Goal: Task Accomplishment & Management: Use online tool/utility

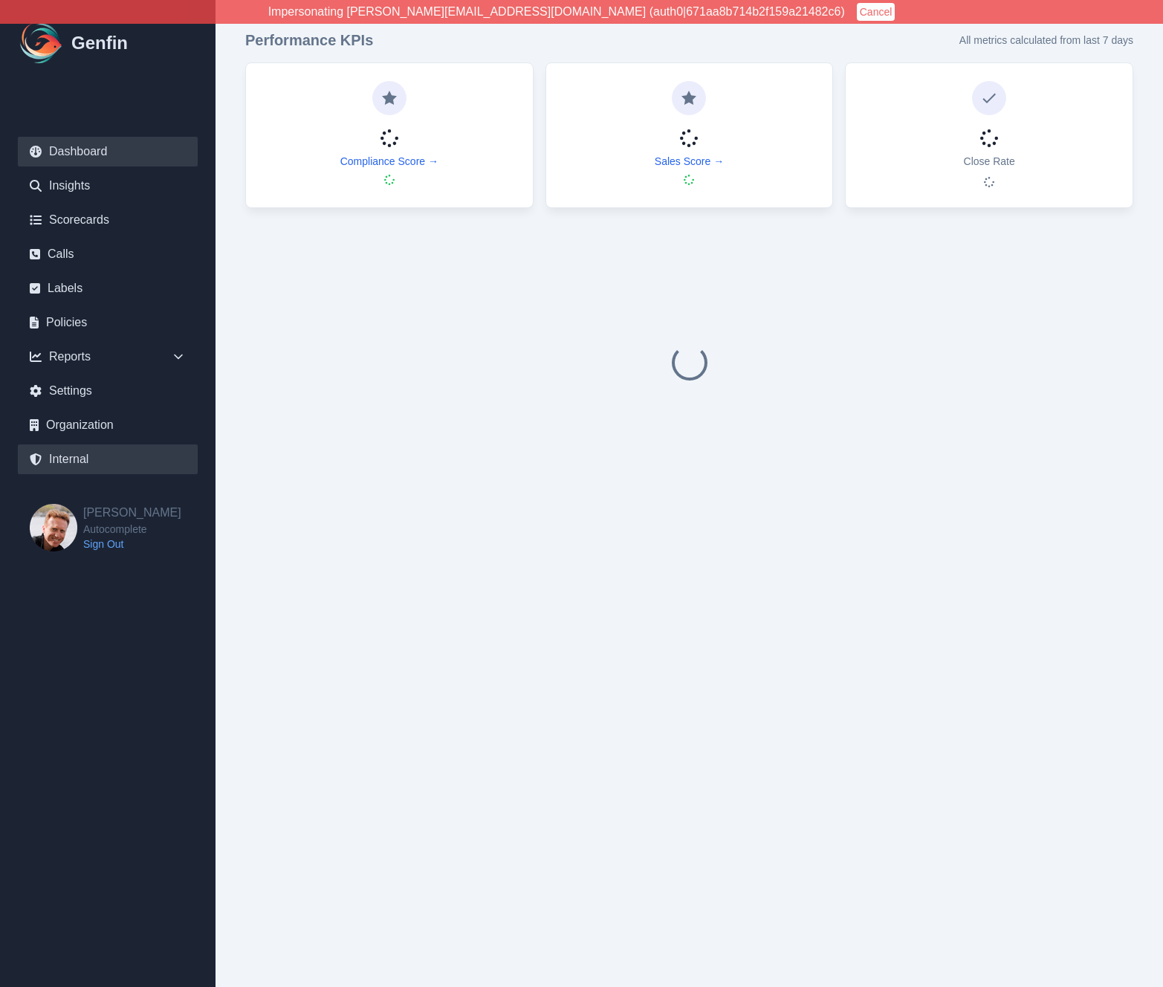
click at [78, 457] on link "Internal" at bounding box center [108, 459] width 180 height 30
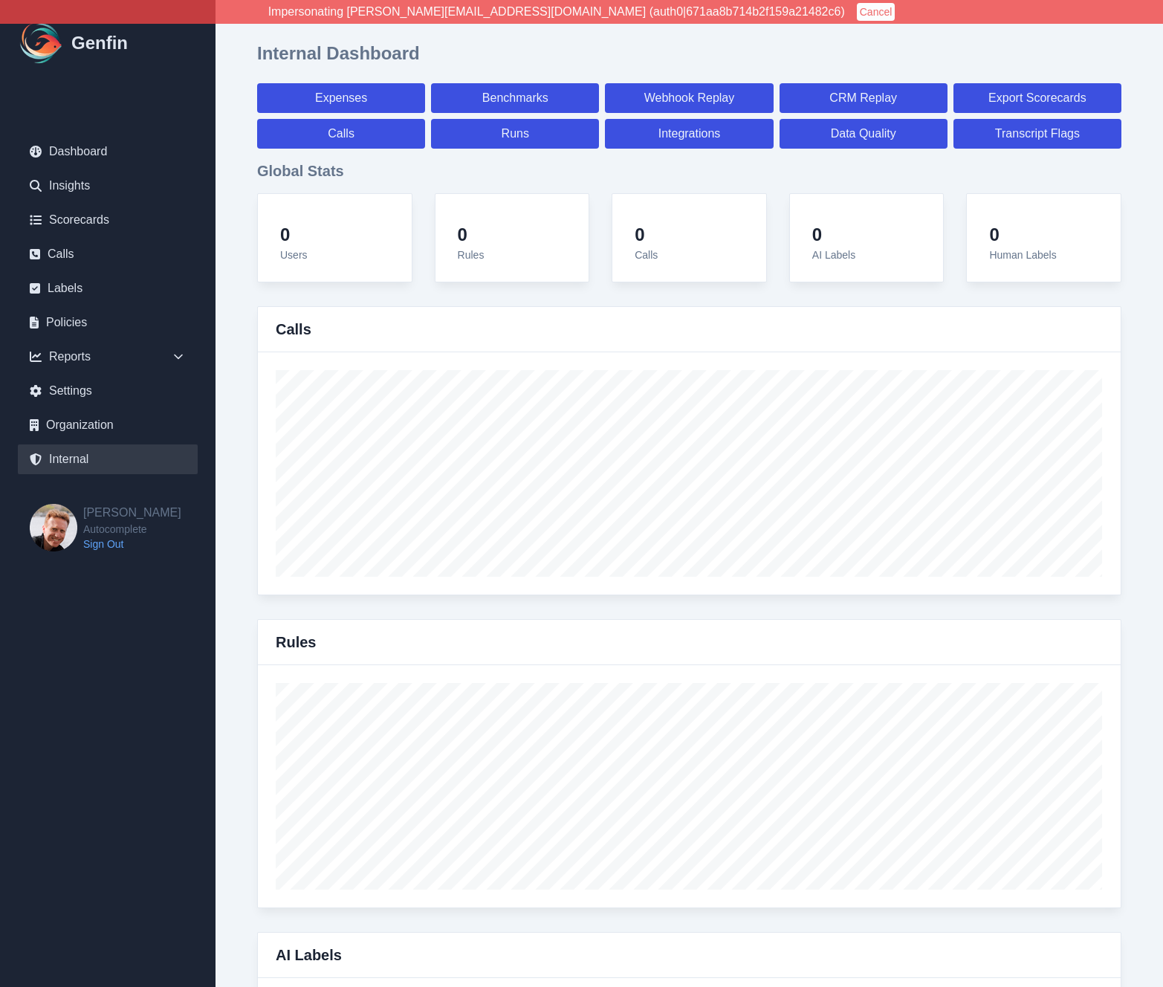
select select "paid"
select select "7"
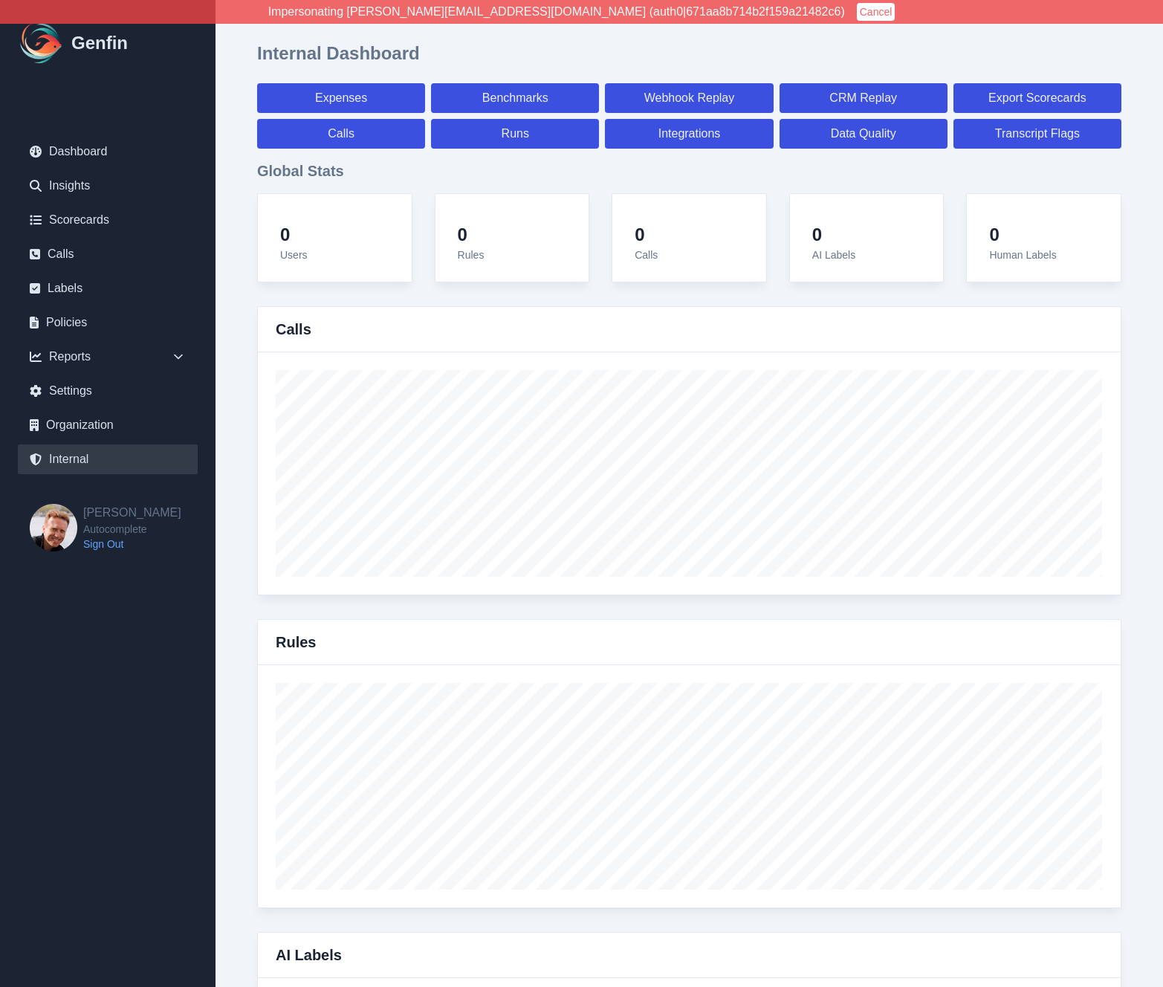
select select "paid"
select select "7"
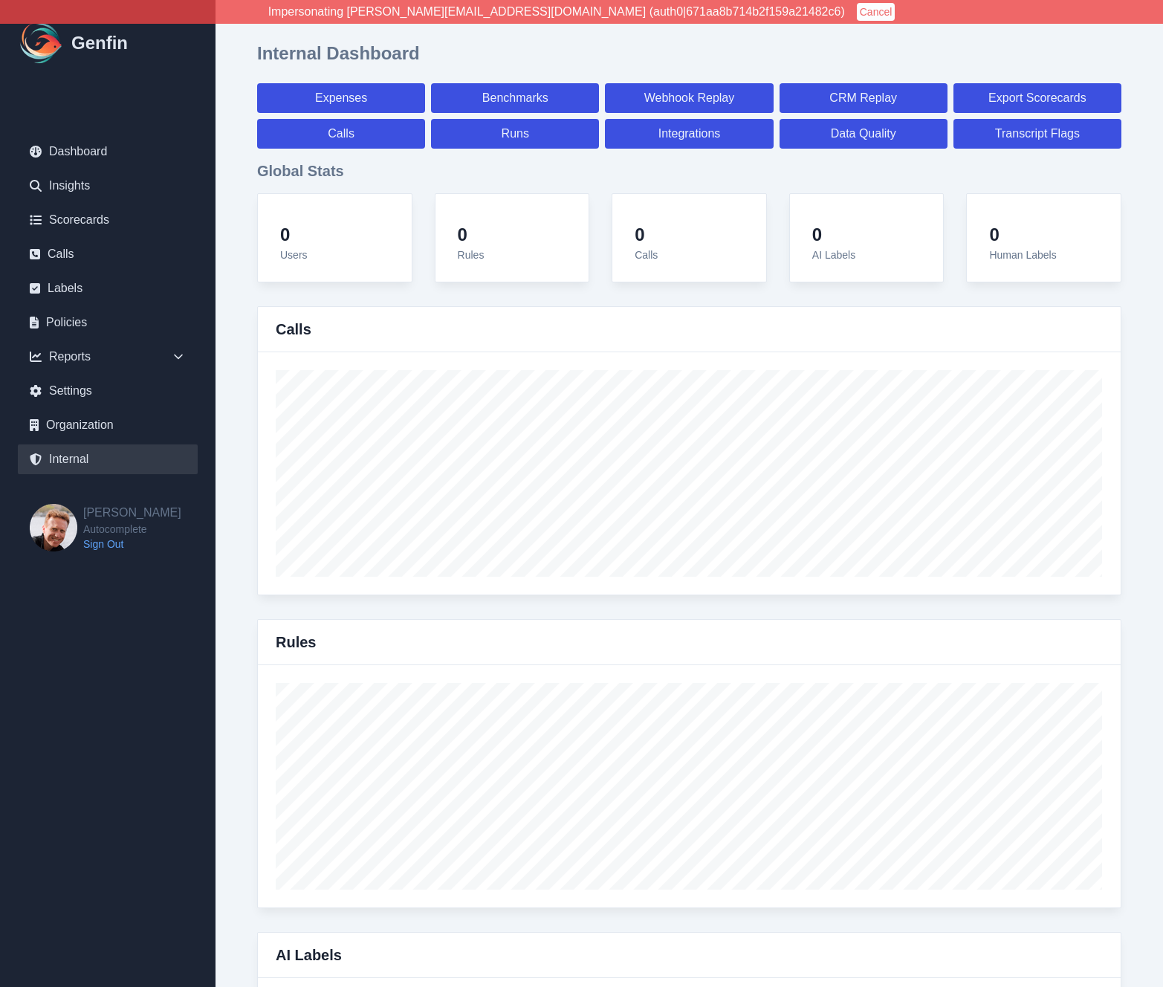
select select "7"
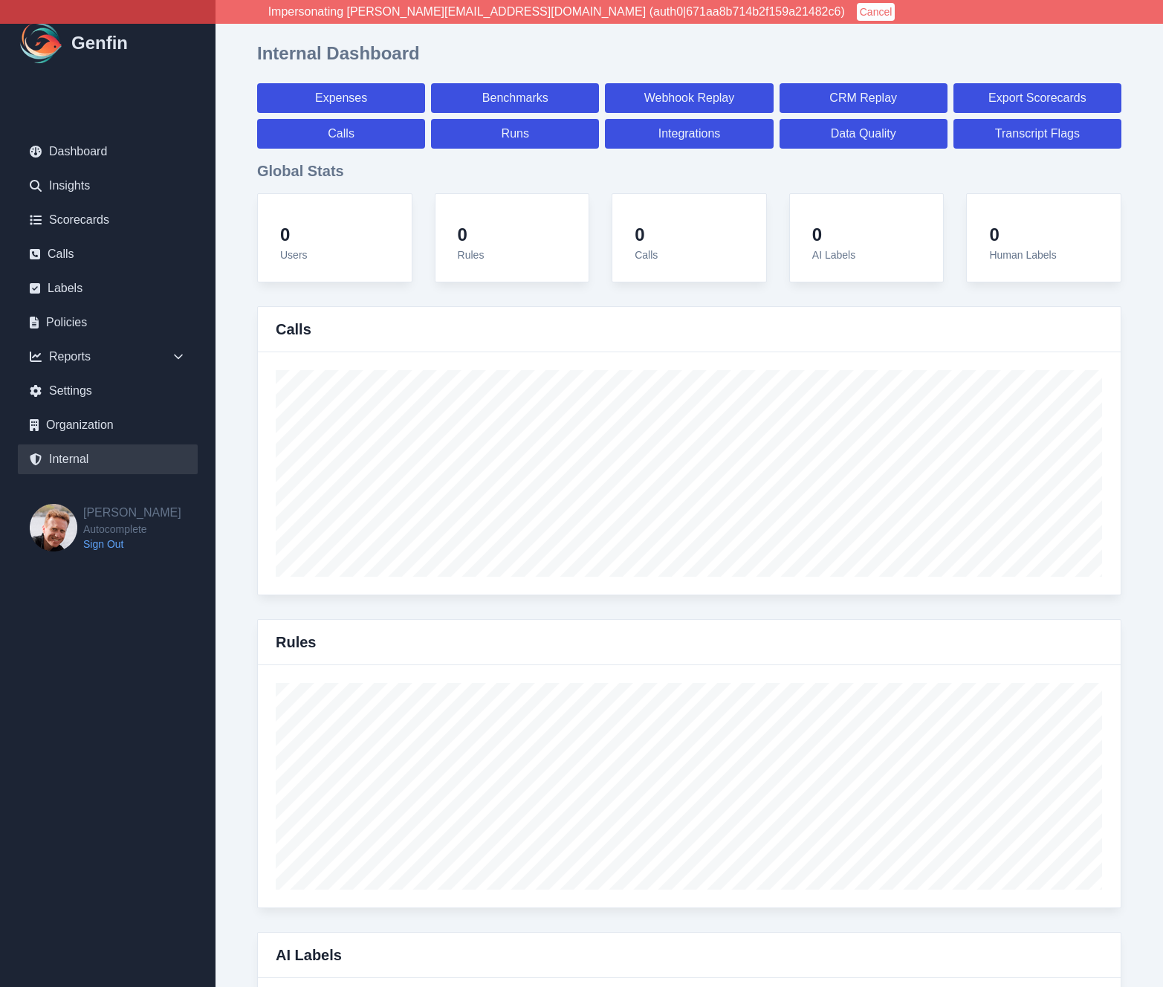
select select "7"
select select "paid"
select select "7"
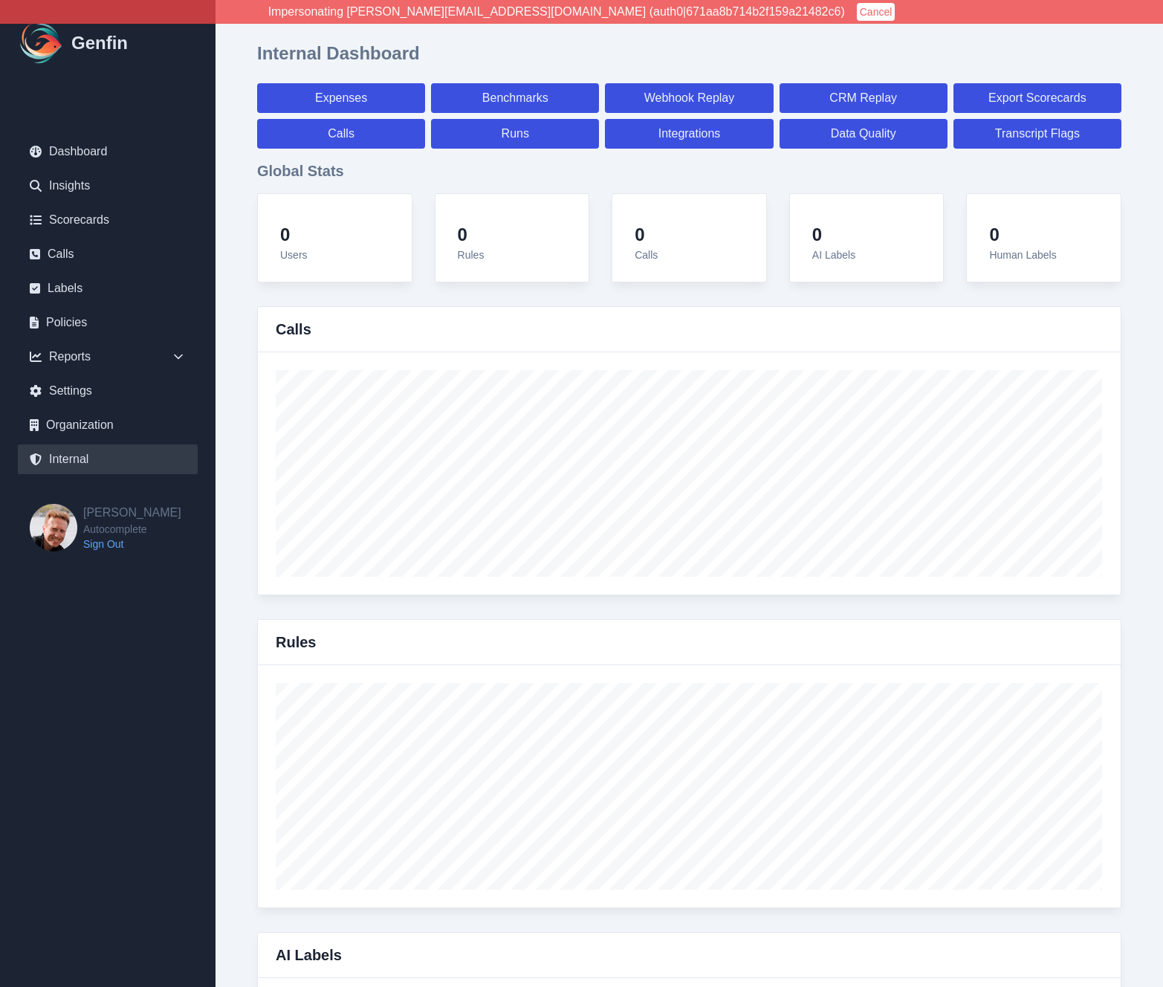
select select "7"
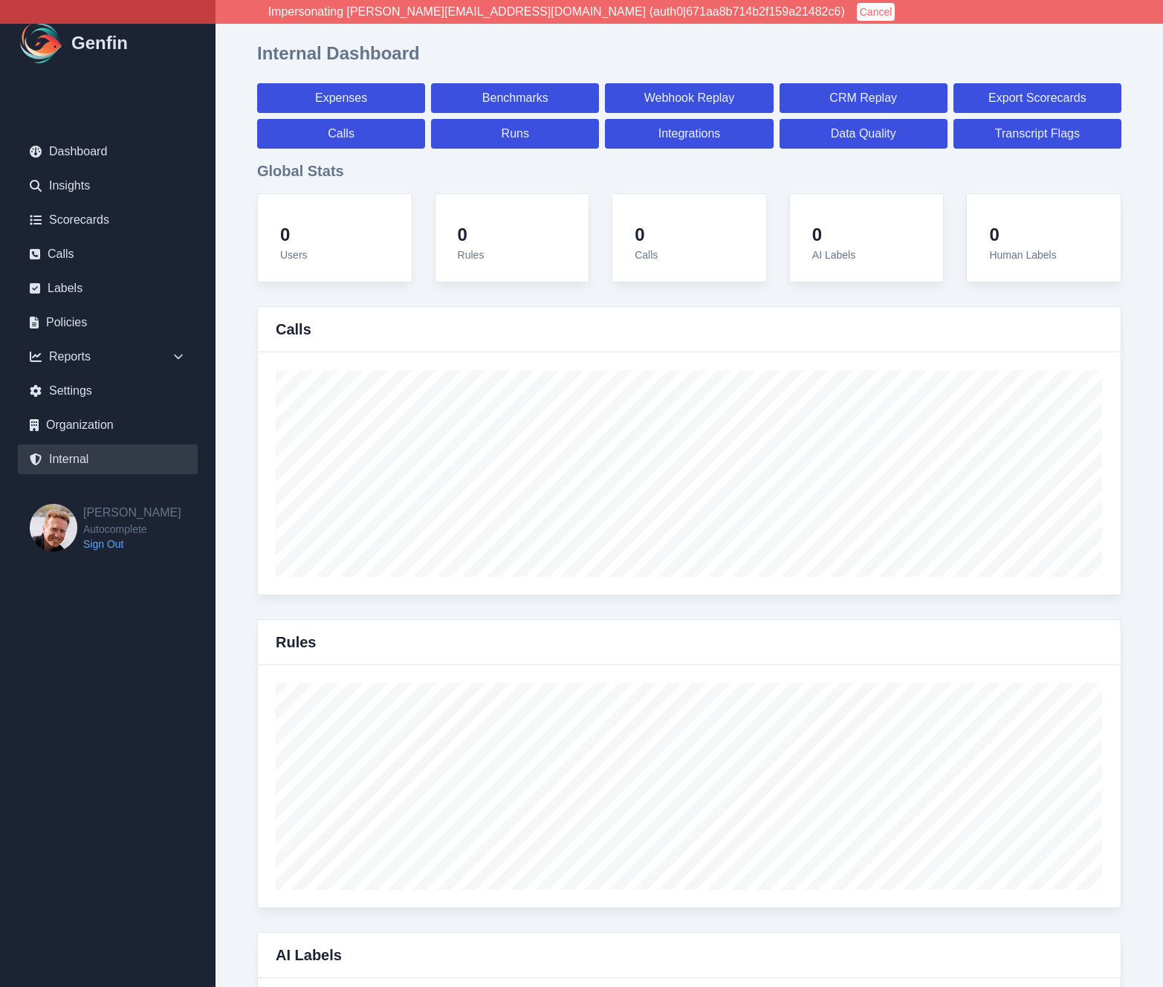
select select "7"
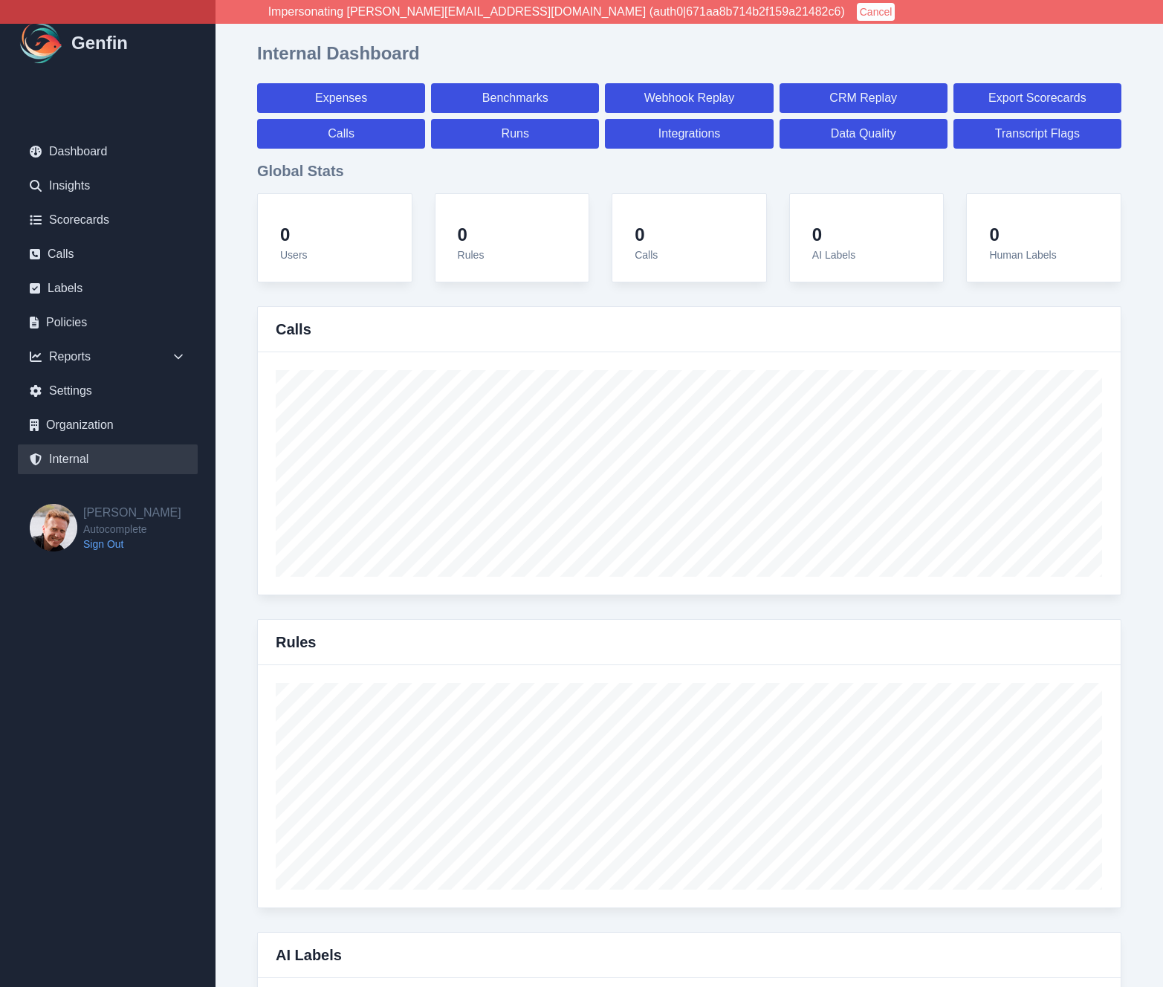
select select "paid"
select select "7"
select select "paid"
select select "7"
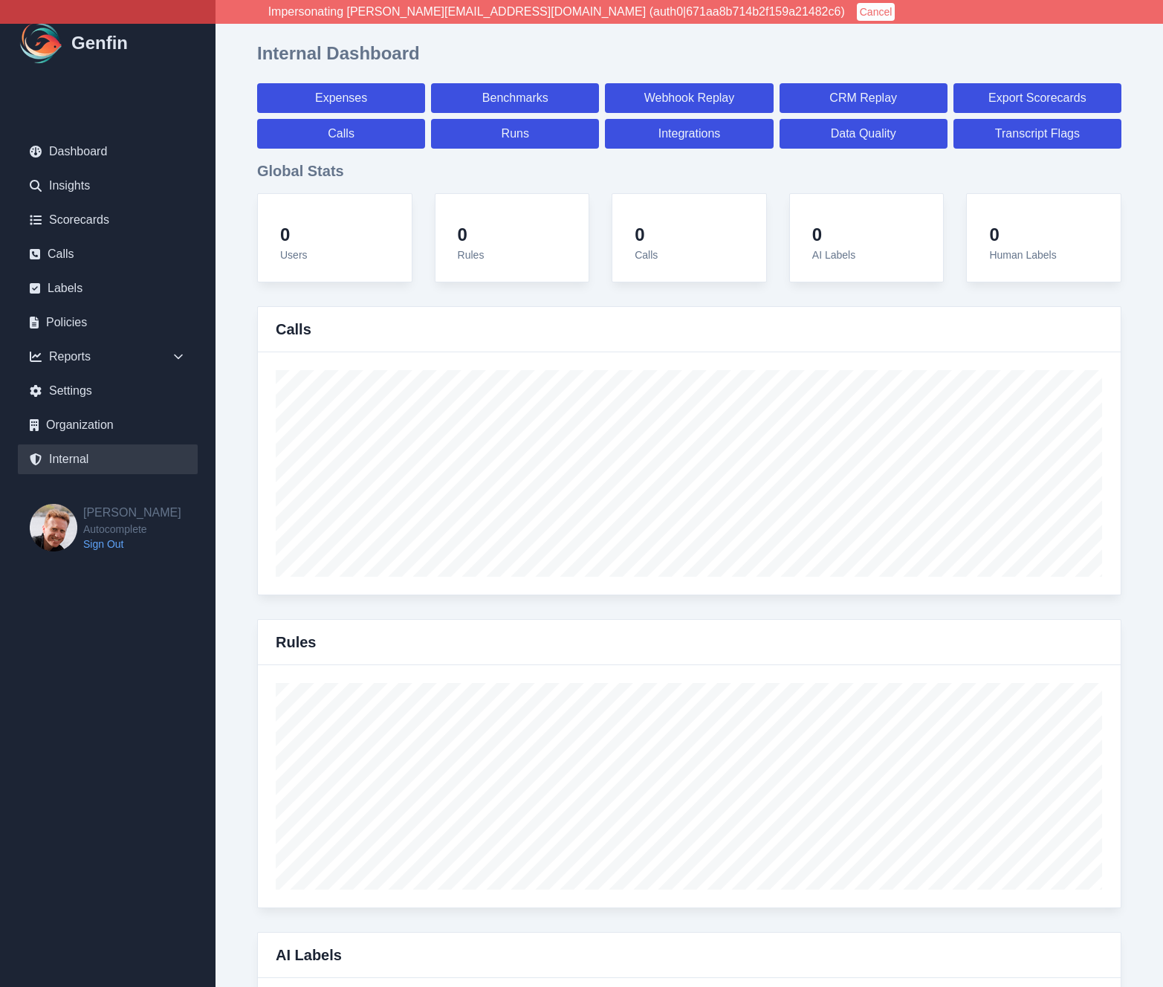
select select "paid"
select select "7"
select select "paid"
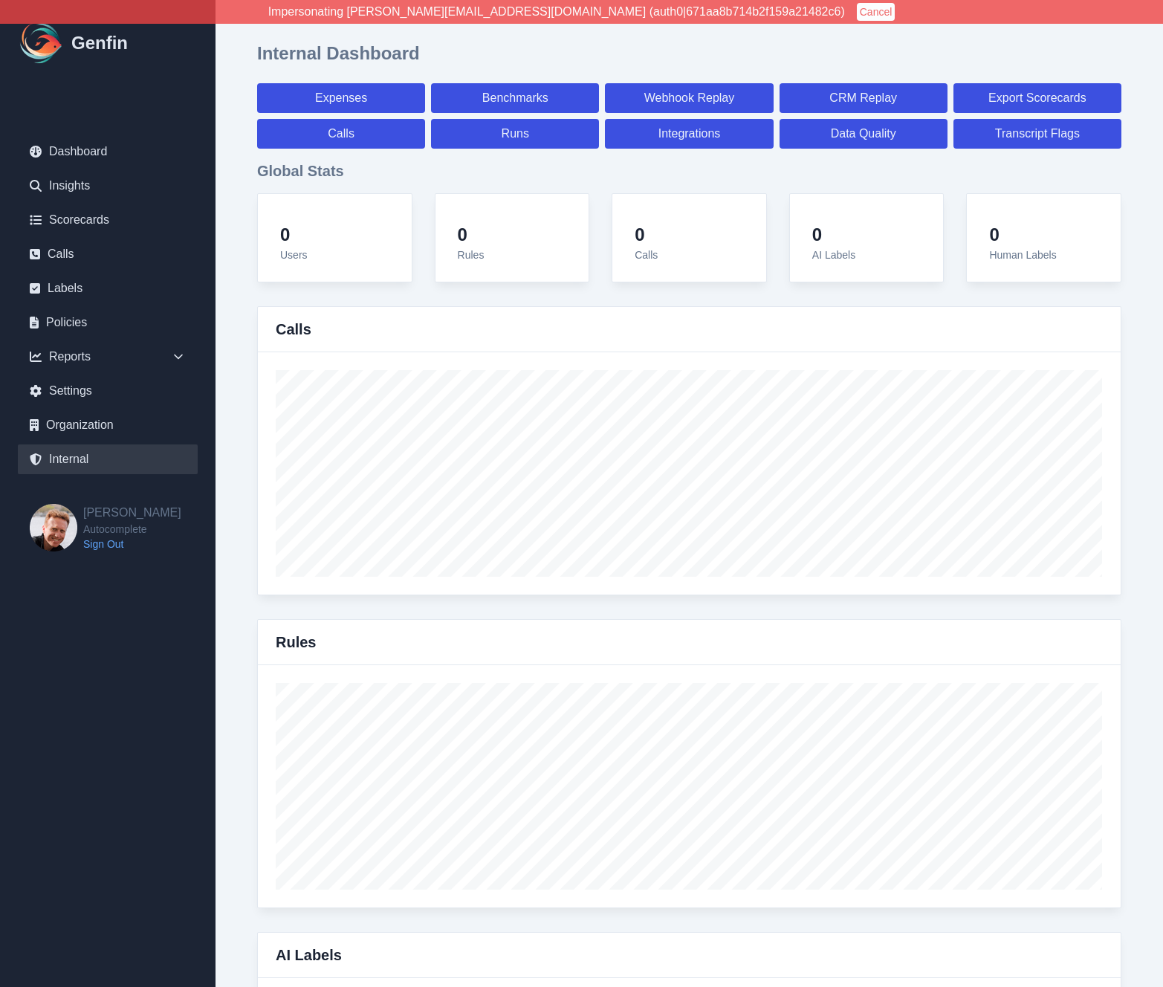
select select "7"
select select "paid"
select select "7"
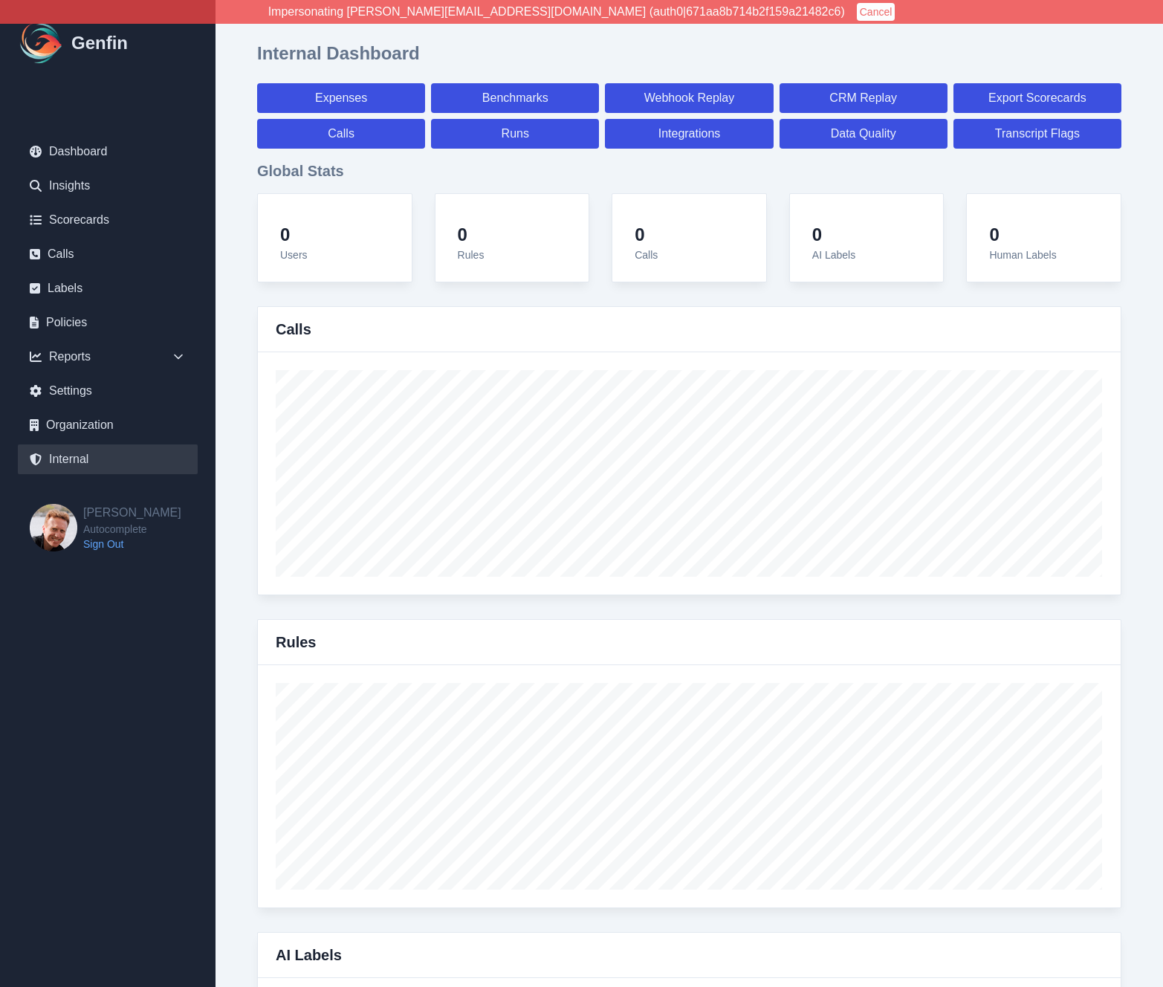
select select "7"
select select "paid"
select select "7"
select select "paid"
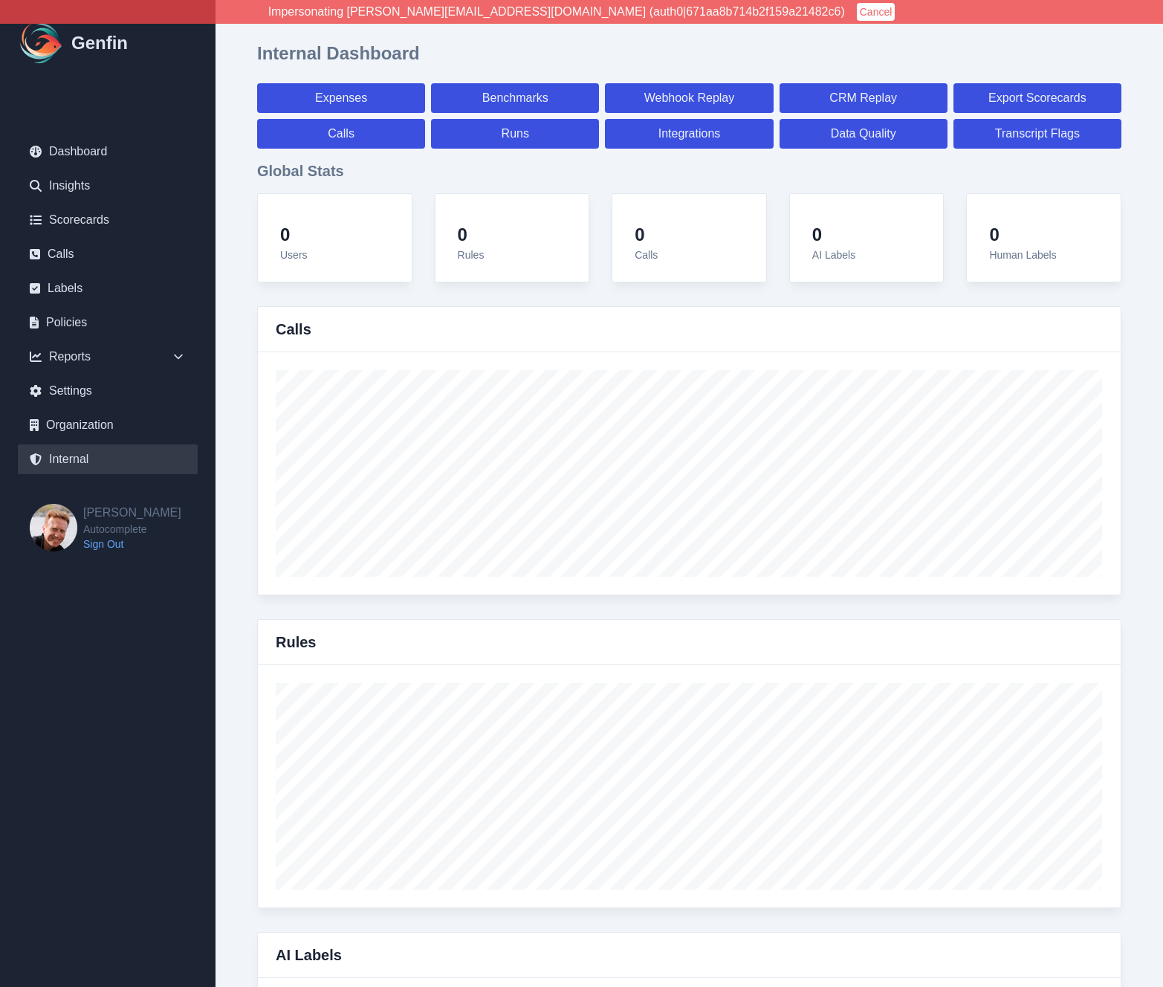
select select "7"
select select "paid"
select select "7"
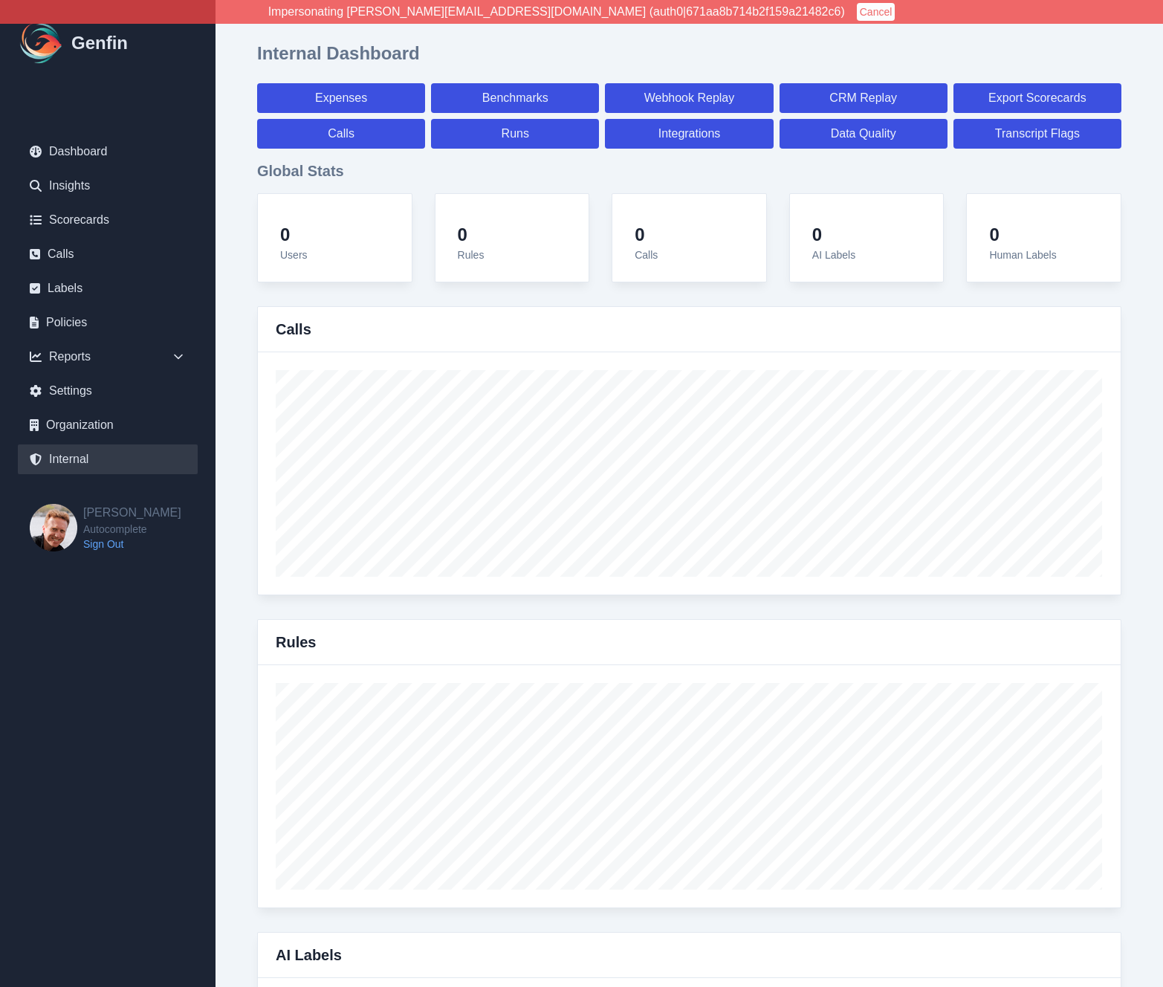
select select "7"
select select "paid"
select select "7"
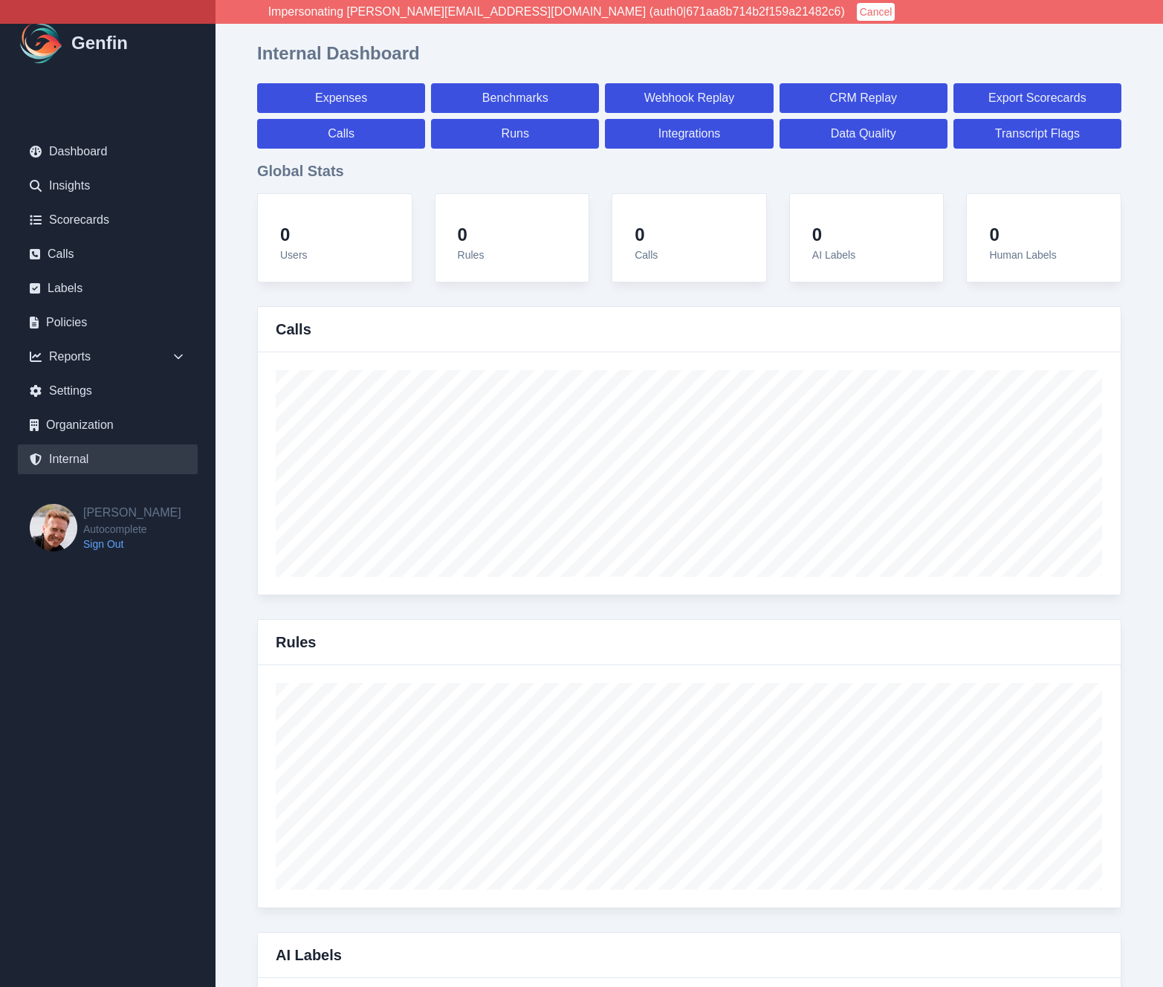
select select "7"
select select "paid"
select select "7"
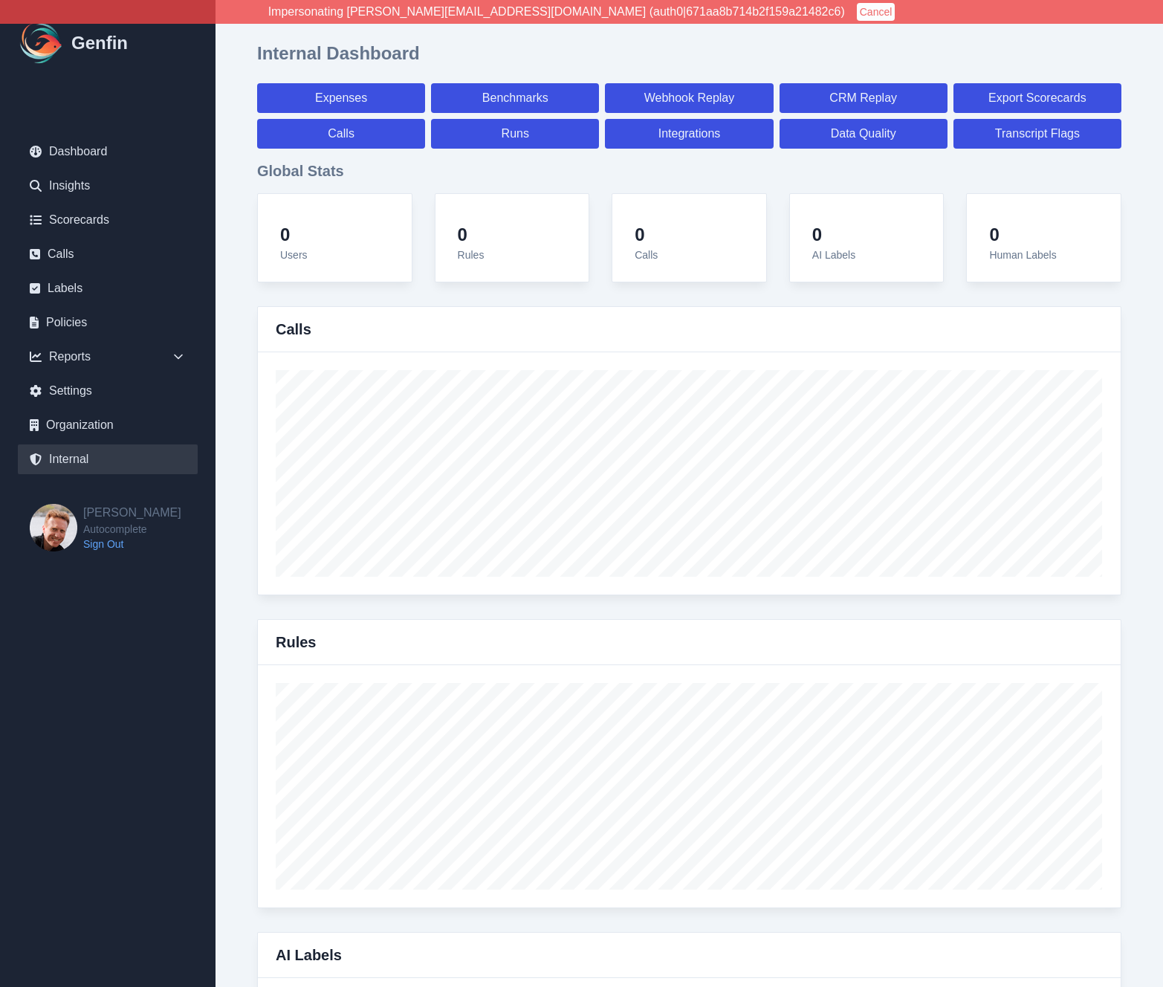
select select "7"
select select "paid"
select select "7"
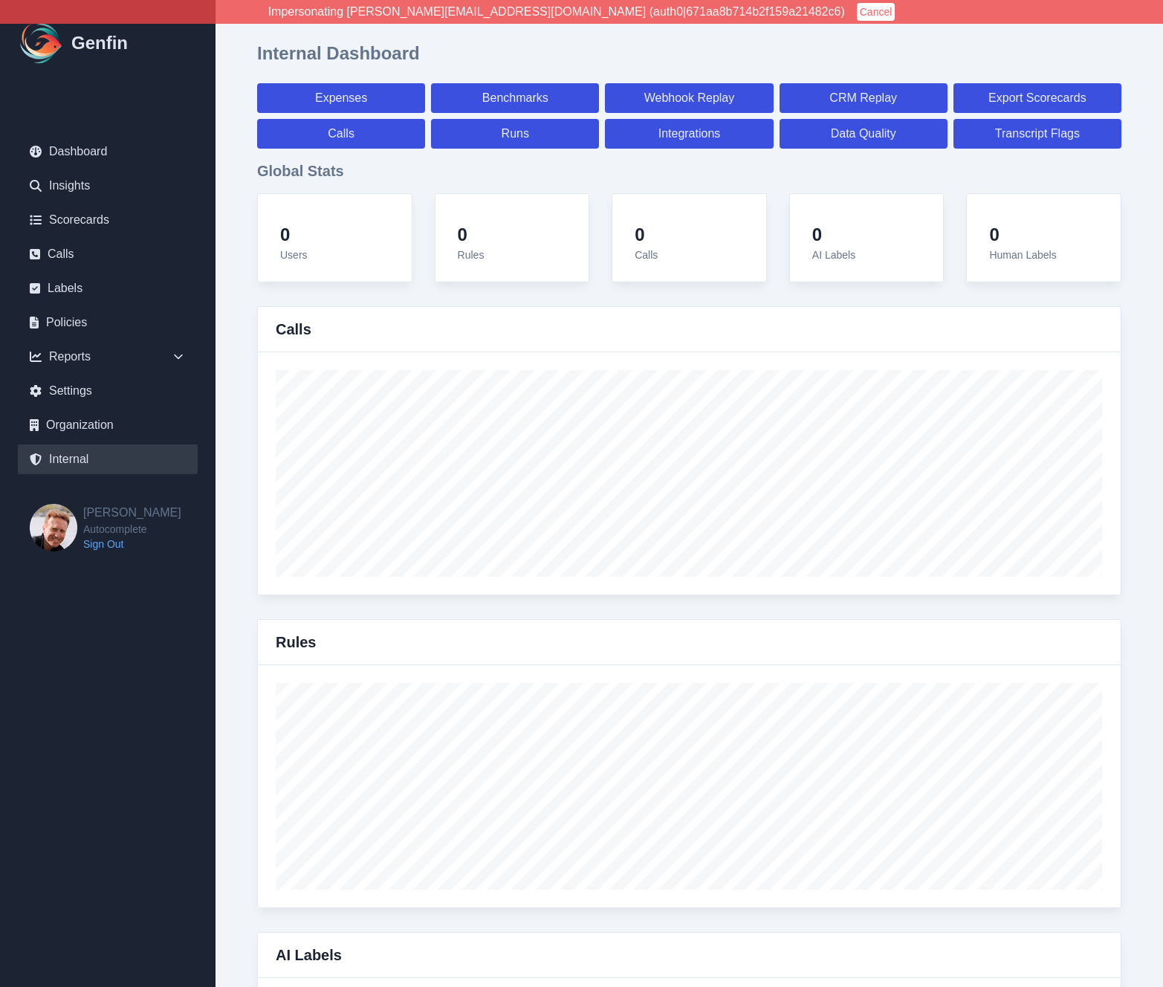
select select "7"
click at [380, 129] on link "Calls" at bounding box center [341, 134] width 168 height 30
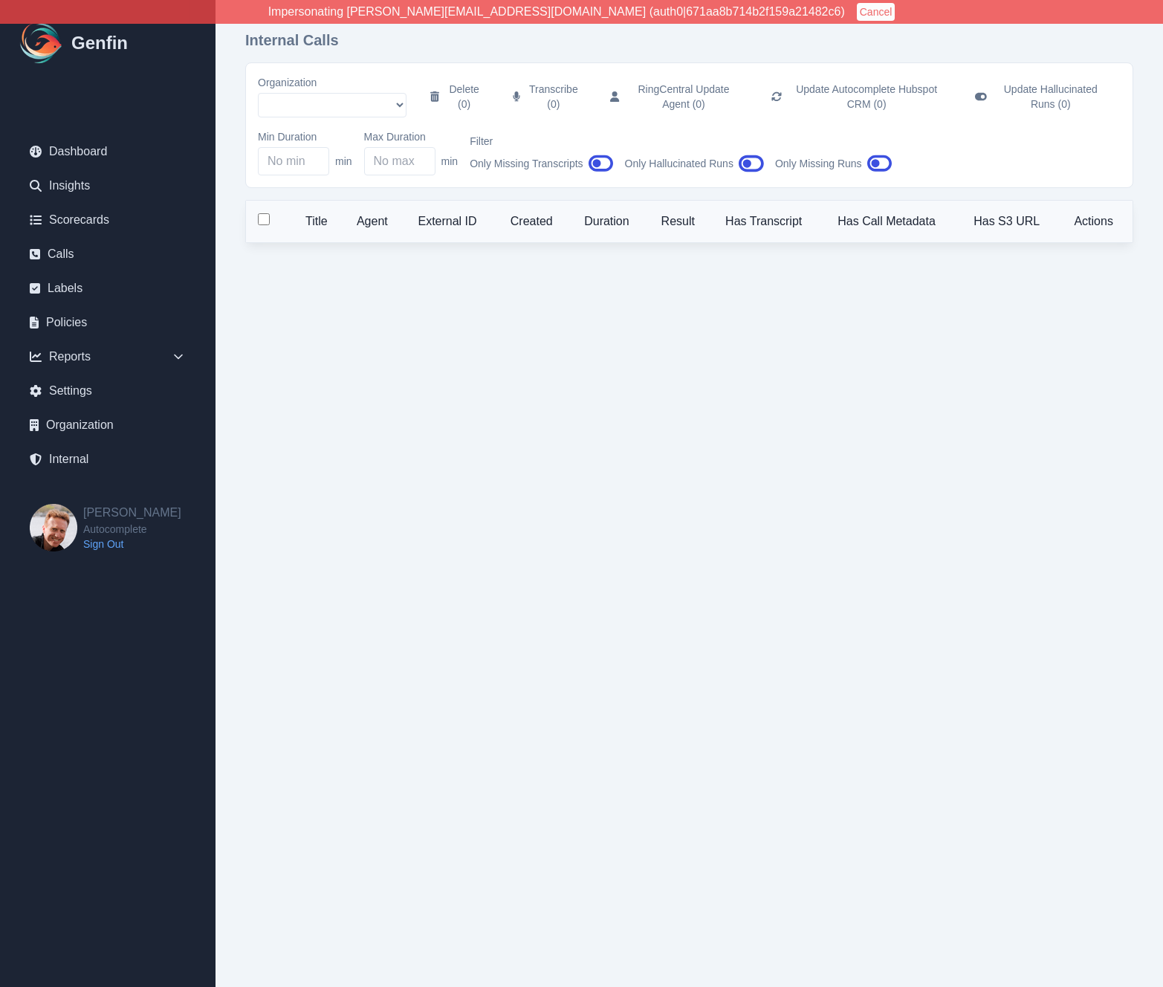
select select "51"
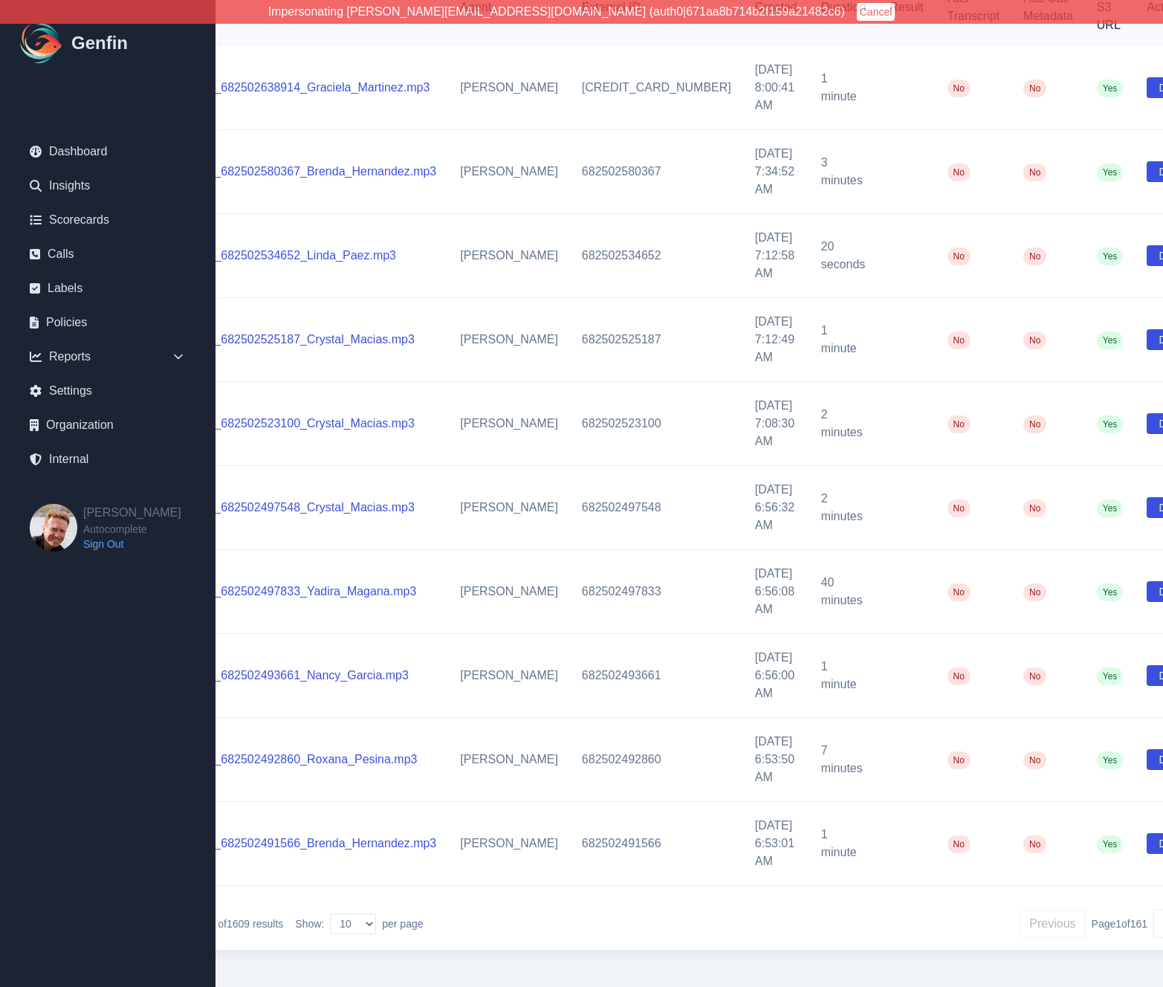
scroll to position [246, 117]
click at [1153, 913] on button "Next" at bounding box center [1175, 924] width 44 height 28
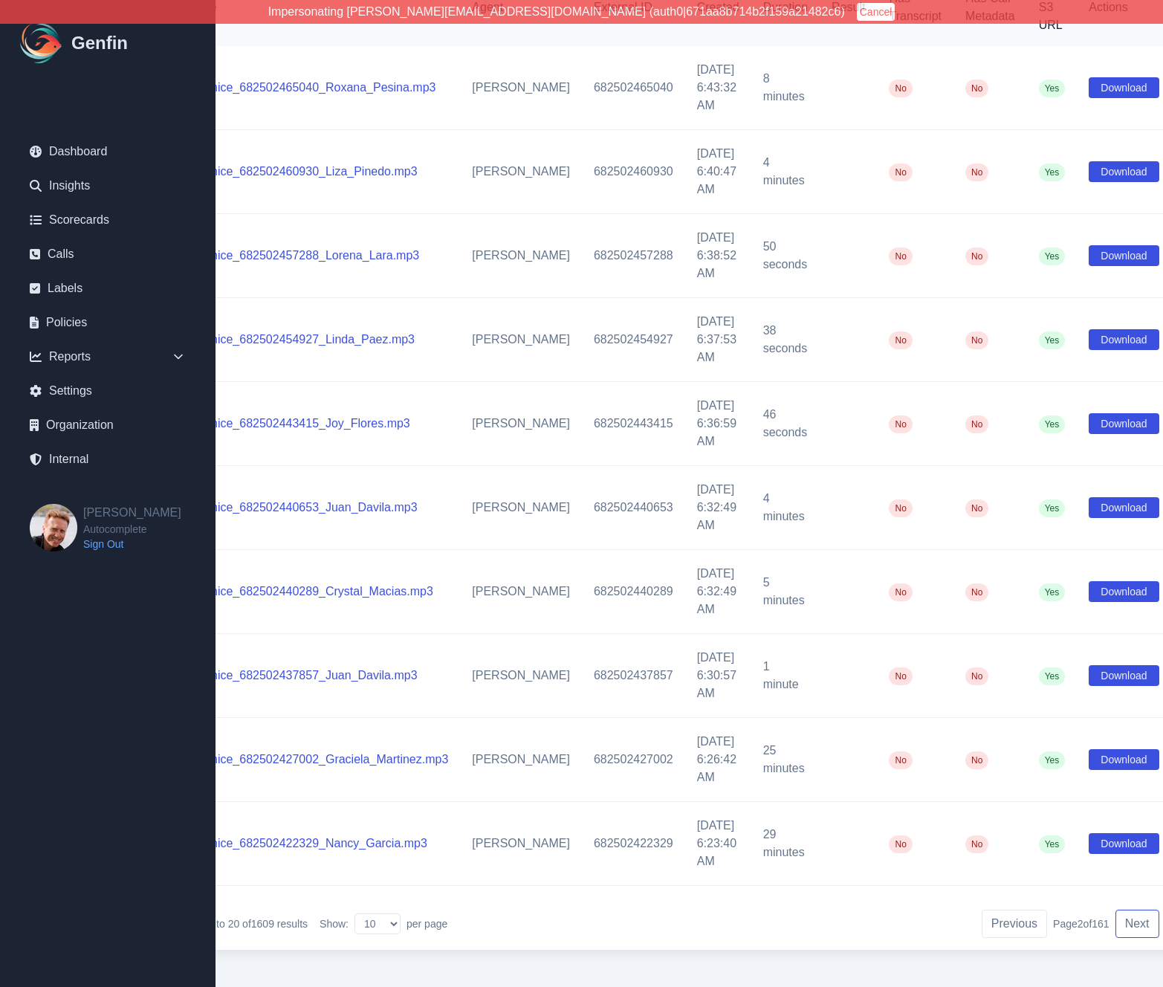
click at [1115, 914] on button "Next" at bounding box center [1137, 924] width 44 height 28
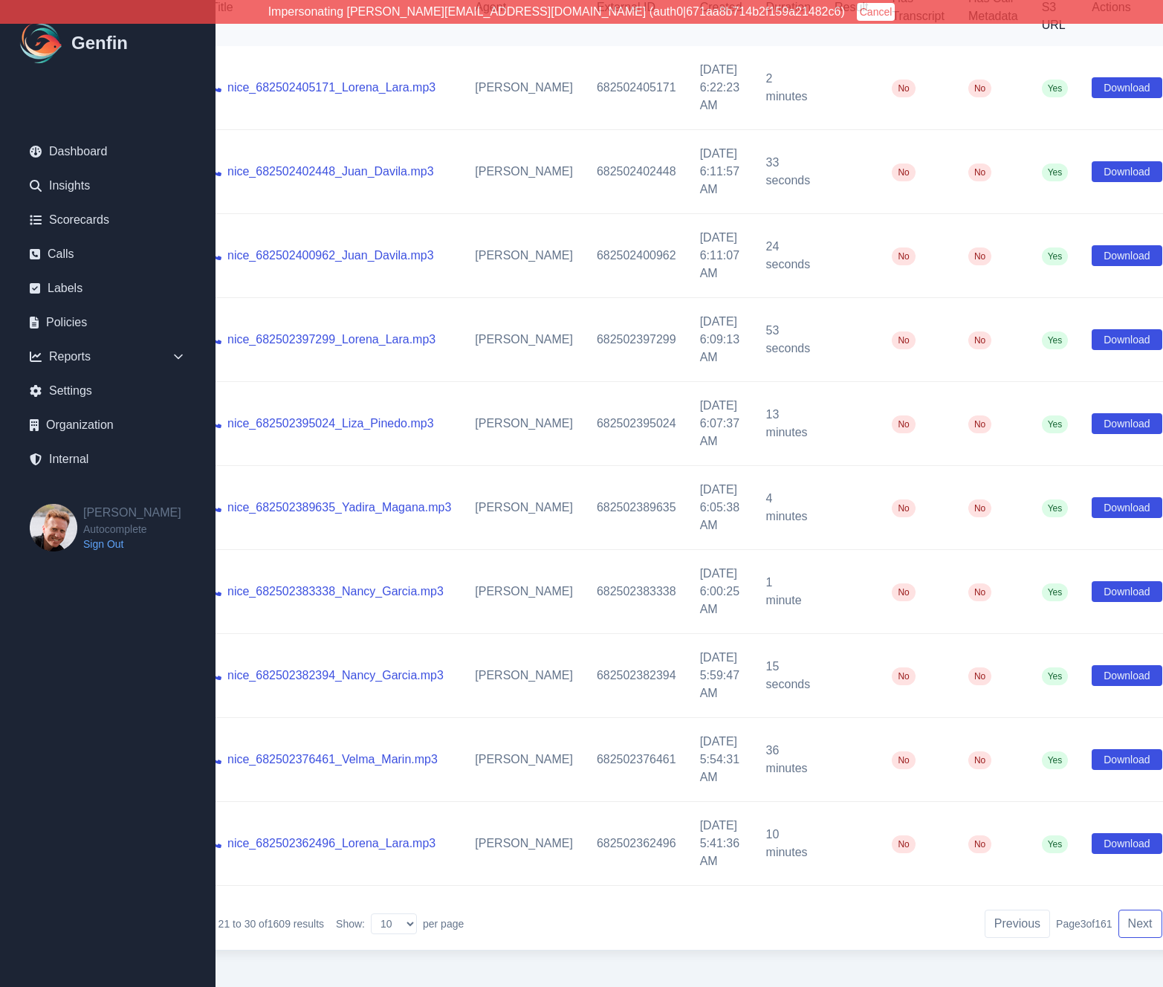
click at [1118, 914] on button "Next" at bounding box center [1140, 924] width 44 height 28
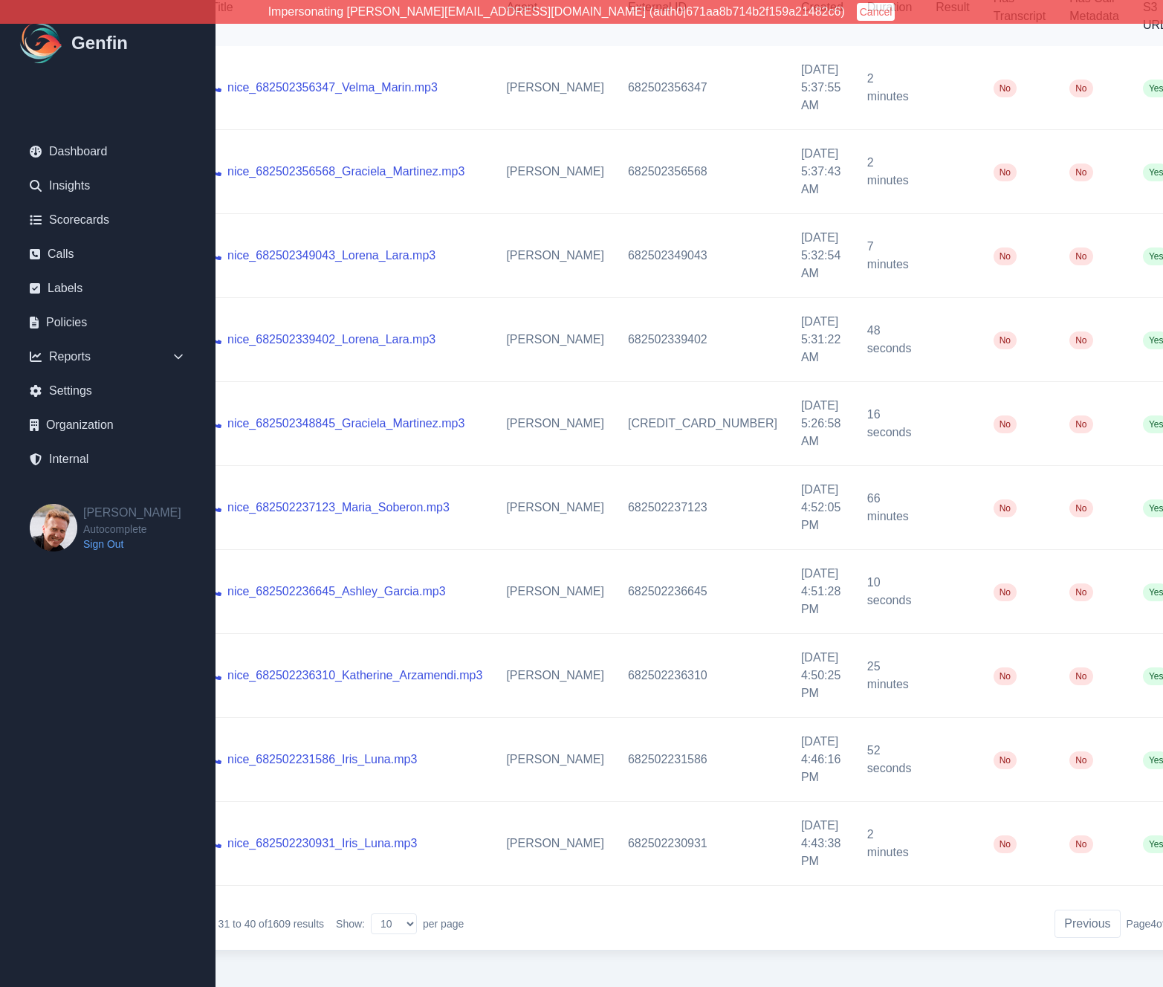
click at [1127, 916] on span "Page 4 of 161" at bounding box center [1155, 923] width 56 height 15
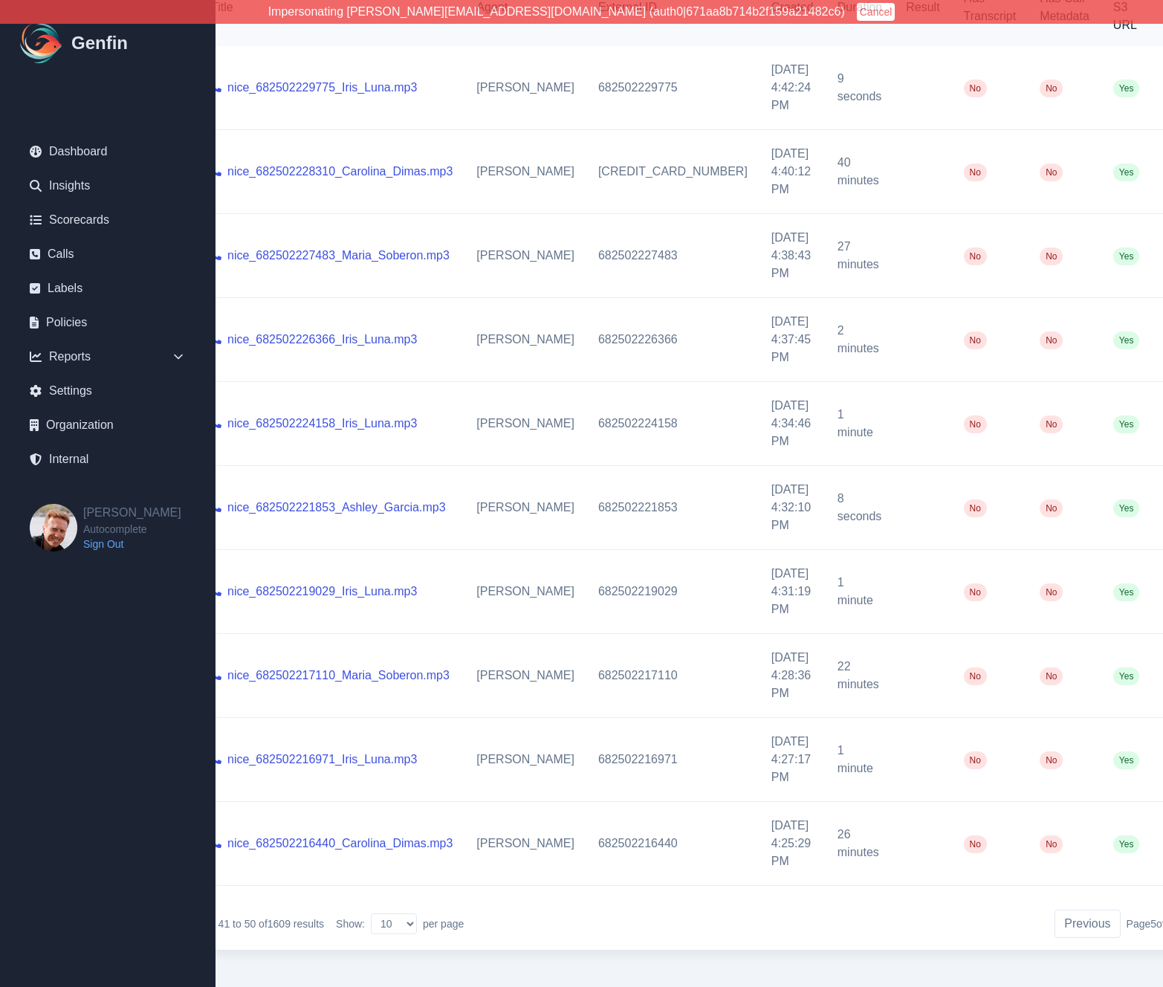
scroll to position [246, 80]
click at [1138, 915] on div "Internal Calls Organization AADirect Aainsco.com Aainsco.com Aainsco.com alec+a…" at bounding box center [706, 376] width 1141 height 1244
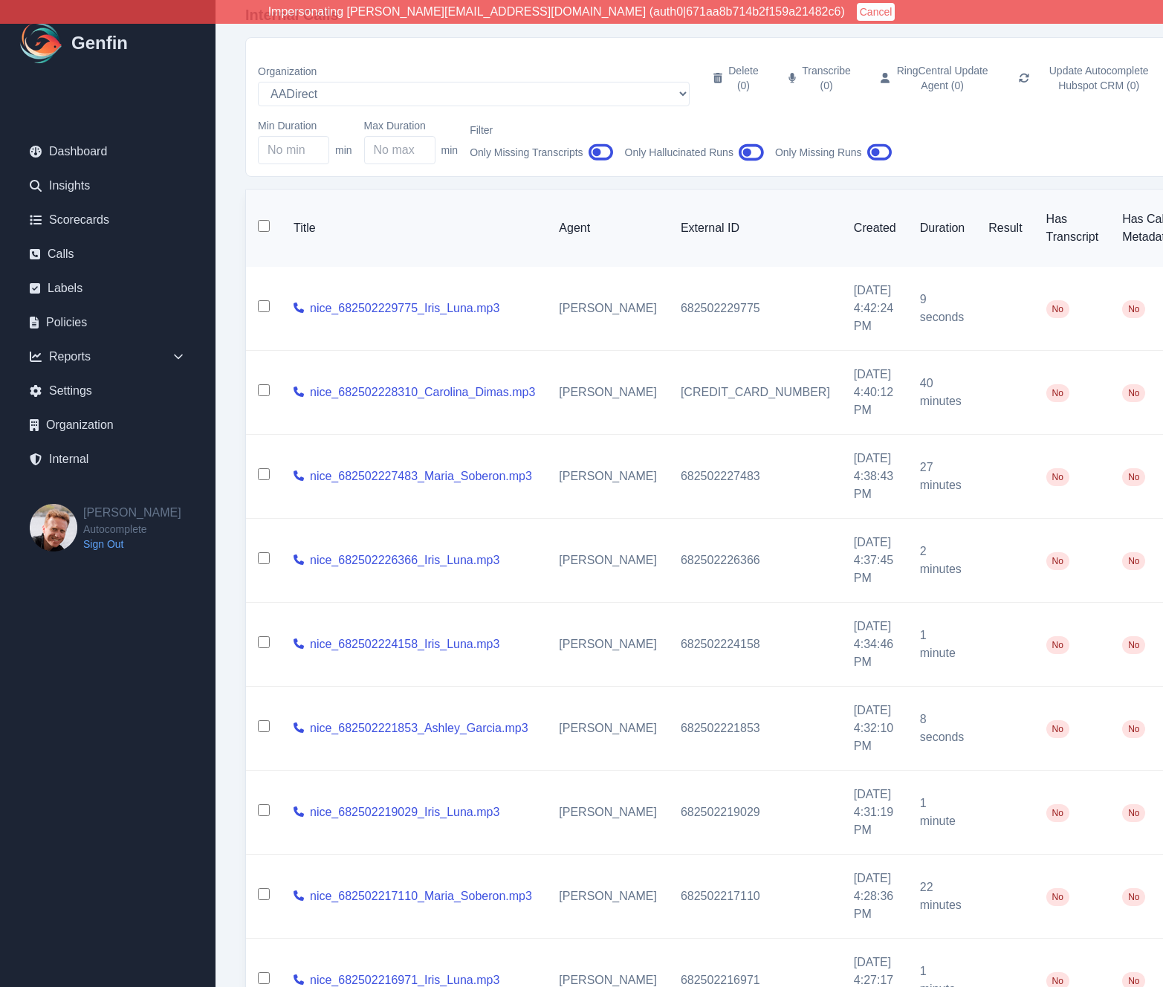
scroll to position [0, 0]
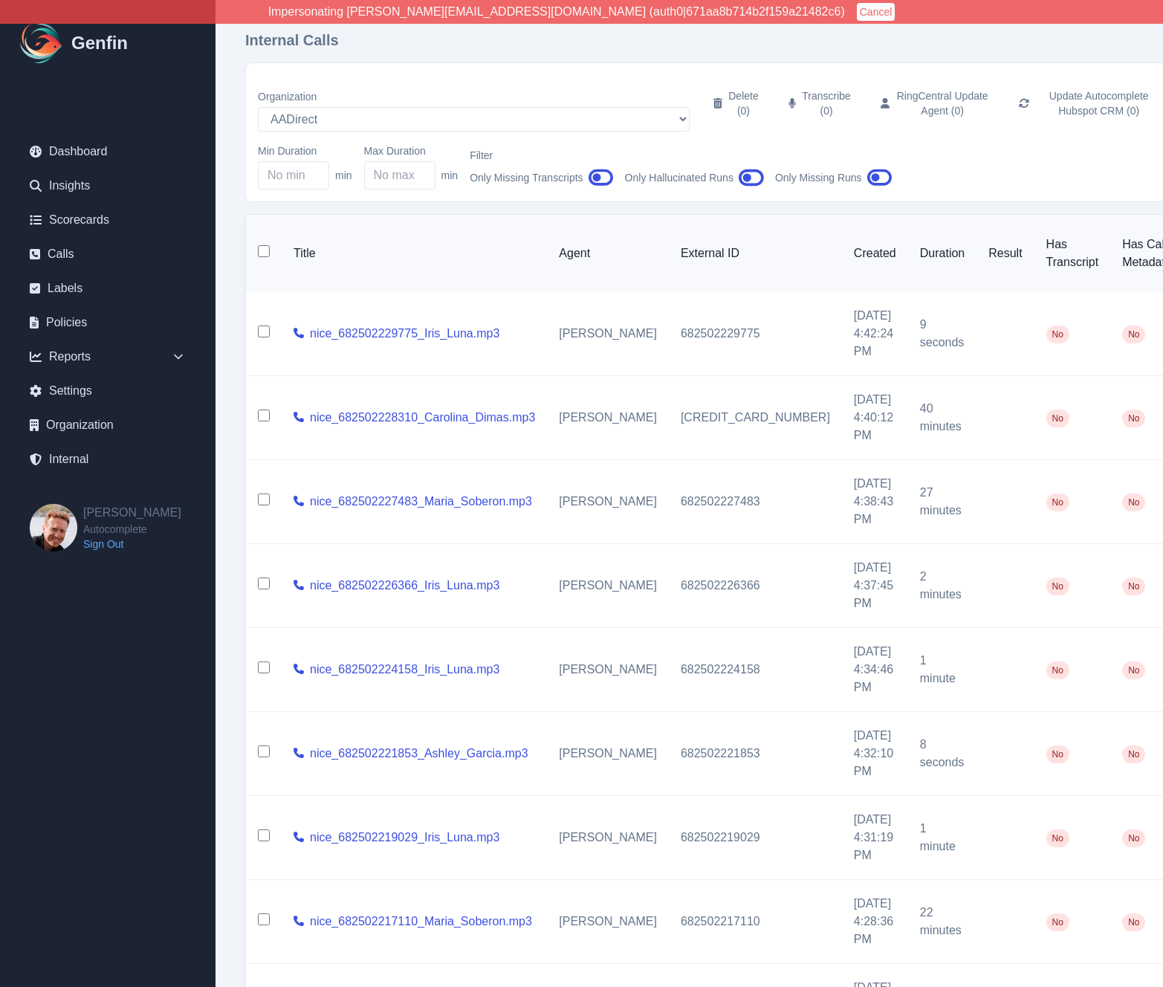
click at [268, 325] on input "checkbox" at bounding box center [264, 331] width 12 height 12
checkbox input "true"
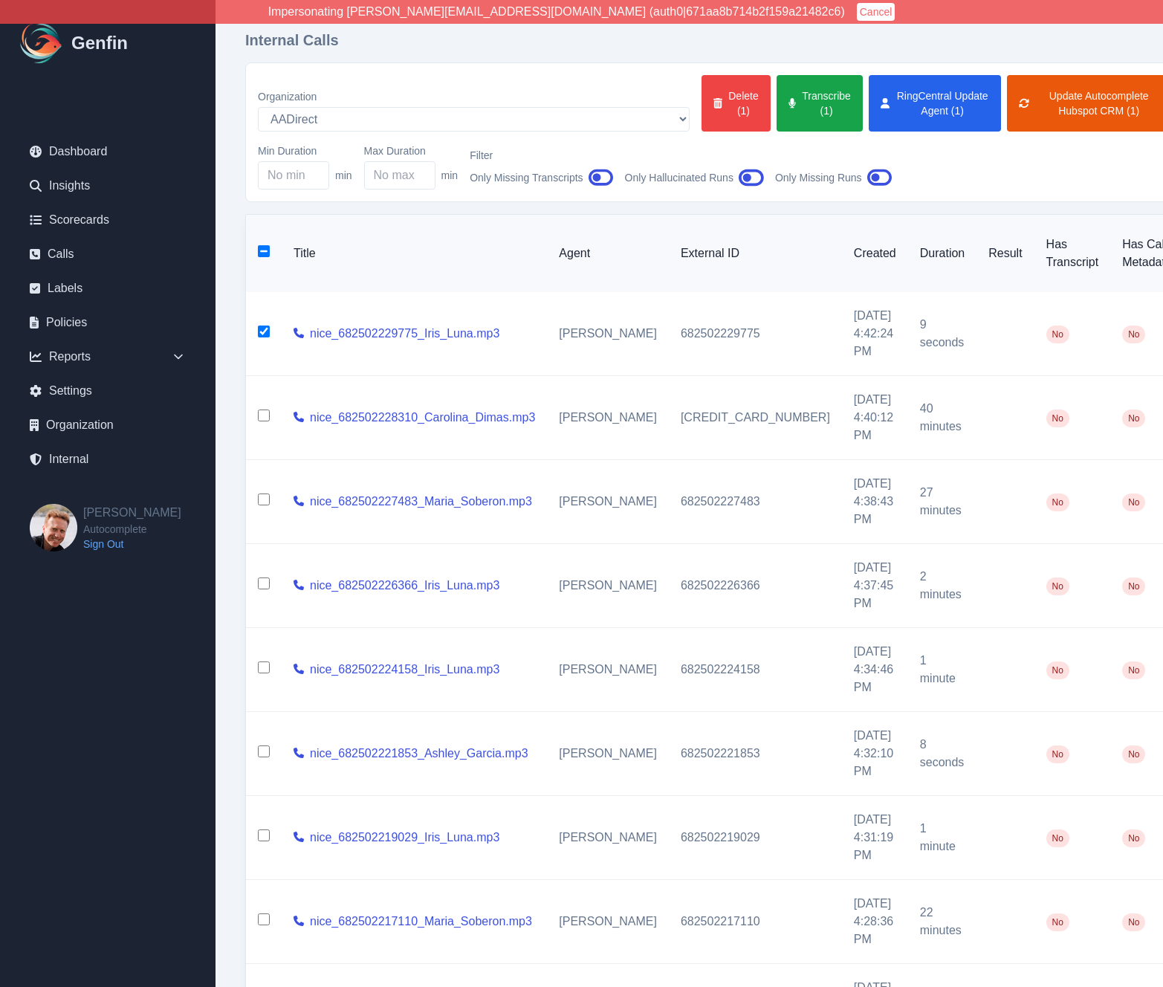
click at [264, 409] on input "checkbox" at bounding box center [264, 415] width 12 height 12
checkbox input "true"
click at [777, 92] on button "Transcribe (2)" at bounding box center [820, 103] width 86 height 56
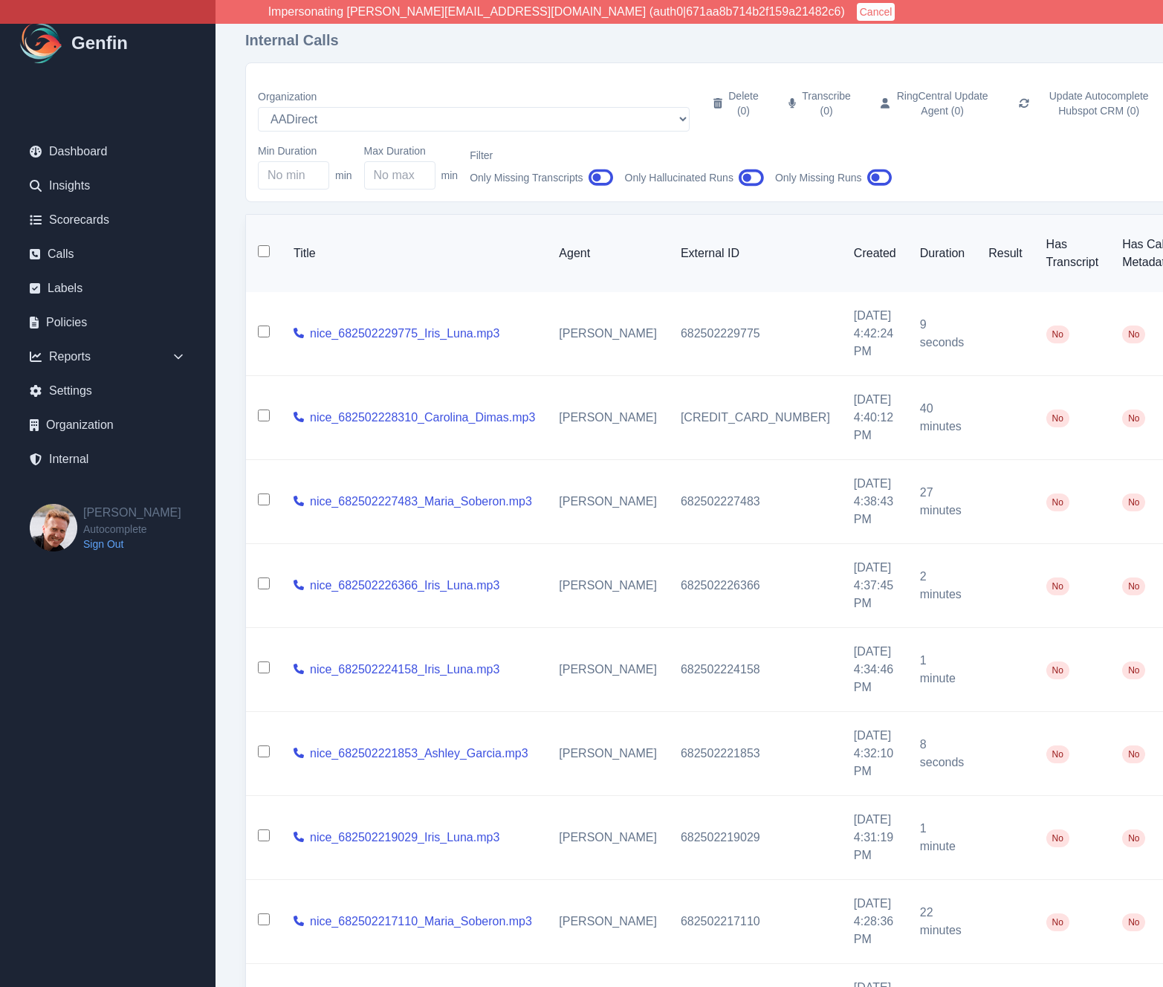
checkbox input "false"
click at [597, 65] on div "Organization AADirect Aainsco.com Aainsco.com Aainsco.com alec+america@system2.…" at bounding box center [786, 132] width 1082 height 140
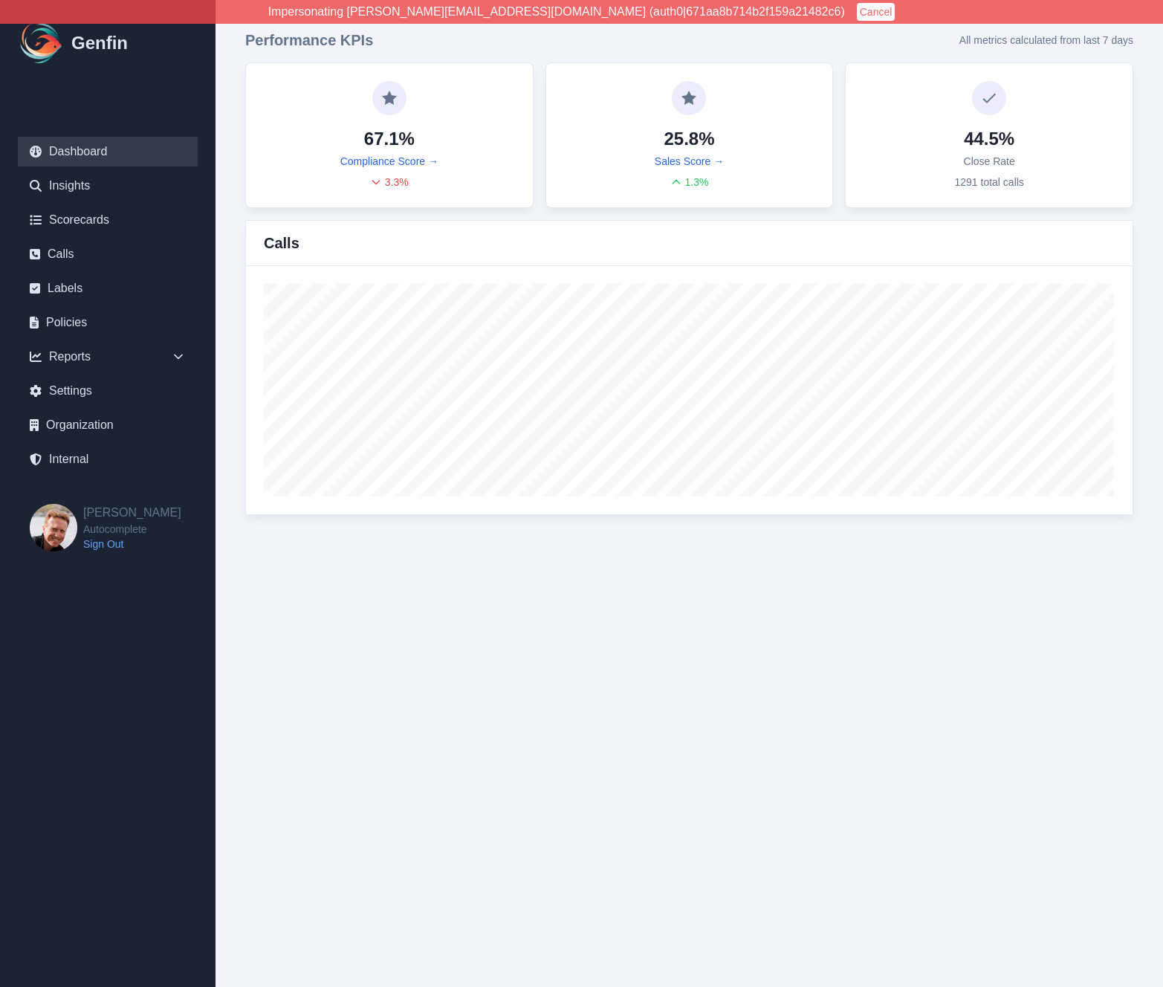
click at [857, 11] on button "Cancel" at bounding box center [876, 12] width 39 height 18
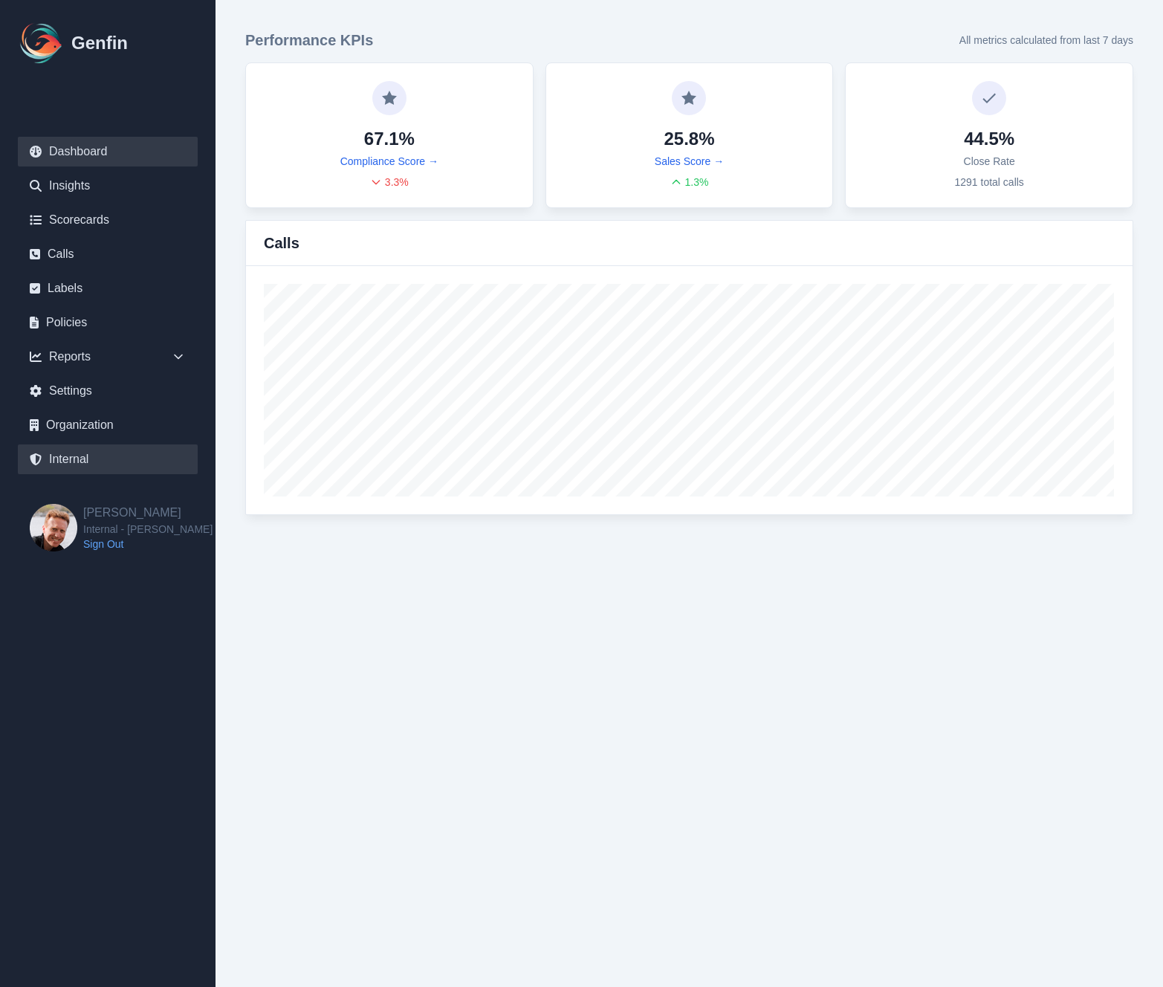
click at [74, 459] on link "Internal" at bounding box center [108, 459] width 180 height 30
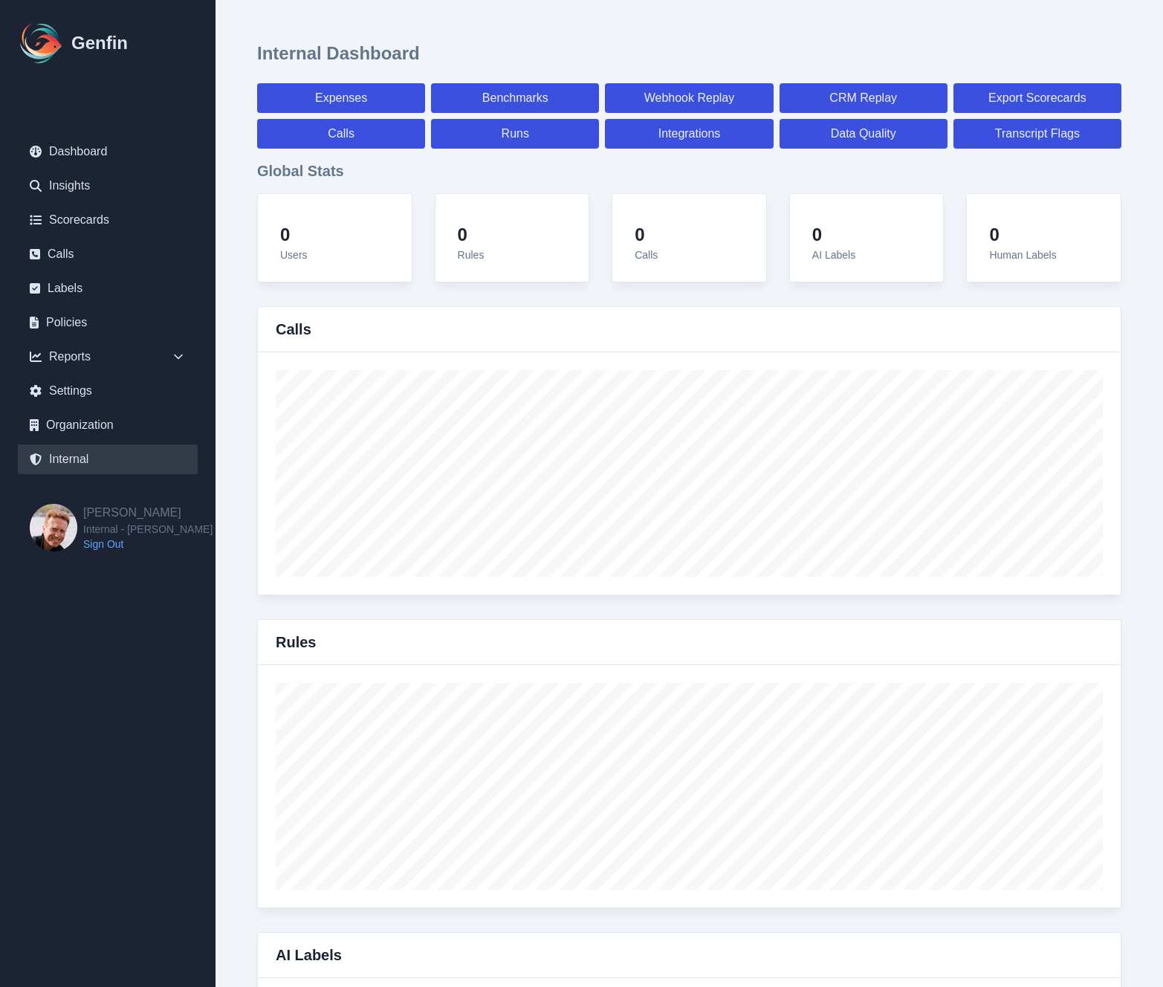
select select "paid"
select select "7"
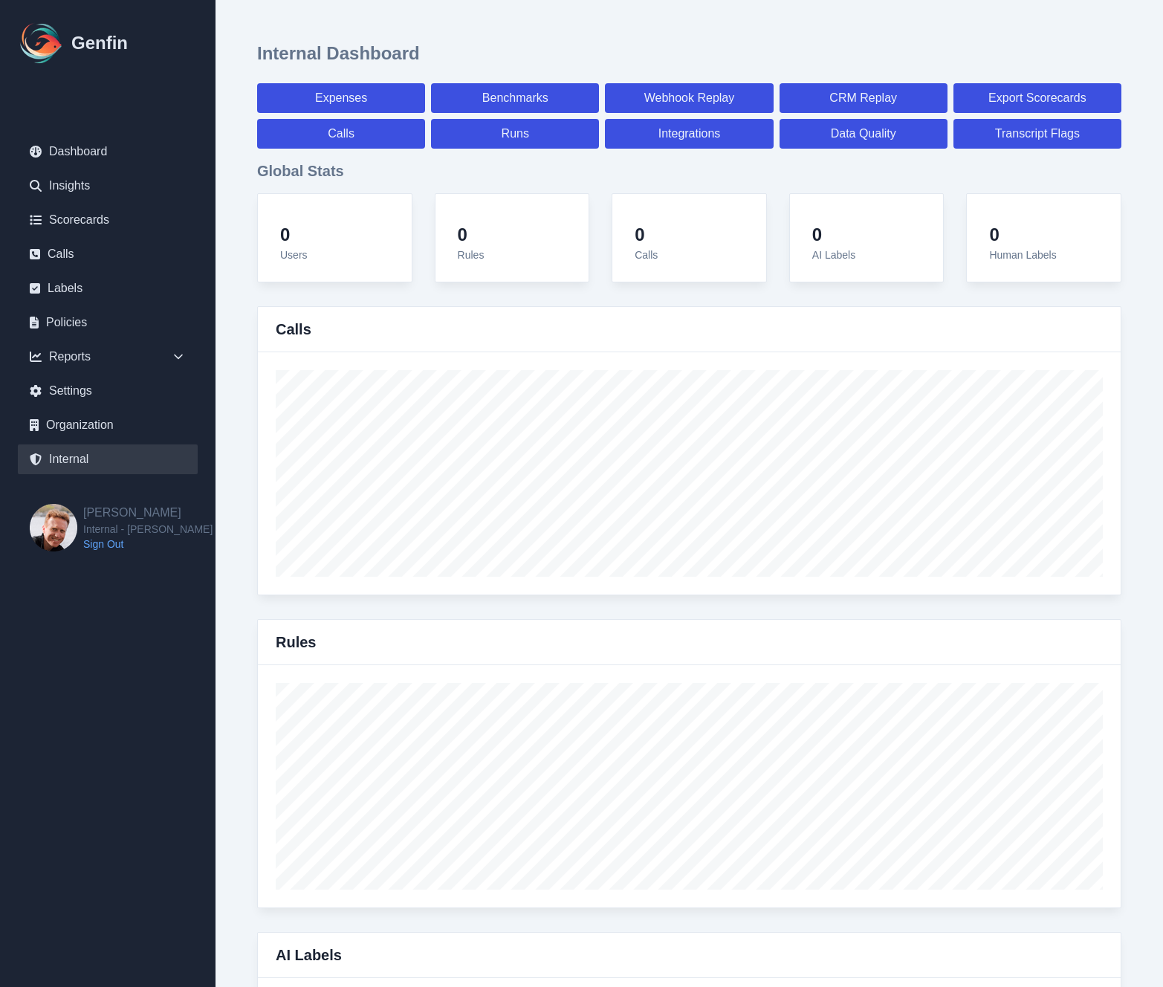
select select "paid"
select select "7"
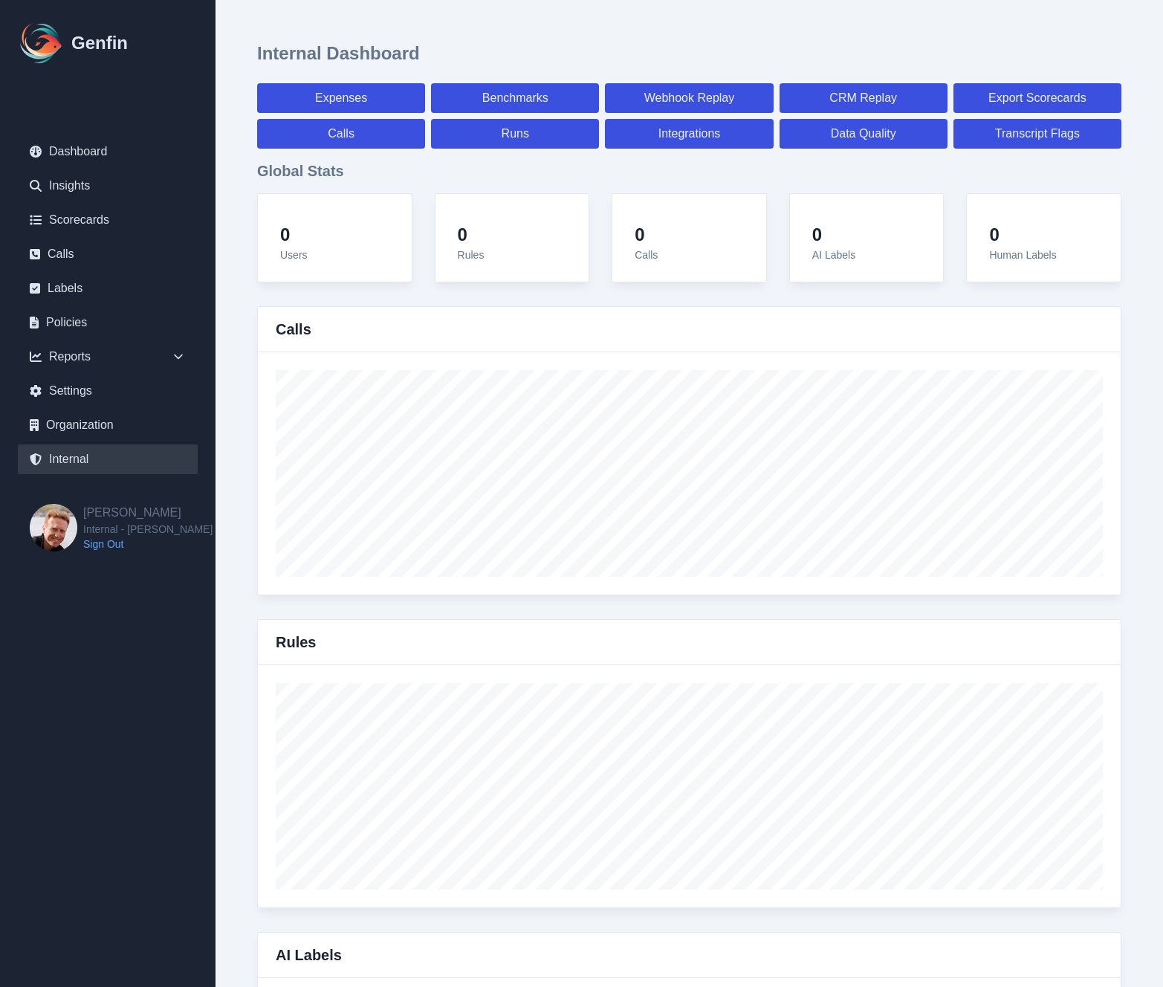
select select "7"
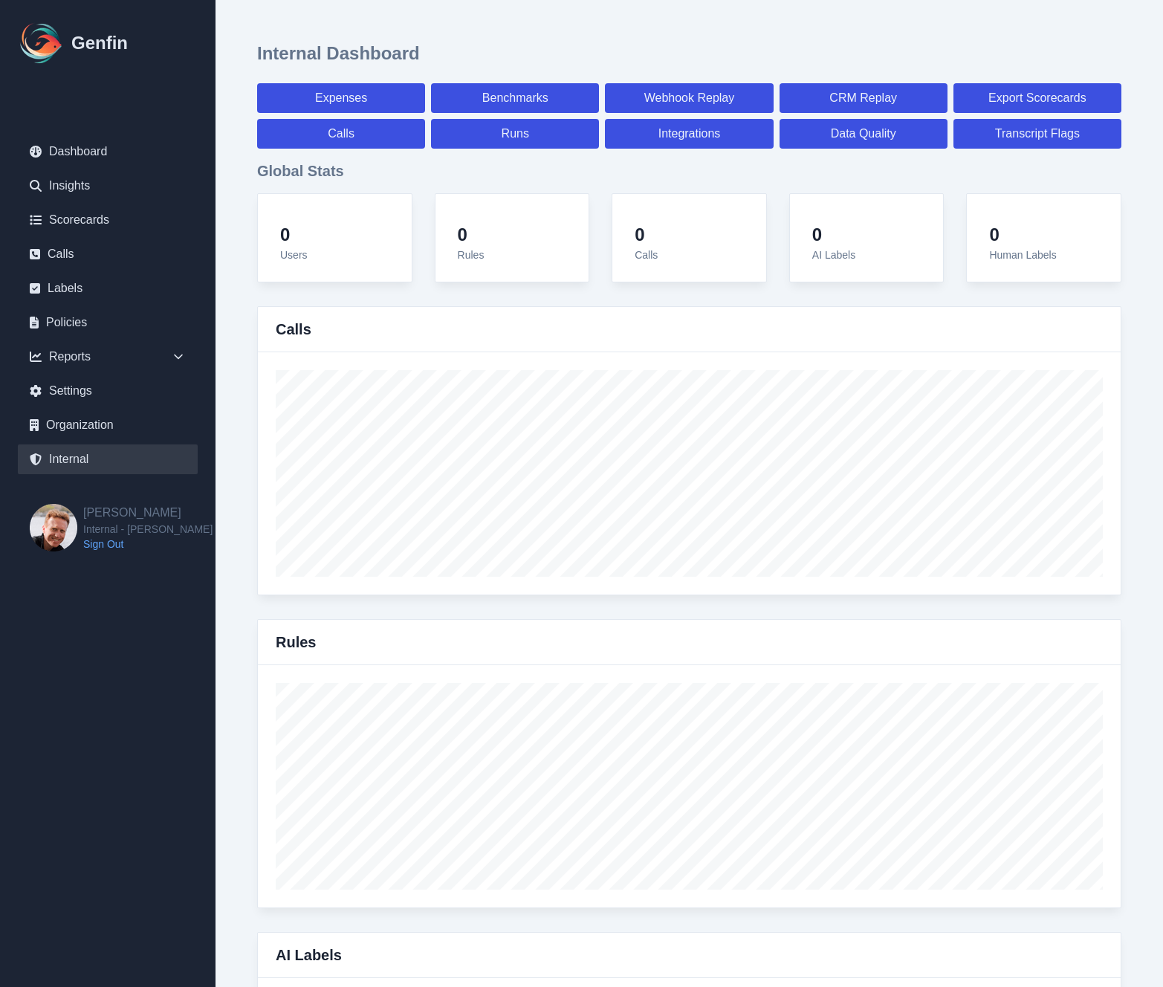
select select "7"
select select "paid"
select select "7"
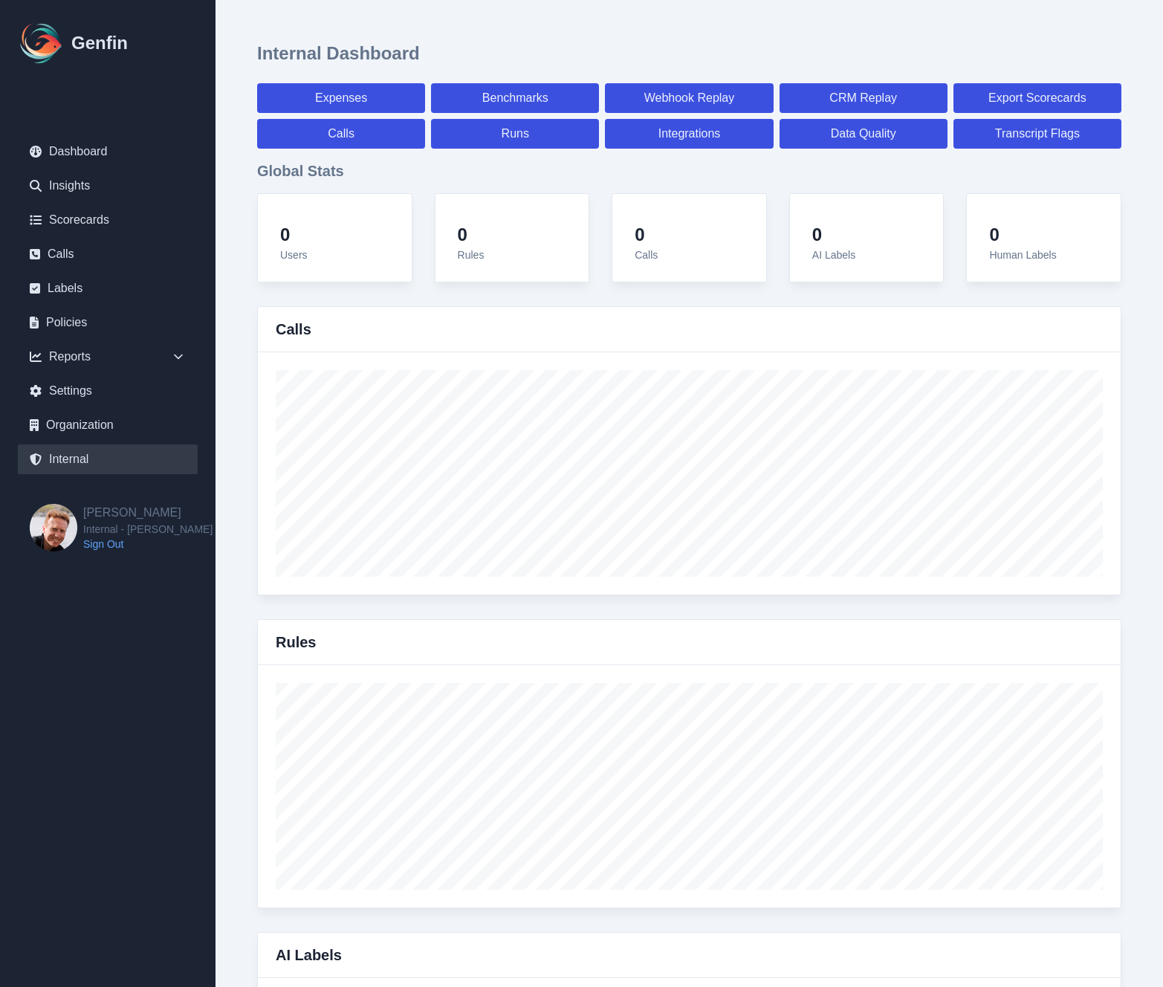
select select "7"
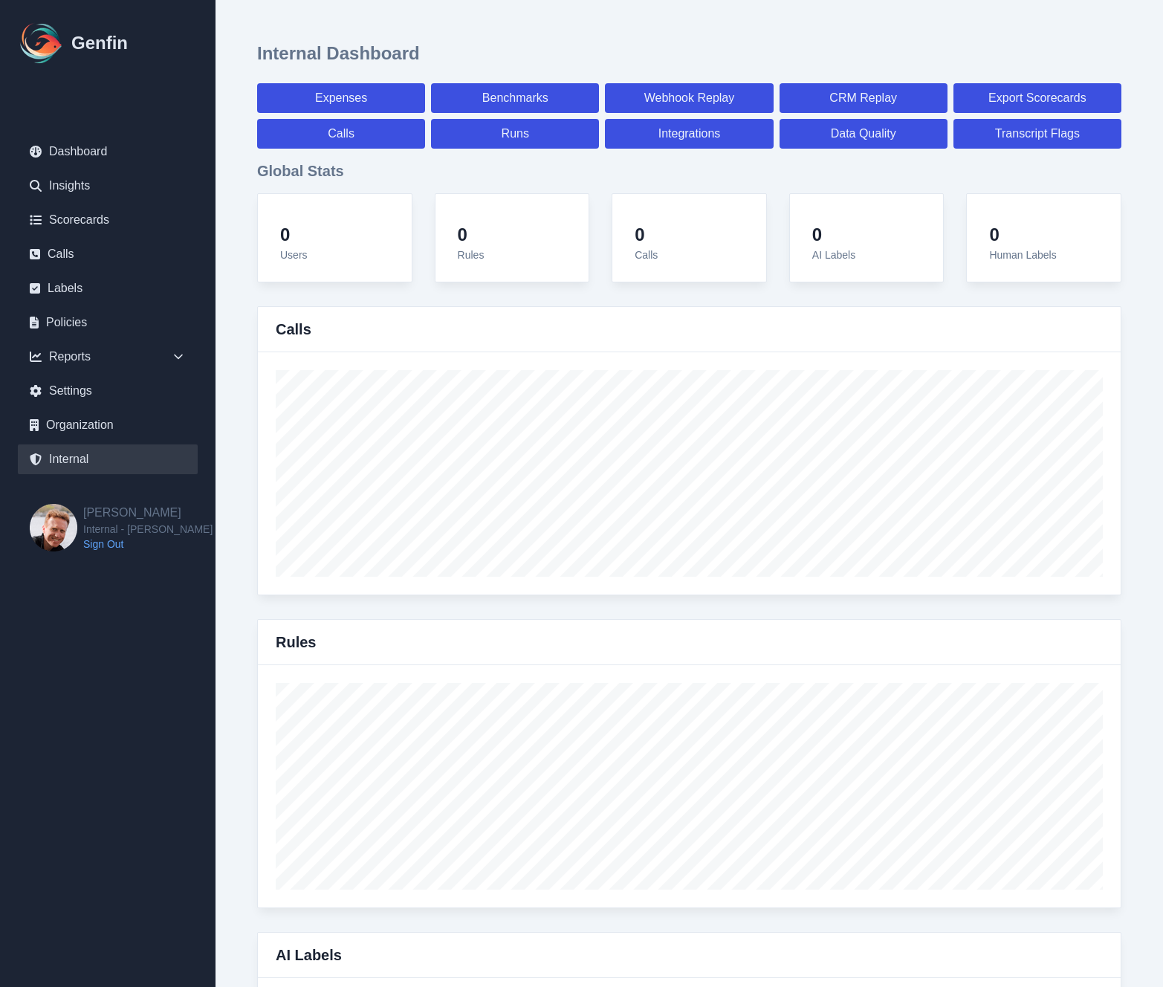
select select "7"
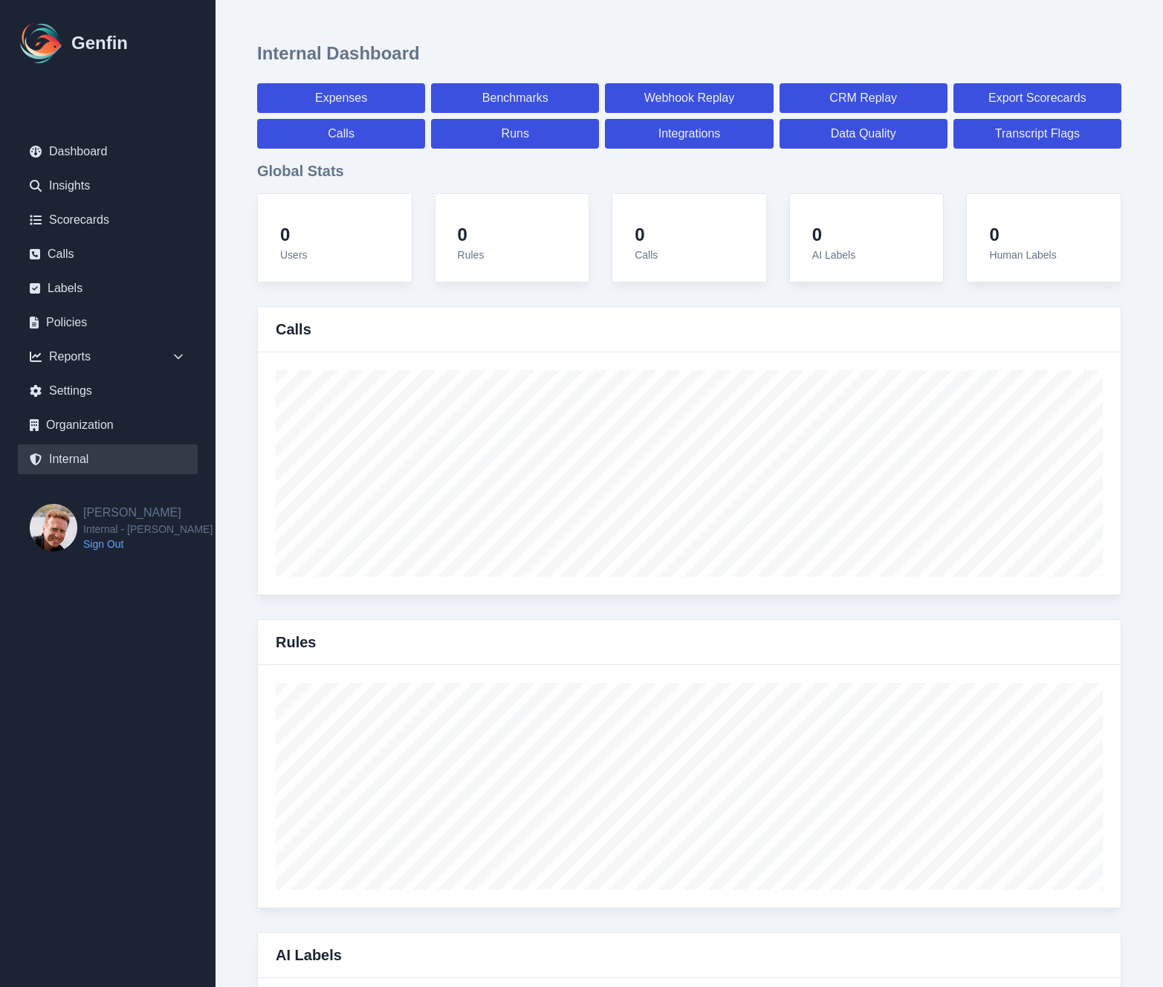
select select "paid"
select select "7"
select select "paid"
select select "7"
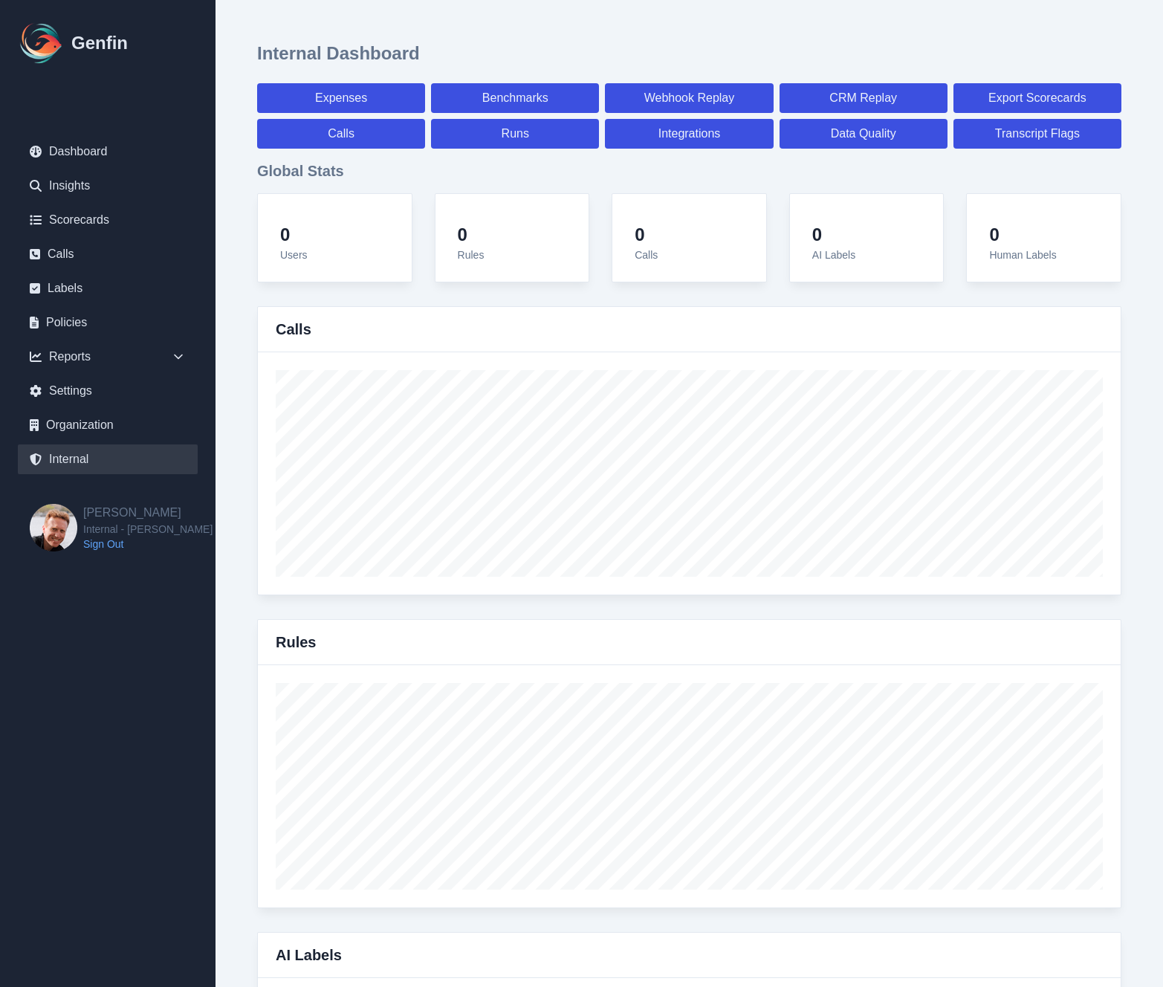
select select "paid"
select select "7"
select select "paid"
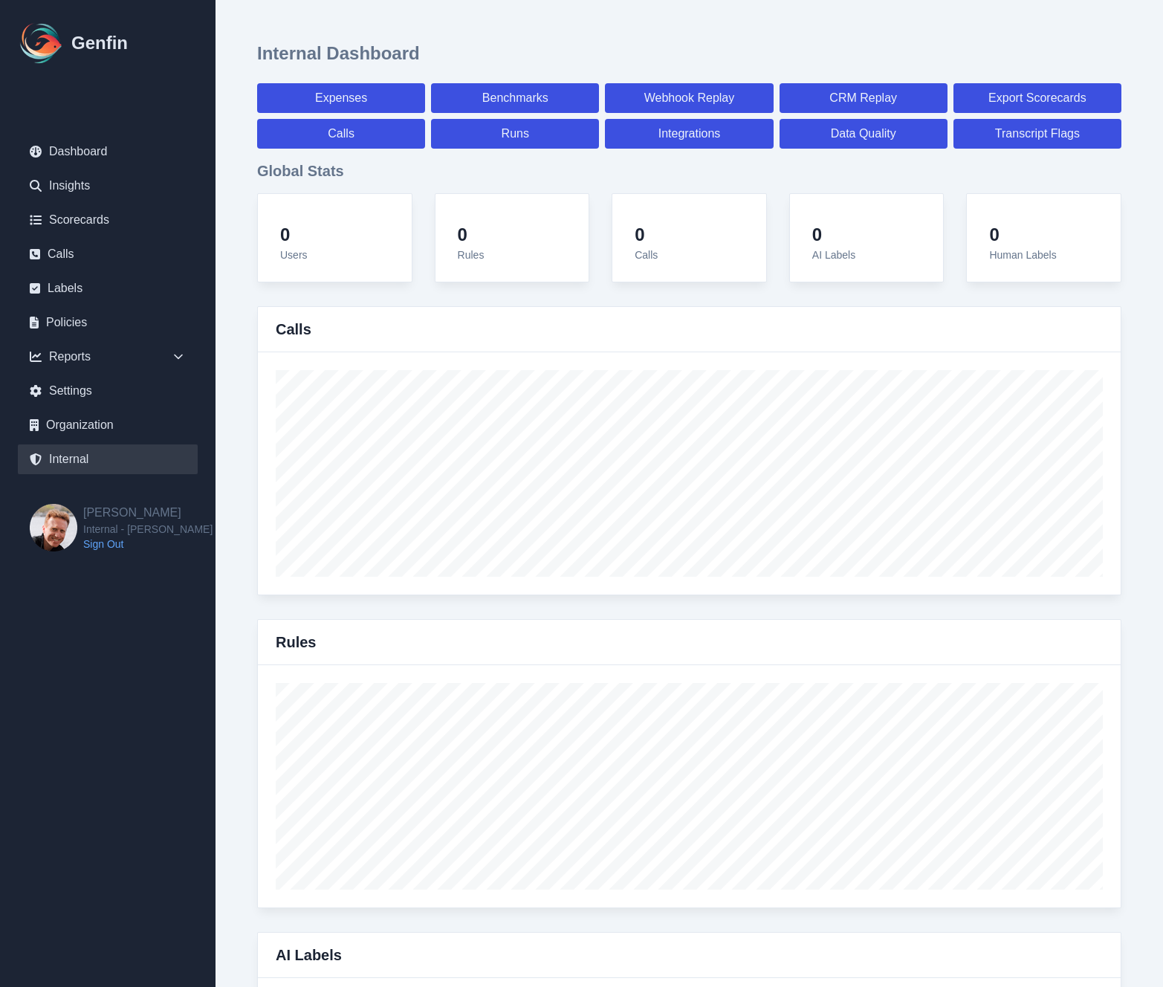
select select "7"
select select "paid"
select select "7"
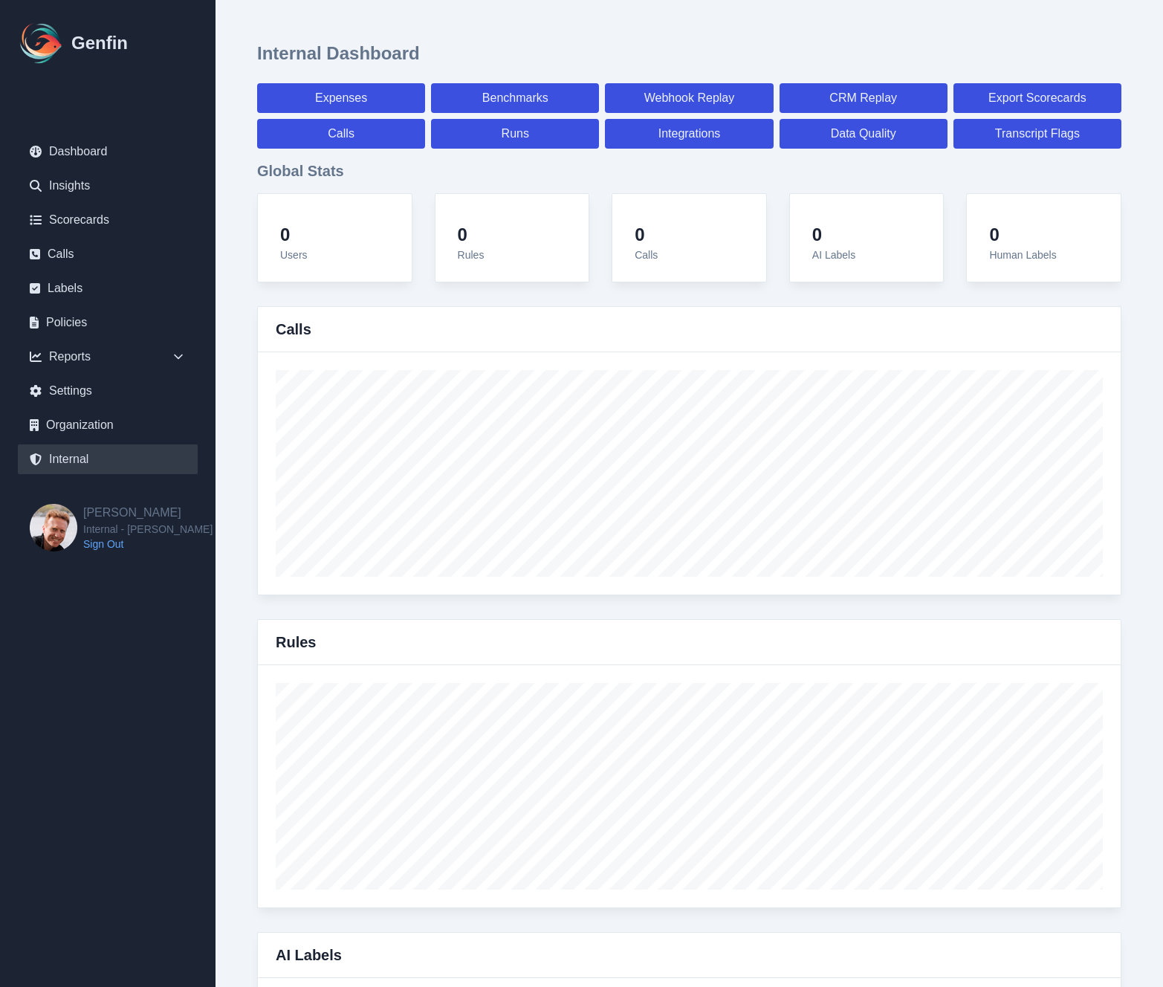
select select "7"
select select "paid"
select select "7"
select select "paid"
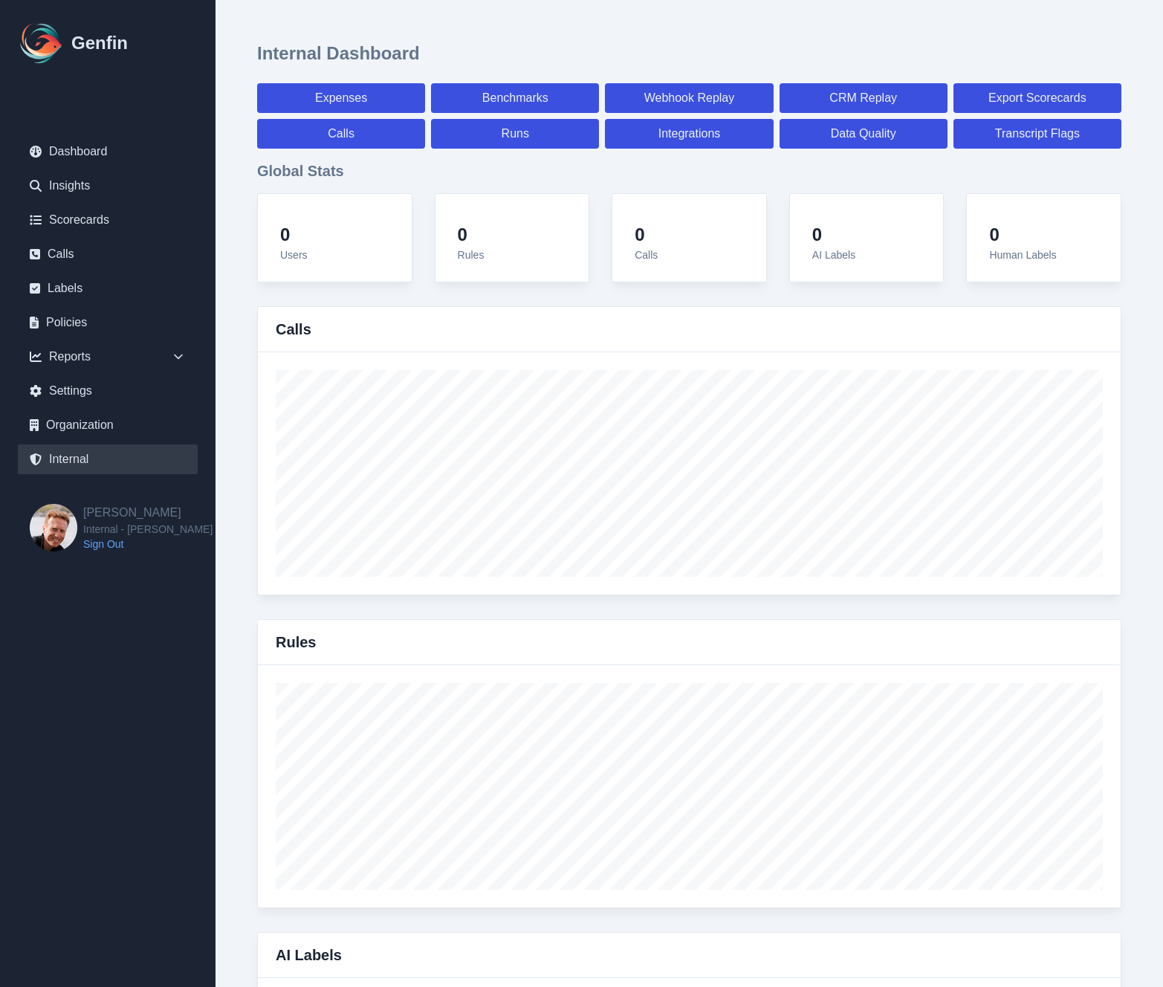
select select "7"
select select "paid"
select select "7"
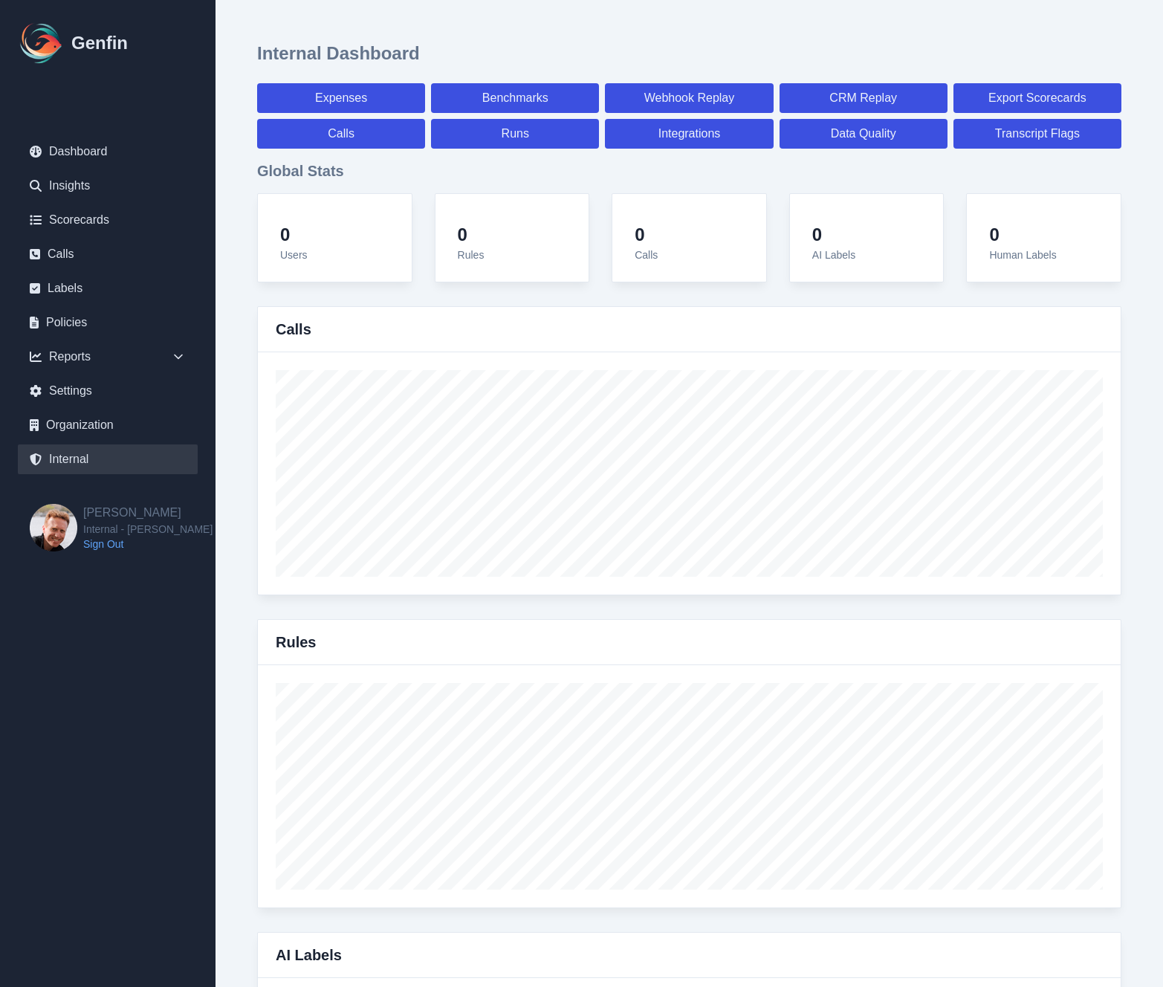
select select "7"
select select "paid"
select select "7"
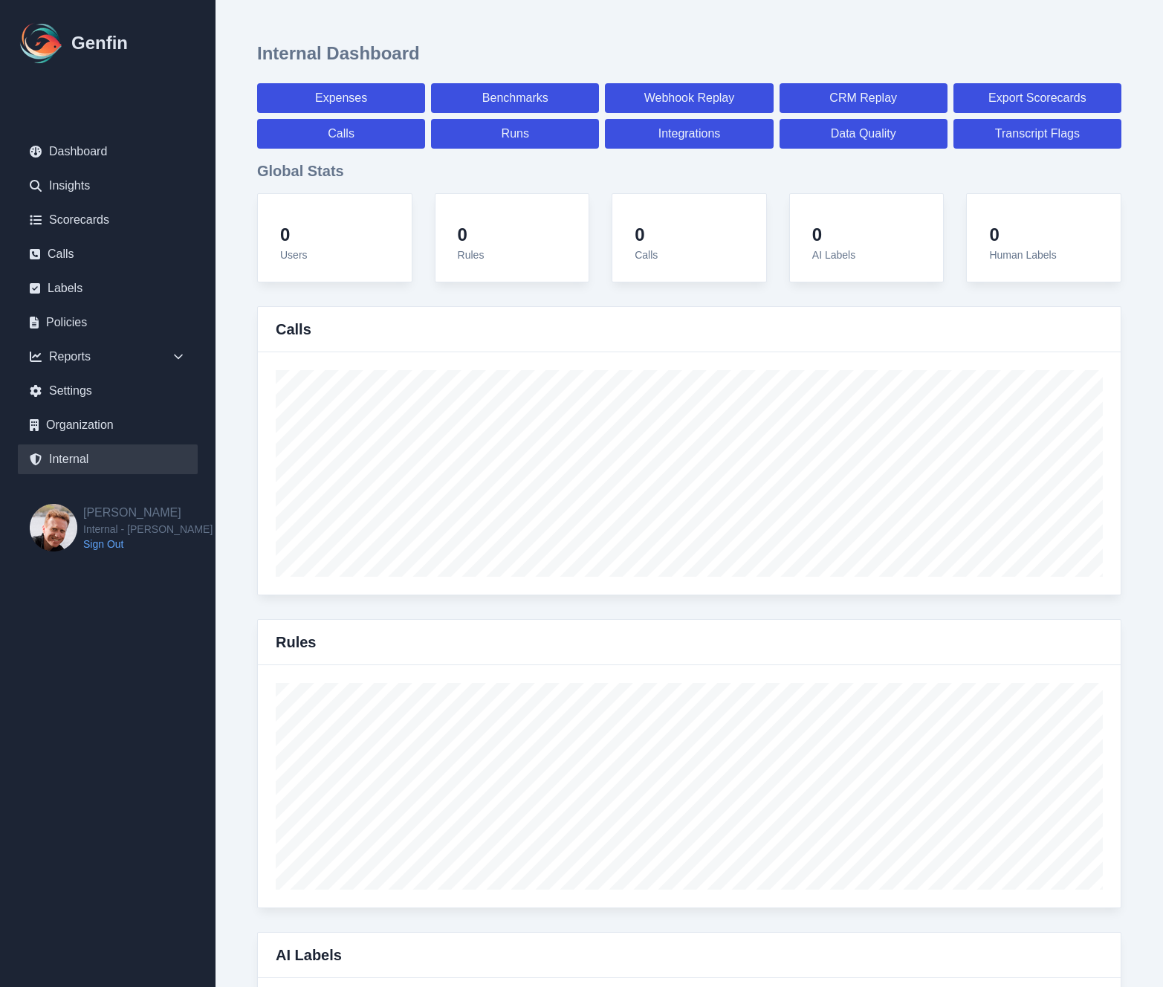
select select "7"
select select "paid"
select select "7"
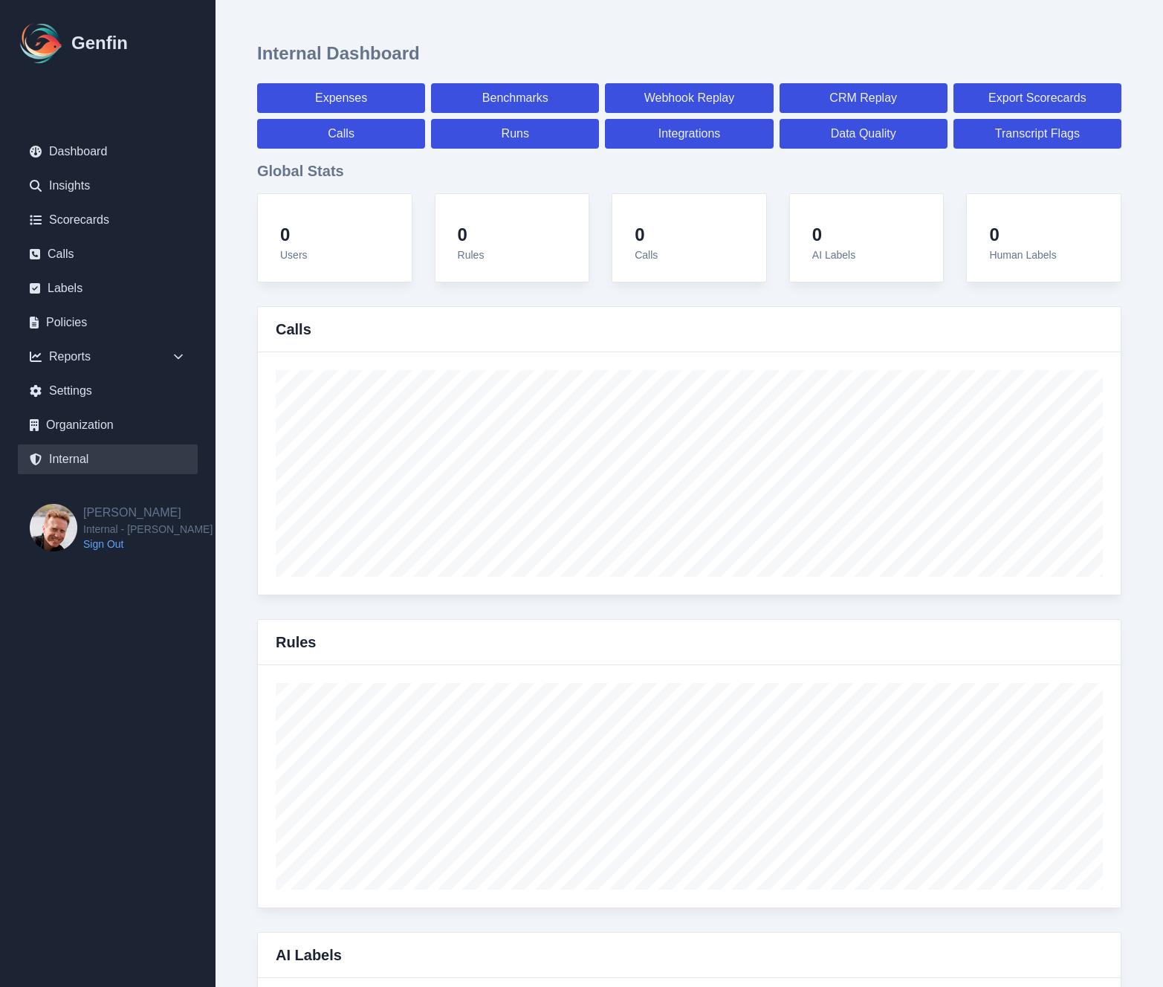
select select "7"
select select "paid"
select select "7"
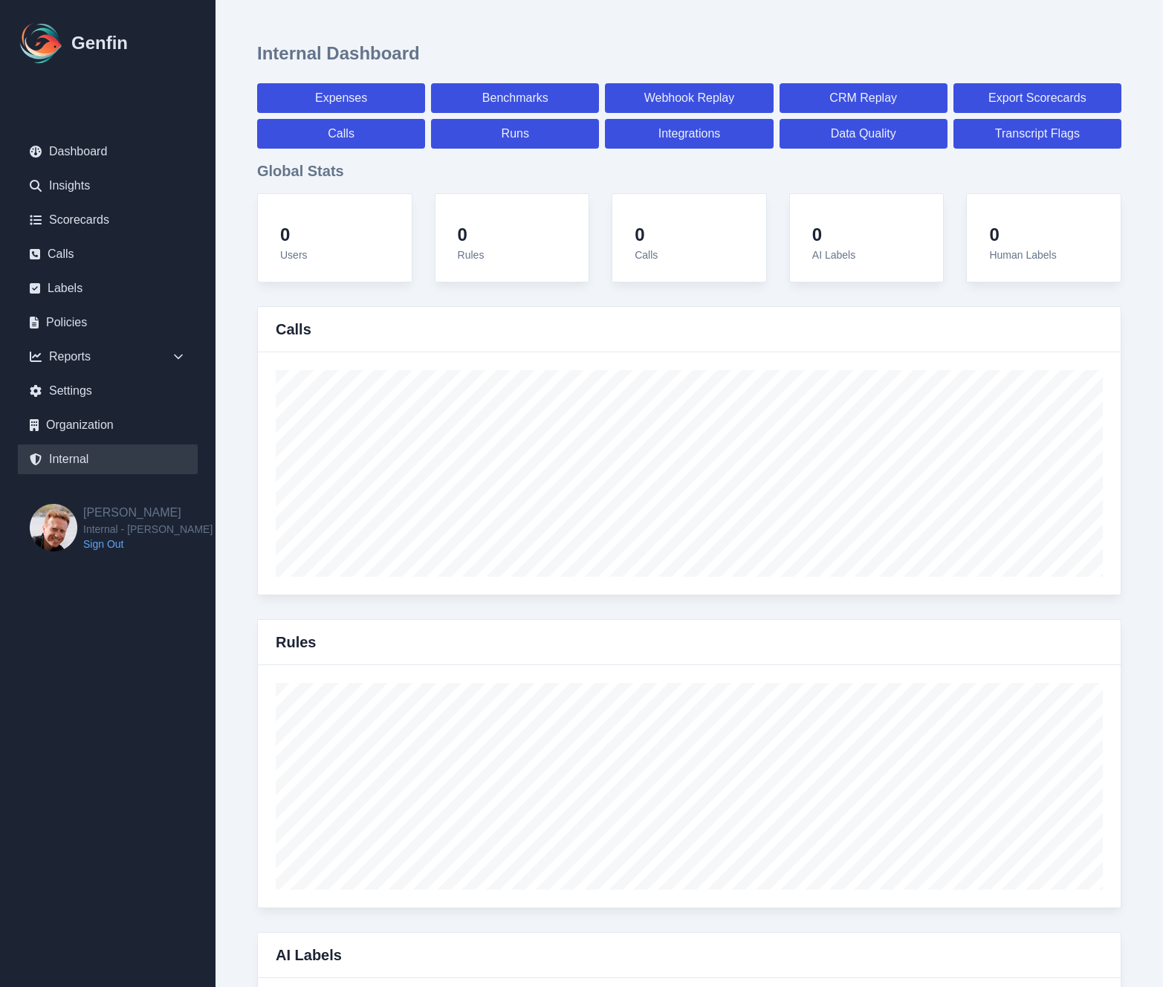
select select "7"
click at [79, 433] on link "Organization" at bounding box center [108, 425] width 180 height 30
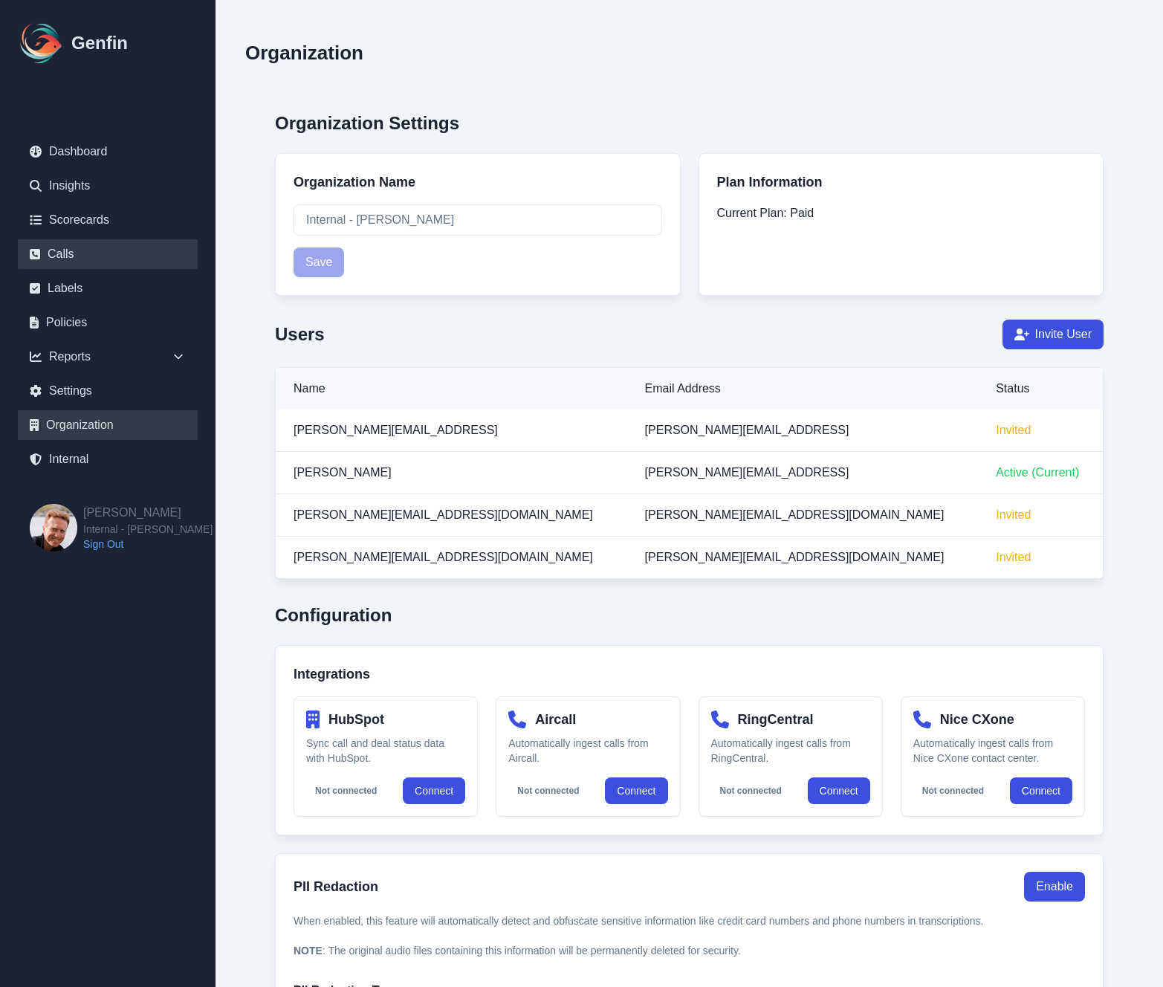
click at [69, 252] on link "Calls" at bounding box center [108, 254] width 180 height 30
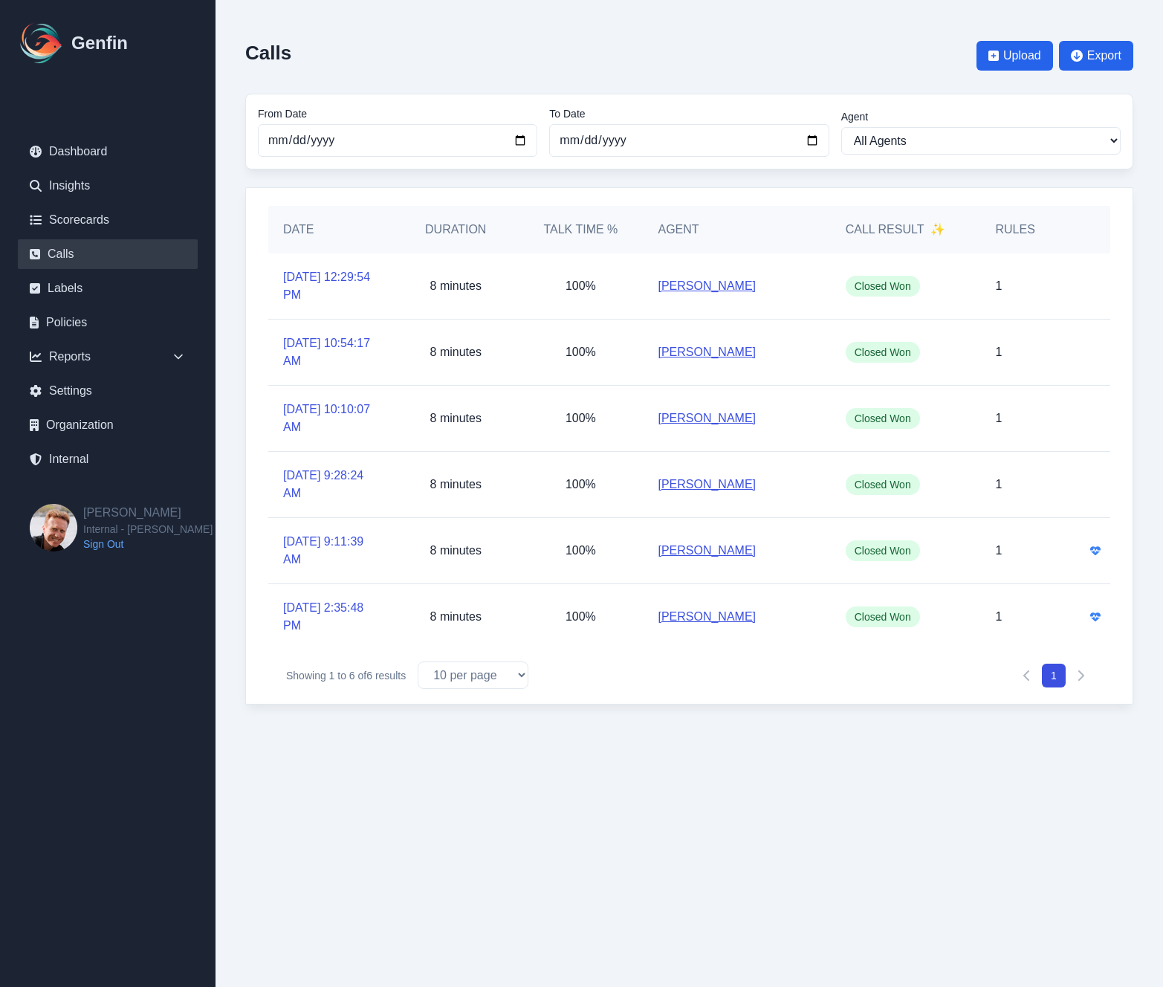
click at [606, 54] on div "Calls Upload Export" at bounding box center [689, 56] width 888 height 52
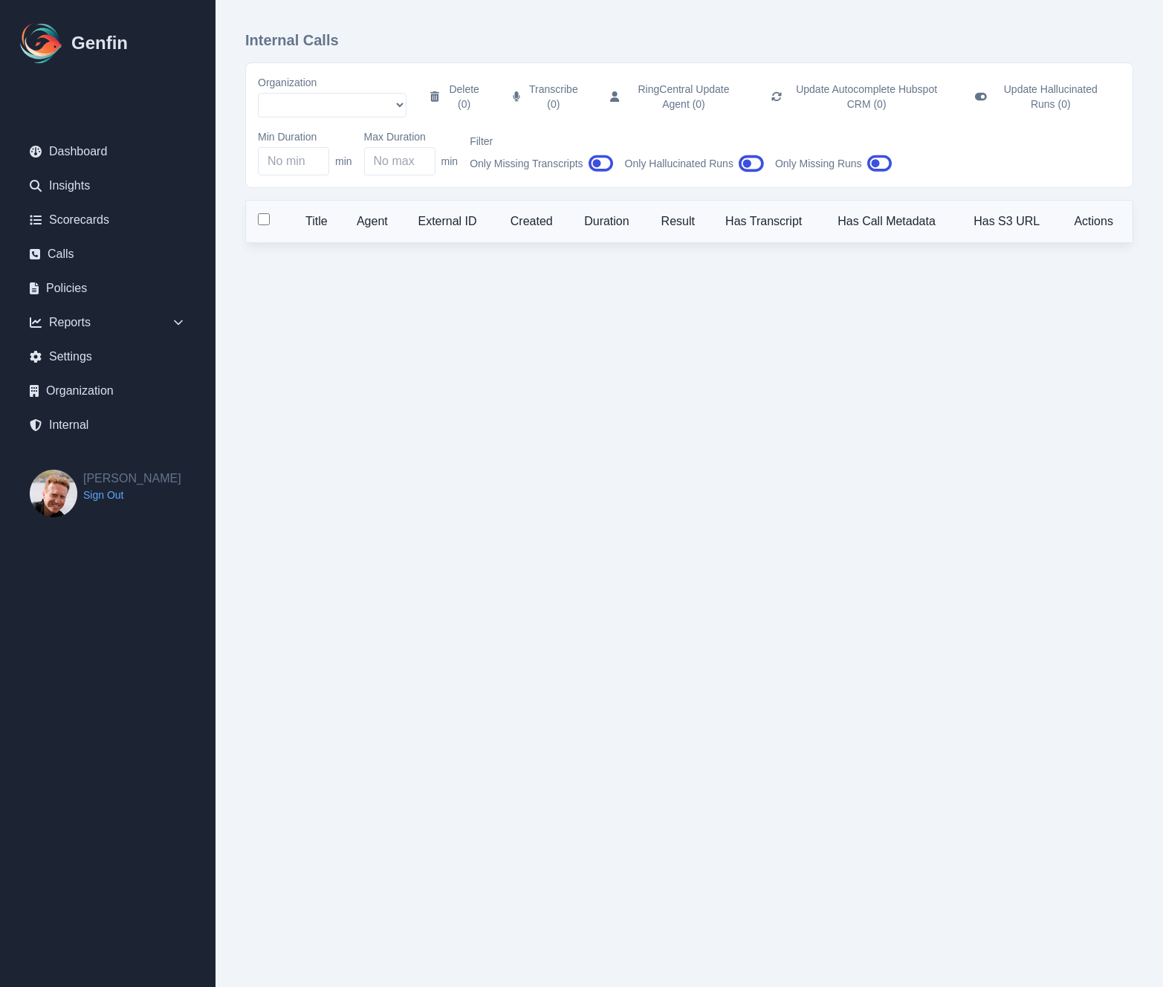
select select "51"
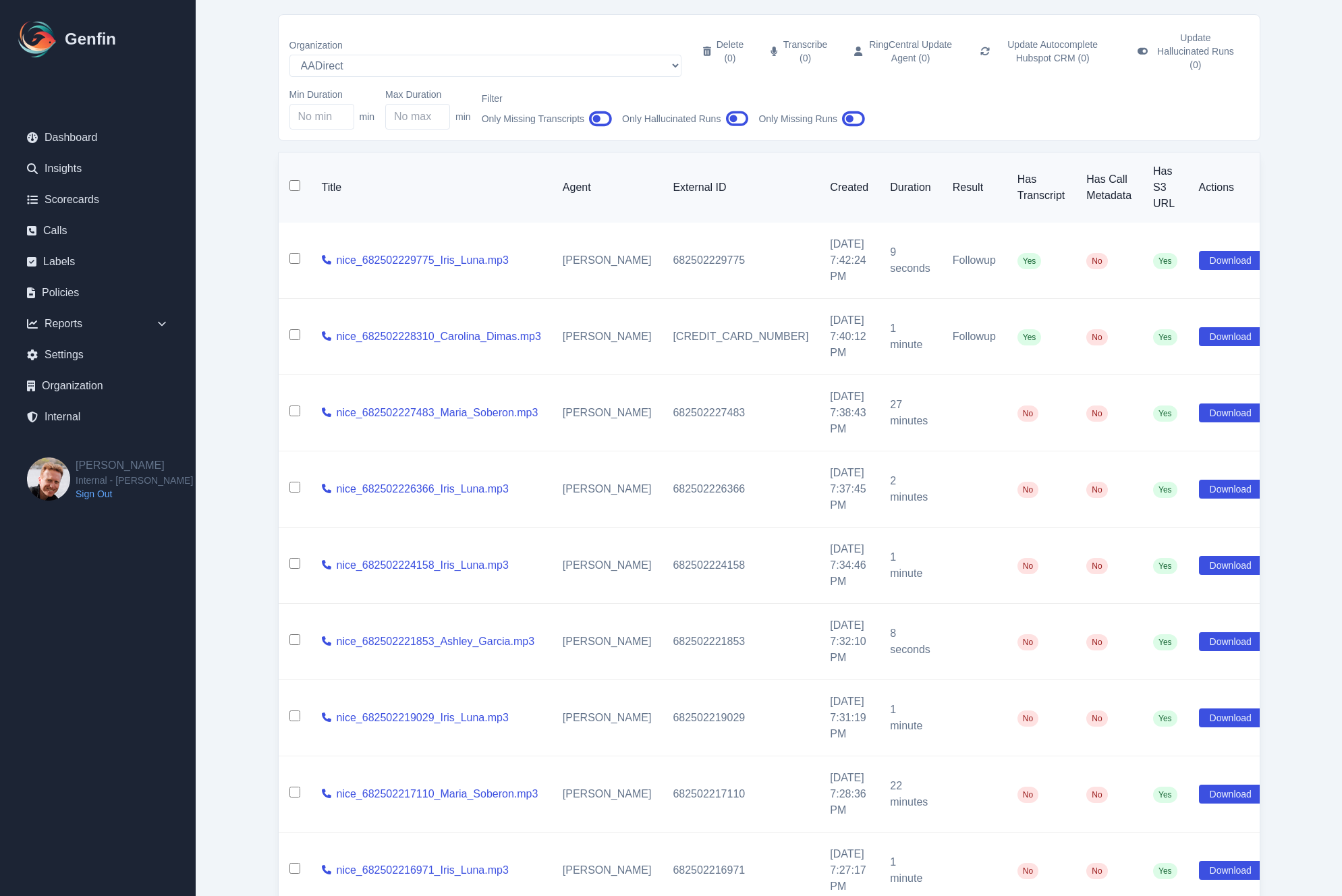
scroll to position [45, 0]
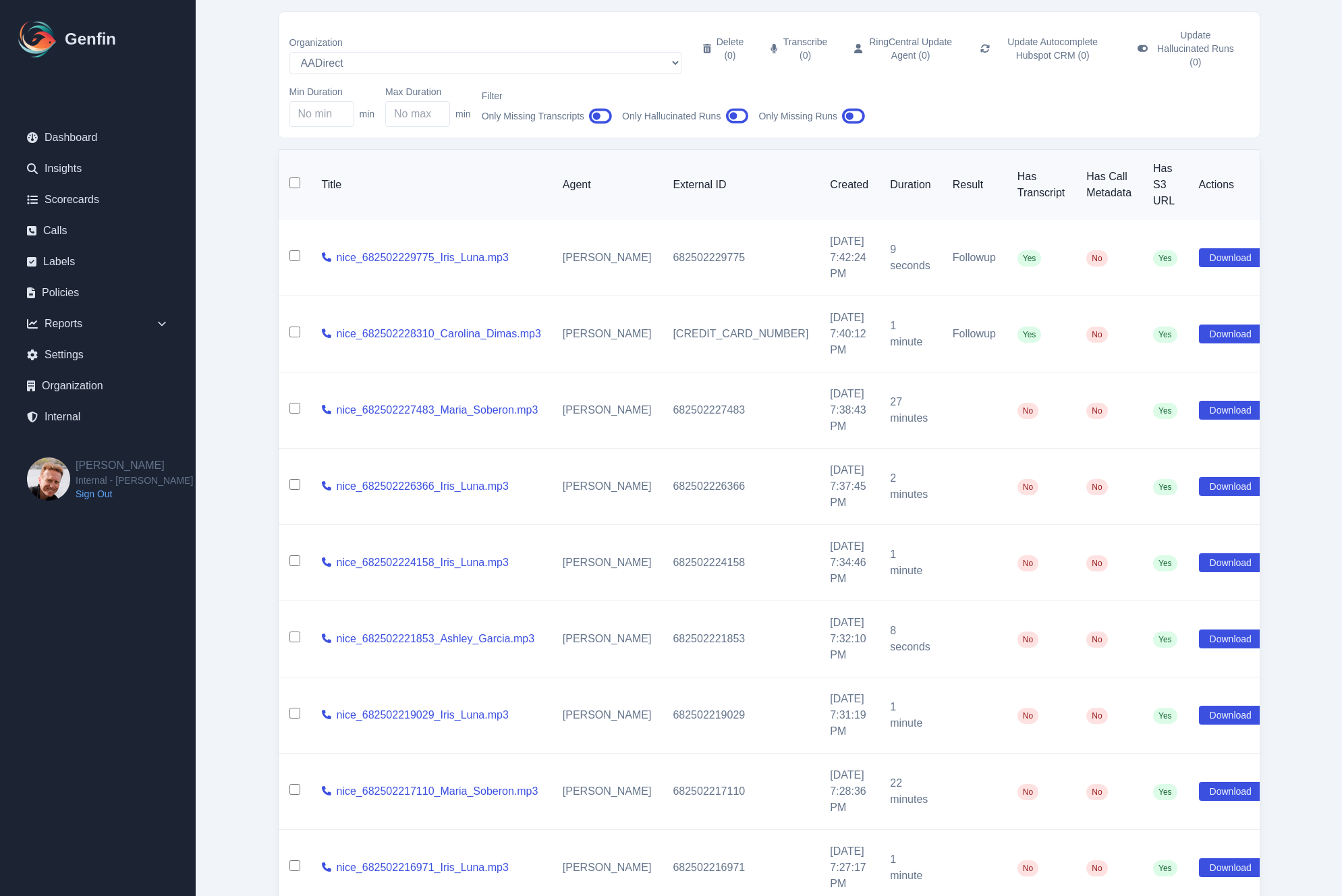
click at [291, 177] on input "checkbox" at bounding box center [295, 182] width 11 height 11
checkbox input "true"
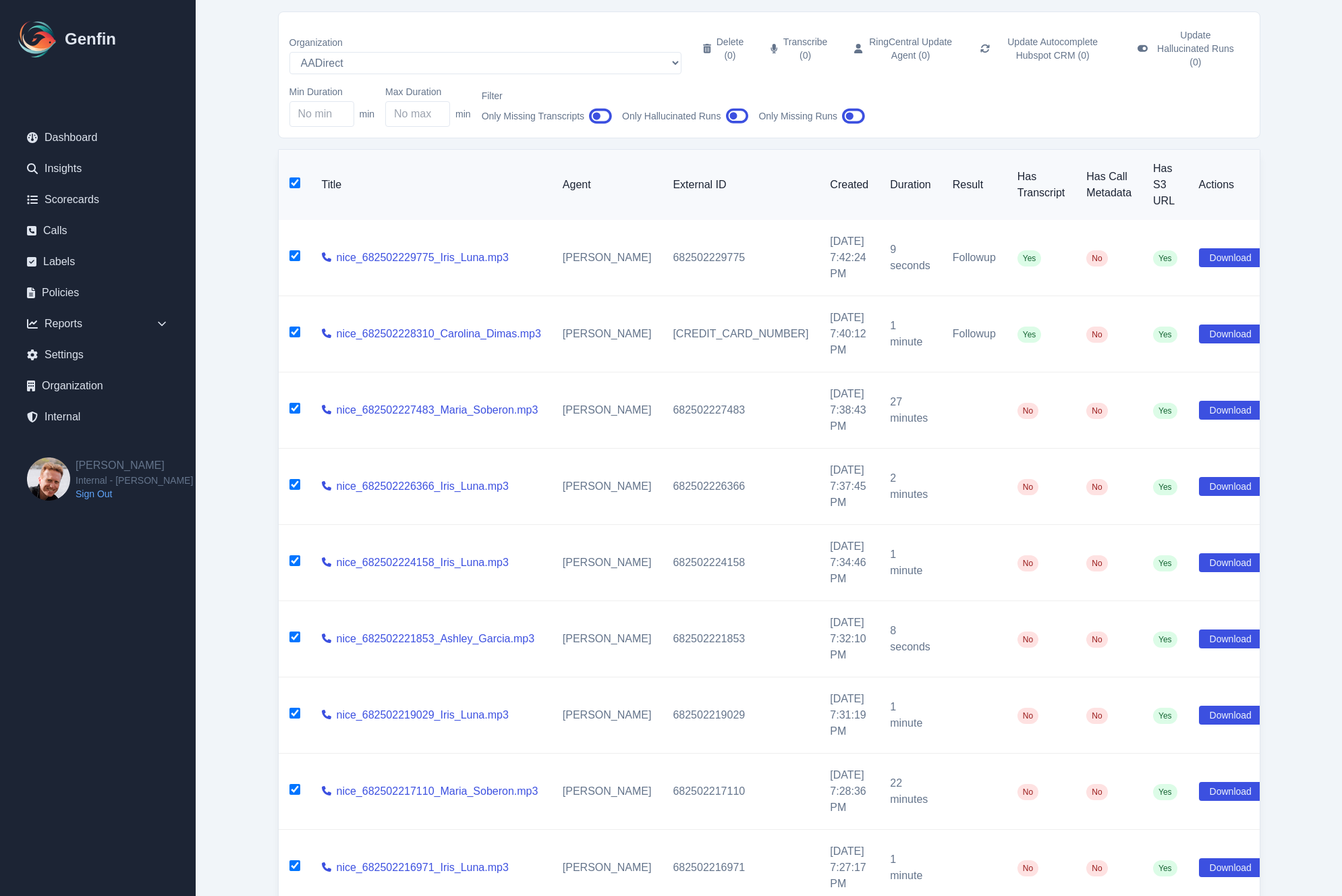
checkbox input "true"
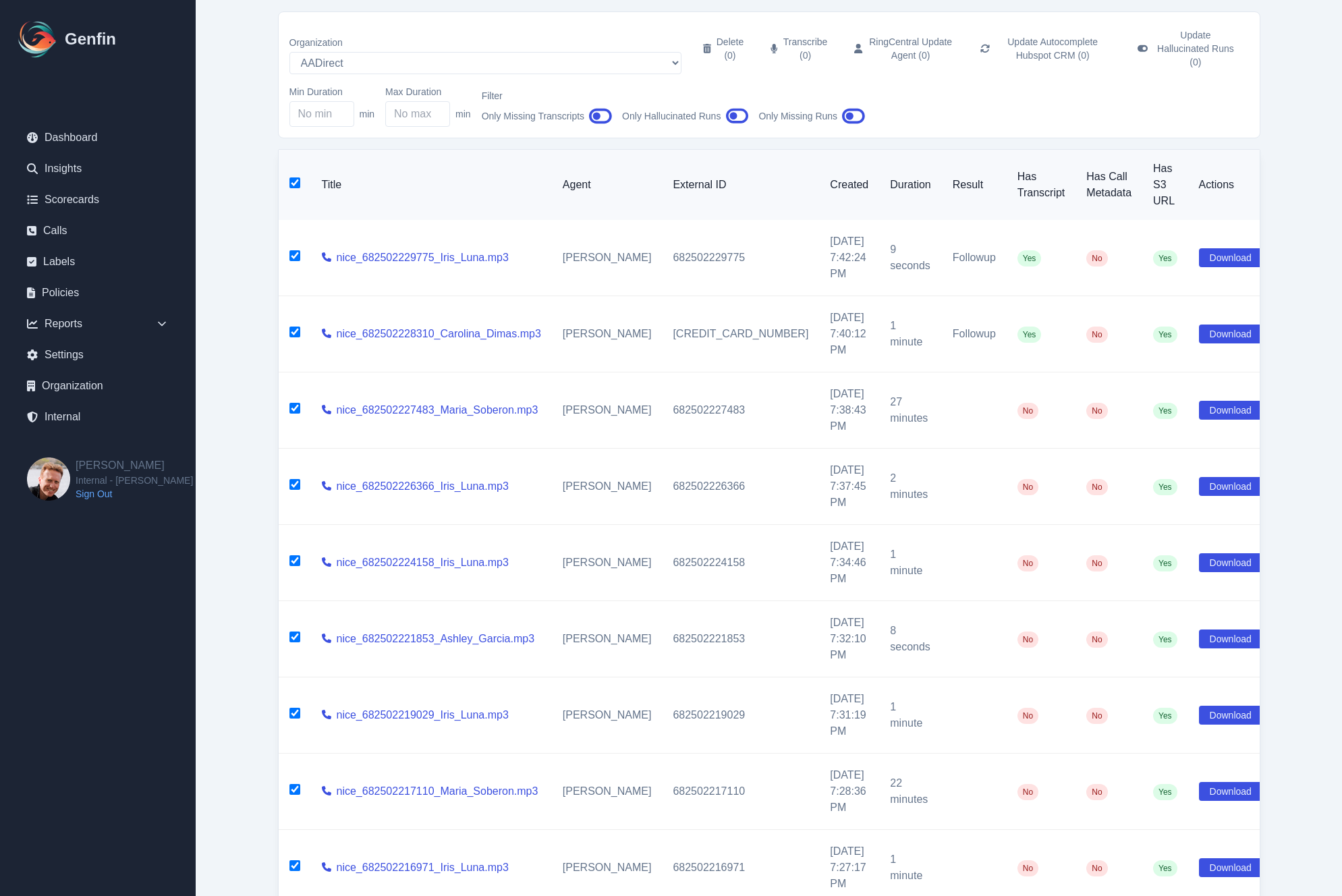
checkbox input "true"
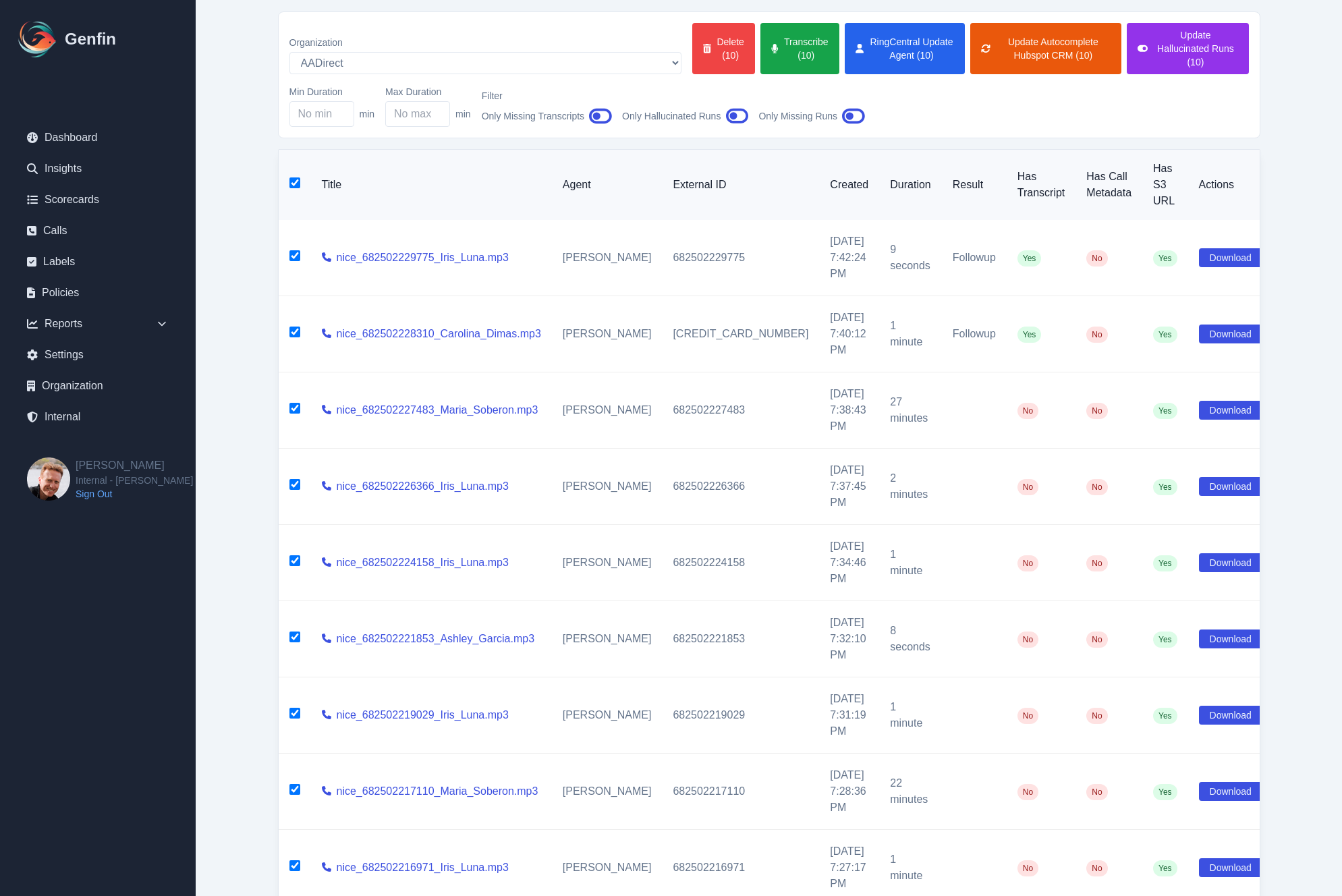
click at [299, 251] on input "checkbox" at bounding box center [295, 256] width 11 height 11
checkbox input "false"
click at [294, 327] on input "checkbox" at bounding box center [295, 332] width 11 height 11
checkbox input "false"
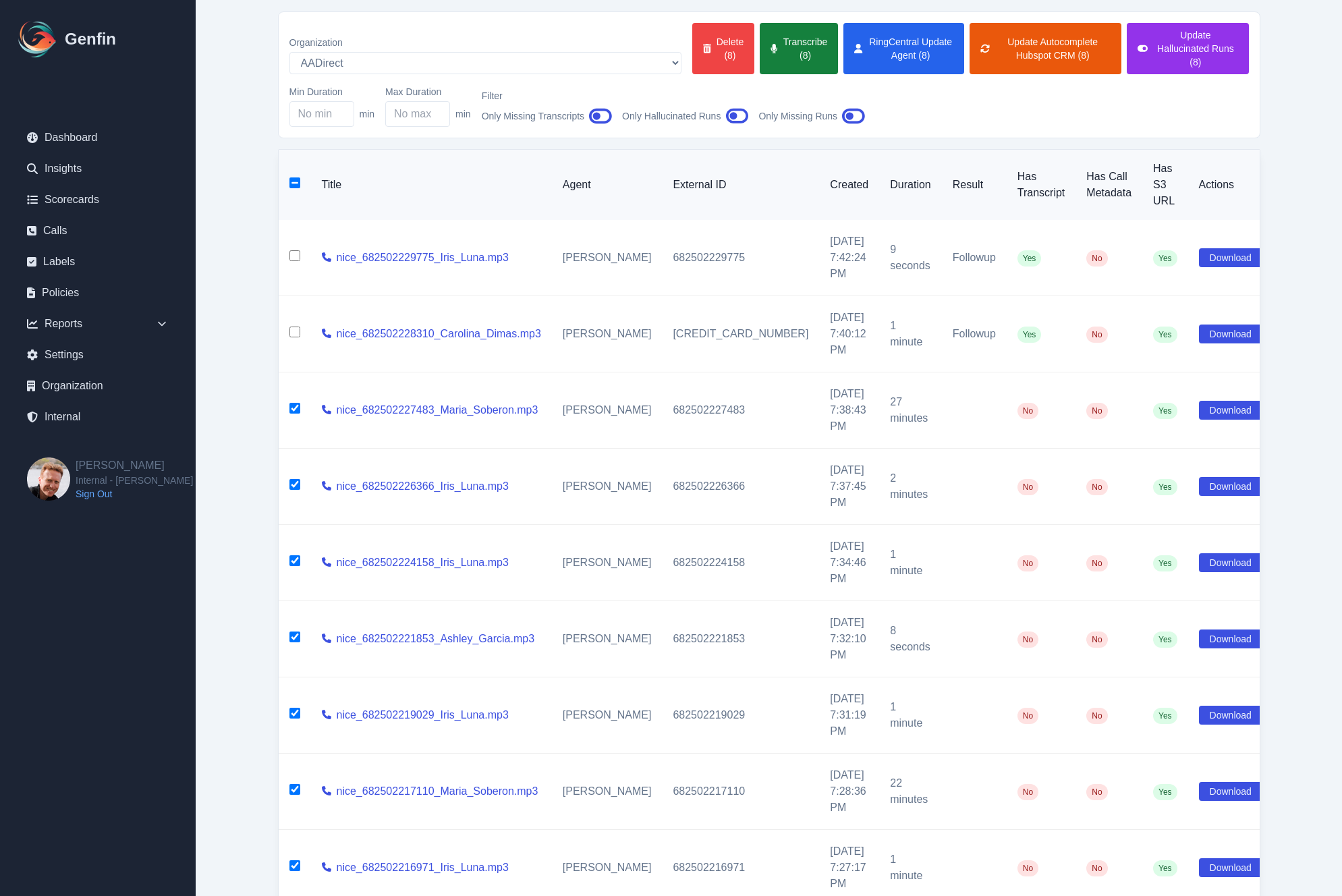
click at [760, 50] on button "Transcribe (8)" at bounding box center [799, 48] width 78 height 51
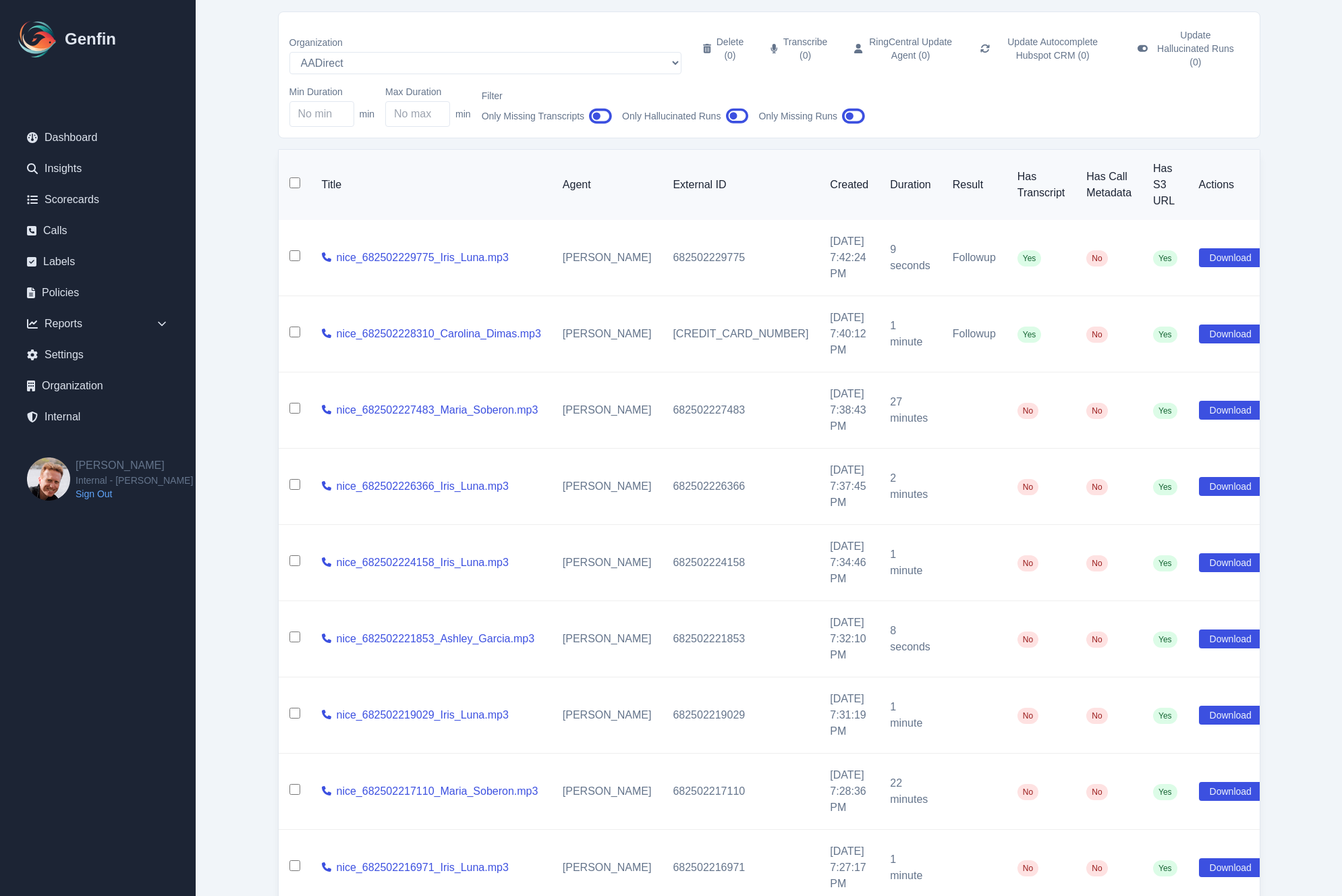
checkbox input "false"
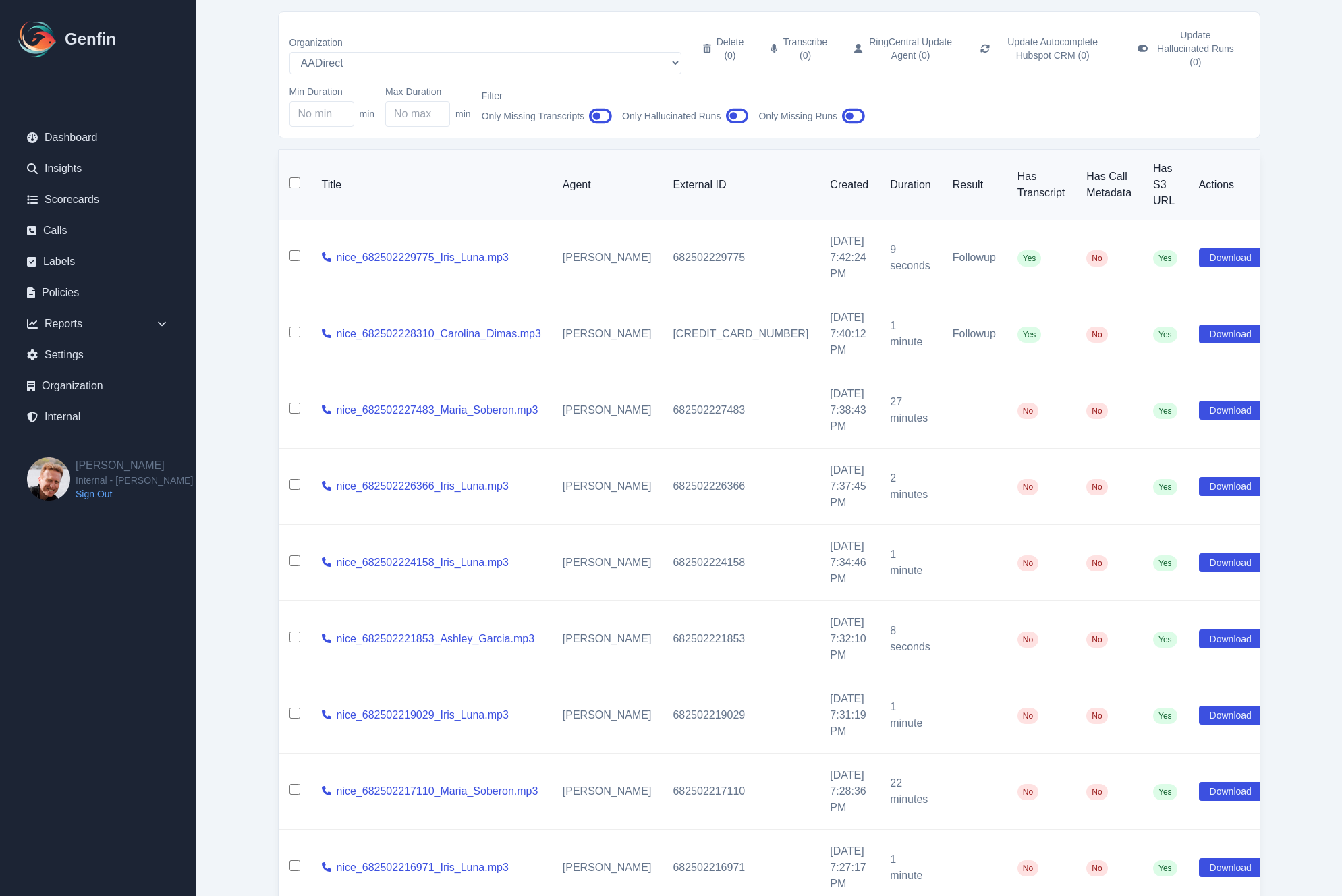
checkbox input "false"
click at [920, 85] on div "Min Duration min Max Duration min Filter Only Missing Transcripts Only Hallucin…" at bounding box center [769, 106] width 960 height 42
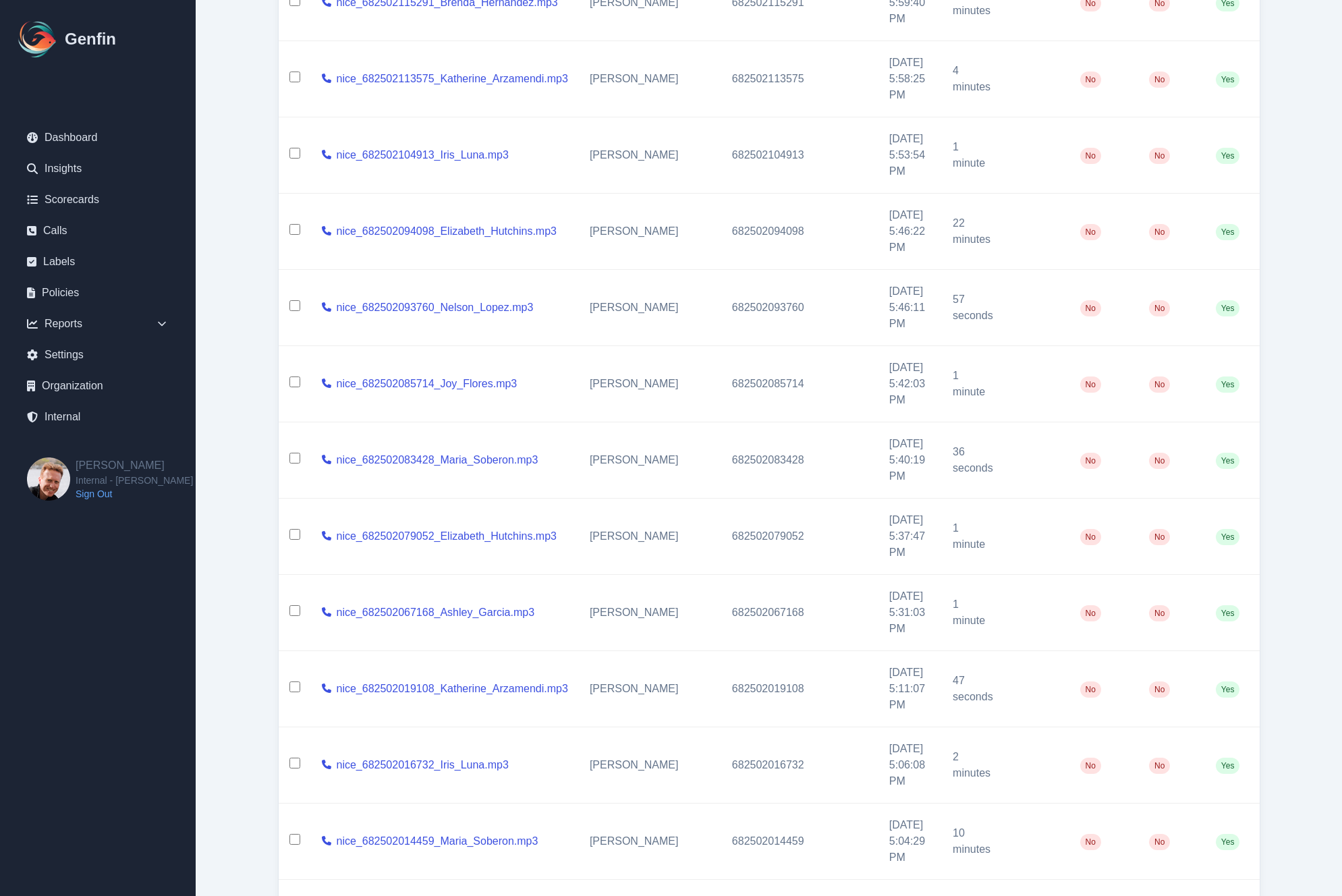
scroll to position [5465, 0]
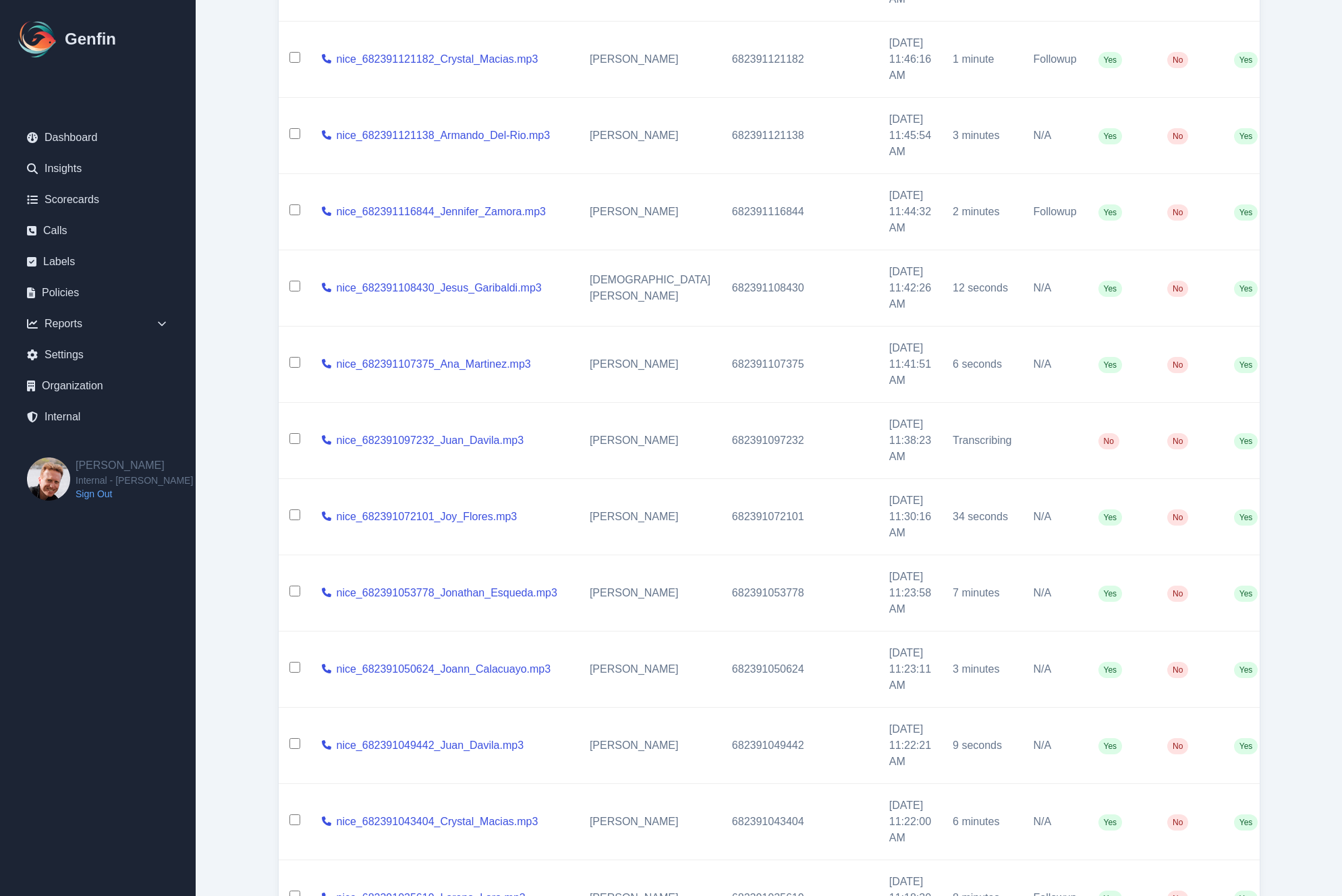
scroll to position [7182, 0]
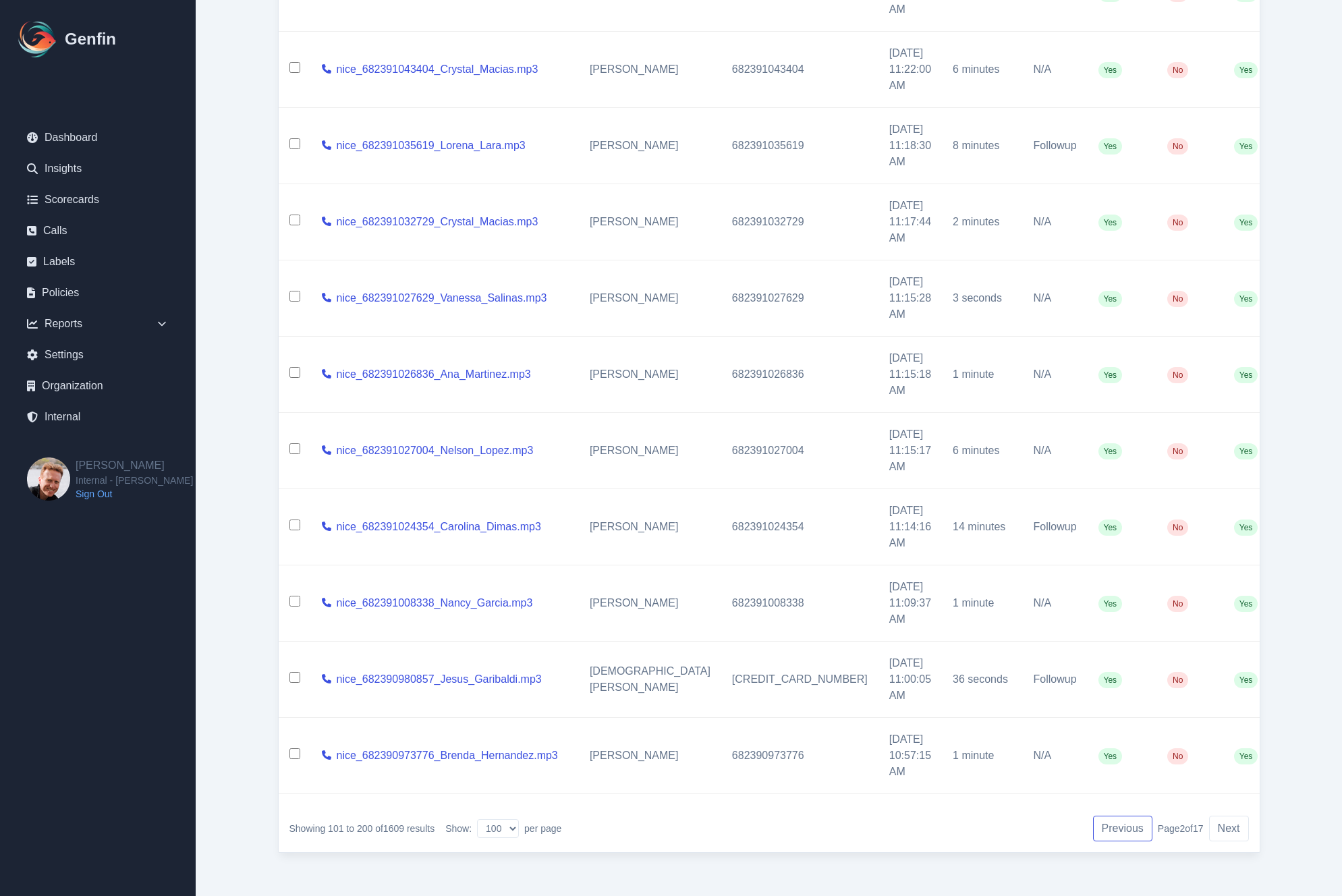
click at [1055, 838] on button "Previous" at bounding box center [1122, 828] width 59 height 25
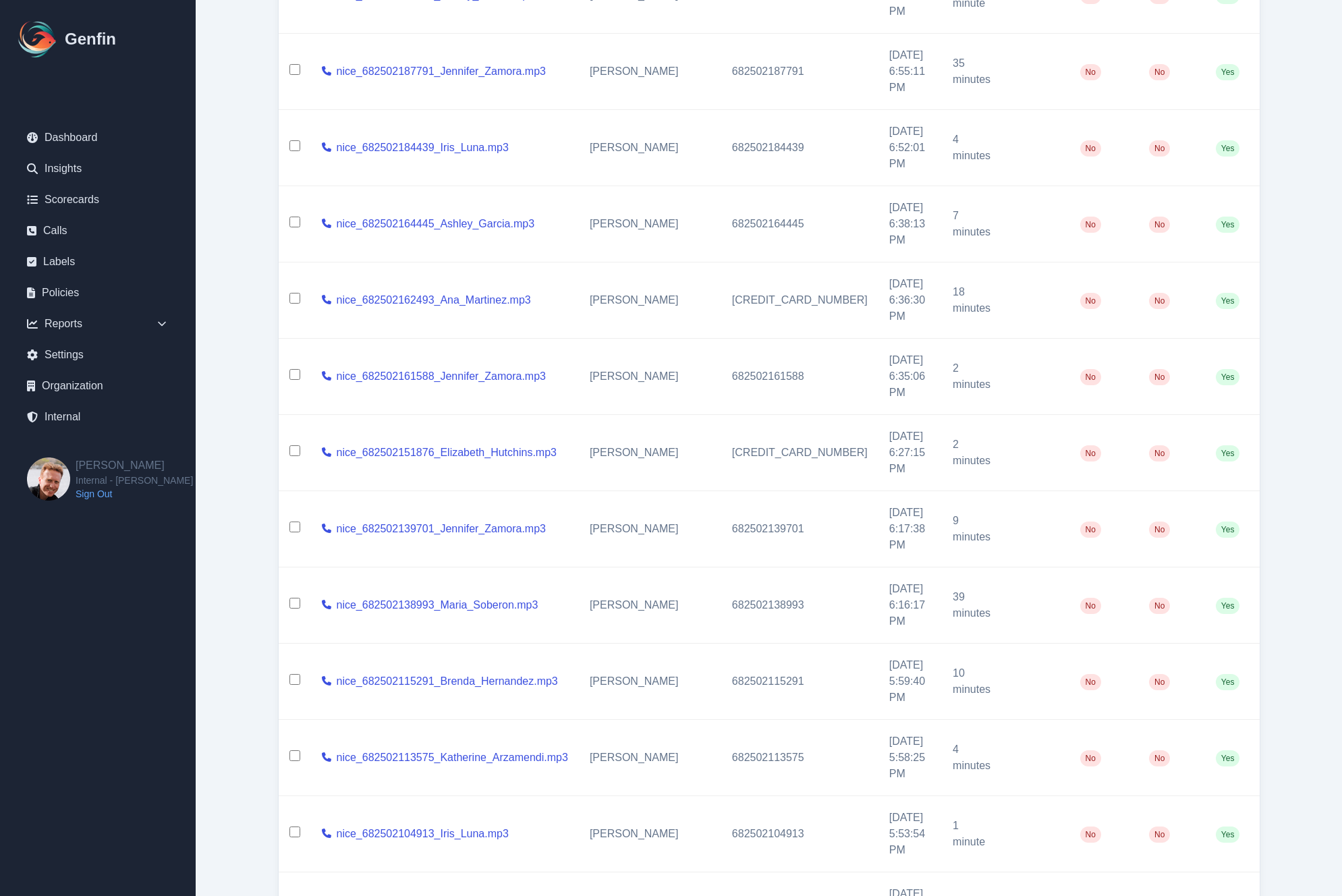
scroll to position [5465, 0]
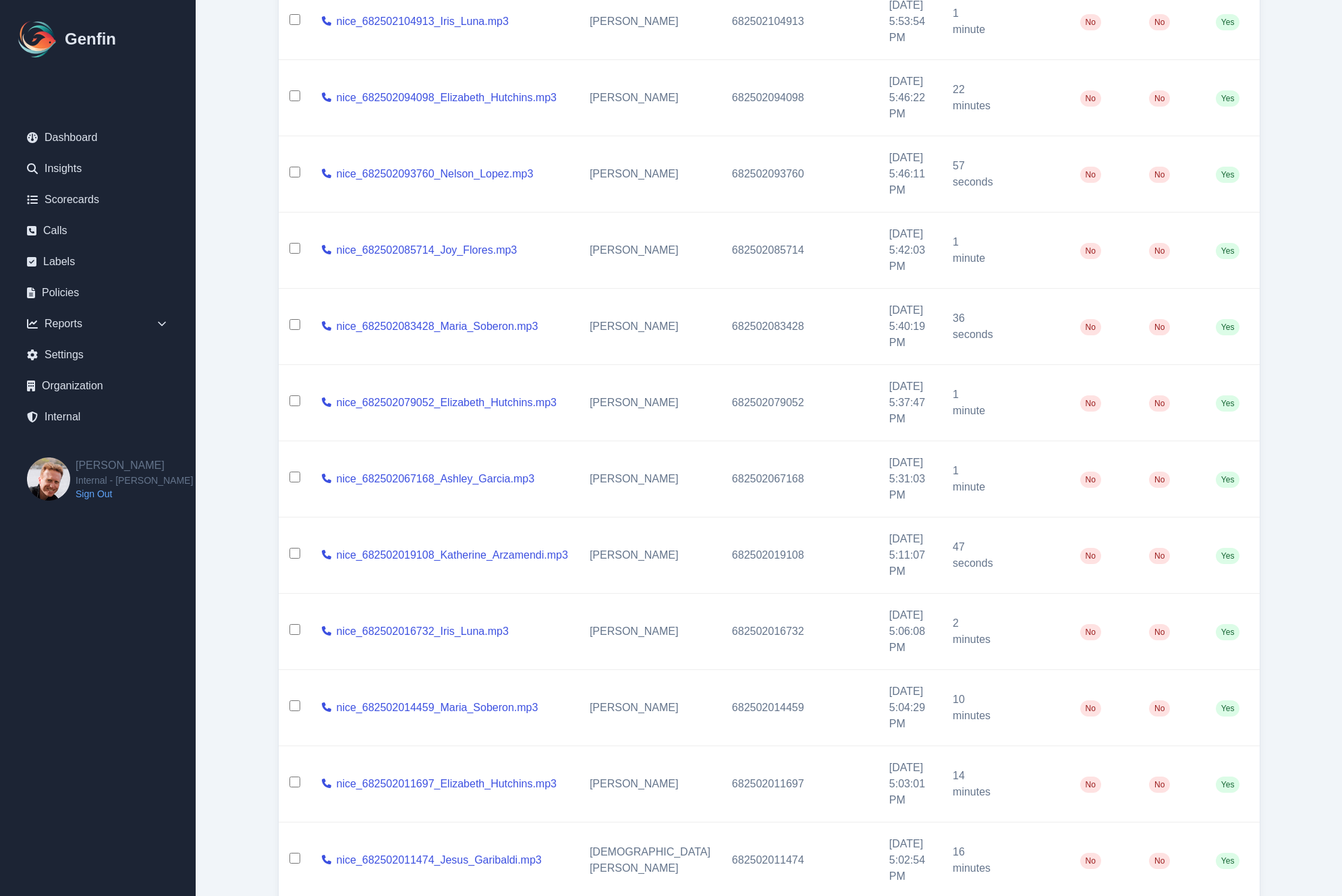
select select "10"
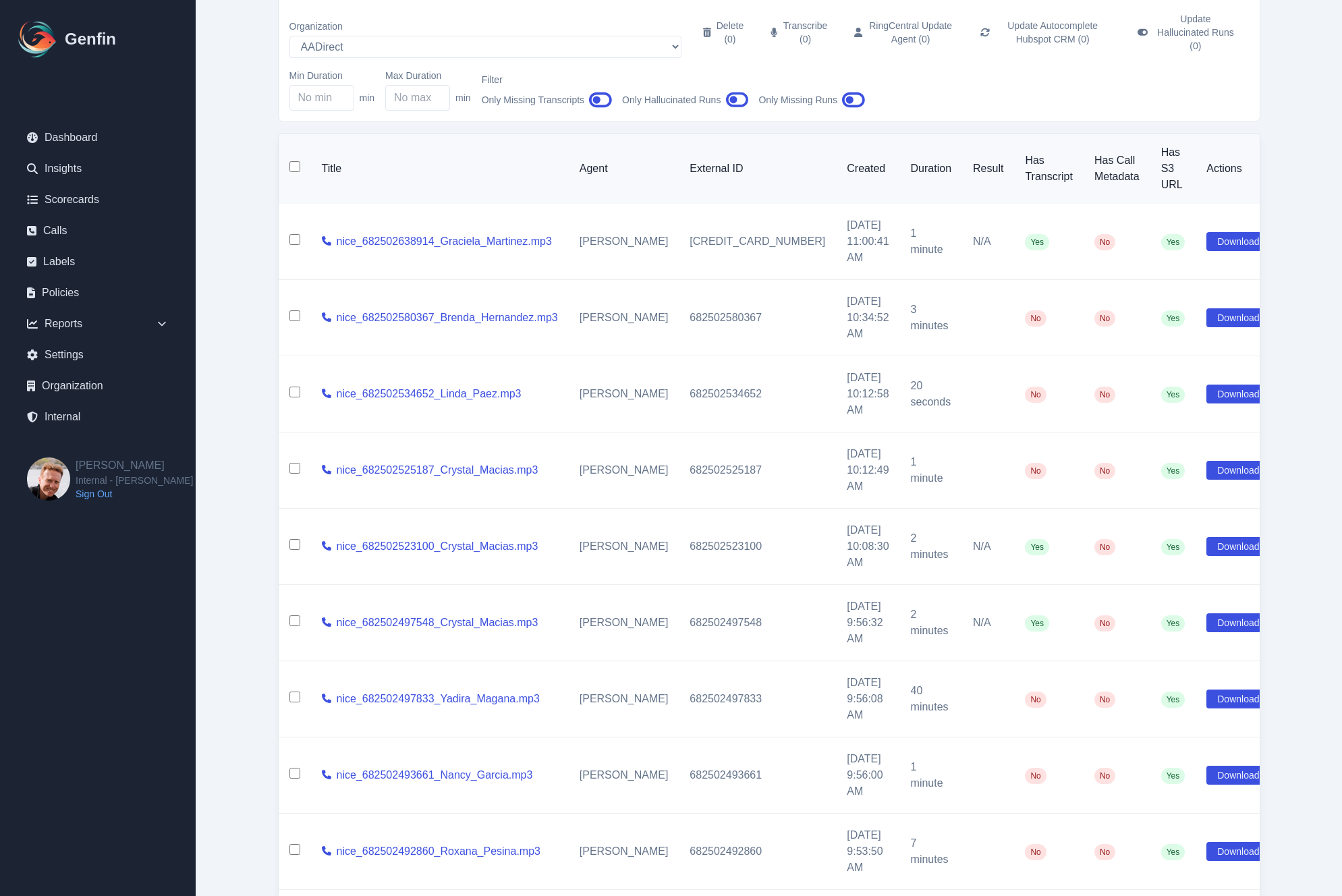
click at [243, 645] on main "Internal Calls Organization AADirect Aainsco.com Aainsco.com Aainsco.com alec+a…" at bounding box center [769, 503] width 1147 height 1129
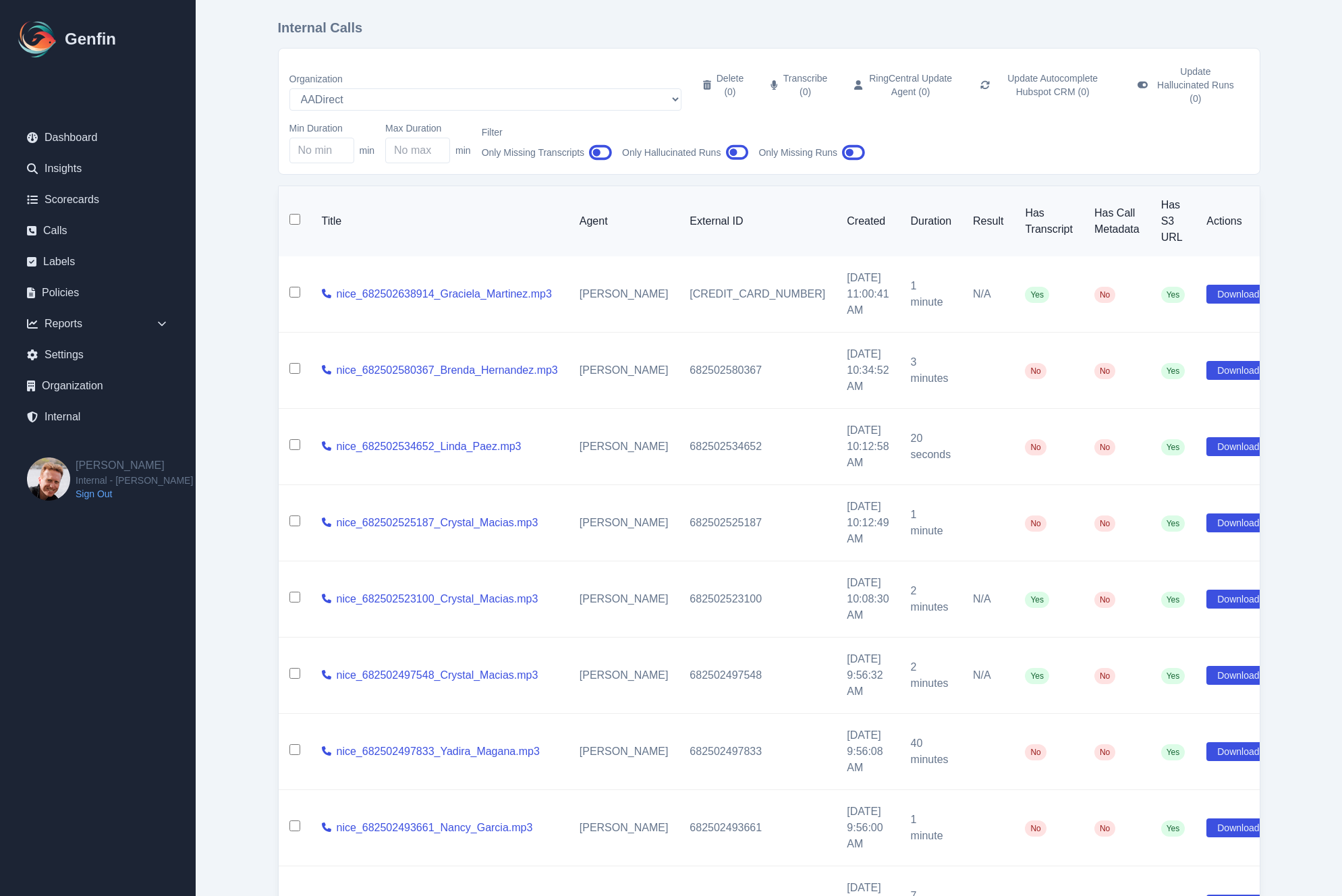
scroll to position [0, 0]
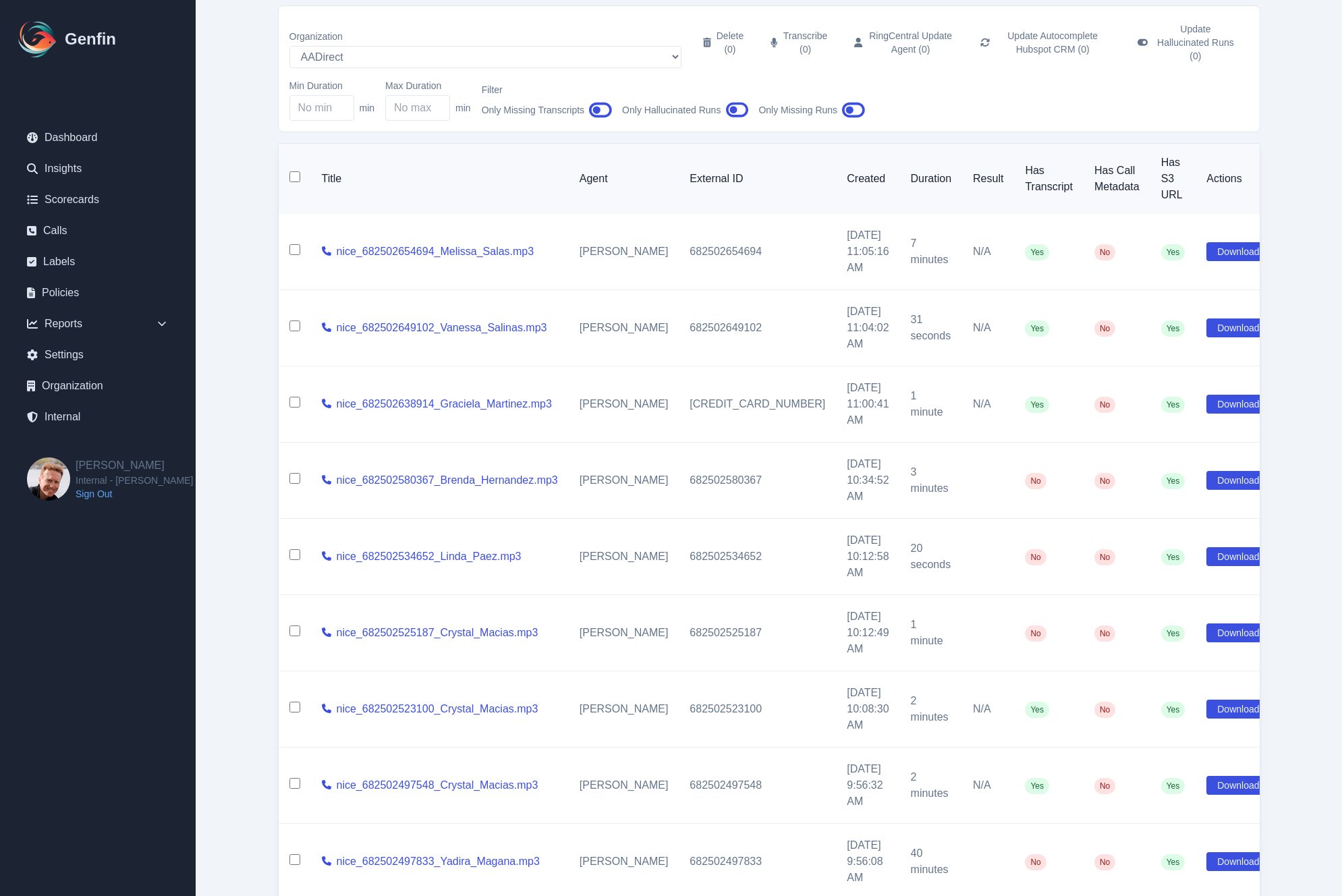
scroll to position [62, 0]
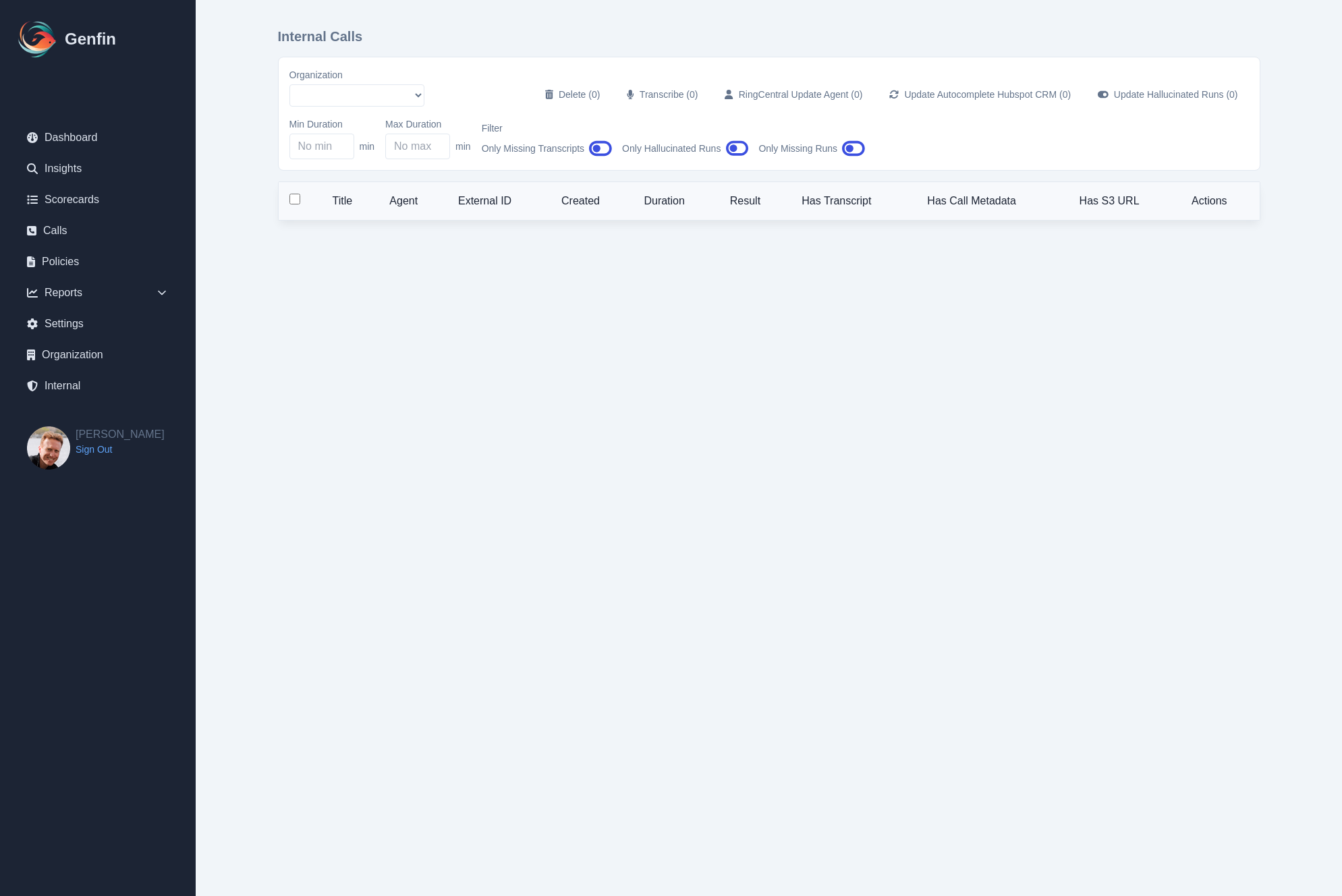
select select "51"
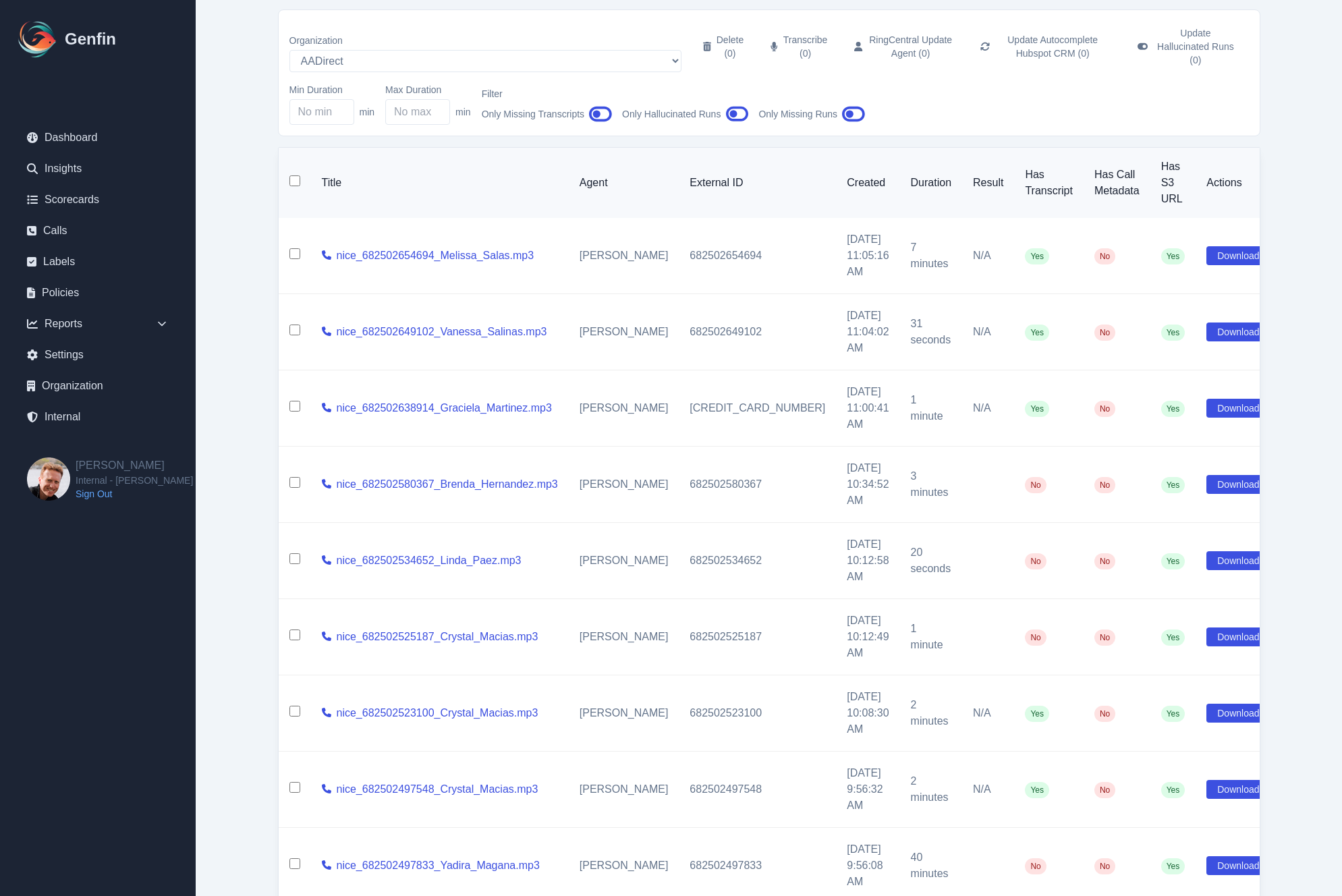
scroll to position [55, 0]
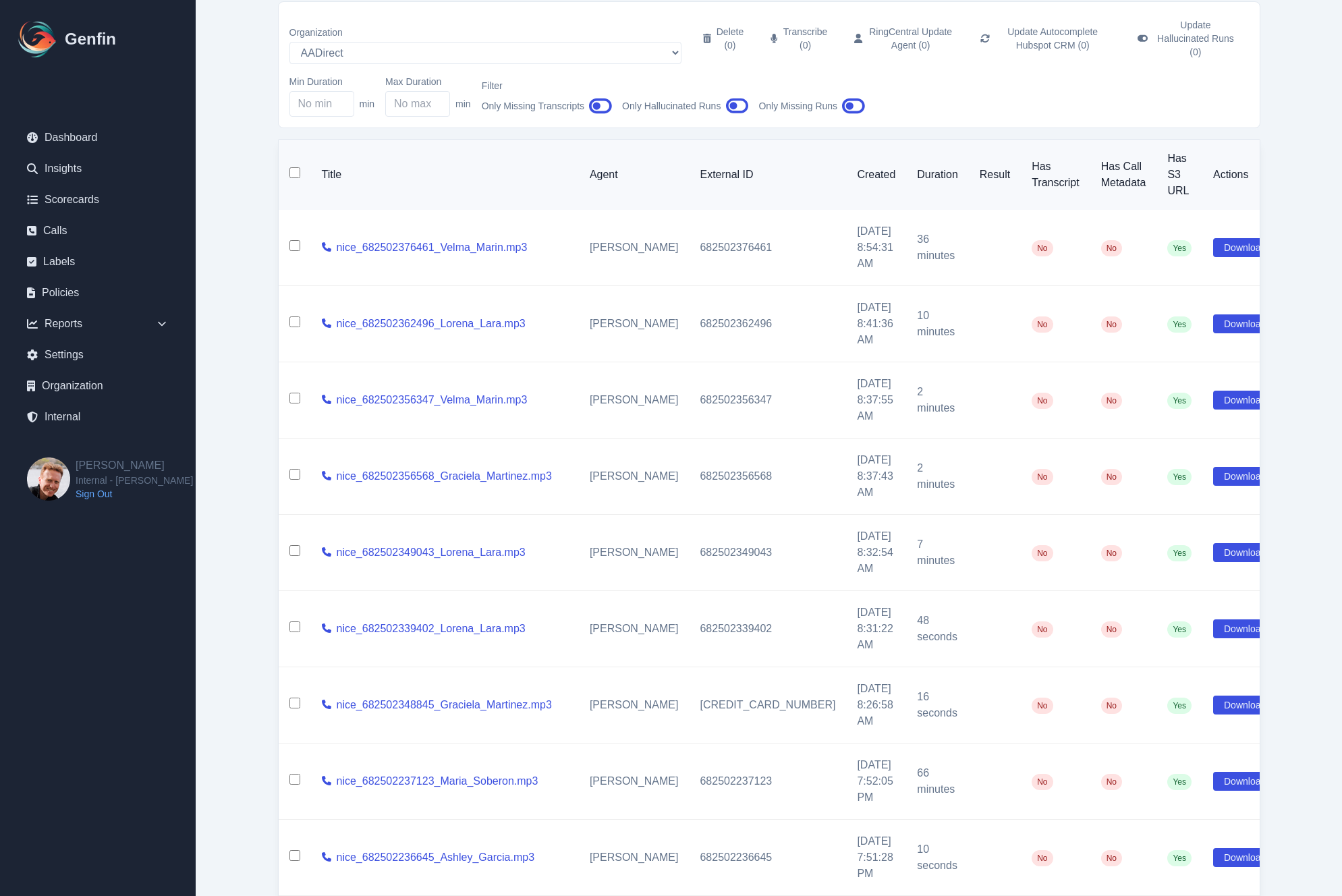
click at [295, 167] on input "checkbox" at bounding box center [295, 172] width 11 height 11
checkbox input "true"
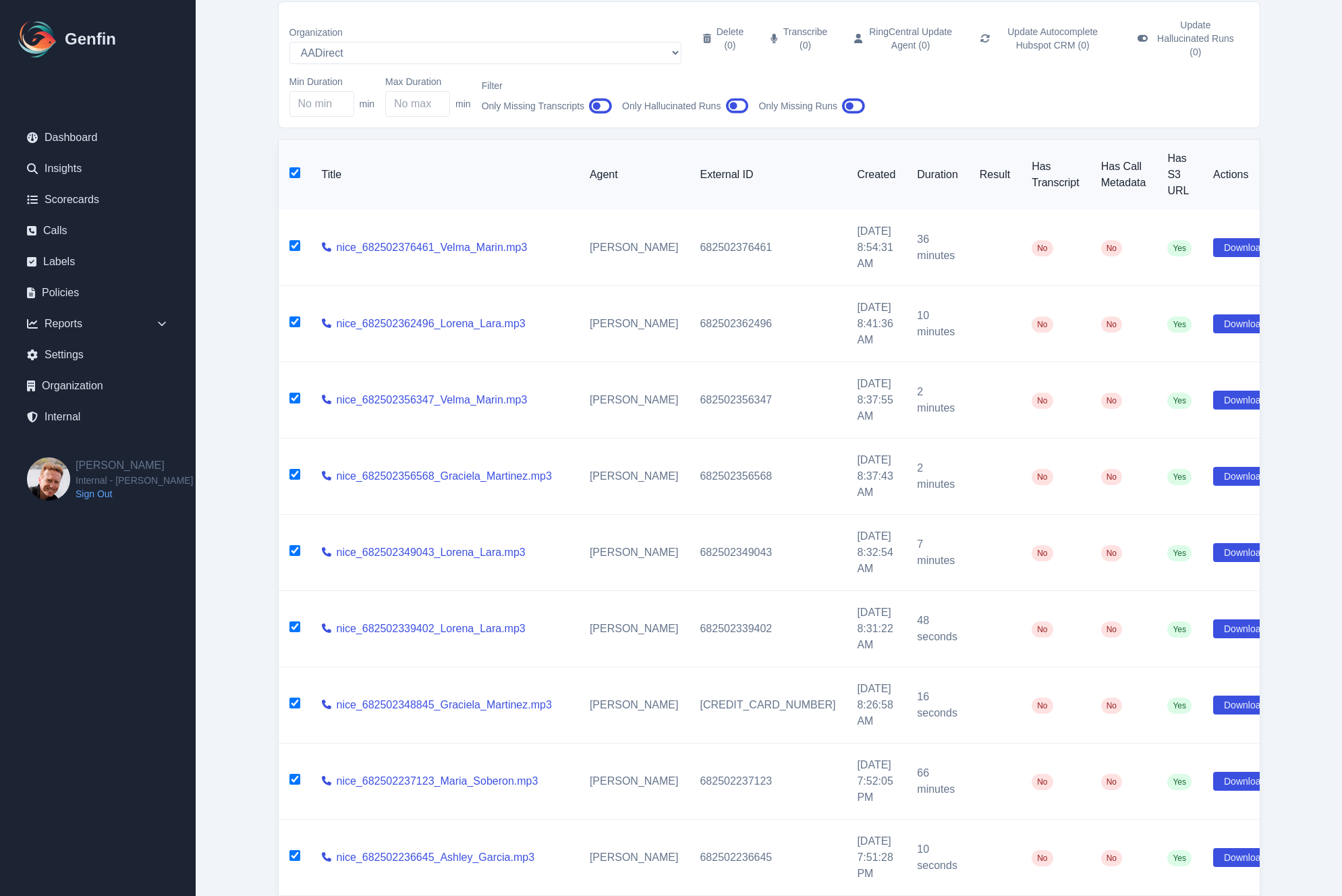
checkbox input "true"
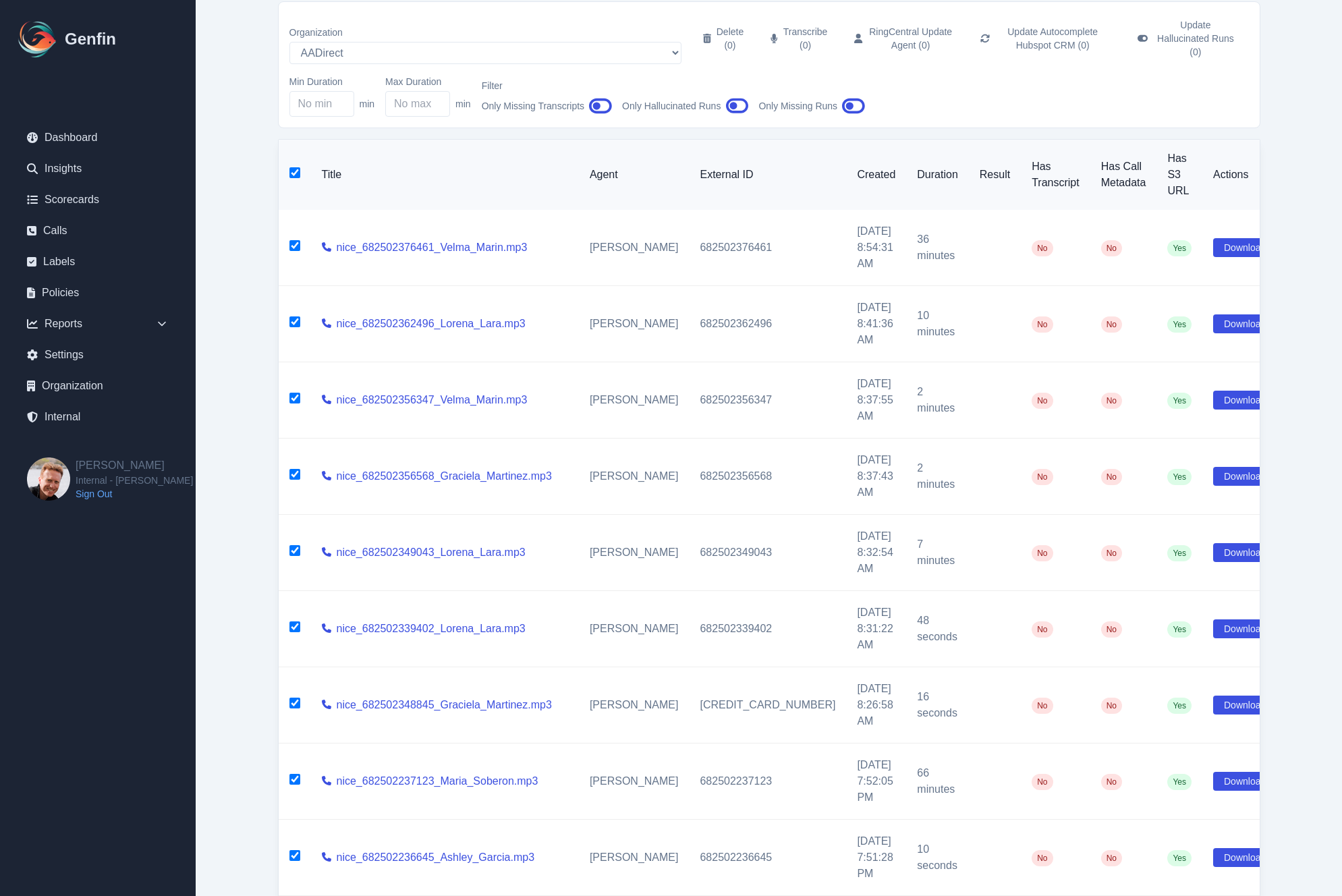
checkbox input "true"
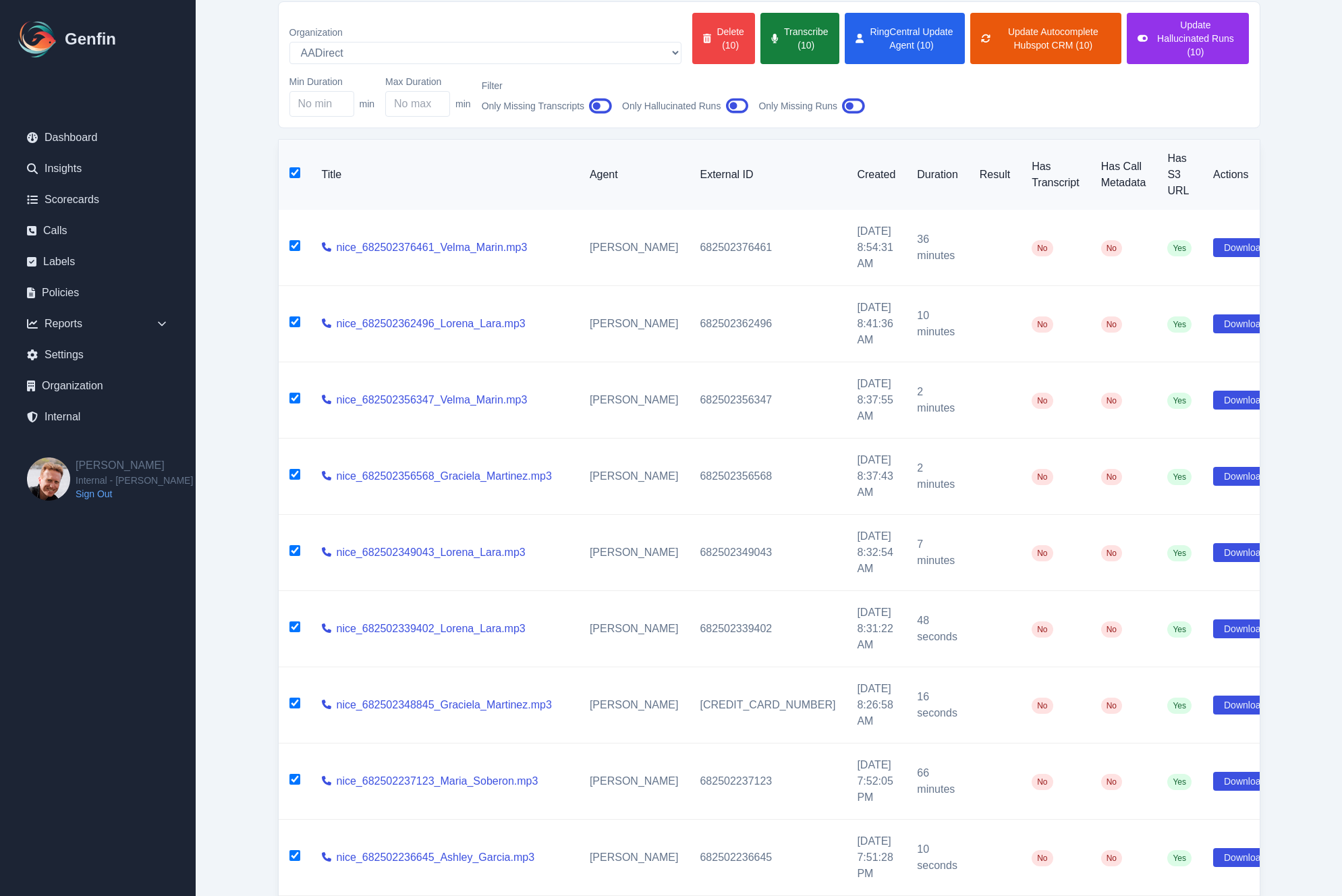
click at [761, 33] on button "Transcribe (10)" at bounding box center [800, 38] width 78 height 51
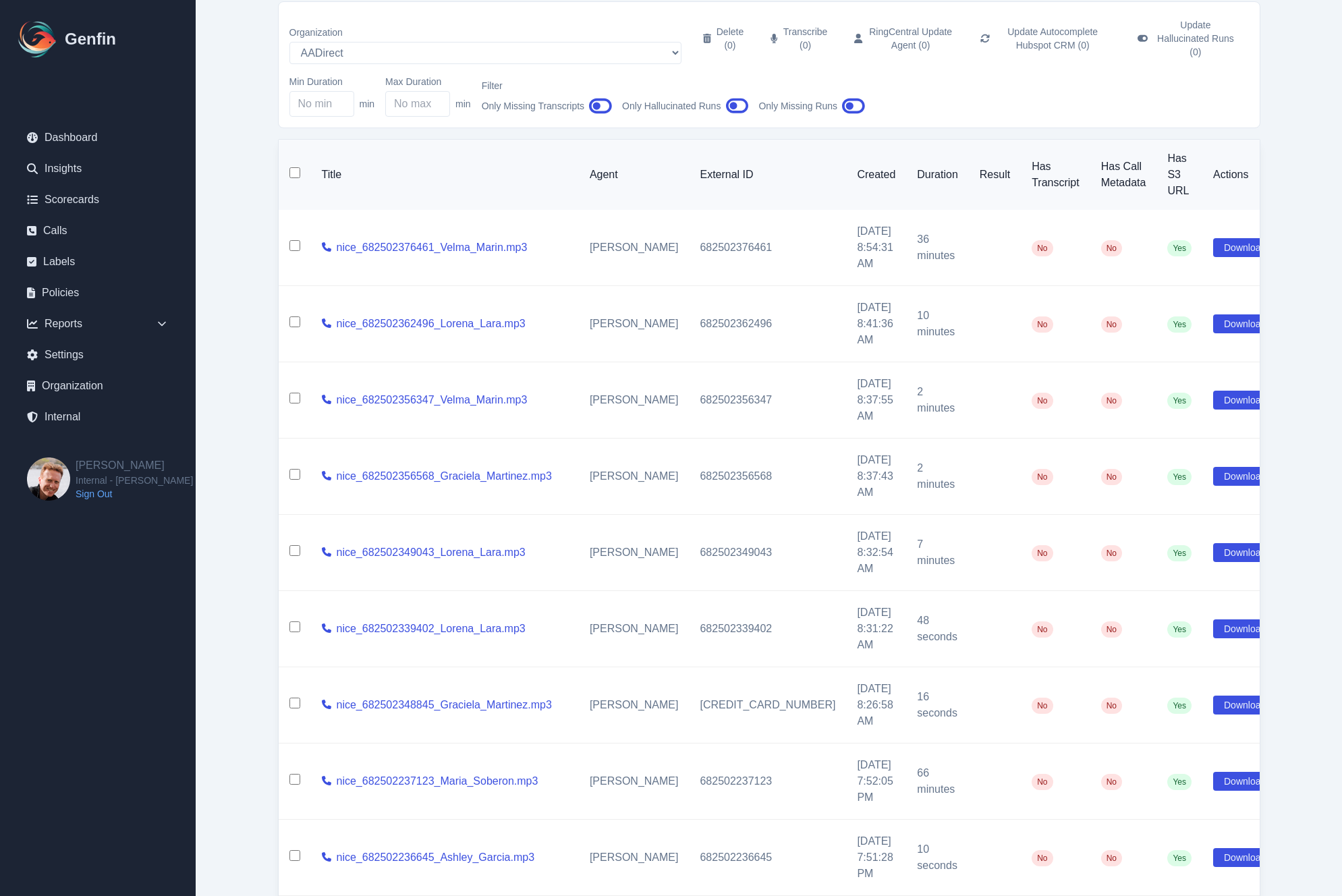
checkbox input "false"
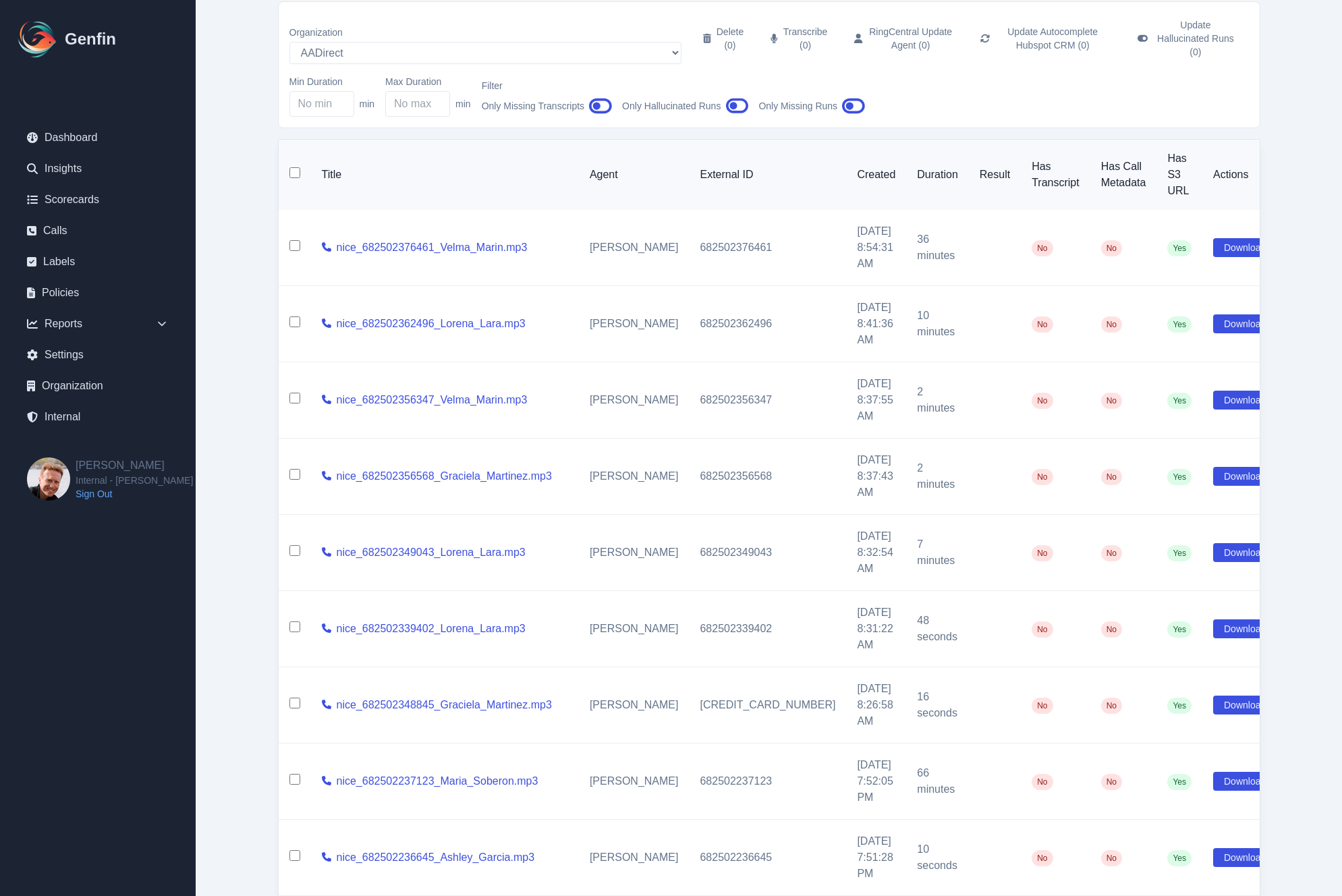
checkbox input "false"
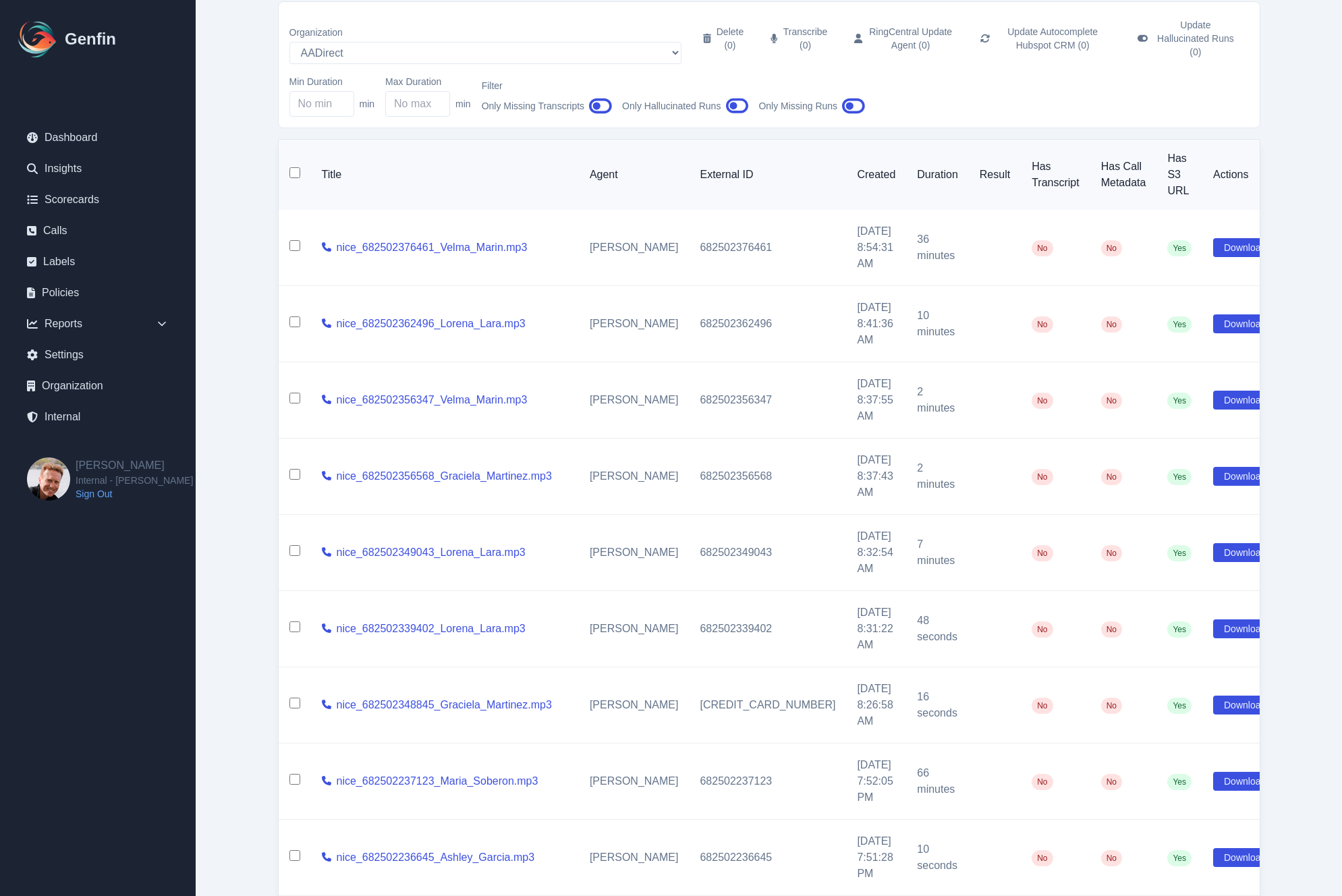
checkbox input "false"
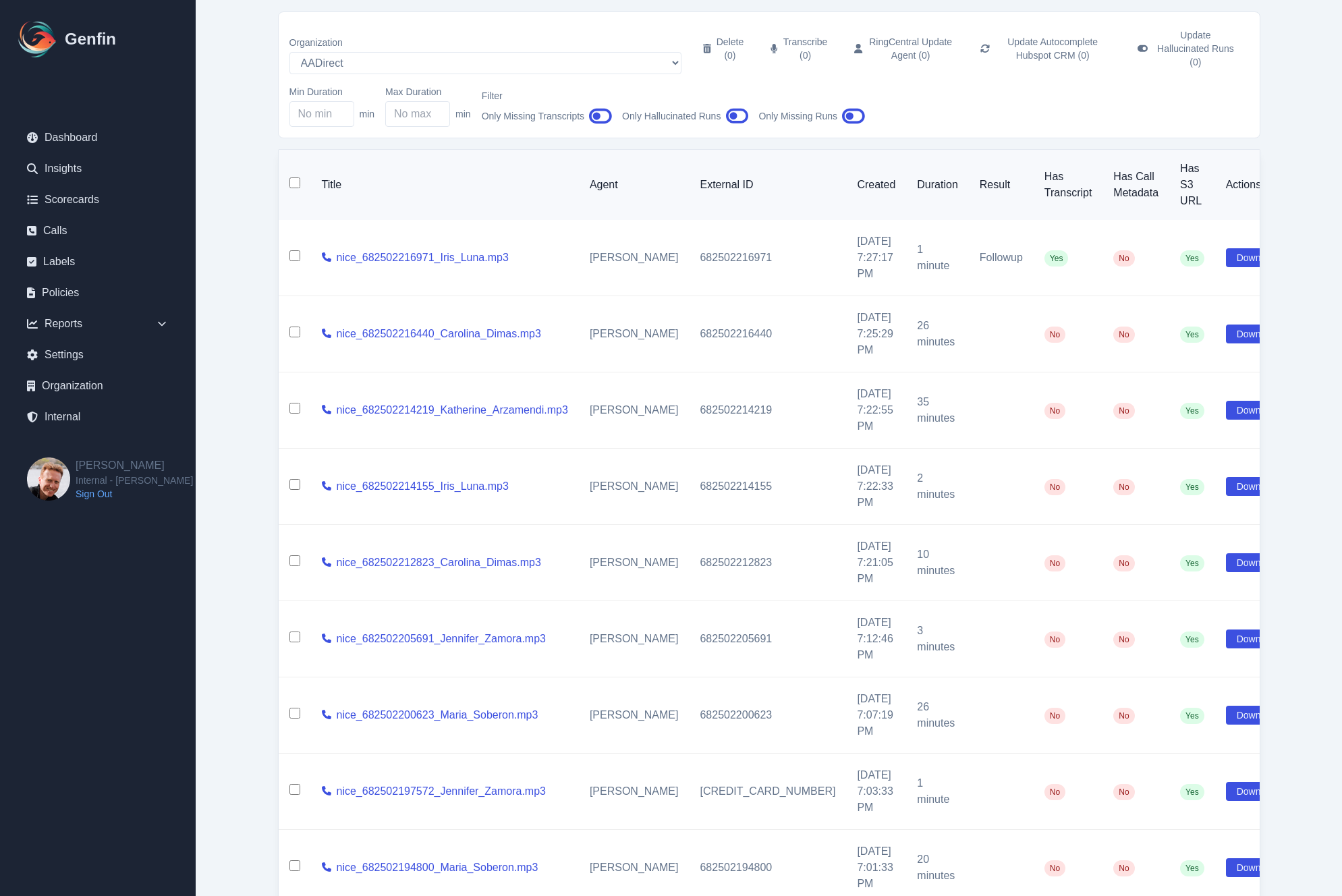
scroll to position [55, 0]
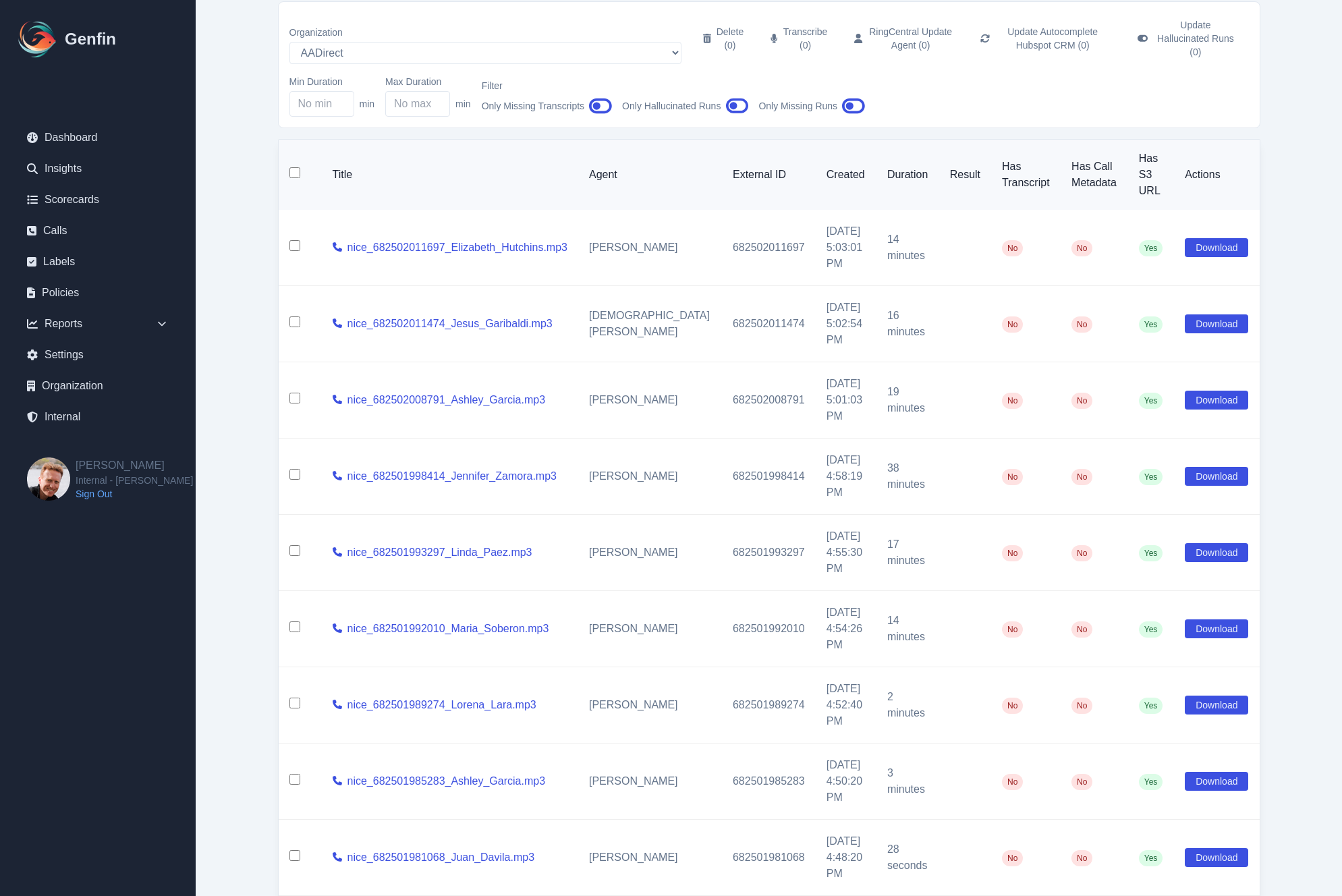
scroll to position [45, 0]
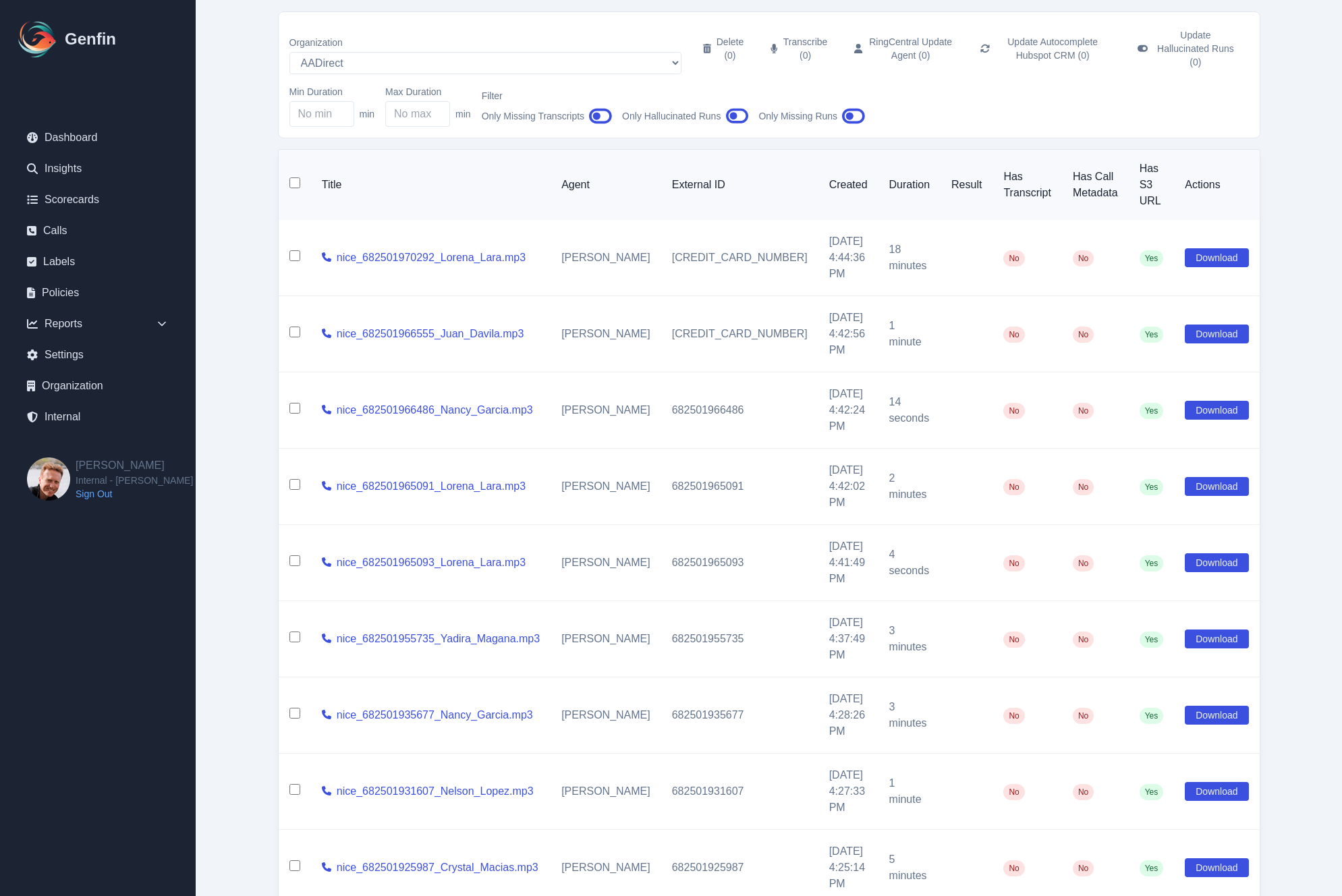
click at [879, 677] on td "3 minutes" at bounding box center [910, 715] width 62 height 76
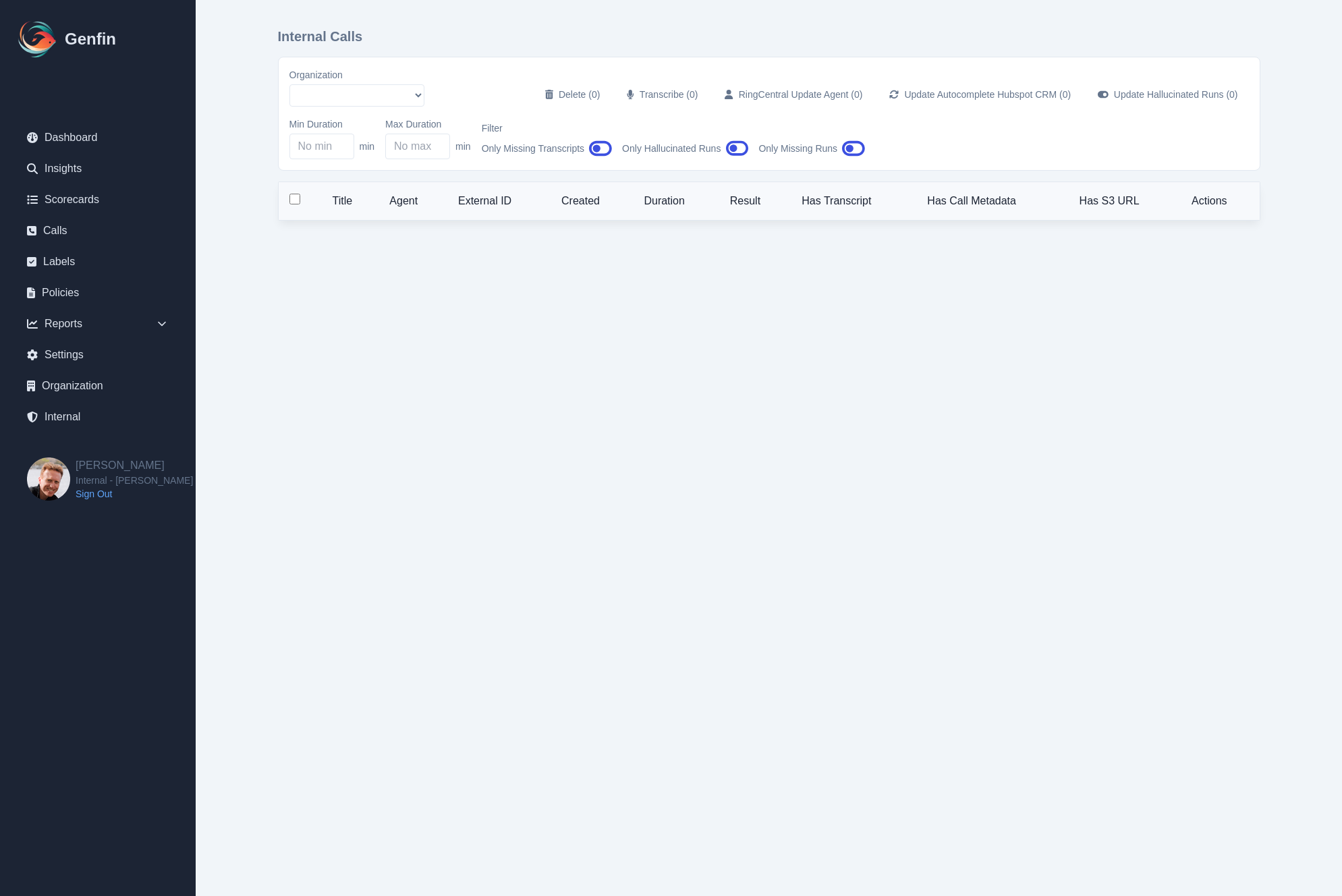
select select "51"
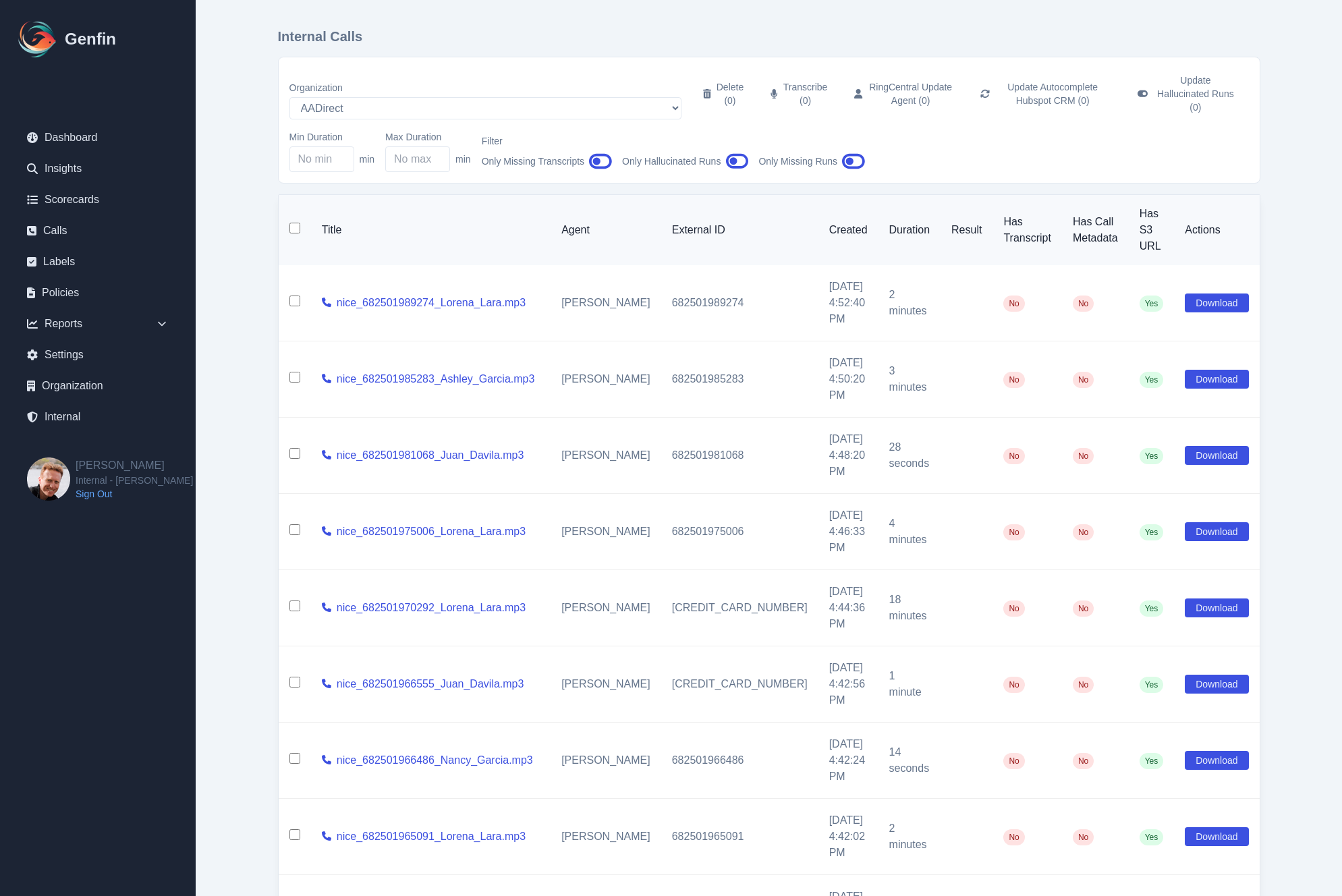
scroll to position [45, 0]
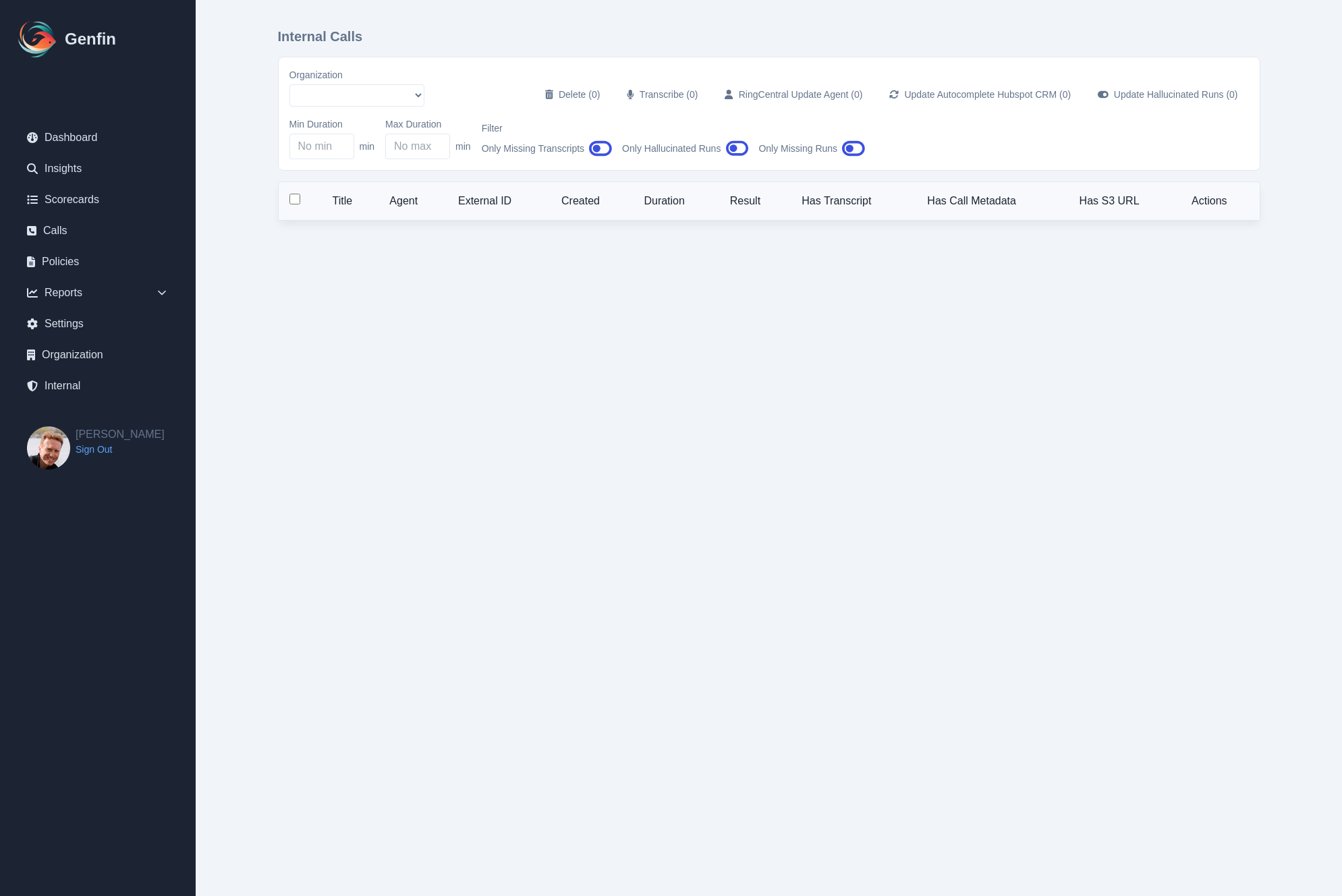
select select "51"
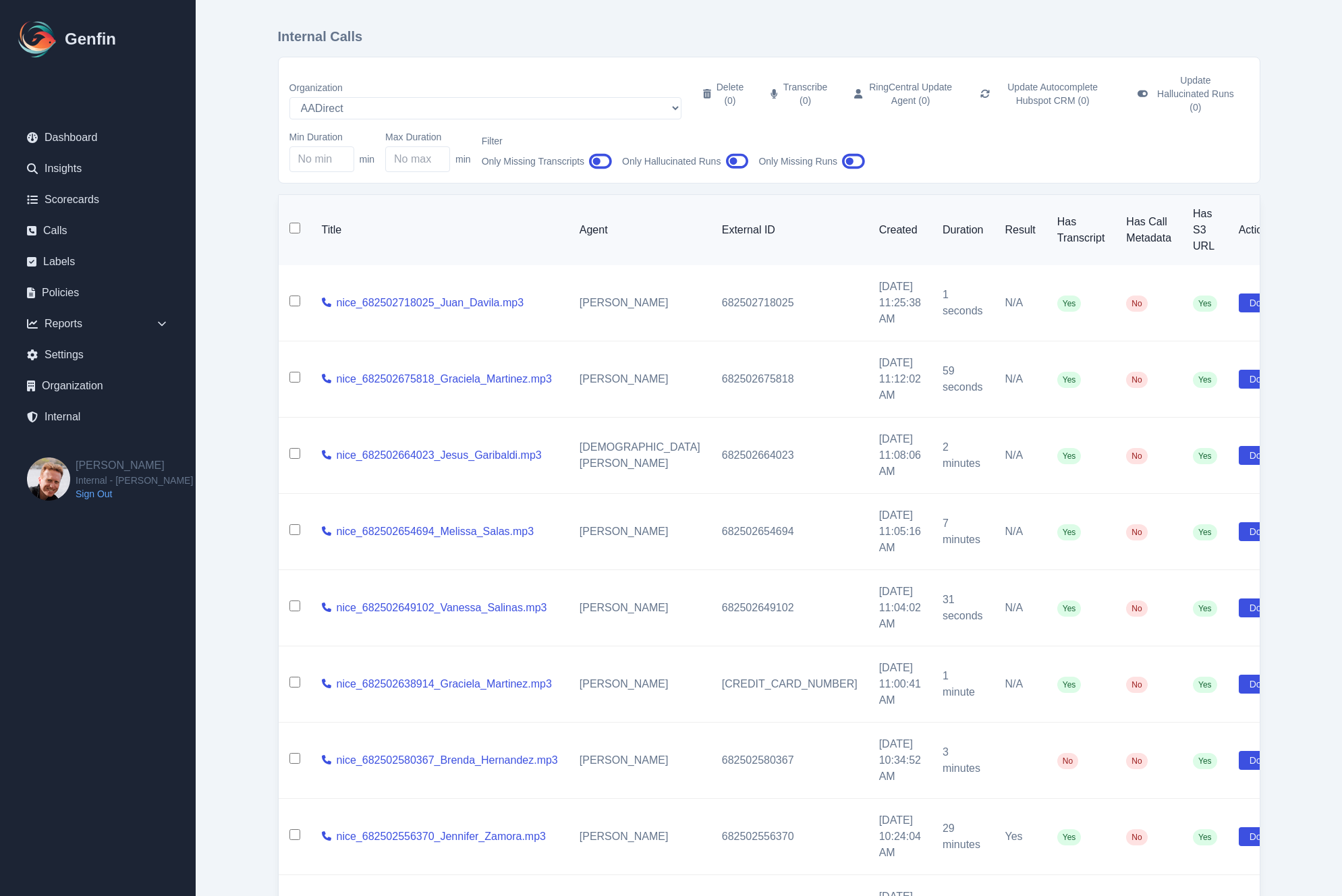
click at [254, 389] on div "Internal Calls Organization AADirect [DOMAIN_NAME] [DOMAIN_NAME] [DOMAIN_NAME] …" at bounding box center [768, 565] width 1036 height 1129
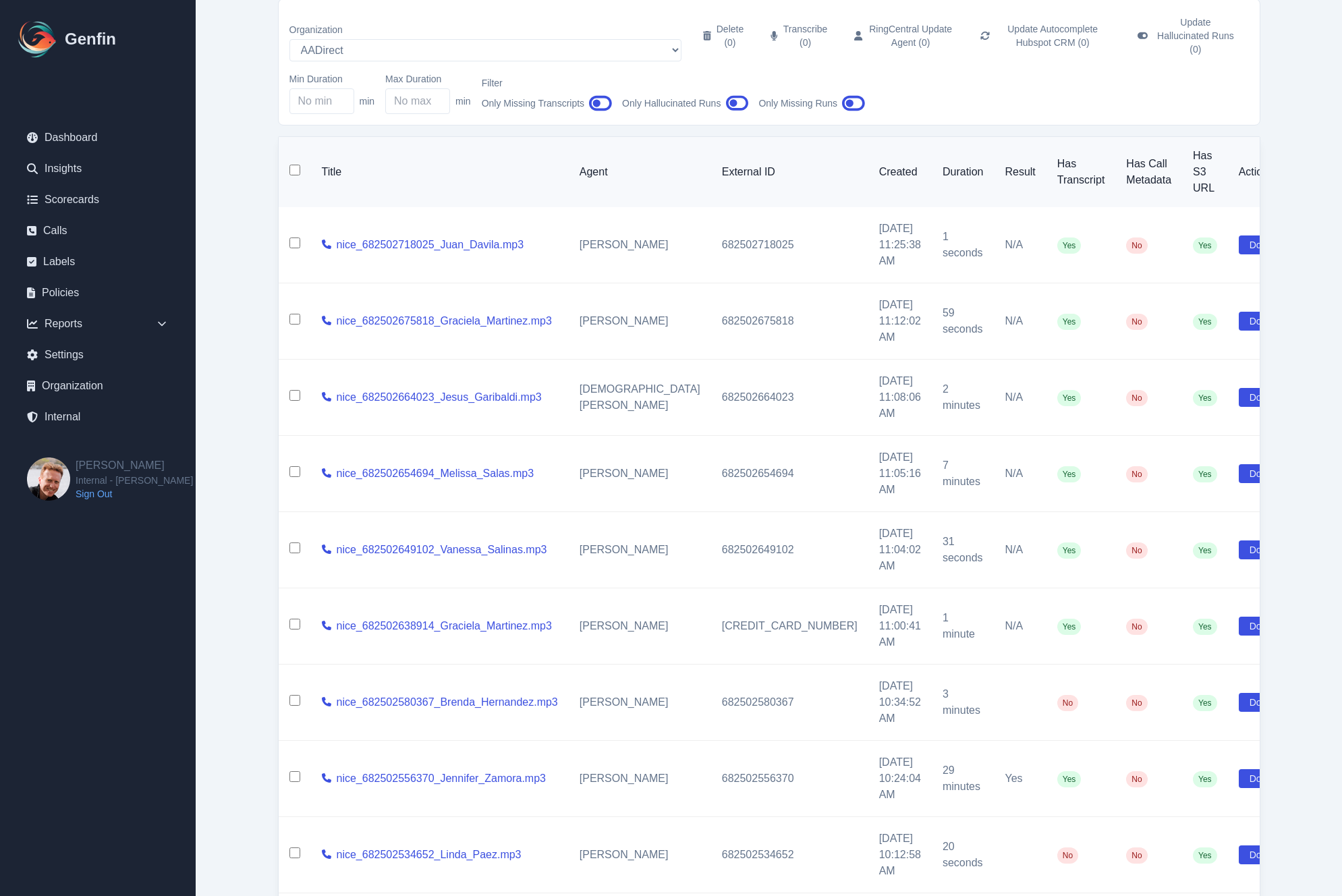
scroll to position [62, 0]
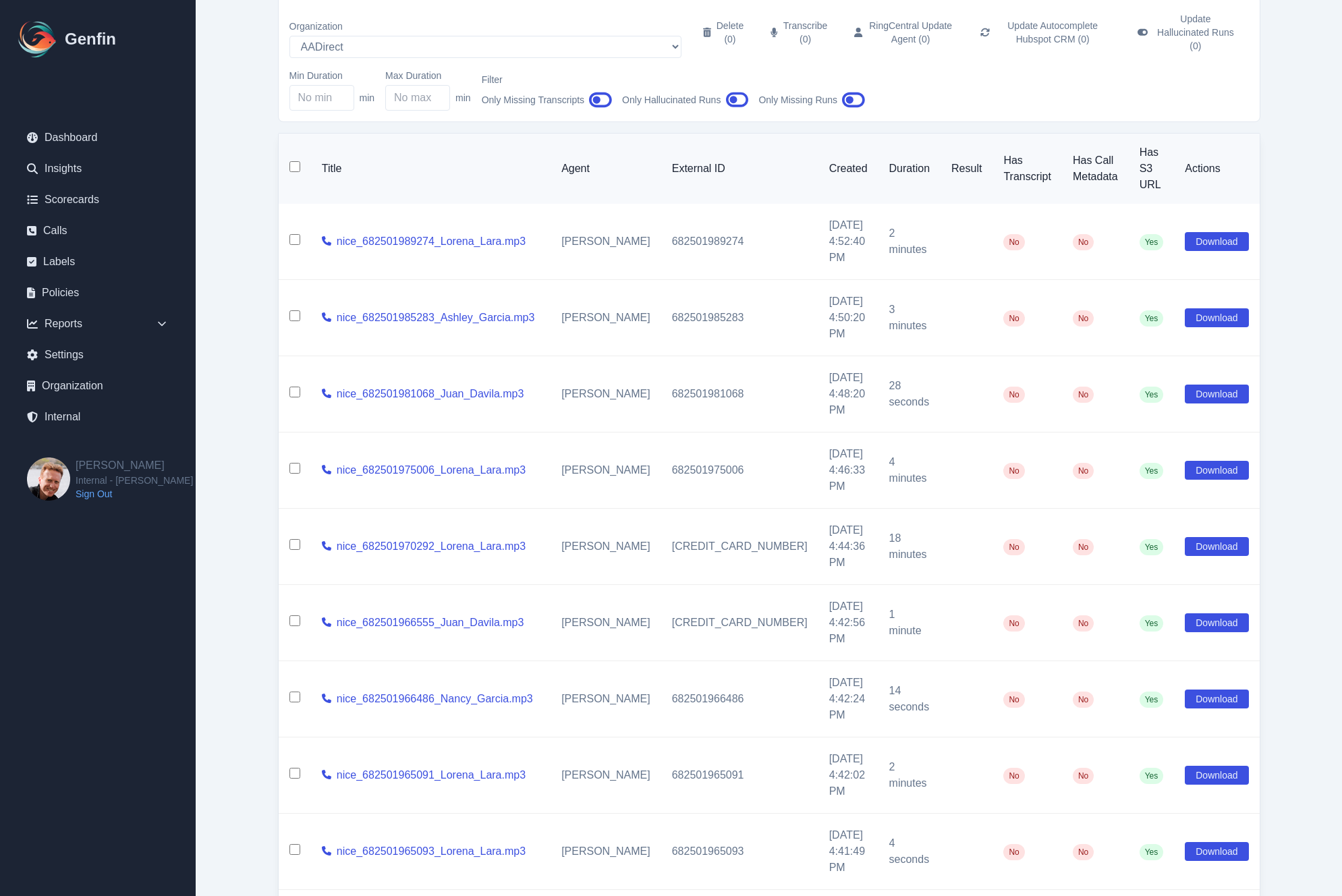
scroll to position [45, 0]
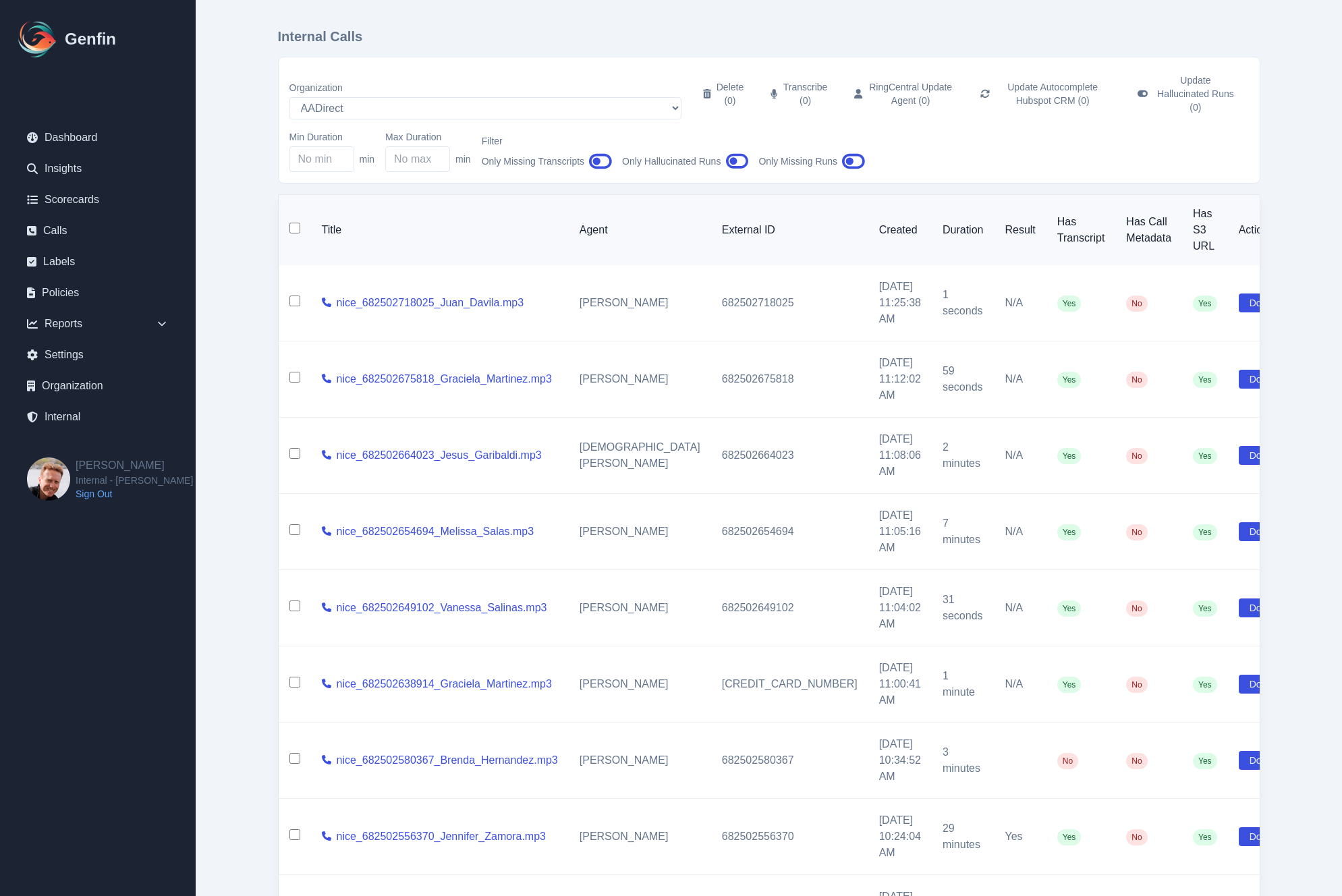
click at [231, 536] on main "Internal Calls Organization AADirect [DOMAIN_NAME] [DOMAIN_NAME] [DOMAIN_NAME] …" at bounding box center [769, 565] width 1147 height 1129
click at [283, 364] on td at bounding box center [295, 379] width 33 height 76
click at [336, 97] on select "AADirect [DOMAIN_NAME] [DOMAIN_NAME] [DOMAIN_NAME] [EMAIL_ADDRESS][DOMAIN_NAME]…" at bounding box center [486, 108] width 392 height 23
click at [290, 97] on select "AADirect [DOMAIN_NAME] [DOMAIN_NAME] [DOMAIN_NAME] [EMAIL_ADDRESS][DOMAIN_NAME]…" at bounding box center [486, 108] width 392 height 23
click at [242, 454] on main "Internal Calls Organization AADirect [DOMAIN_NAME] [DOMAIN_NAME] [DOMAIN_NAME] …" at bounding box center [769, 565] width 1147 height 1129
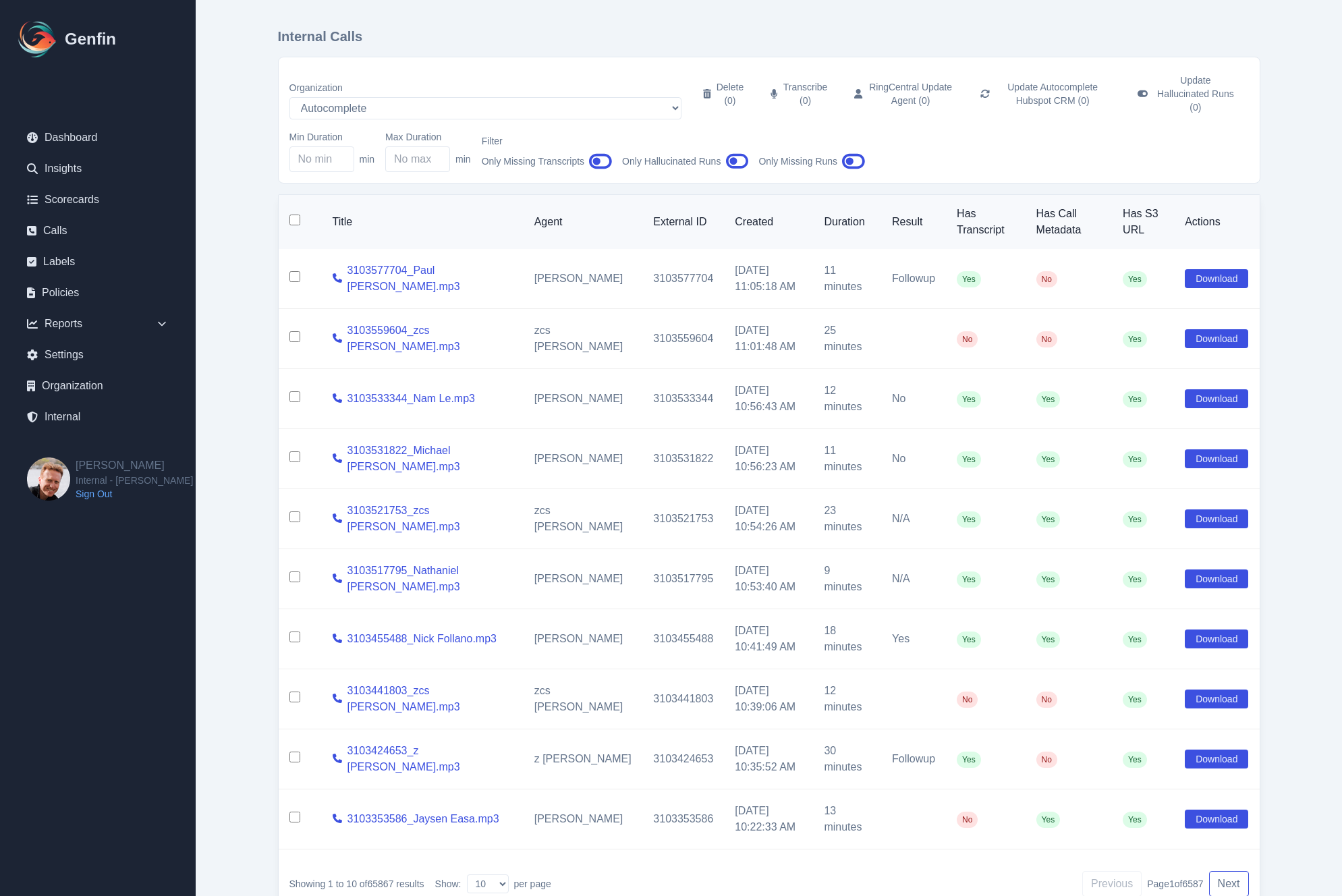
click at [1238, 873] on button "Next" at bounding box center [1229, 883] width 40 height 25
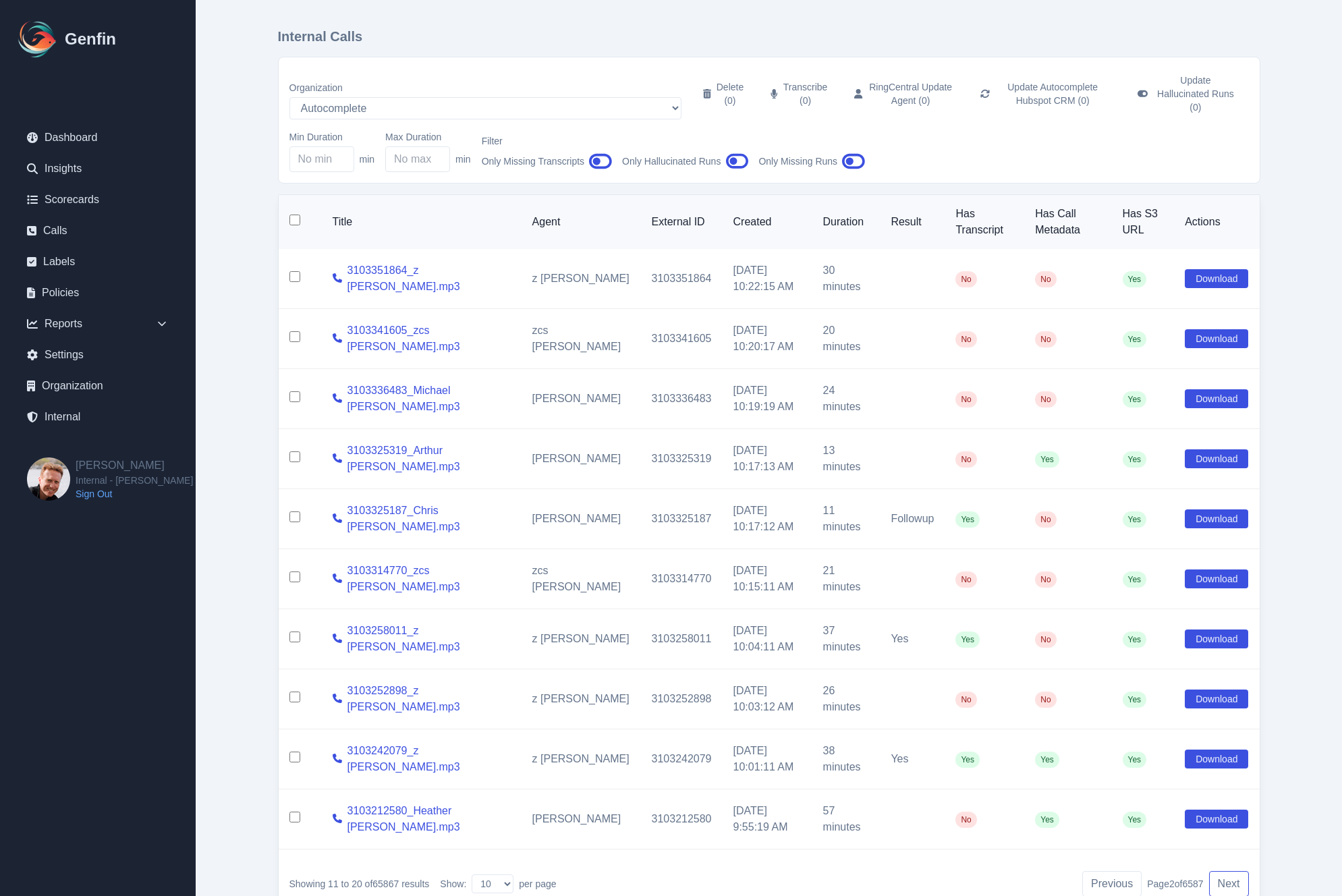
click at [1238, 873] on button "Next" at bounding box center [1229, 883] width 40 height 25
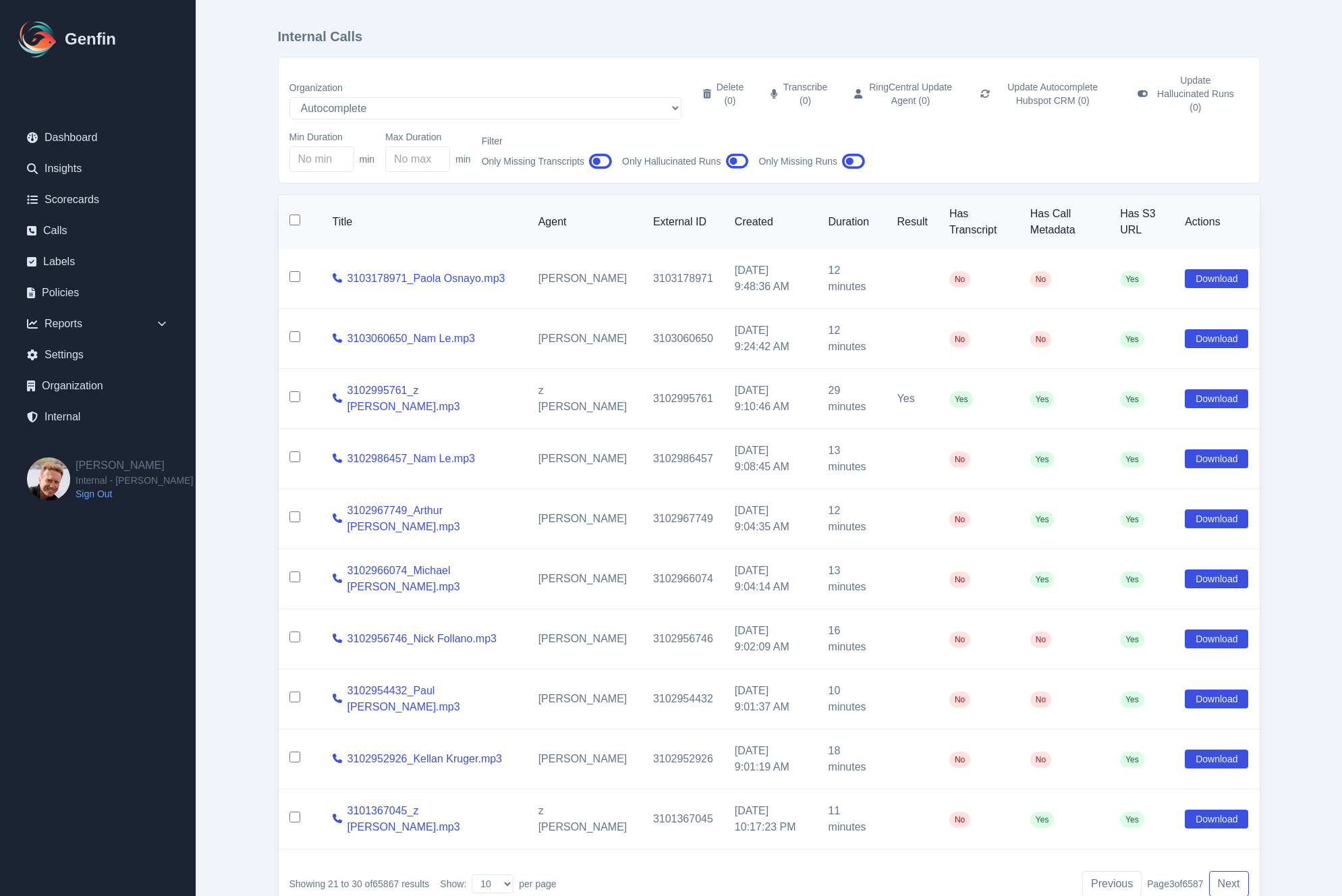
click at [1238, 873] on button "Next" at bounding box center [1229, 883] width 40 height 25
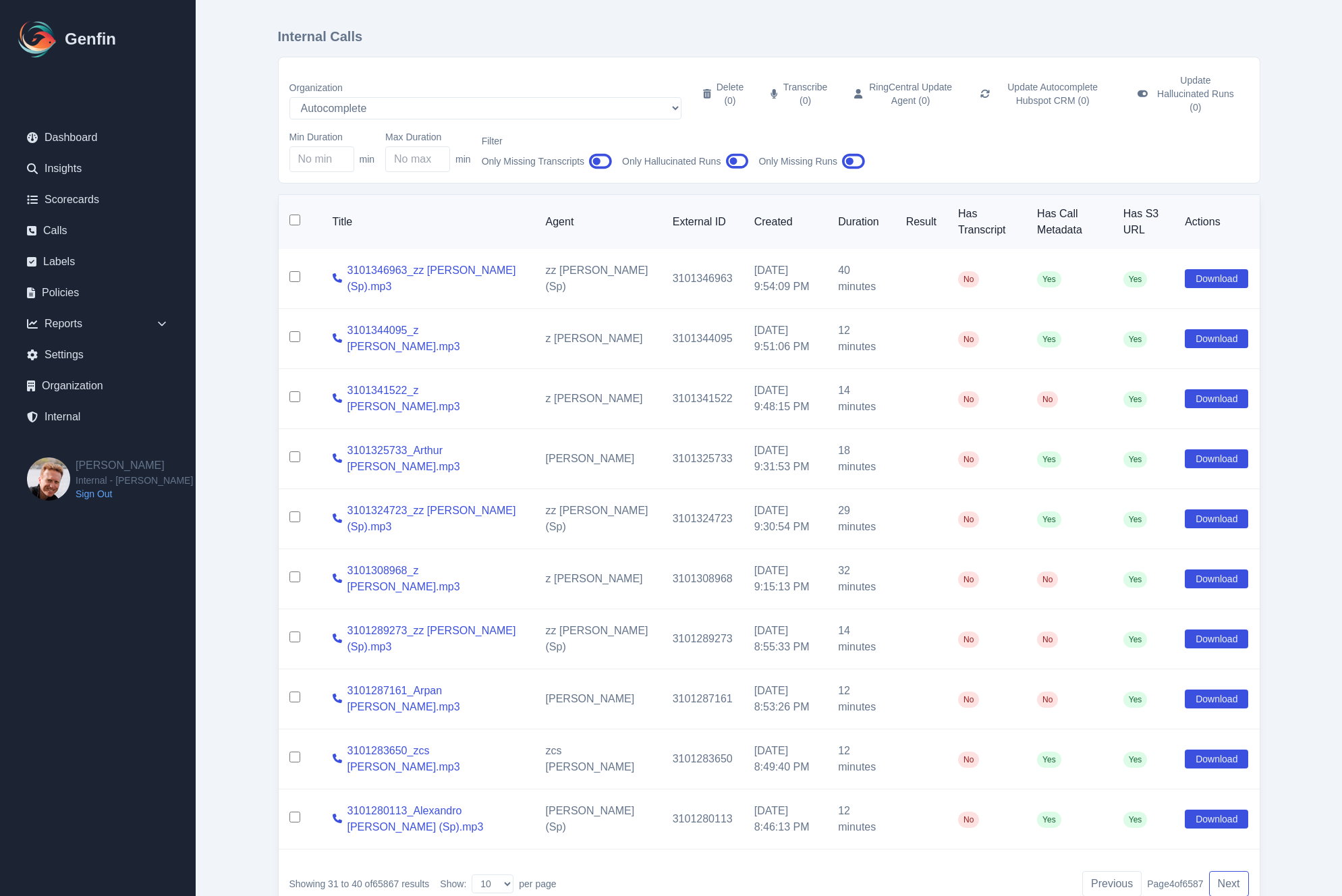
click at [1238, 873] on button "Next" at bounding box center [1229, 883] width 40 height 25
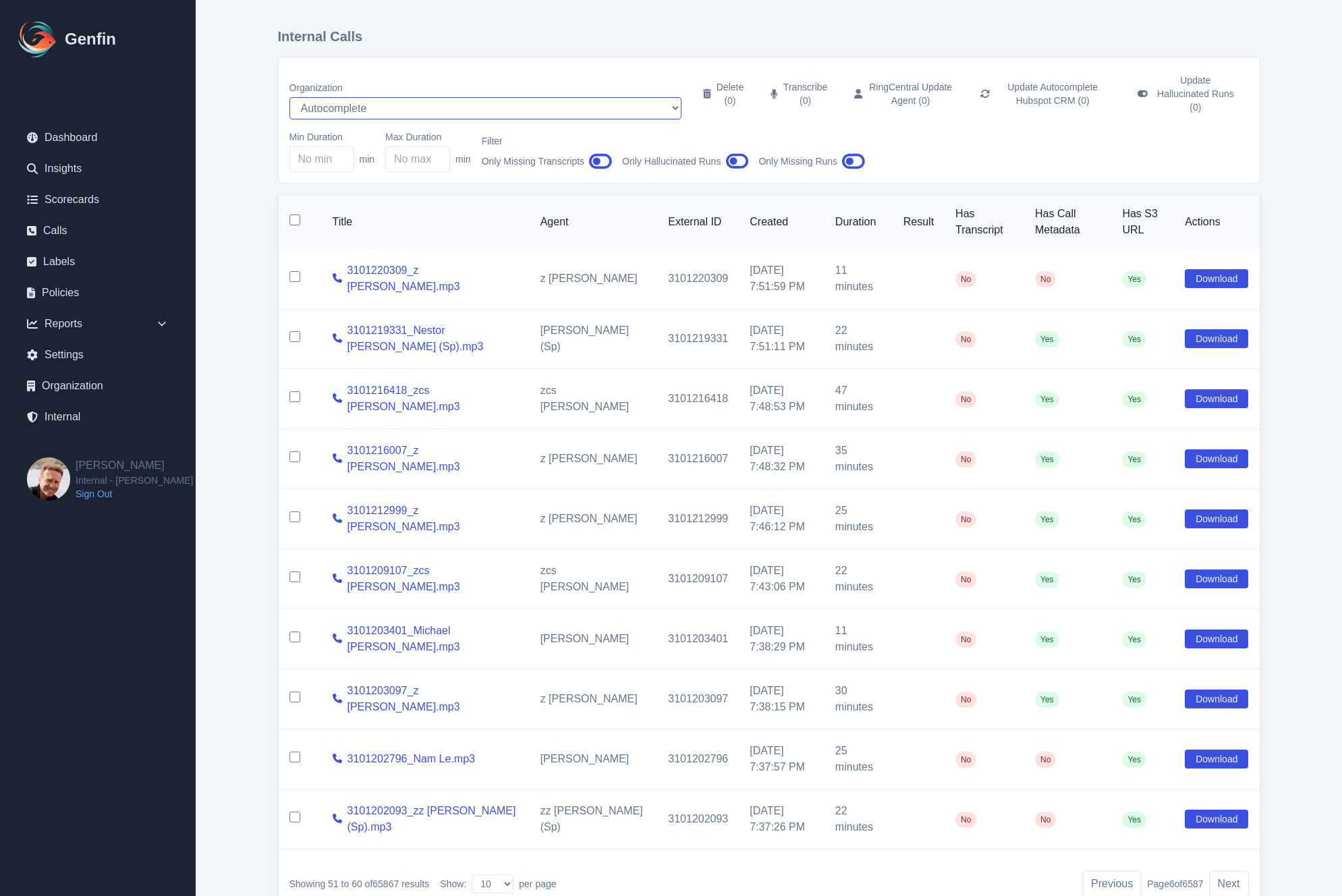
click at [396, 97] on select "AADirect [DOMAIN_NAME] [DOMAIN_NAME] [DOMAIN_NAME] [EMAIL_ADDRESS][DOMAIN_NAME]…" at bounding box center [486, 108] width 392 height 23
select select "47"
click at [290, 97] on select "AADirect [DOMAIN_NAME] [DOMAIN_NAME] [DOMAIN_NAME] [EMAIL_ADDRESS][DOMAIN_NAME]…" at bounding box center [486, 108] width 392 height 23
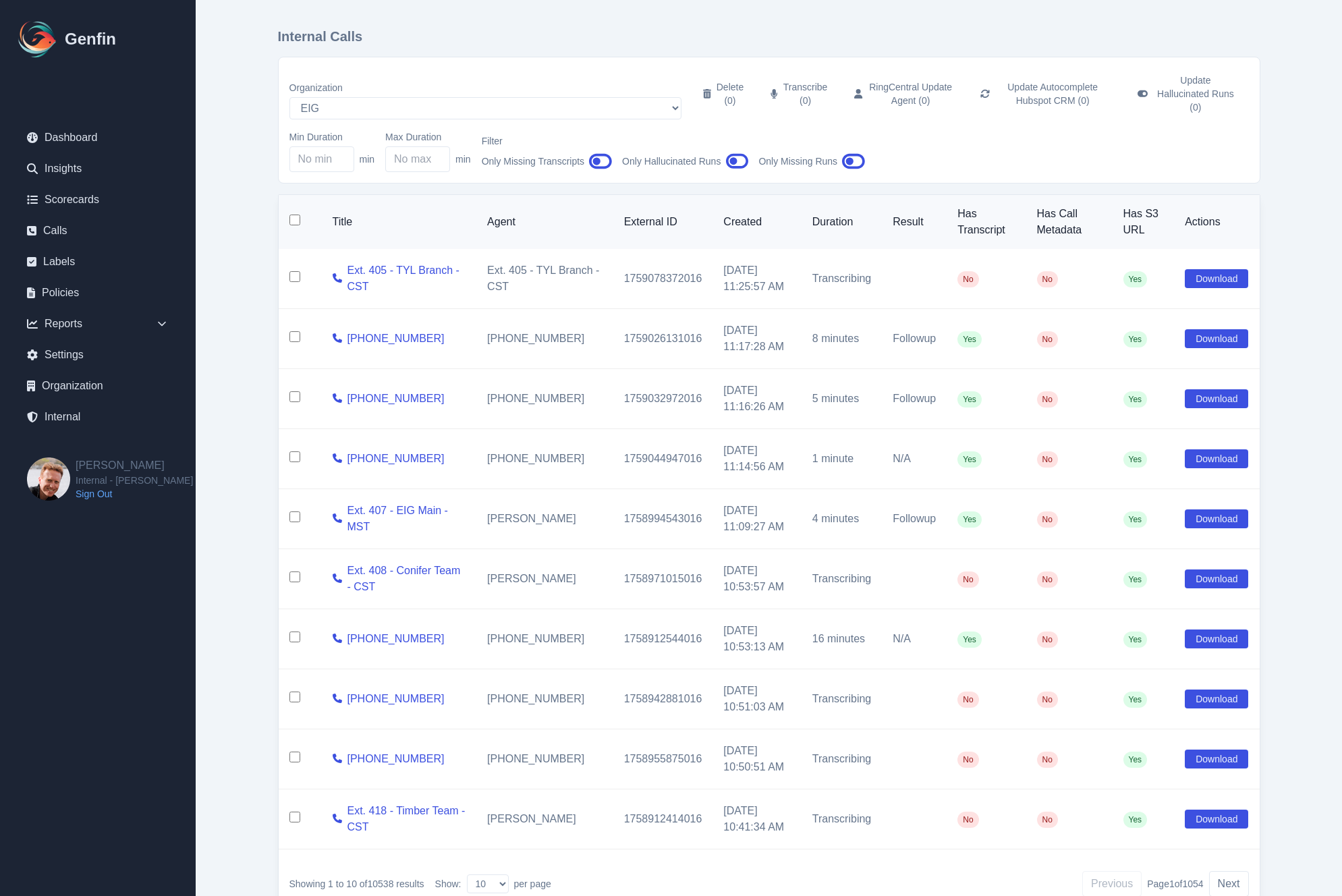
click at [222, 391] on main "Internal Calls Organization AADirect [DOMAIN_NAME] [DOMAIN_NAME] [DOMAIN_NAME] …" at bounding box center [769, 476] width 1147 height 951
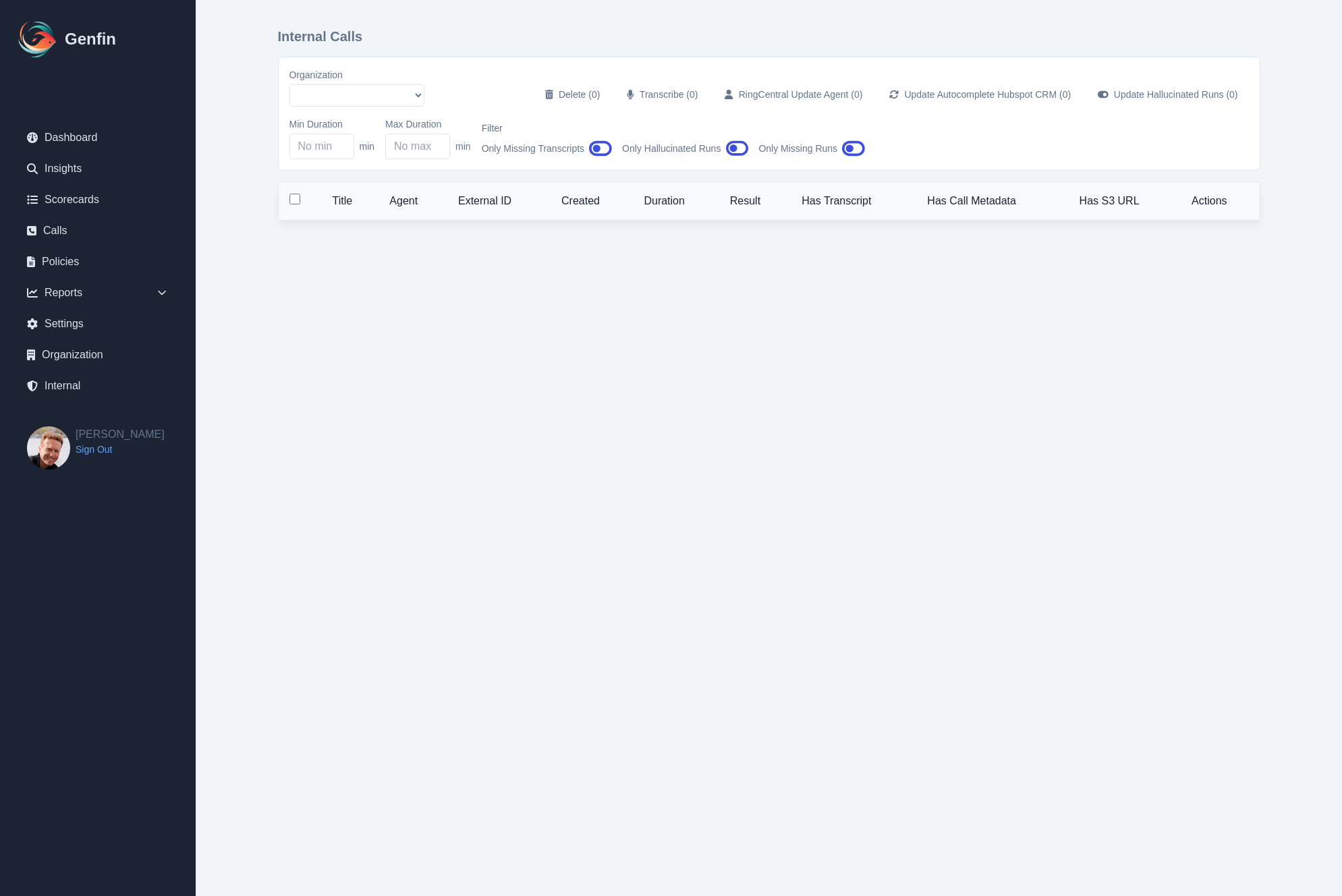
select select "47"
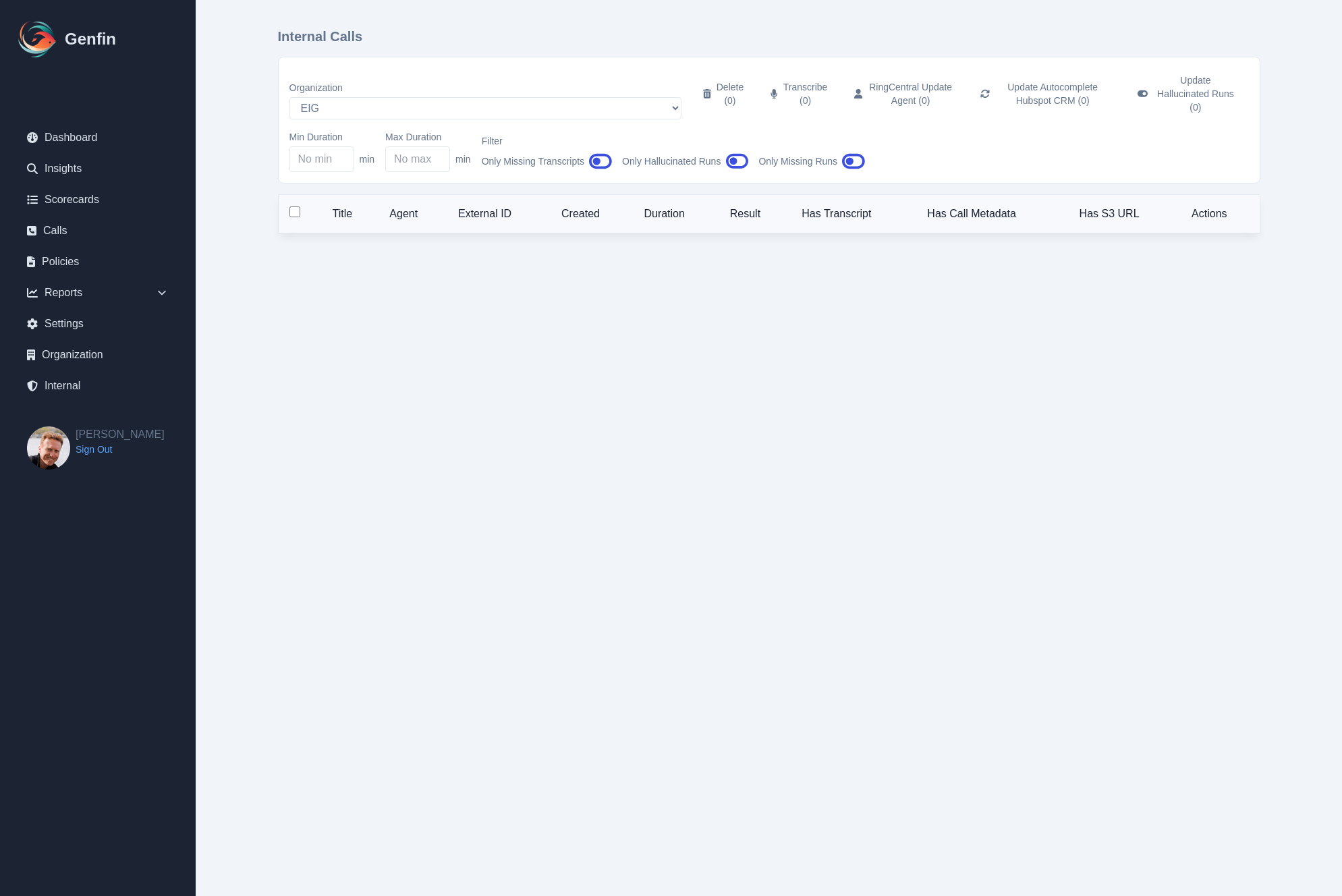
select select "47"
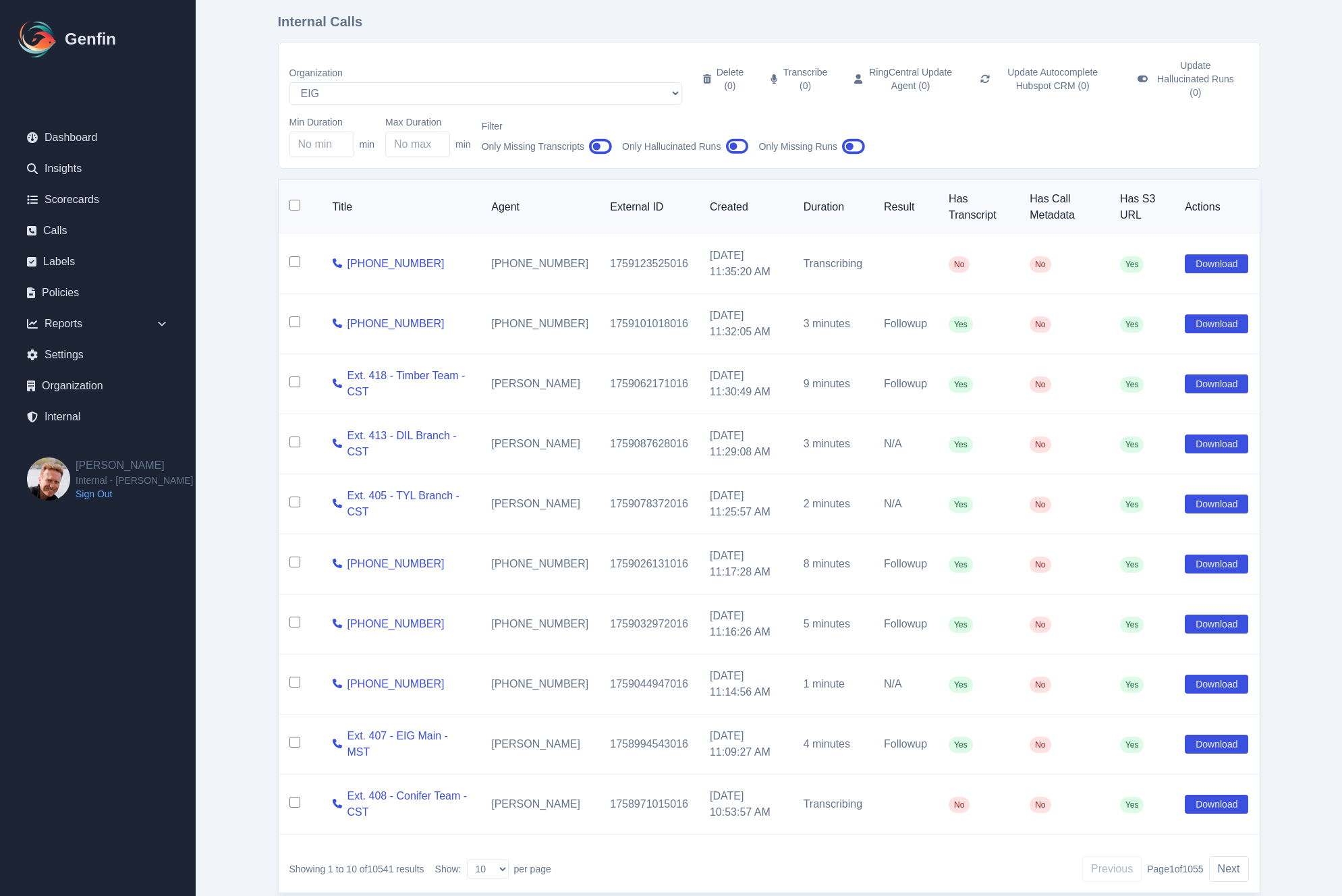
scroll to position [15, 0]
click at [1229, 861] on button "Next" at bounding box center [1229, 868] width 40 height 25
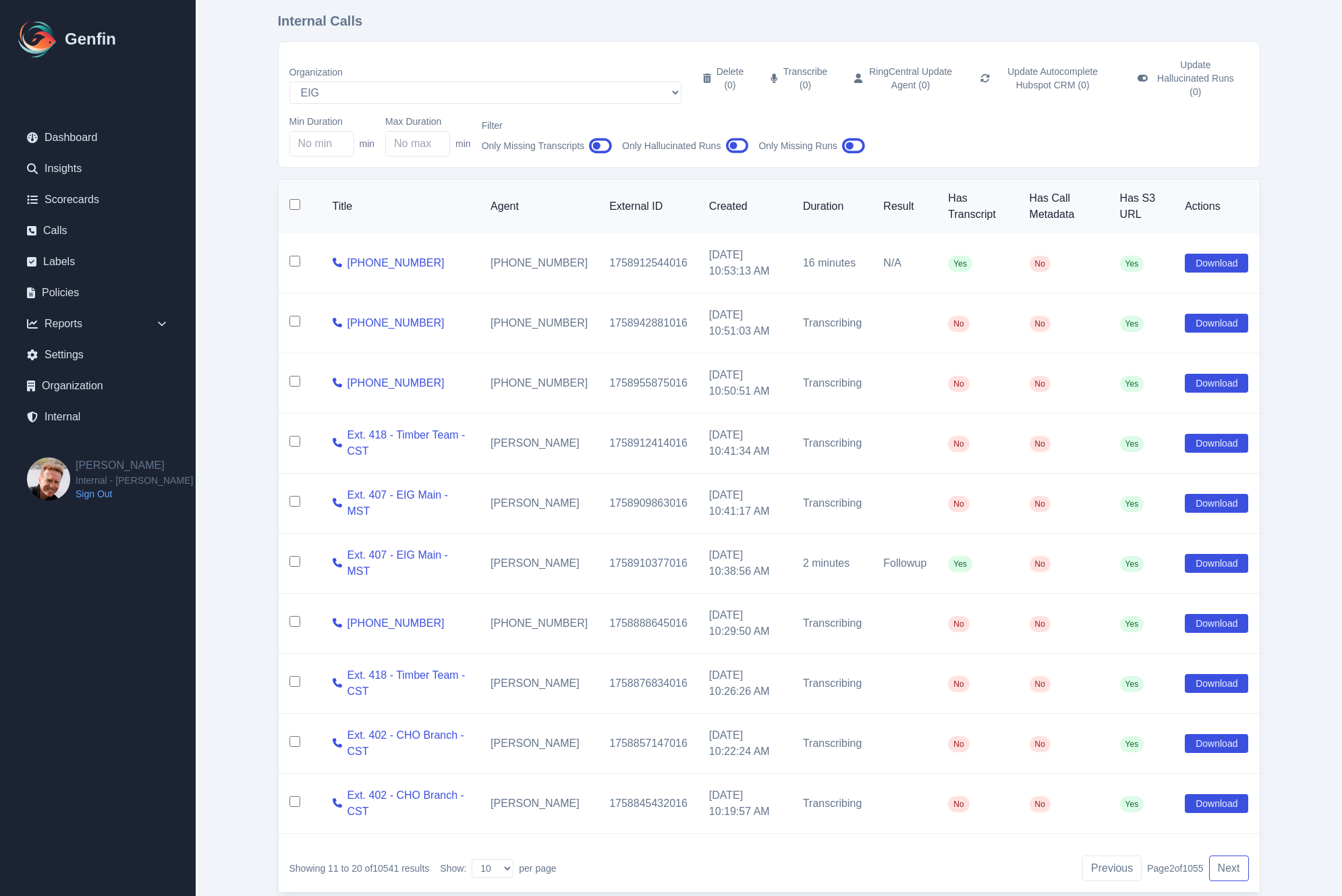
click at [1229, 861] on button "Next" at bounding box center [1229, 868] width 40 height 25
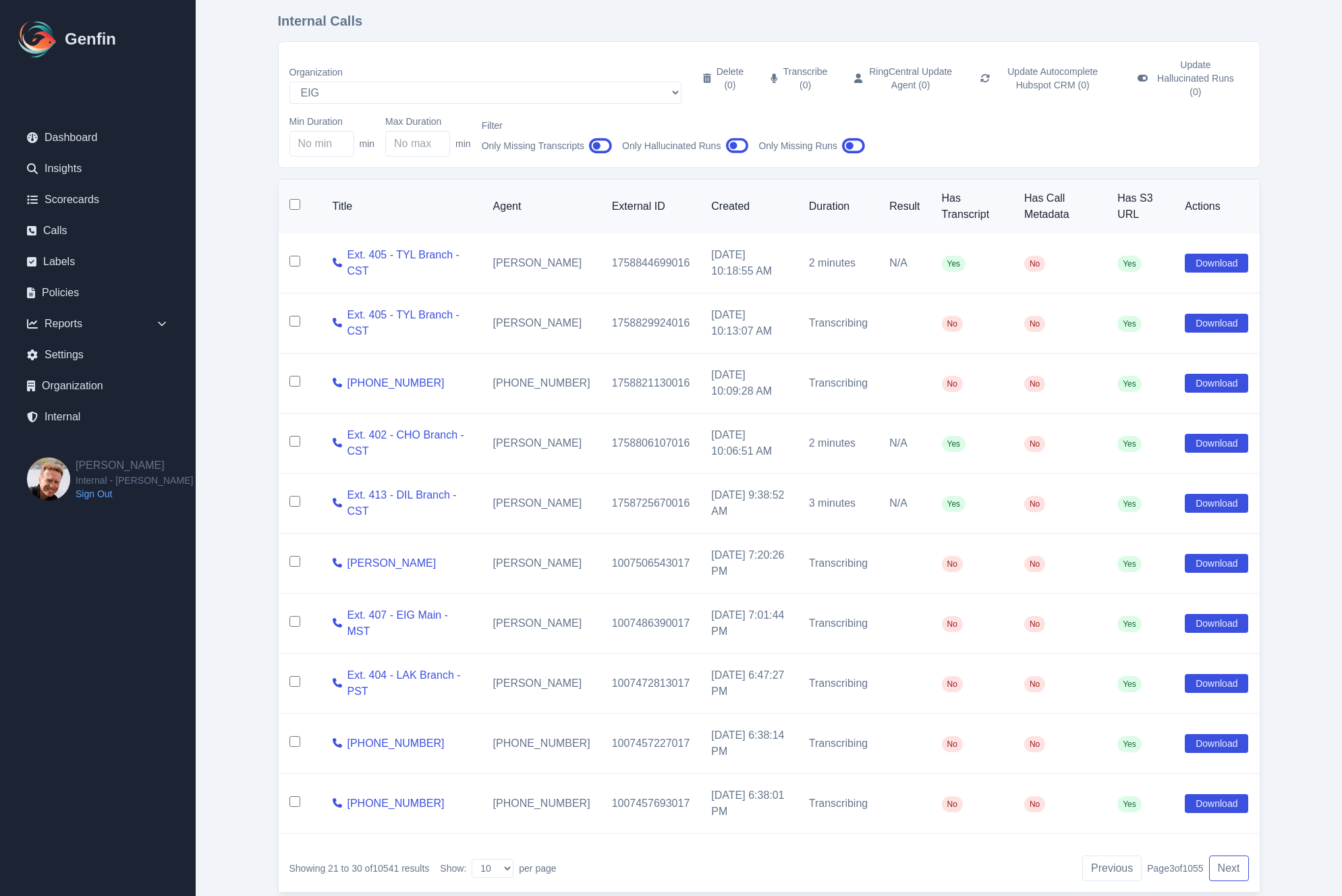
click at [1229, 861] on button "Next" at bounding box center [1229, 868] width 40 height 25
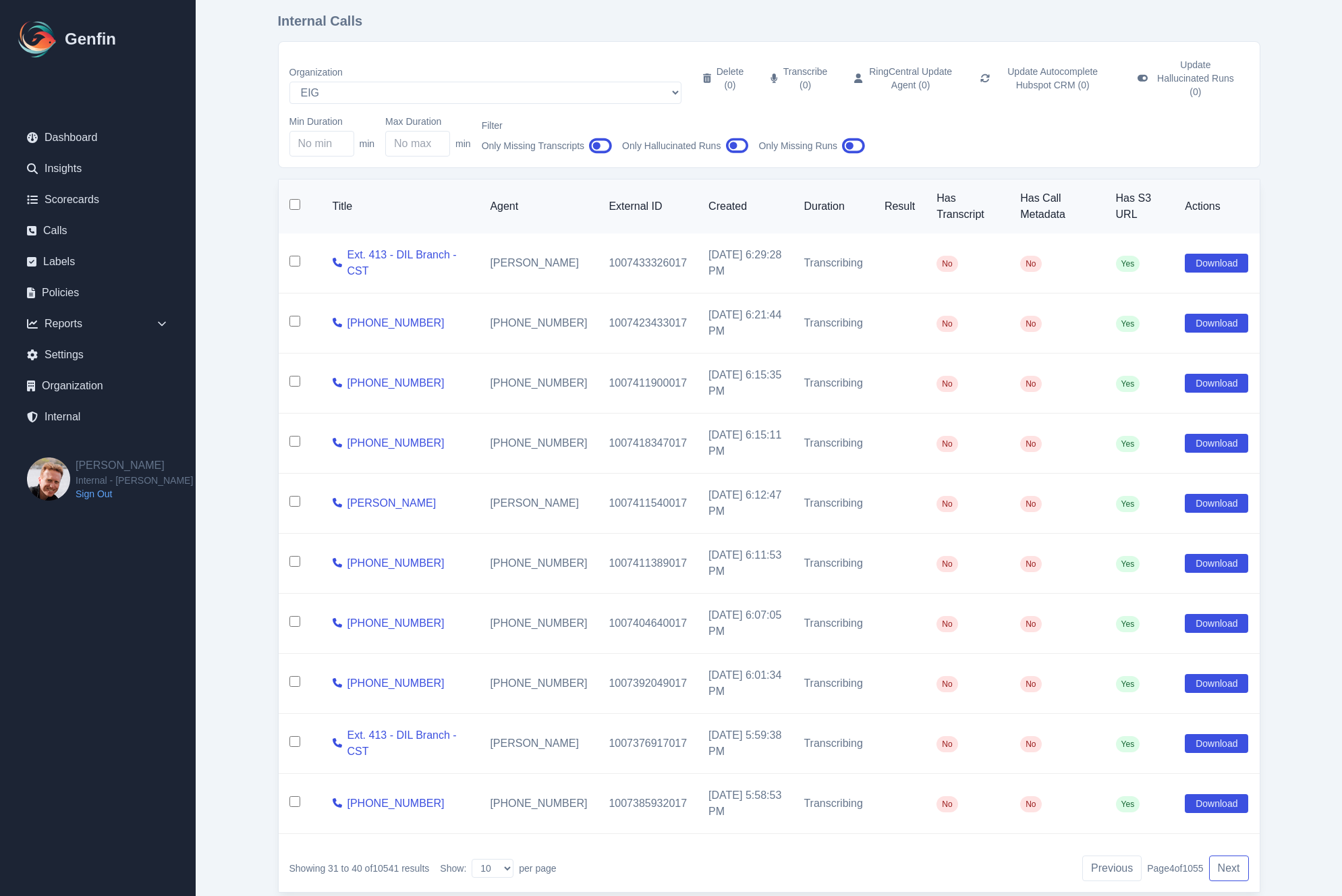
click at [1229, 861] on button "Next" at bounding box center [1229, 868] width 40 height 25
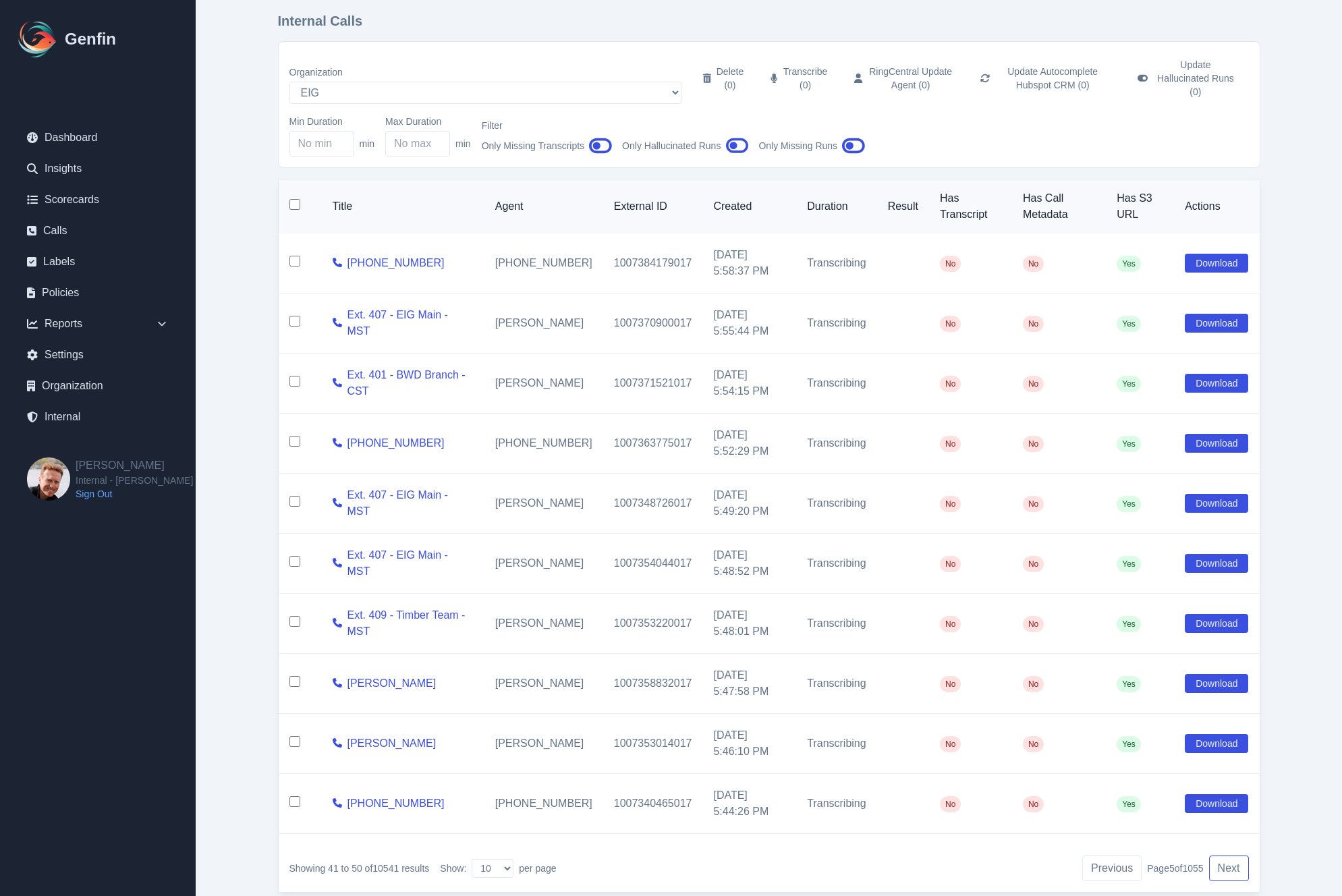
click at [1229, 861] on button "Next" at bounding box center [1229, 868] width 40 height 25
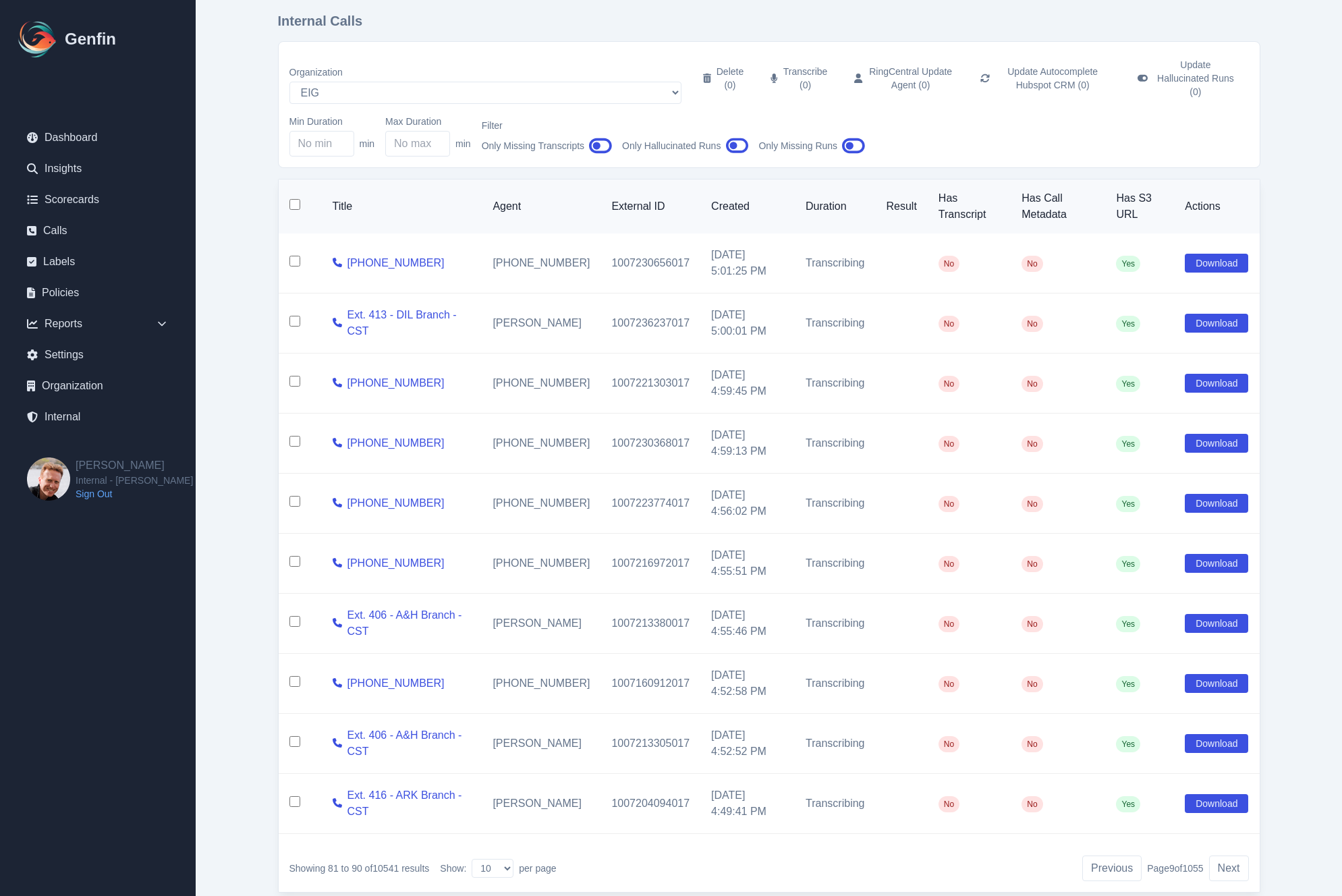
click at [206, 334] on main "Internal Calls Organization AADirect [DOMAIN_NAME] [DOMAIN_NAME] [DOMAIN_NAME] …" at bounding box center [769, 460] width 1147 height 951
click at [251, 370] on div "Internal Calls Organization AADirect [DOMAIN_NAME] [DOMAIN_NAME] [DOMAIN_NAME] …" at bounding box center [768, 460] width 1036 height 951
click at [232, 423] on main "Internal Calls Organization AADirect [DOMAIN_NAME] [DOMAIN_NAME] [DOMAIN_NAME] …" at bounding box center [769, 460] width 1147 height 951
click at [401, 82] on select "AADirect [DOMAIN_NAME] [DOMAIN_NAME] [DOMAIN_NAME] [EMAIL_ADDRESS][DOMAIN_NAME]…" at bounding box center [486, 93] width 392 height 23
select select "51"
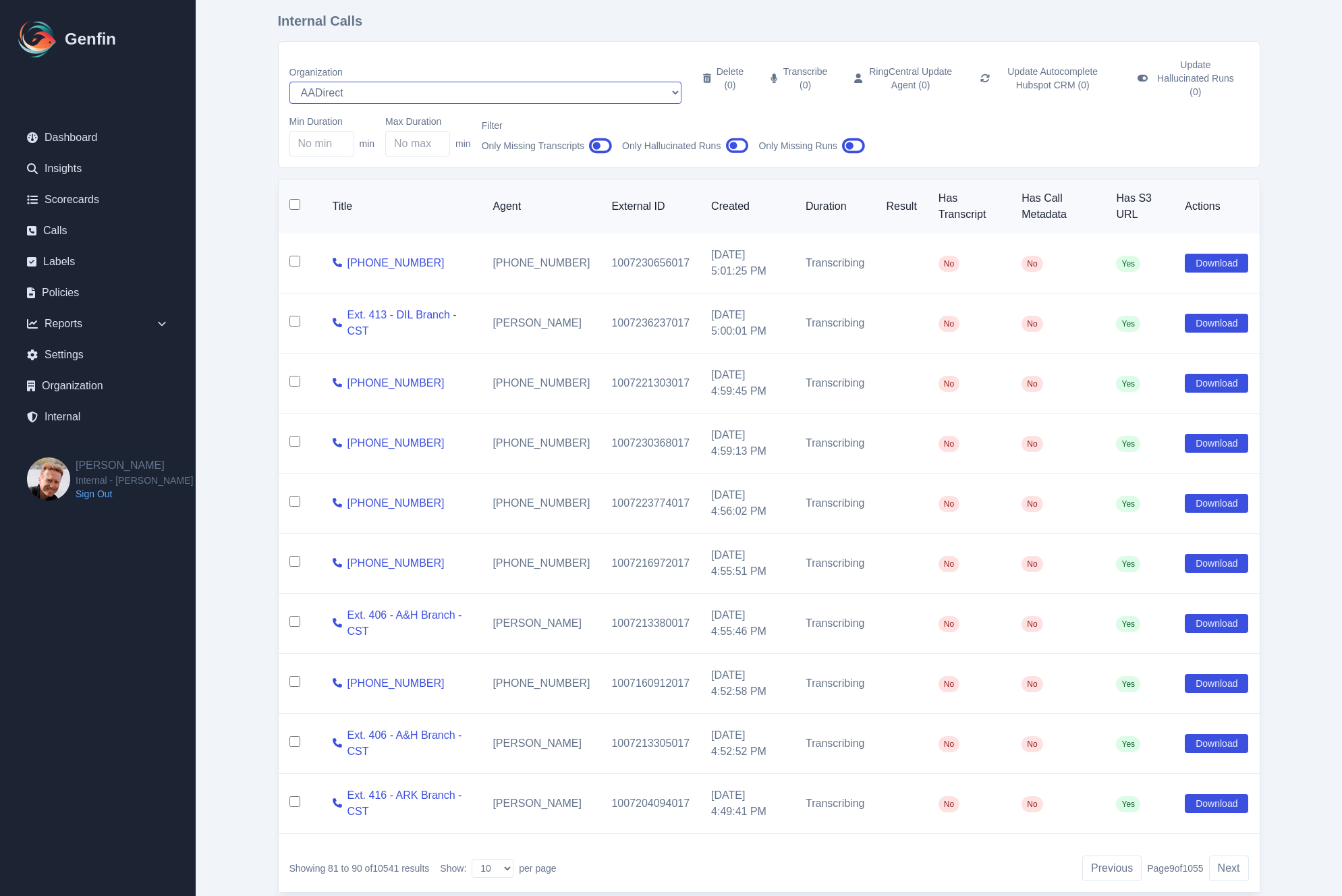
click at [290, 82] on select "AADirect [DOMAIN_NAME] [DOMAIN_NAME] [DOMAIN_NAME] [EMAIL_ADDRESS][DOMAIN_NAME]…" at bounding box center [486, 93] width 392 height 23
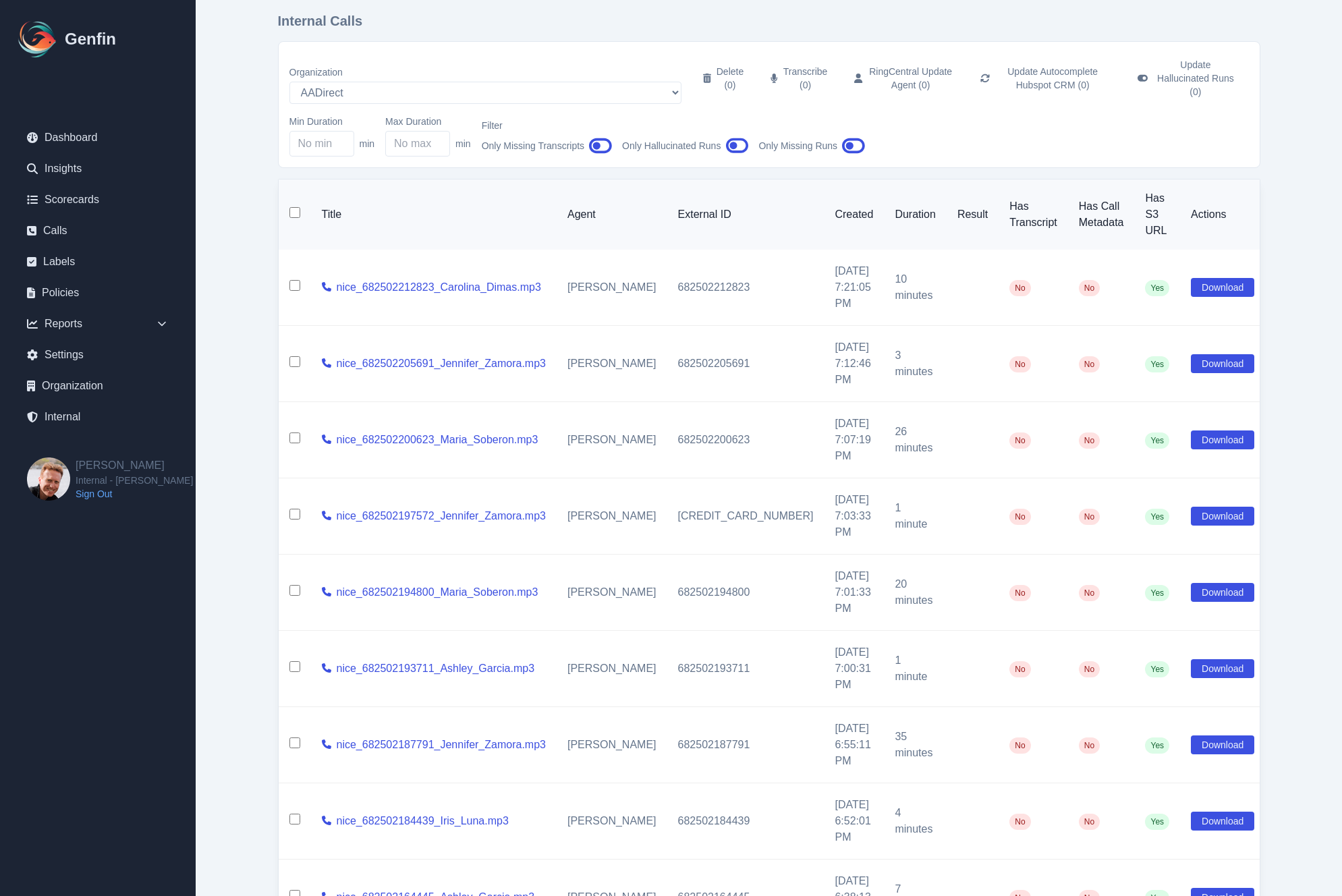
click at [236, 335] on main "Internal Calls Organization AADirect Aainsco.com Aainsco.com Aainsco.com alec+a…" at bounding box center [769, 549] width 1147 height 1129
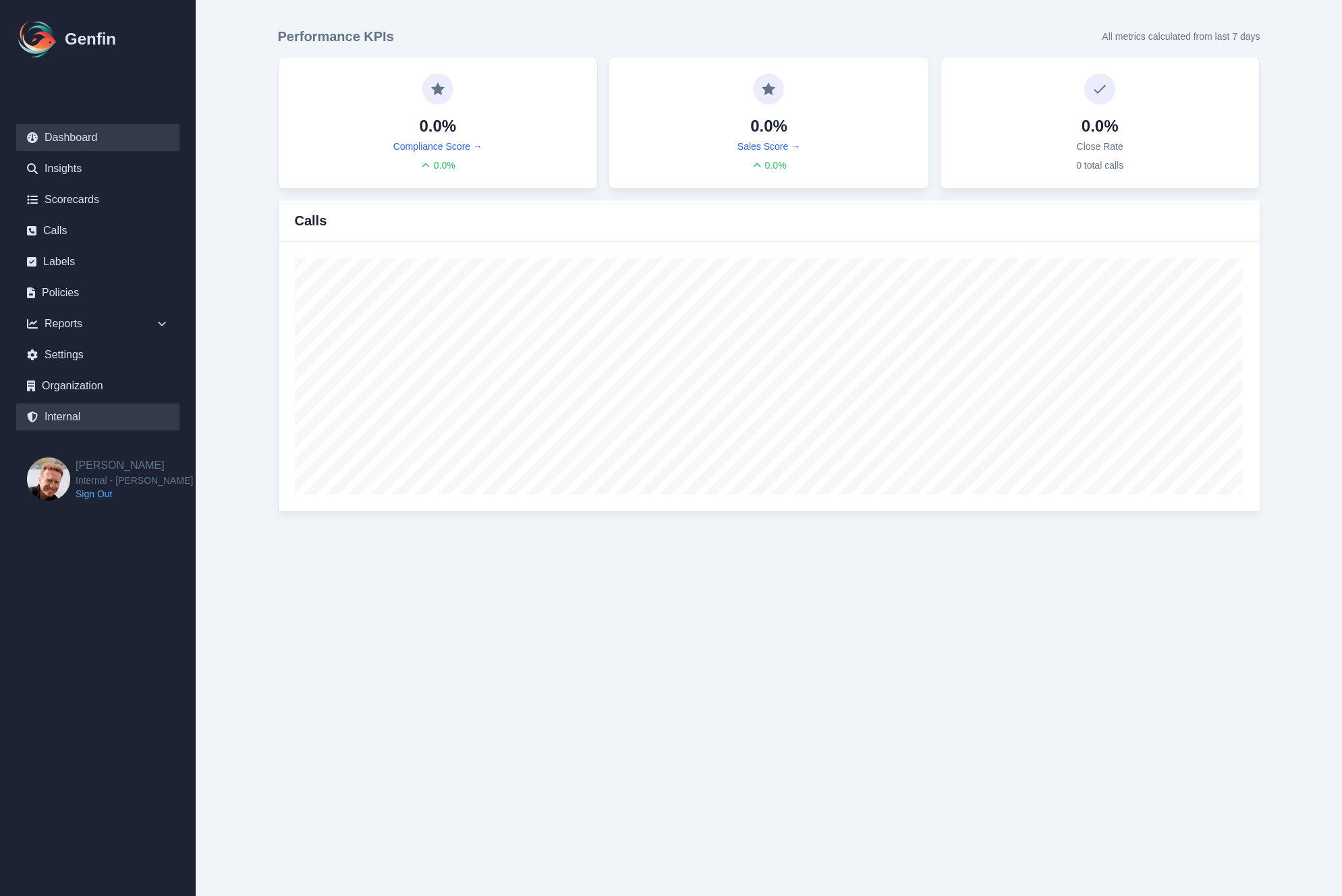
click at [64, 419] on link "Internal" at bounding box center [98, 417] width 163 height 27
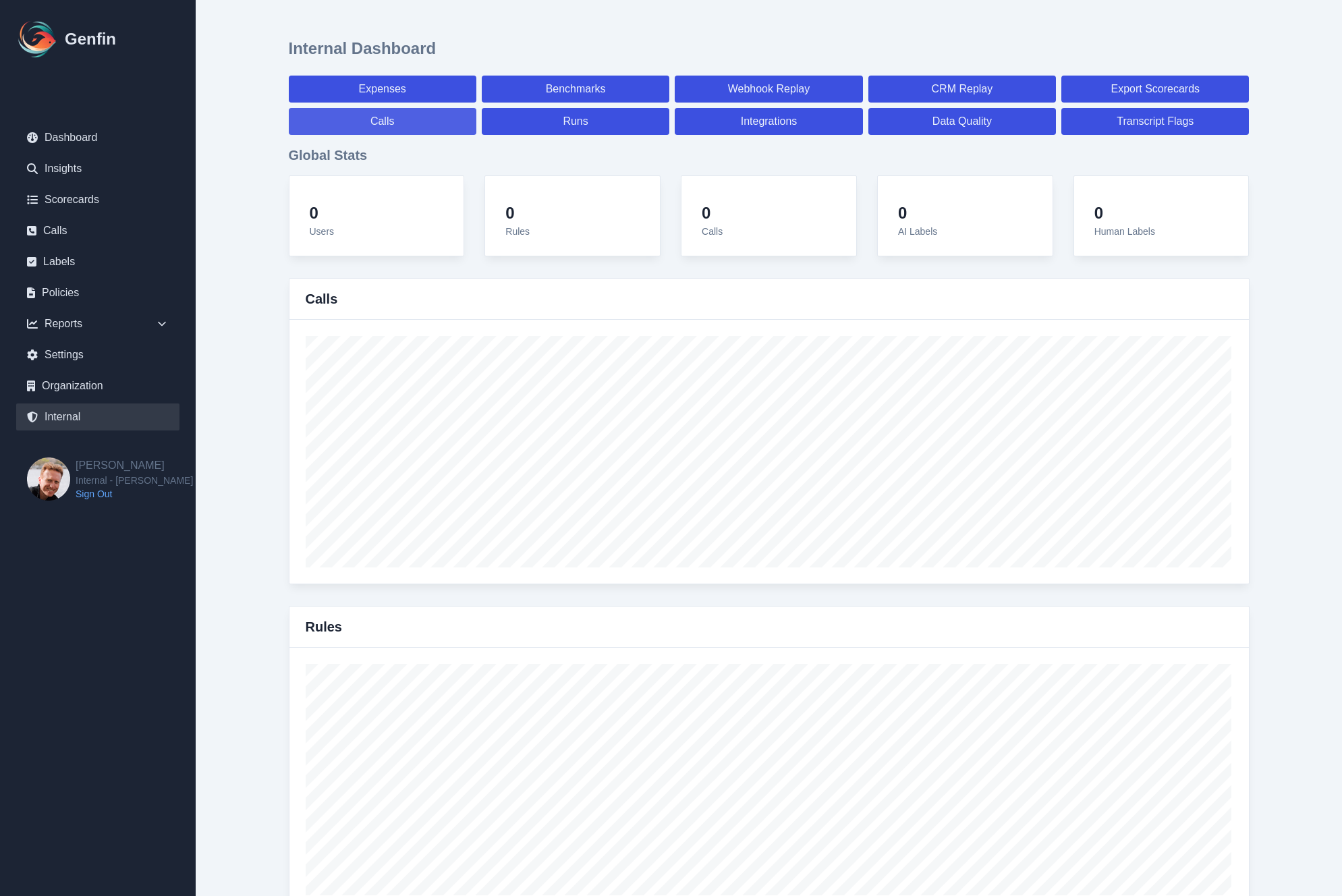
select select "paid"
select select "7"
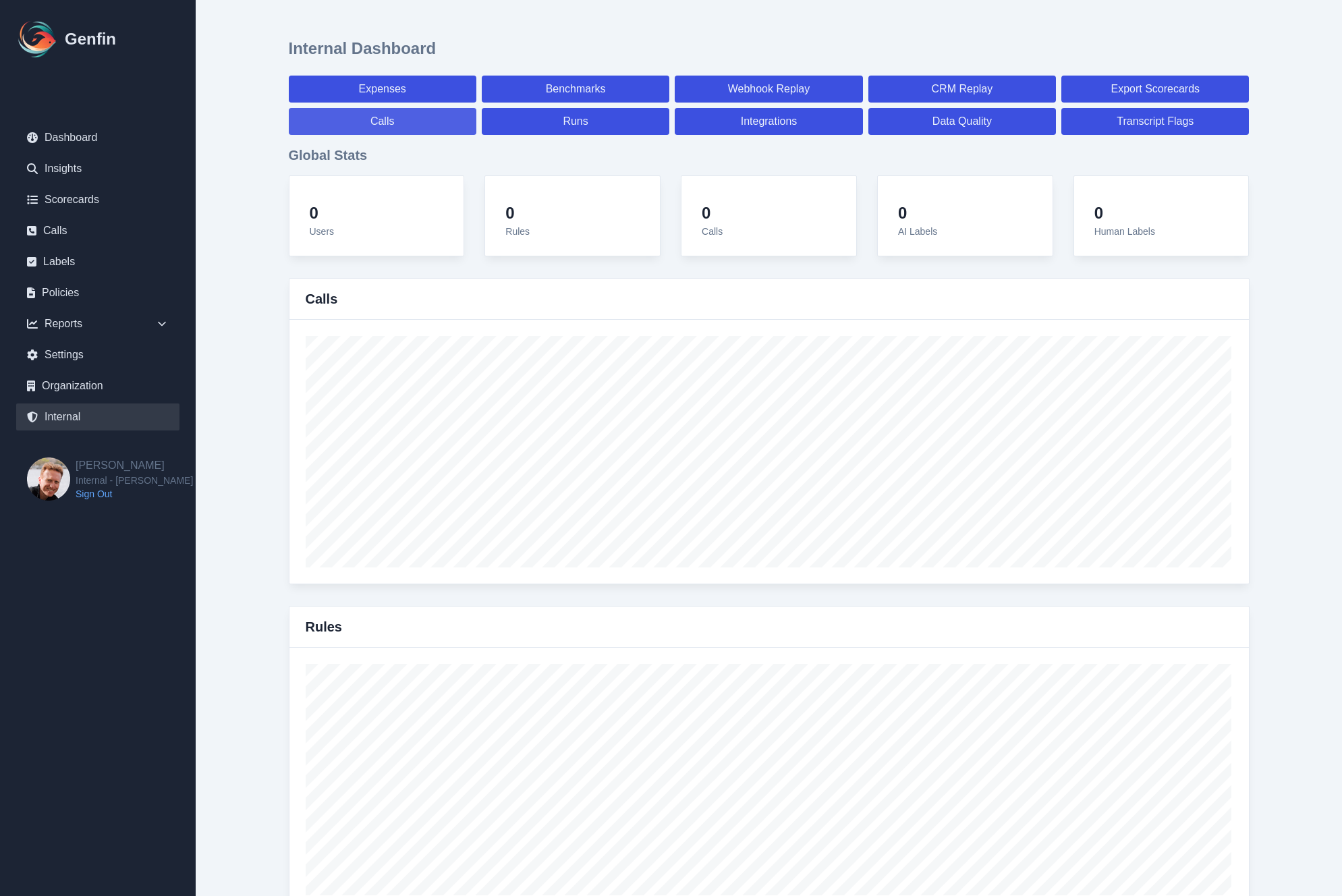
select select "paid"
select select "7"
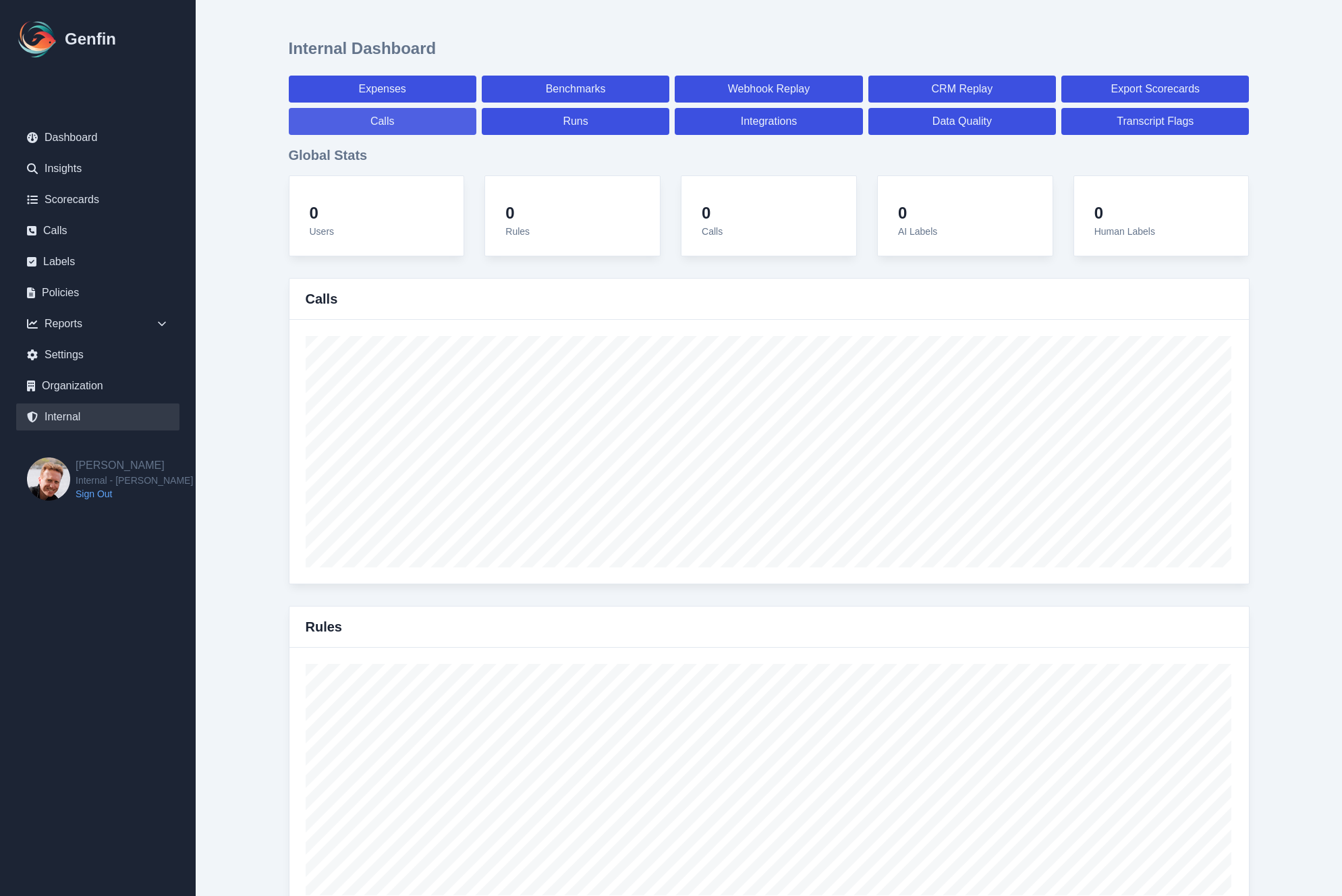
select select "7"
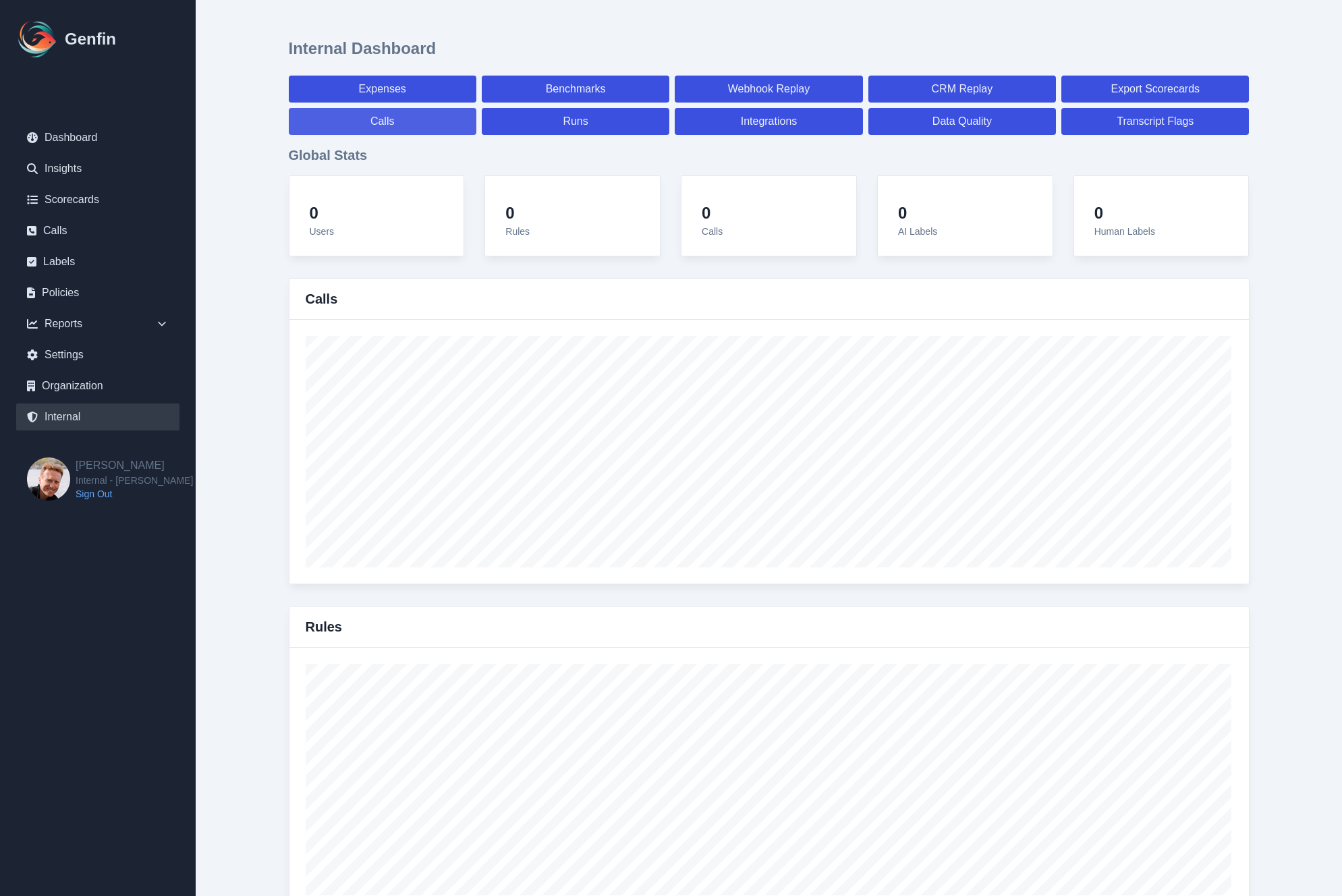
select select "7"
select select "paid"
select select "7"
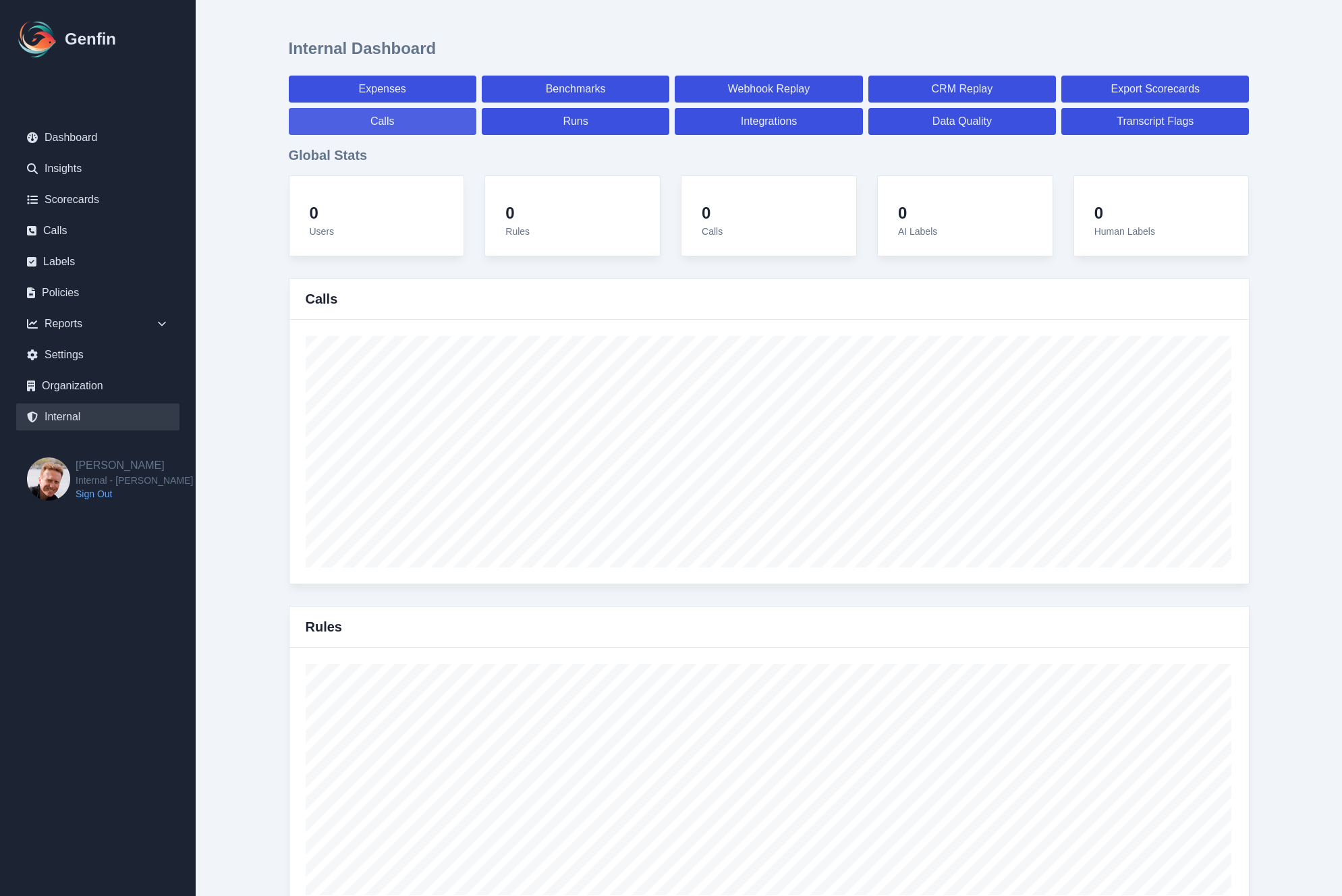
select select "7"
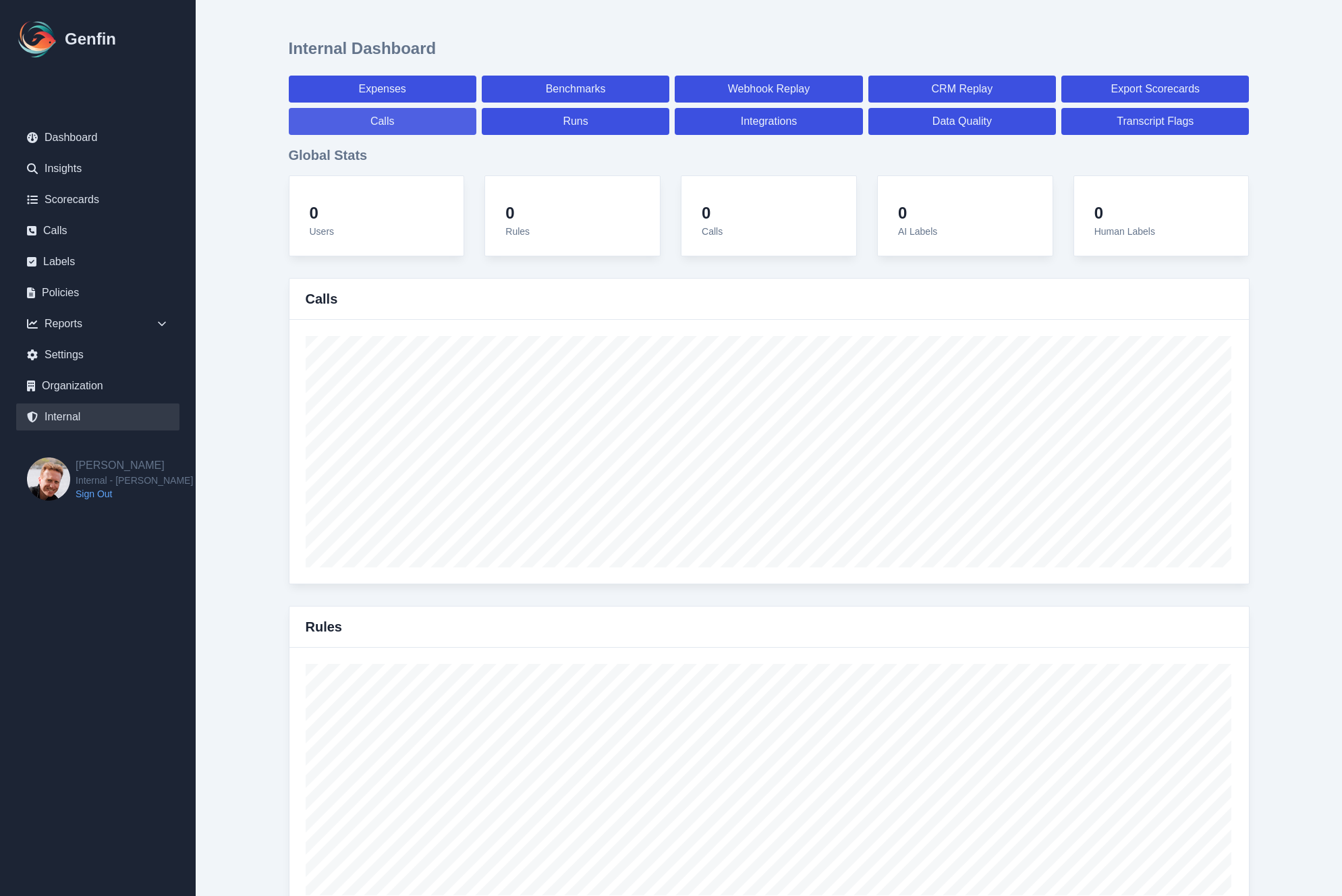
select select "7"
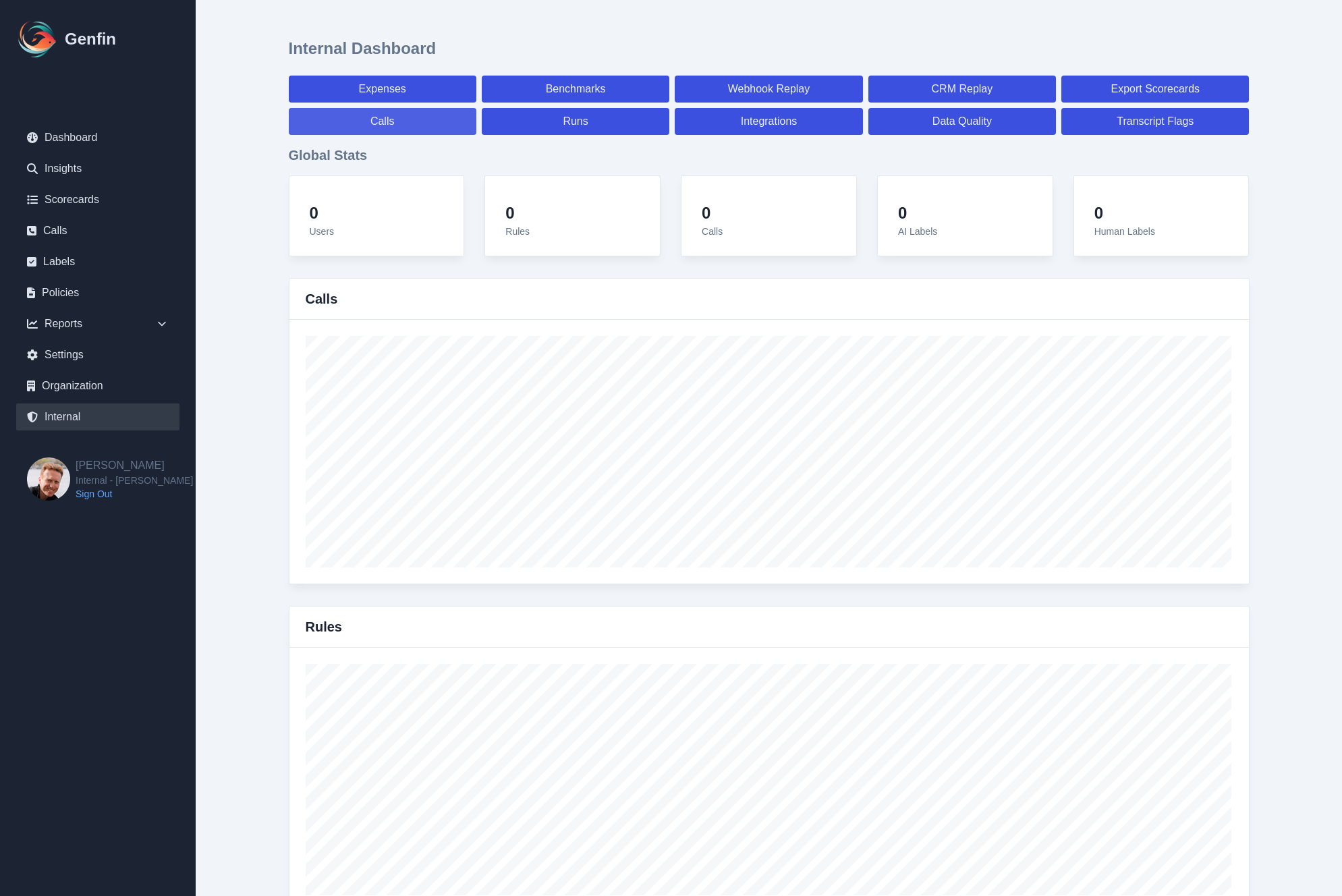
select select "paid"
select select "7"
select select "paid"
select select "7"
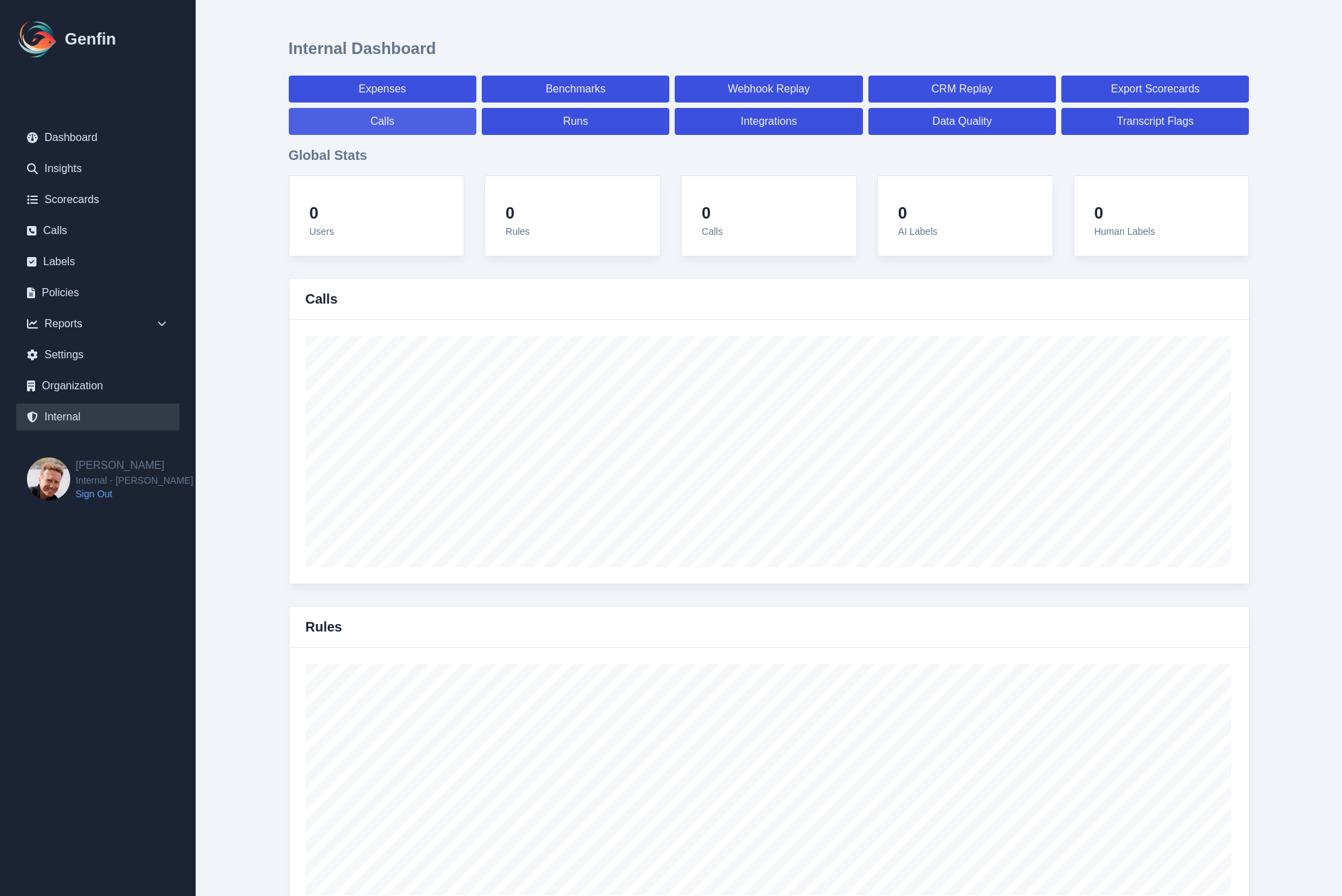
select select "paid"
select select "7"
select select "paid"
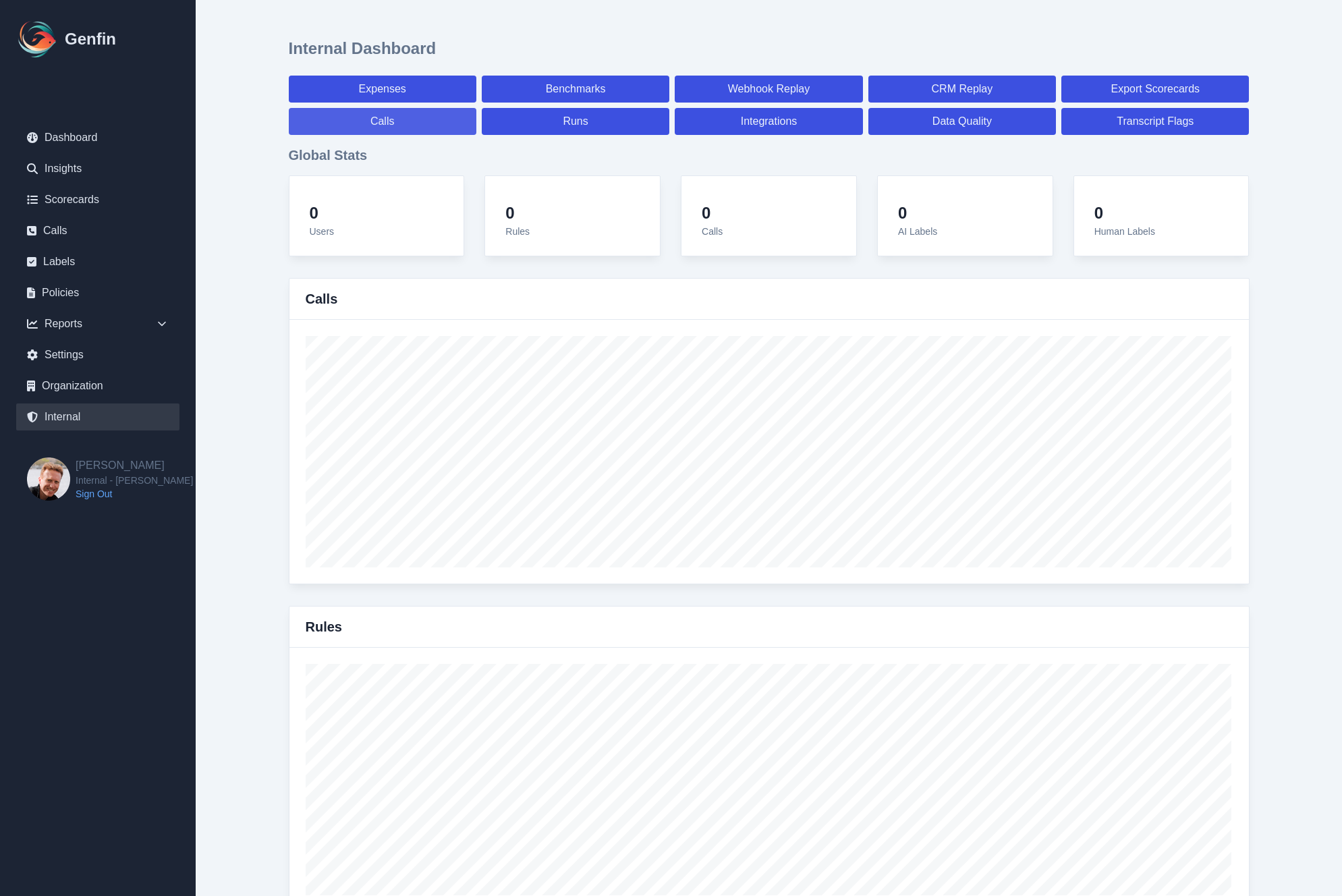
select select "7"
select select "paid"
select select "7"
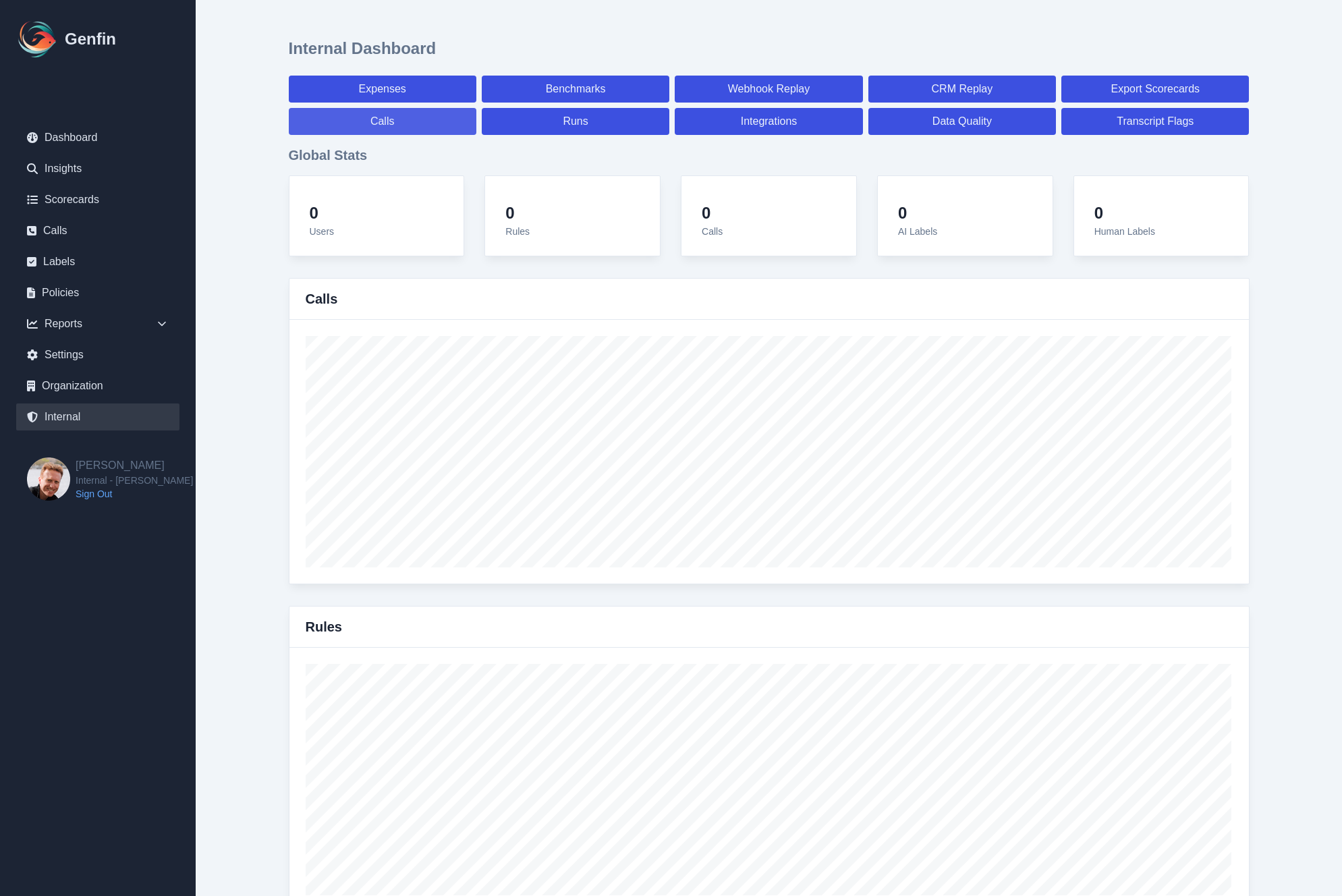
select select "7"
select select "paid"
select select "7"
select select "paid"
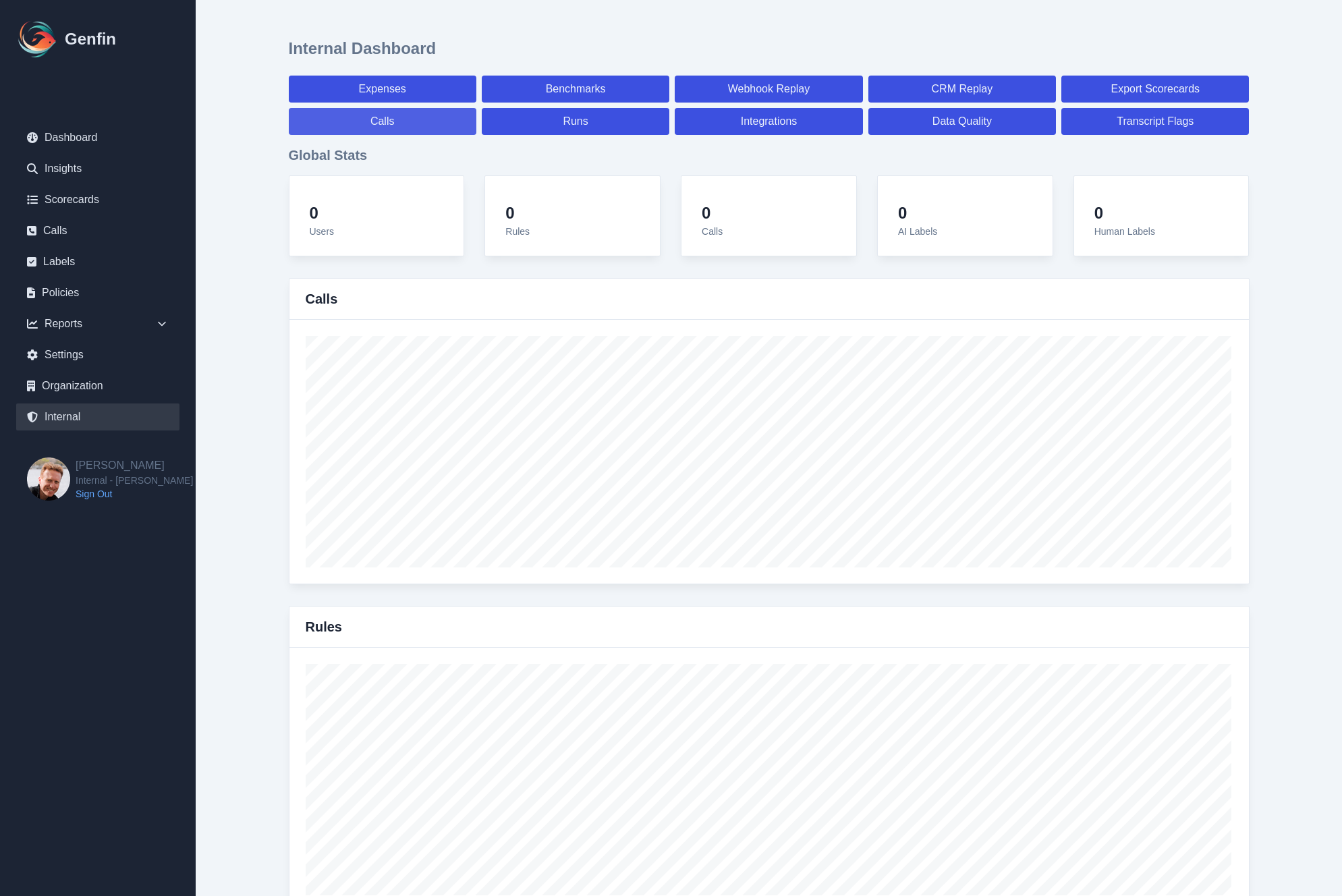
select select "7"
select select "paid"
select select "7"
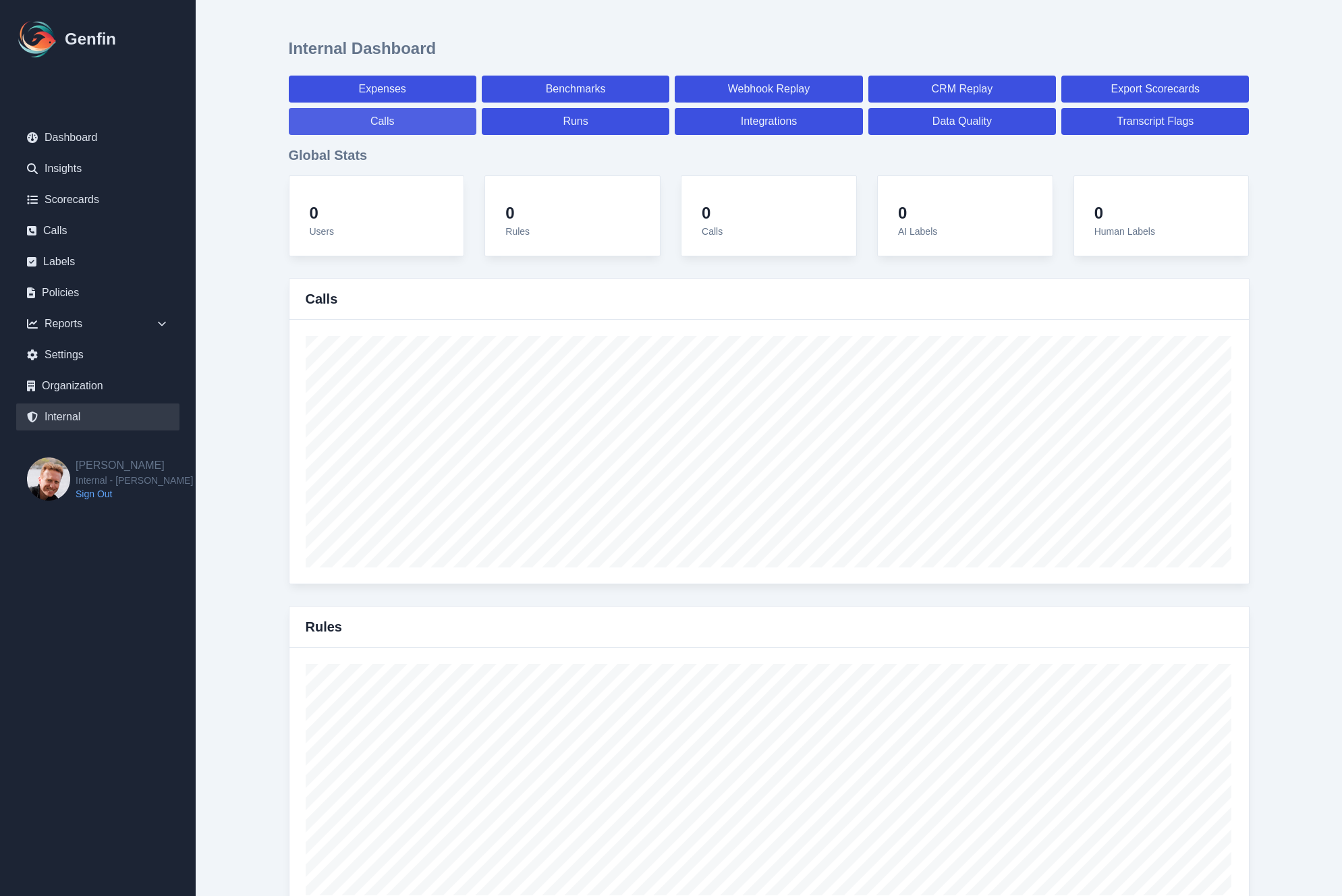
select select "7"
select select "paid"
select select "7"
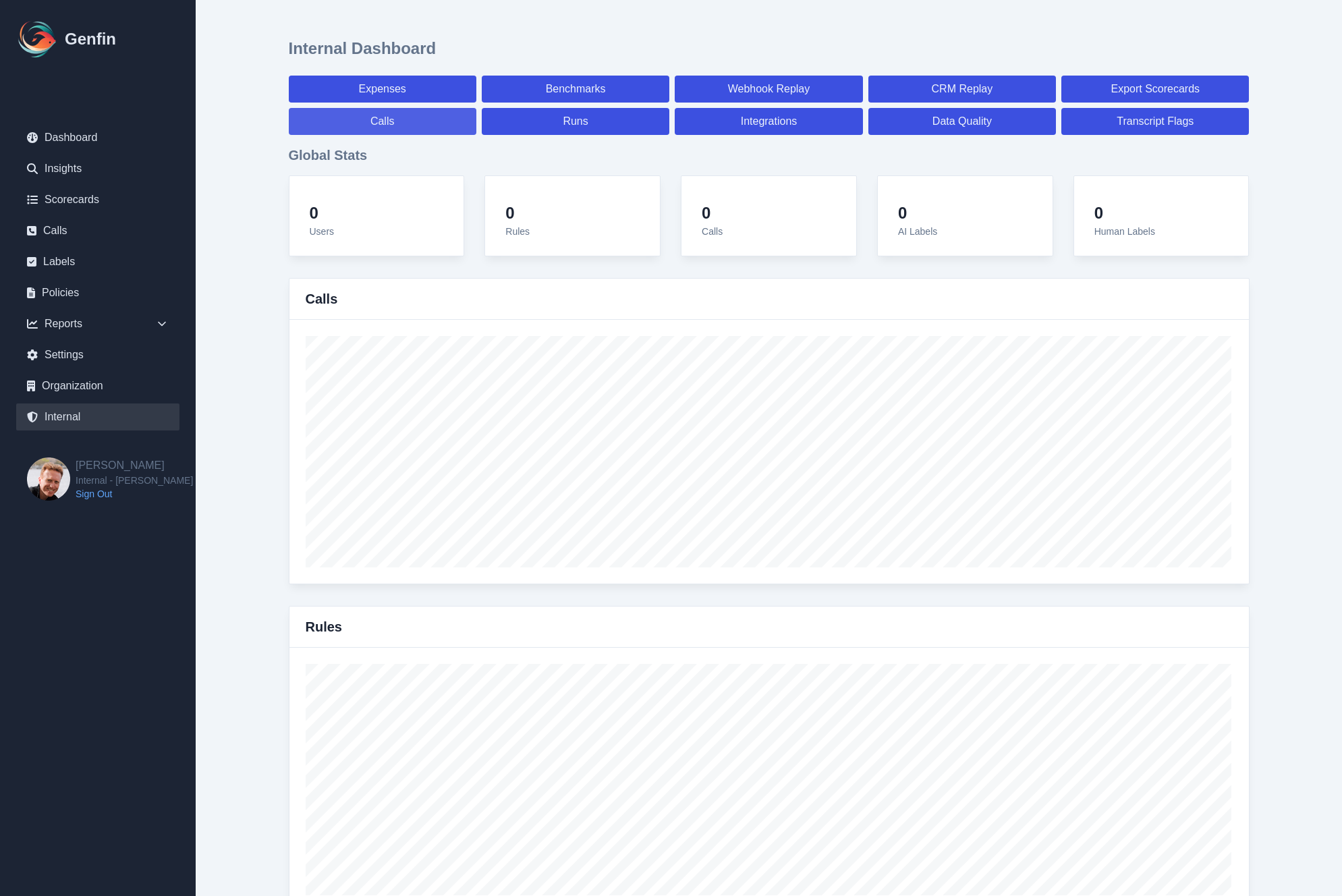
select select "7"
select select "paid"
select select "7"
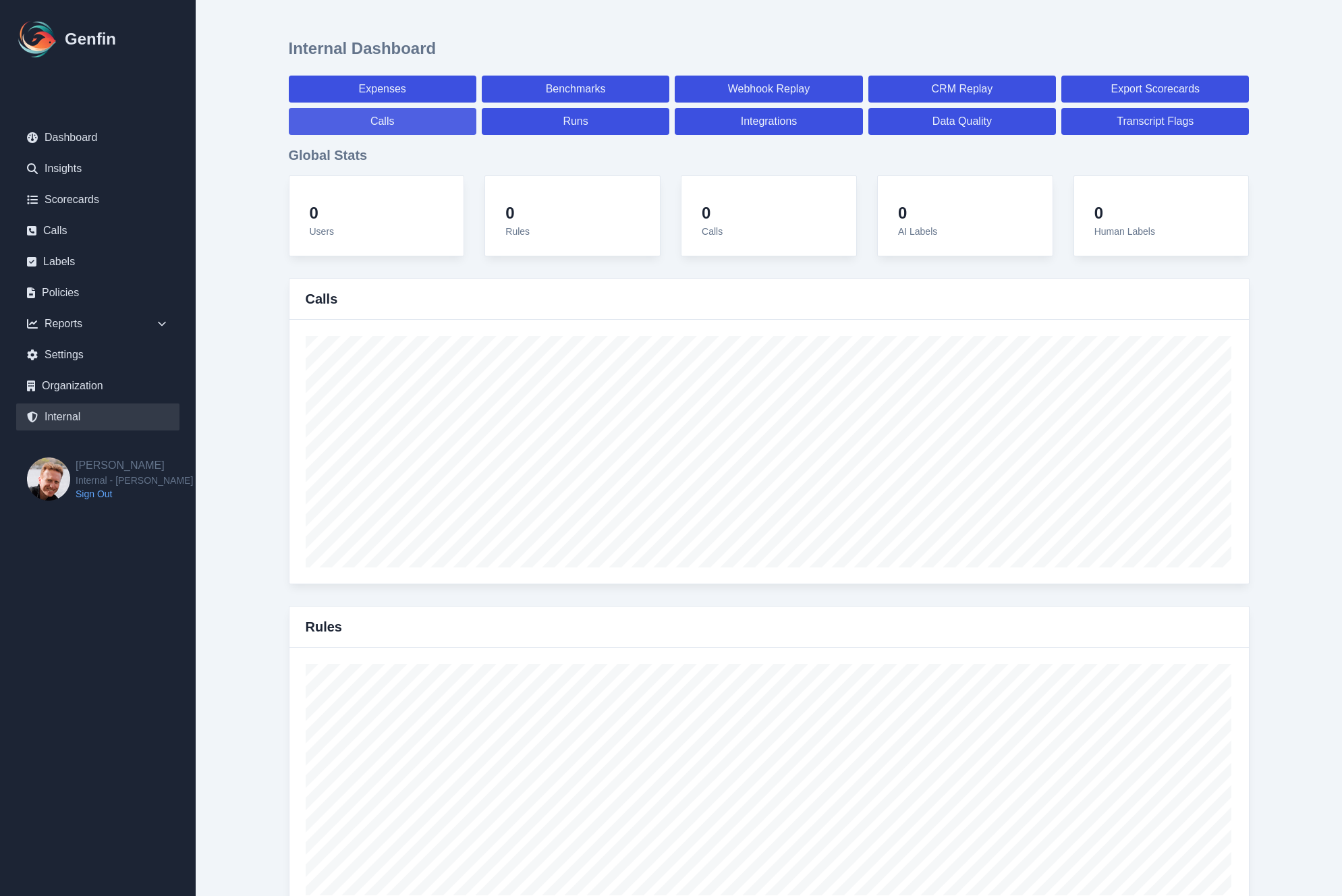
select select "7"
select select "paid"
select select "7"
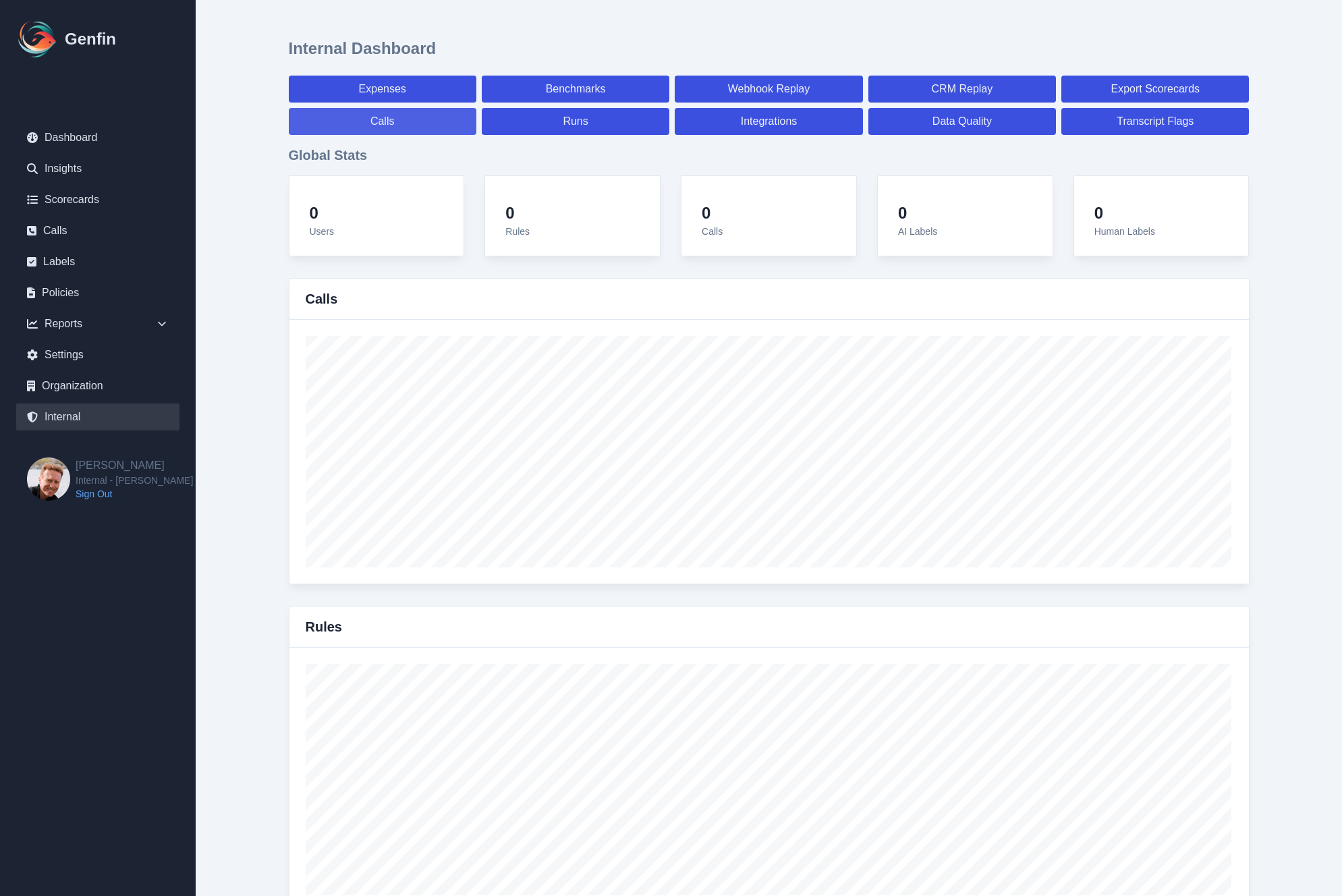
select select "7"
click at [1004, 127] on link "Data Quality" at bounding box center [962, 122] width 188 height 27
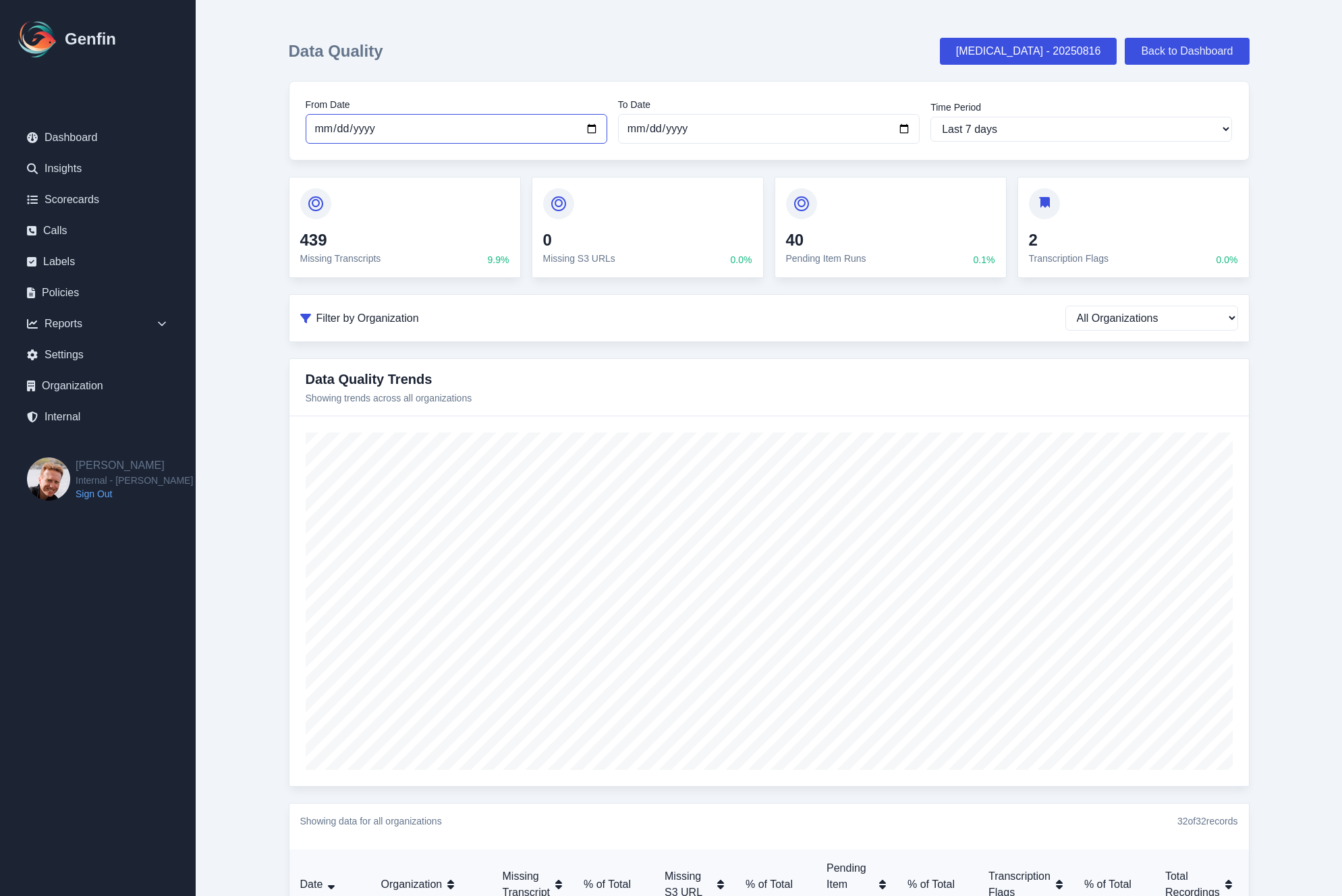
click at [335, 133] on input "[DATE]" at bounding box center [457, 129] width 301 height 30
type input "[DATE]"
select select "custom"
type input "[DATE]"
click at [255, 434] on div "Data Quality [MEDICAL_DATA] - 20250816 Back to Dashboard From Date [DATE] To Da…" at bounding box center [768, 742] width 1036 height 1484
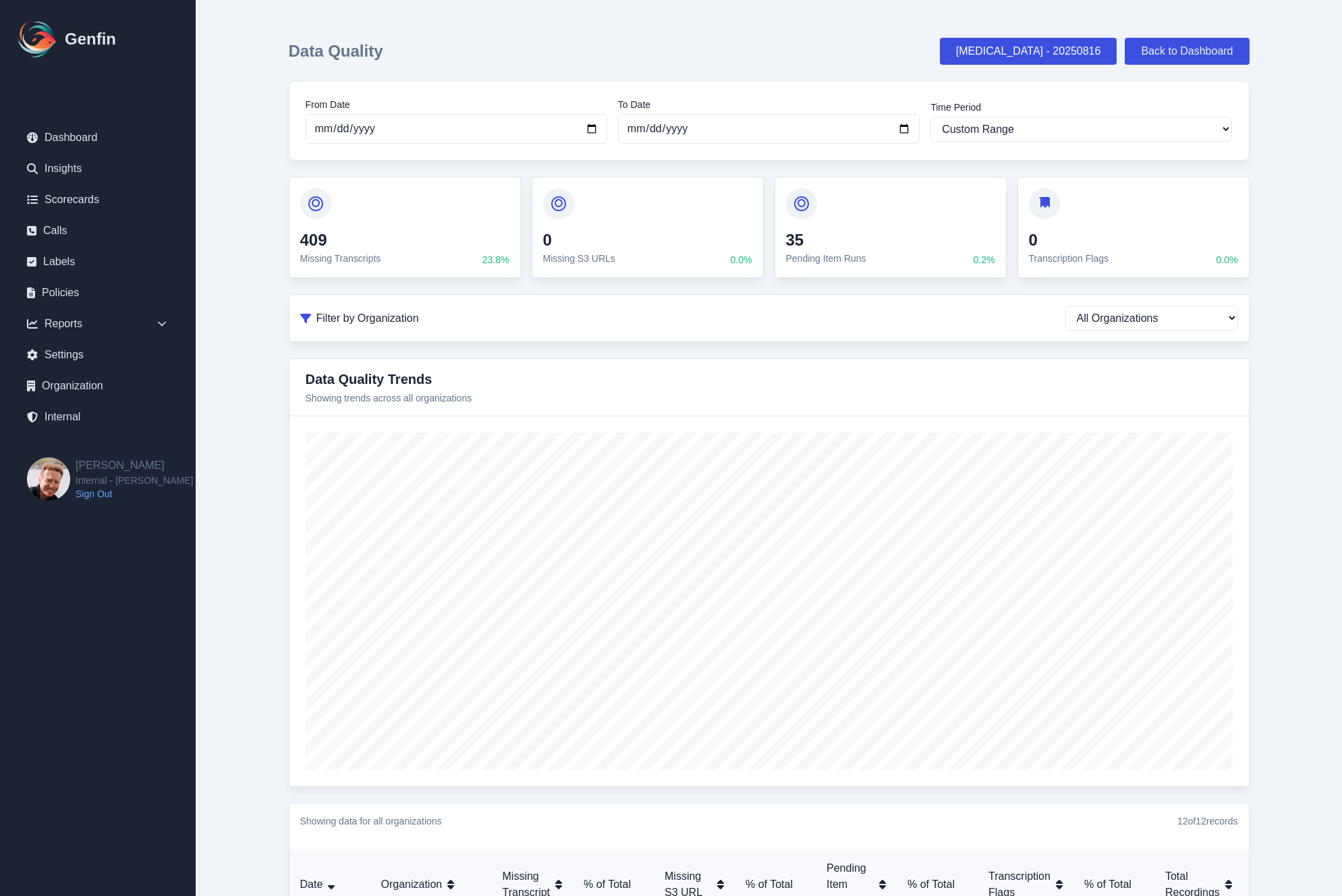
click at [250, 353] on main "Data Quality [MEDICAL_DATA] - 20250816 Back to Dashboard From Date [DATE] To Da…" at bounding box center [769, 742] width 1147 height 1484
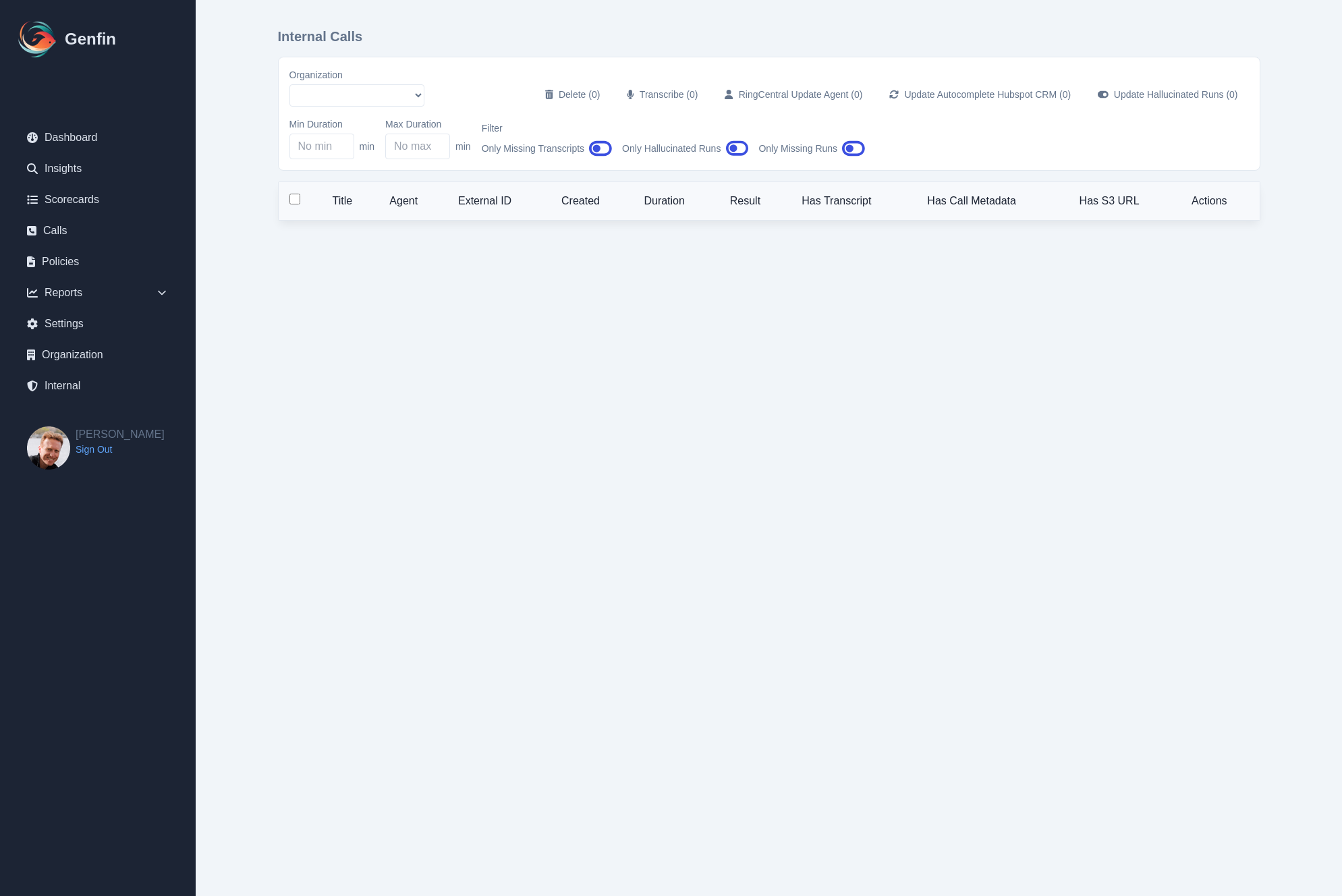
select select "51"
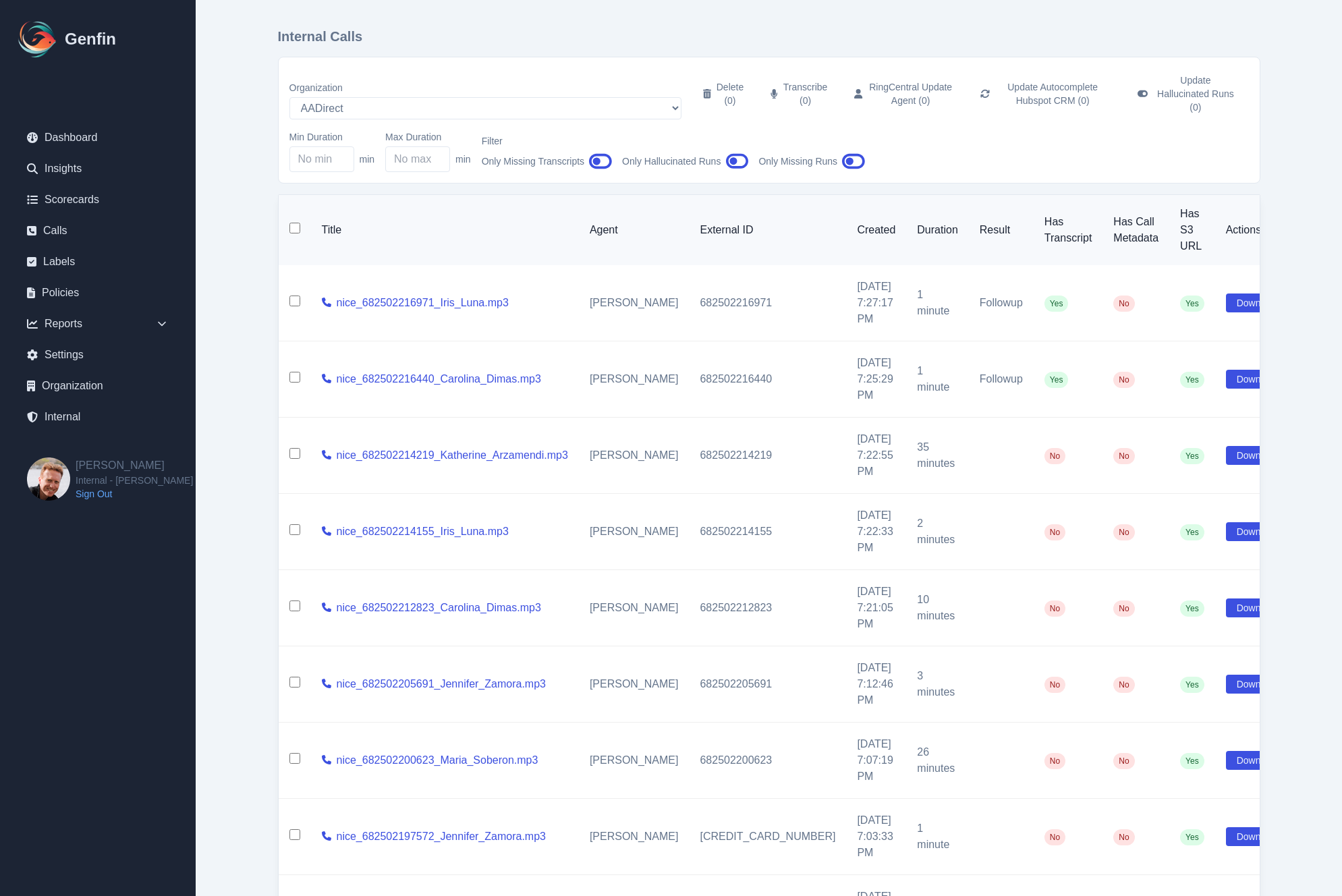
scroll to position [62, 0]
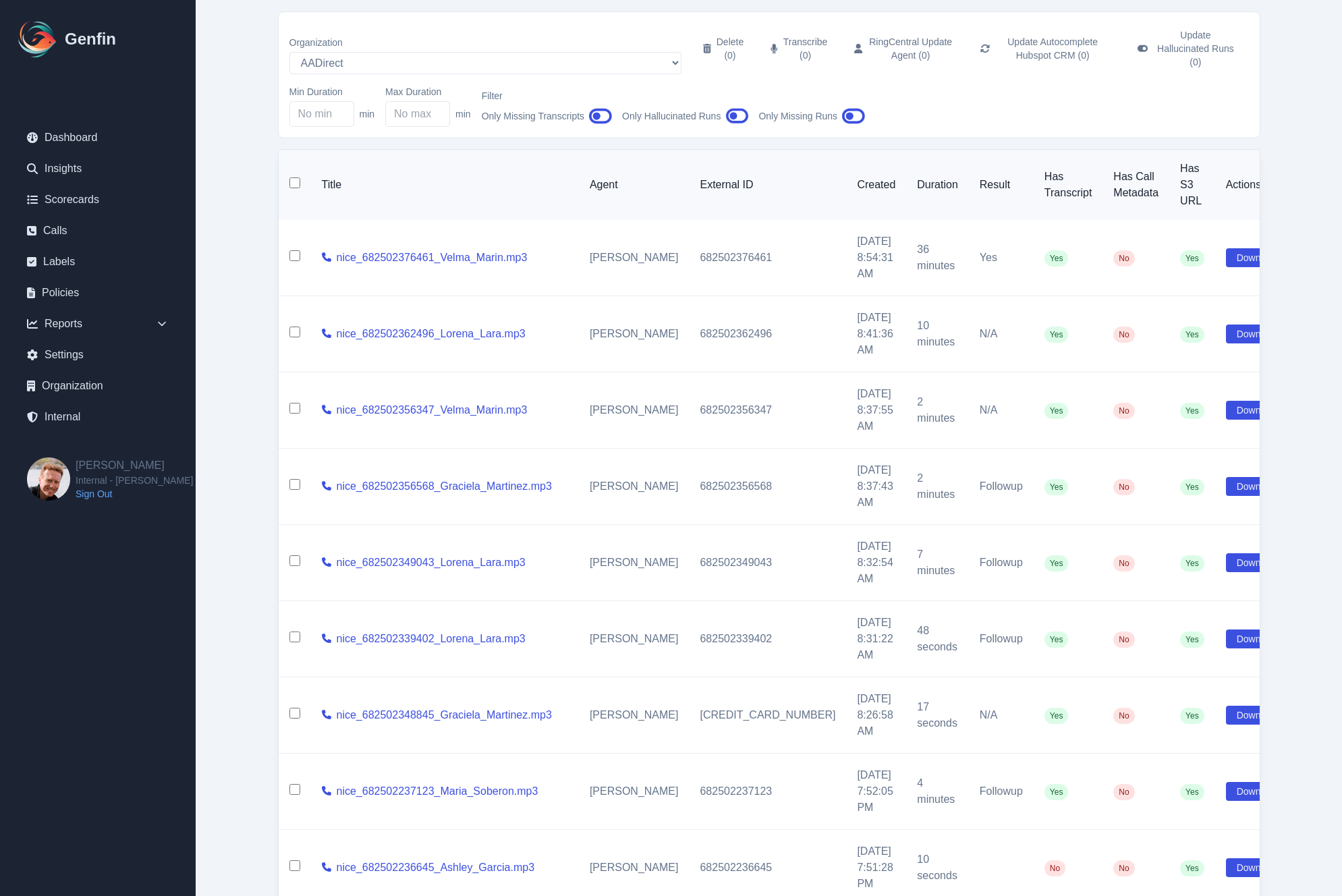
scroll to position [62, 0]
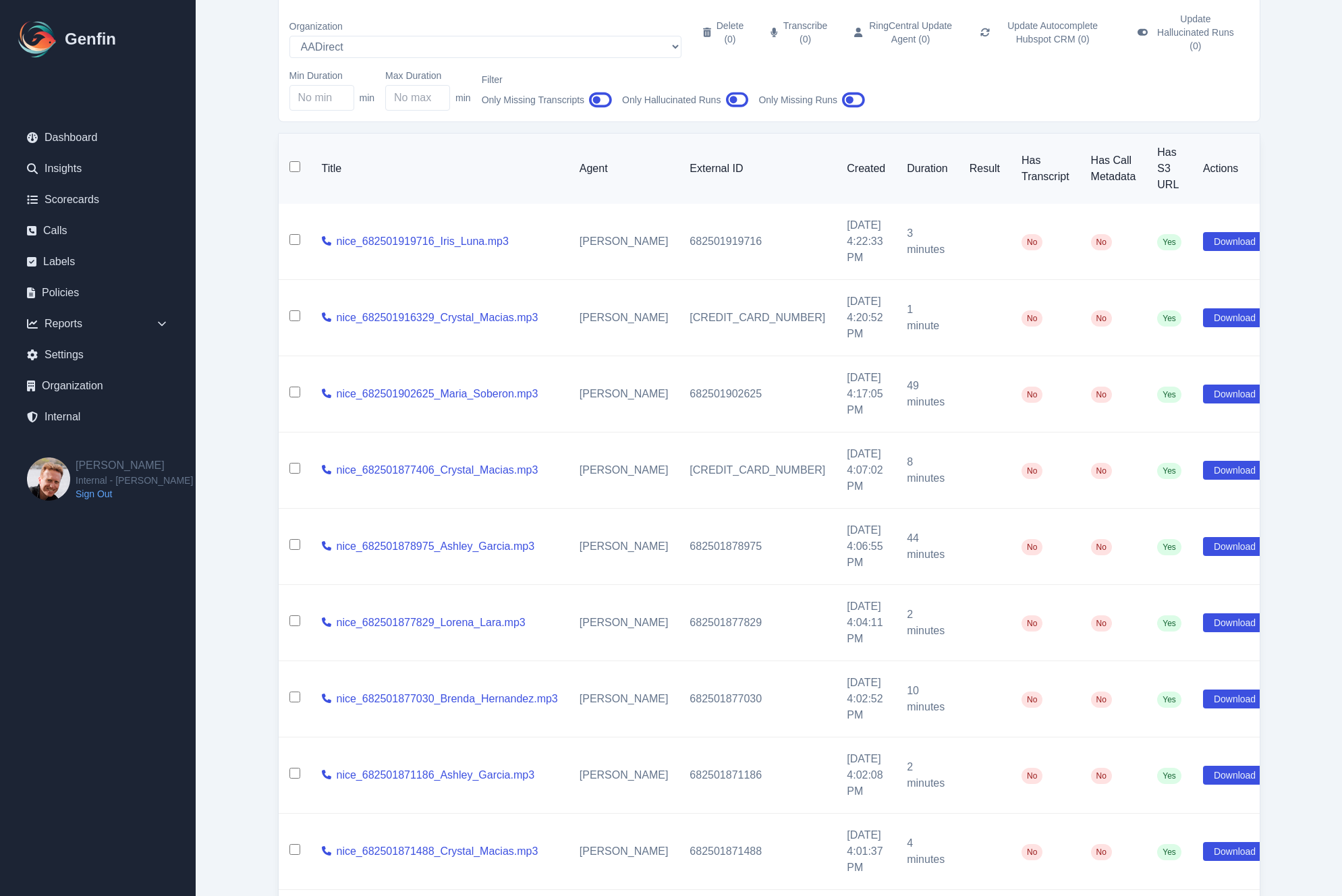
click at [293, 162] on input "checkbox" at bounding box center [295, 167] width 11 height 11
checkbox input "true"
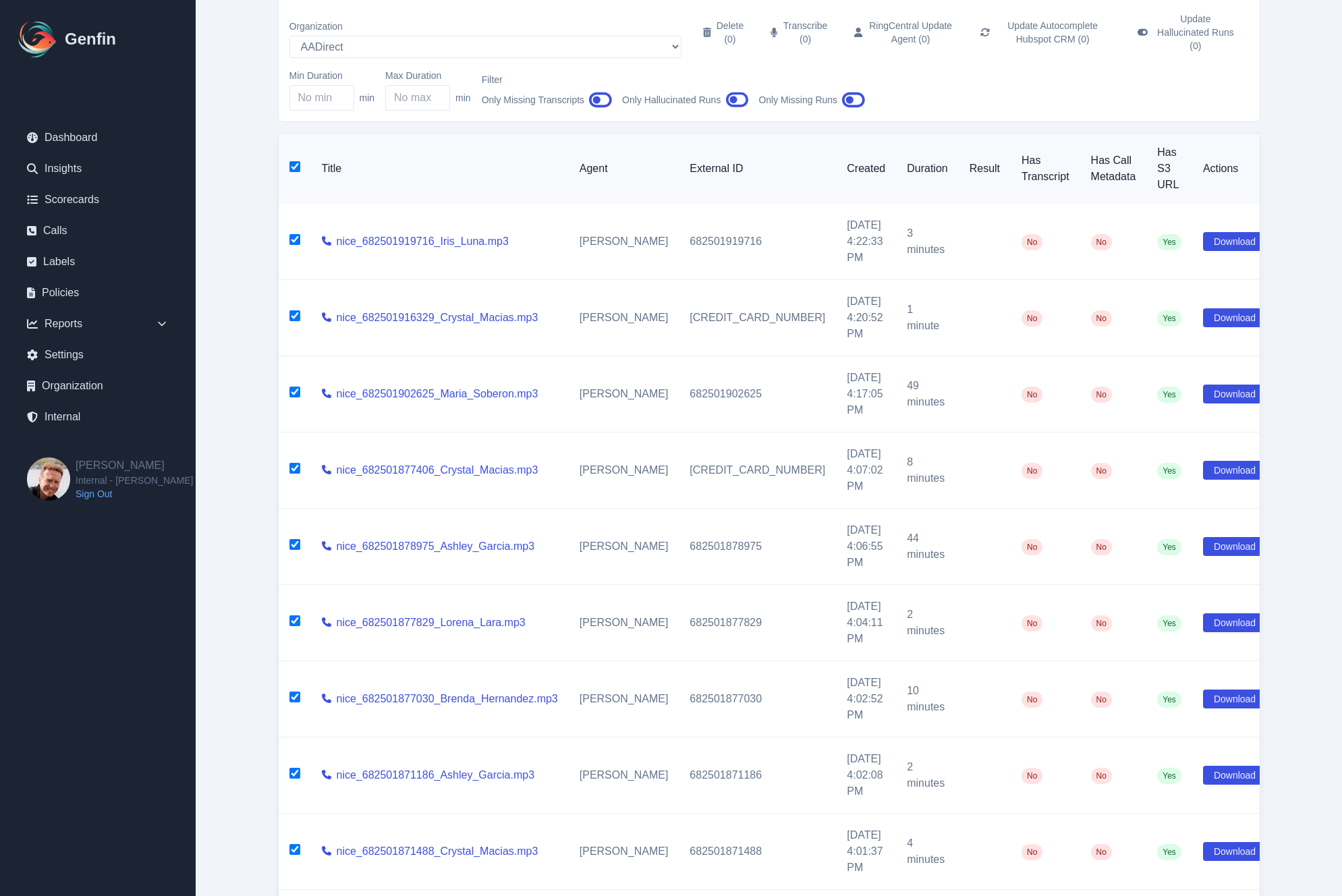
checkbox input "true"
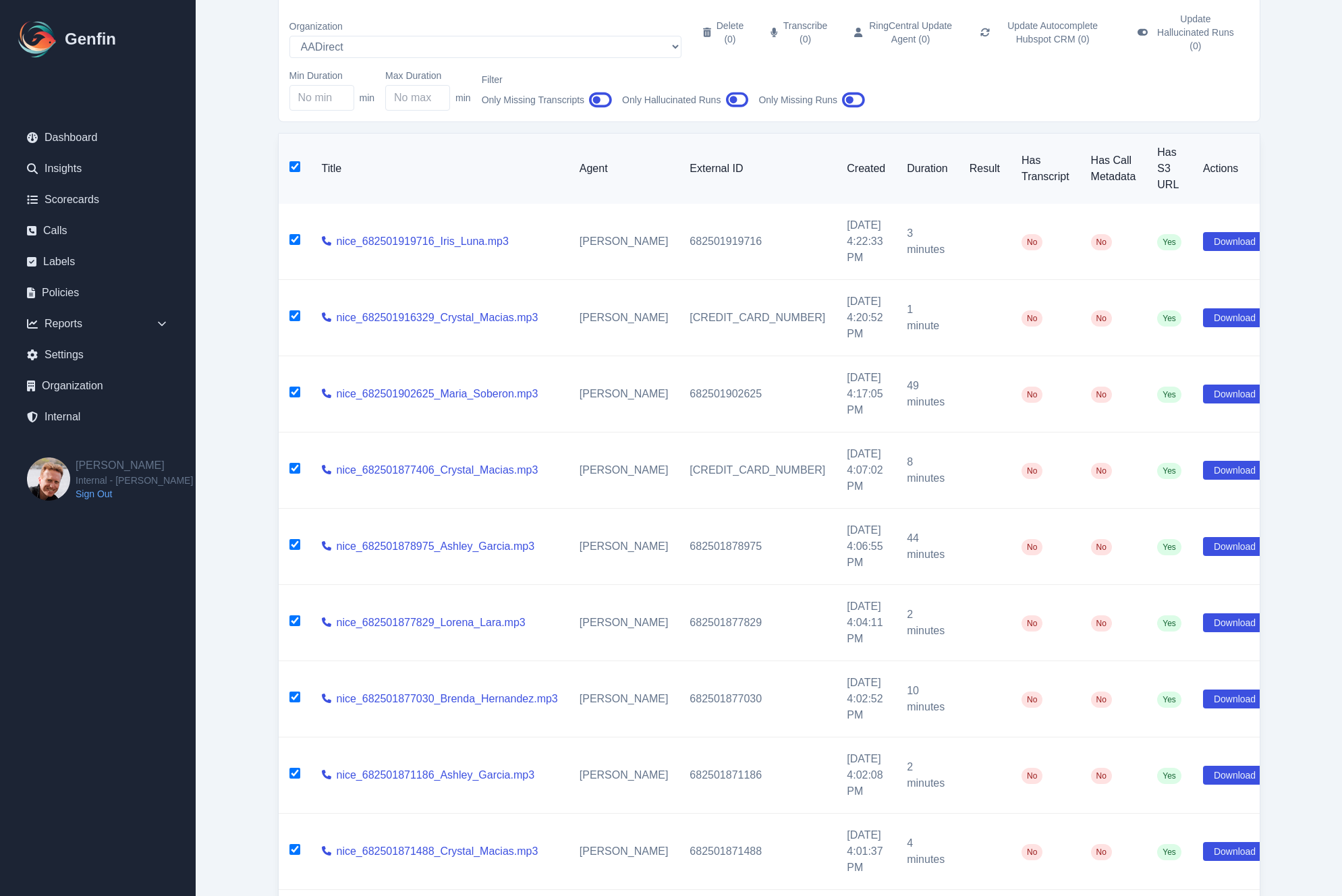
checkbox input "true"
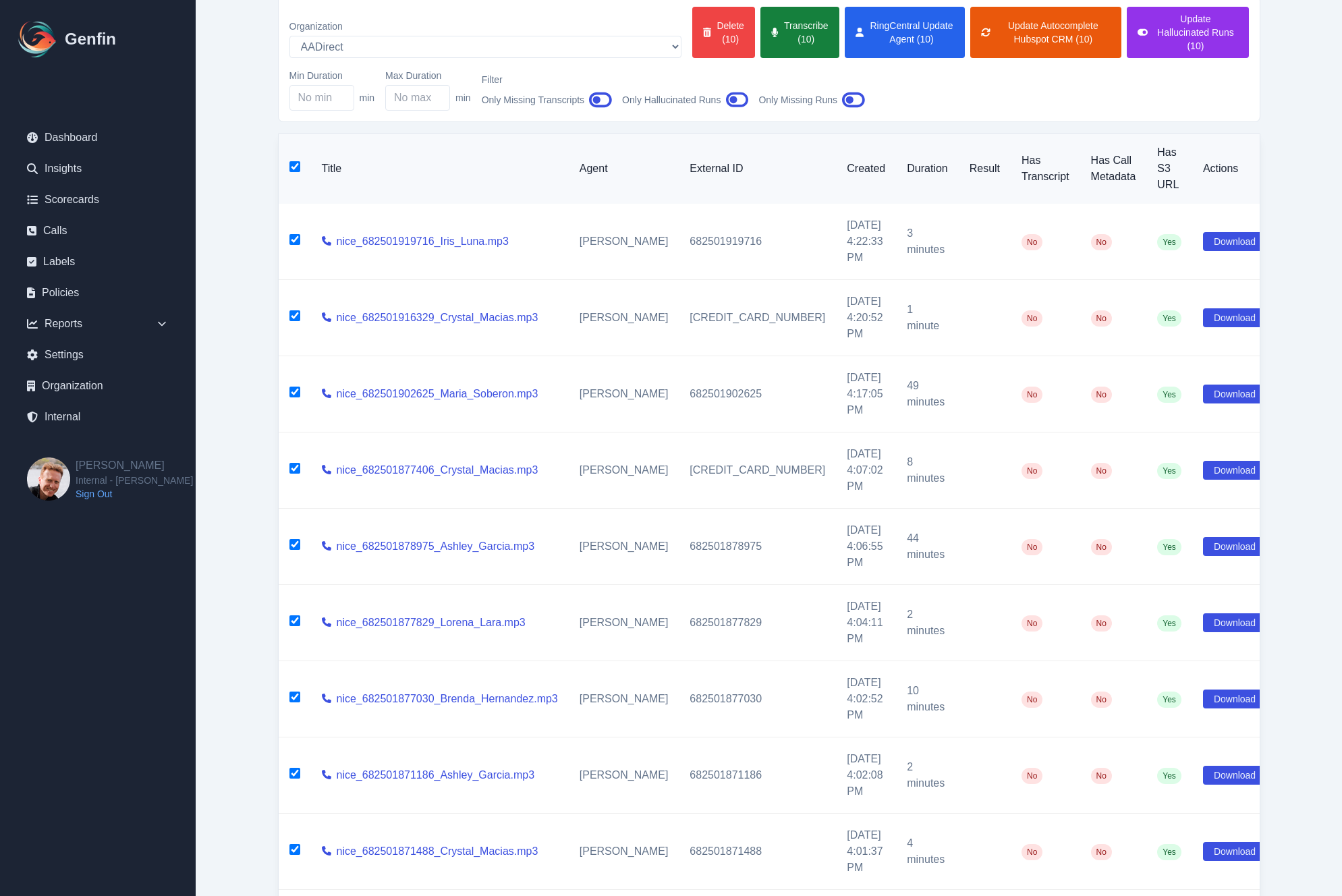
click at [761, 25] on button "Transcribe (10)" at bounding box center [800, 32] width 78 height 51
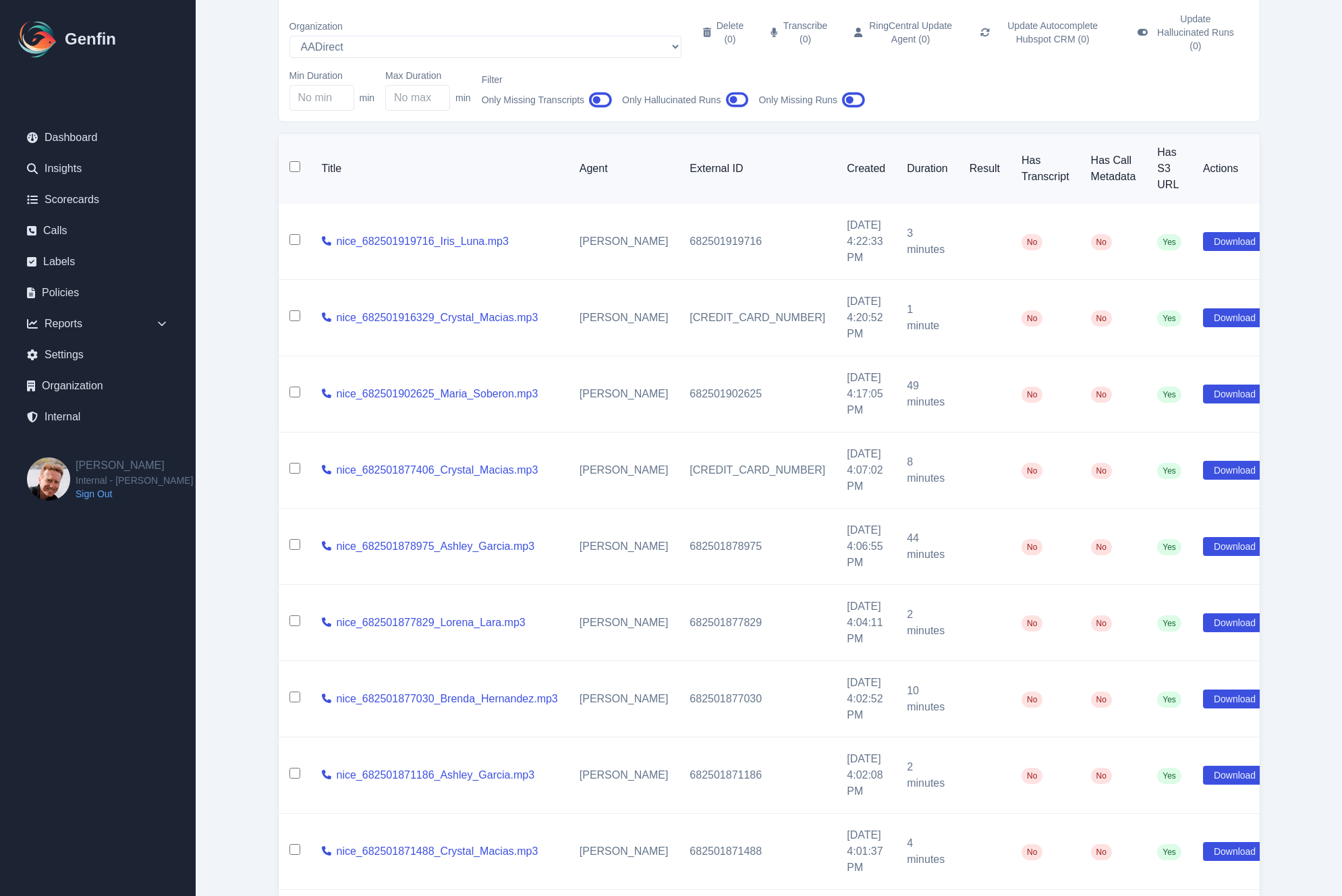
checkbox input "false"
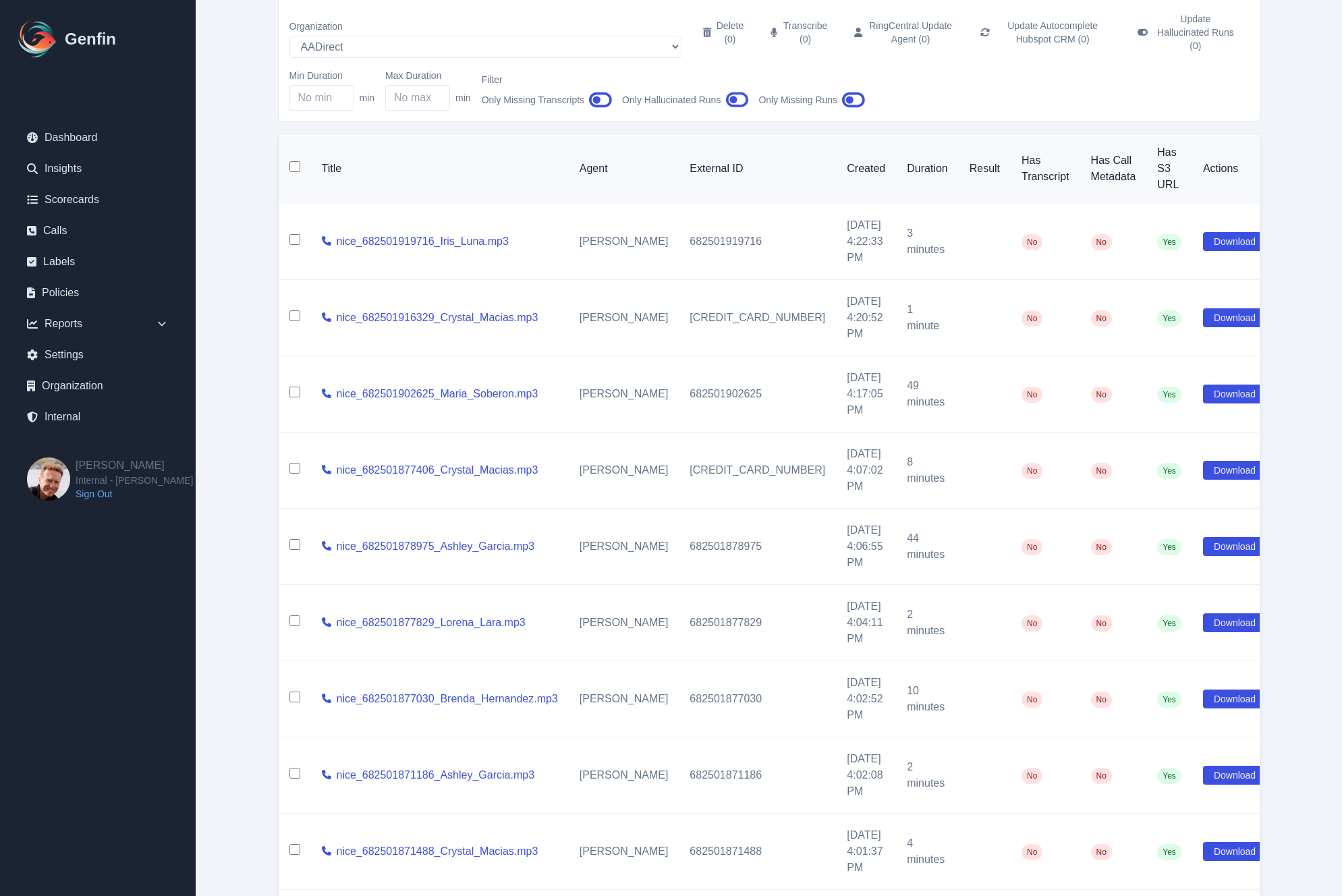
checkbox input "false"
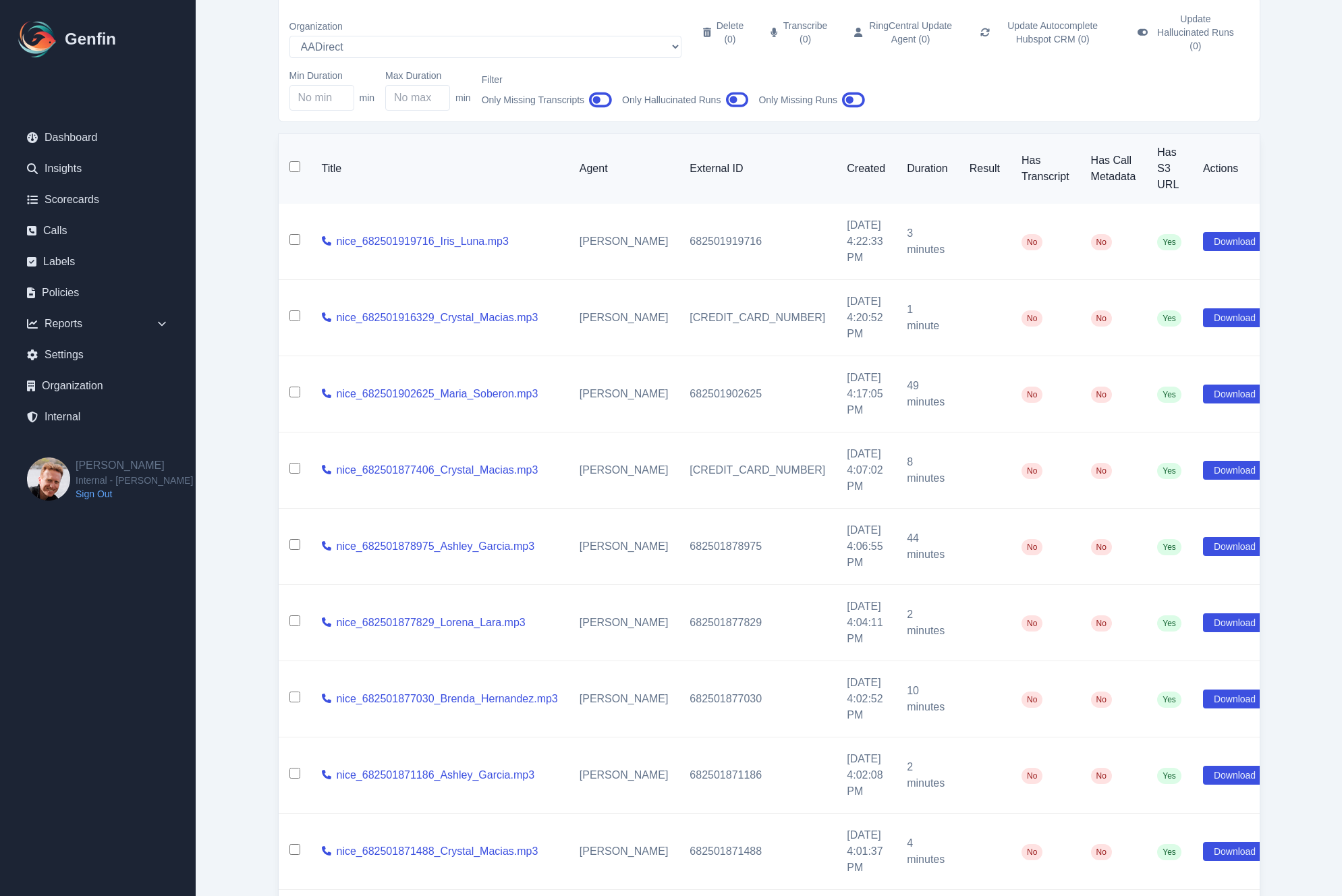
checkbox input "false"
click at [253, 338] on div "Internal Calls Organization AADirect Aainsco.com Aainsco.com Aainsco.com alec+a…" at bounding box center [768, 503] width 1036 height 1129
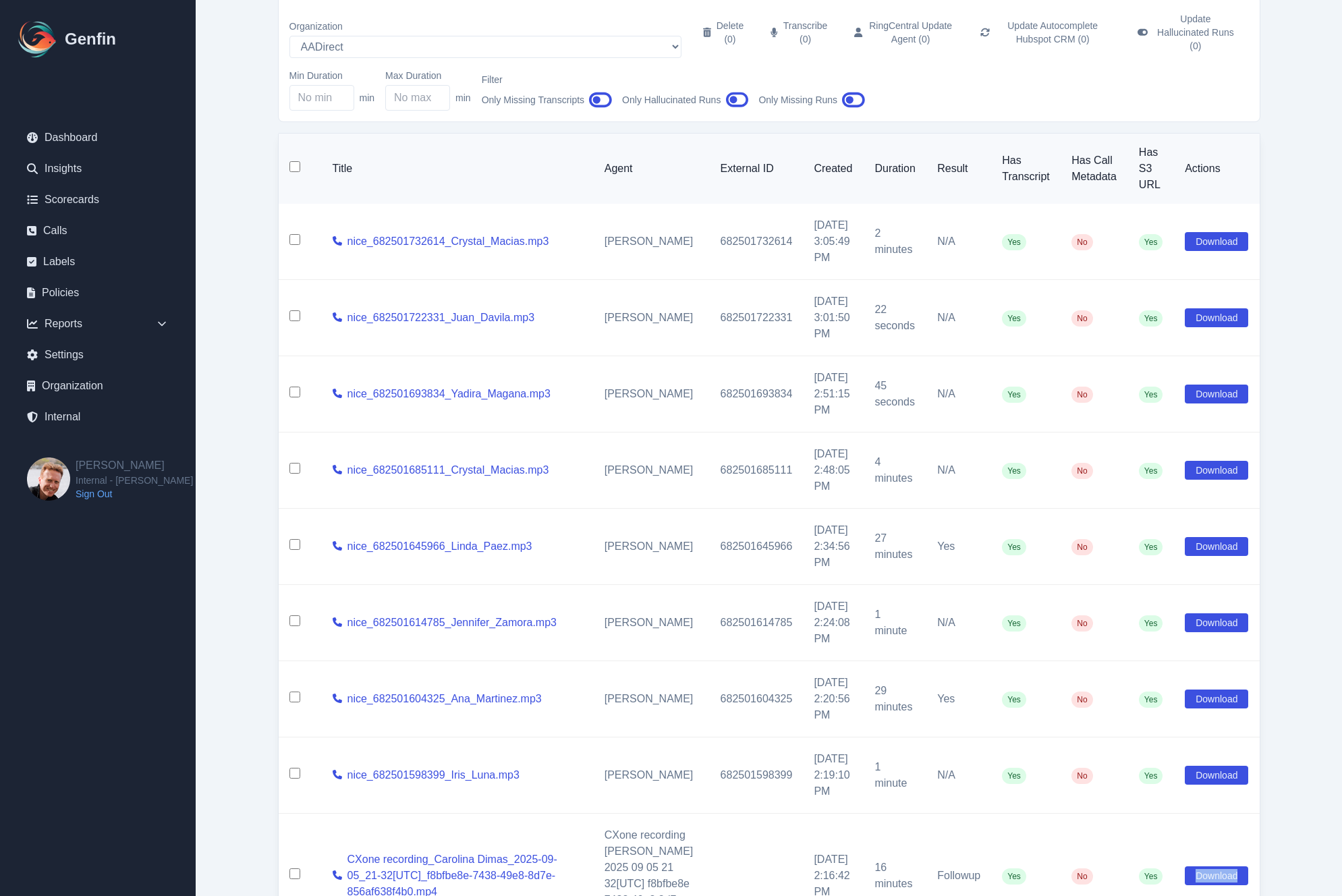
click at [1237, 832] on td "Download" at bounding box center [1217, 875] width 85 height 124
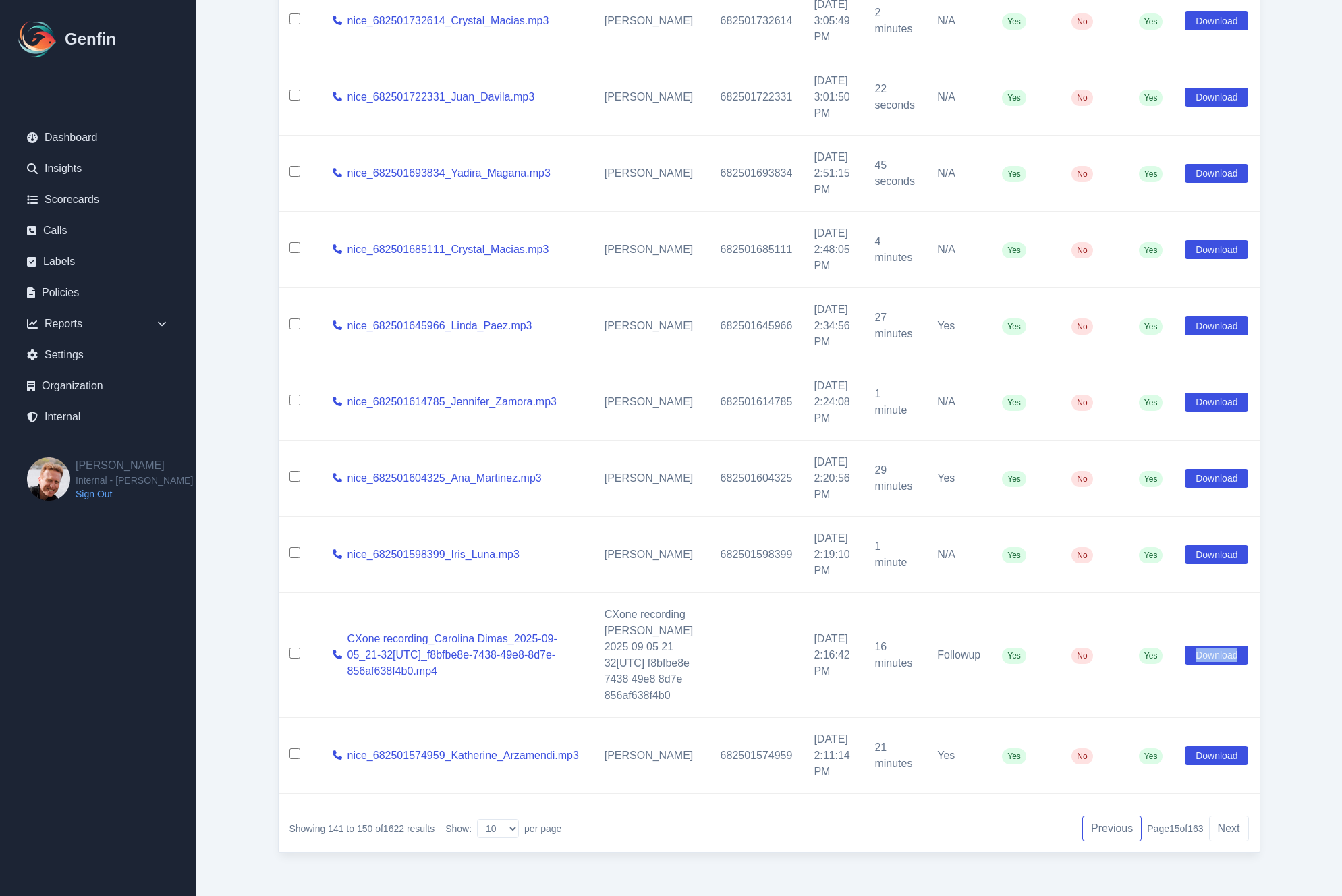
click at [1107, 832] on button "Previous" at bounding box center [1111, 828] width 59 height 25
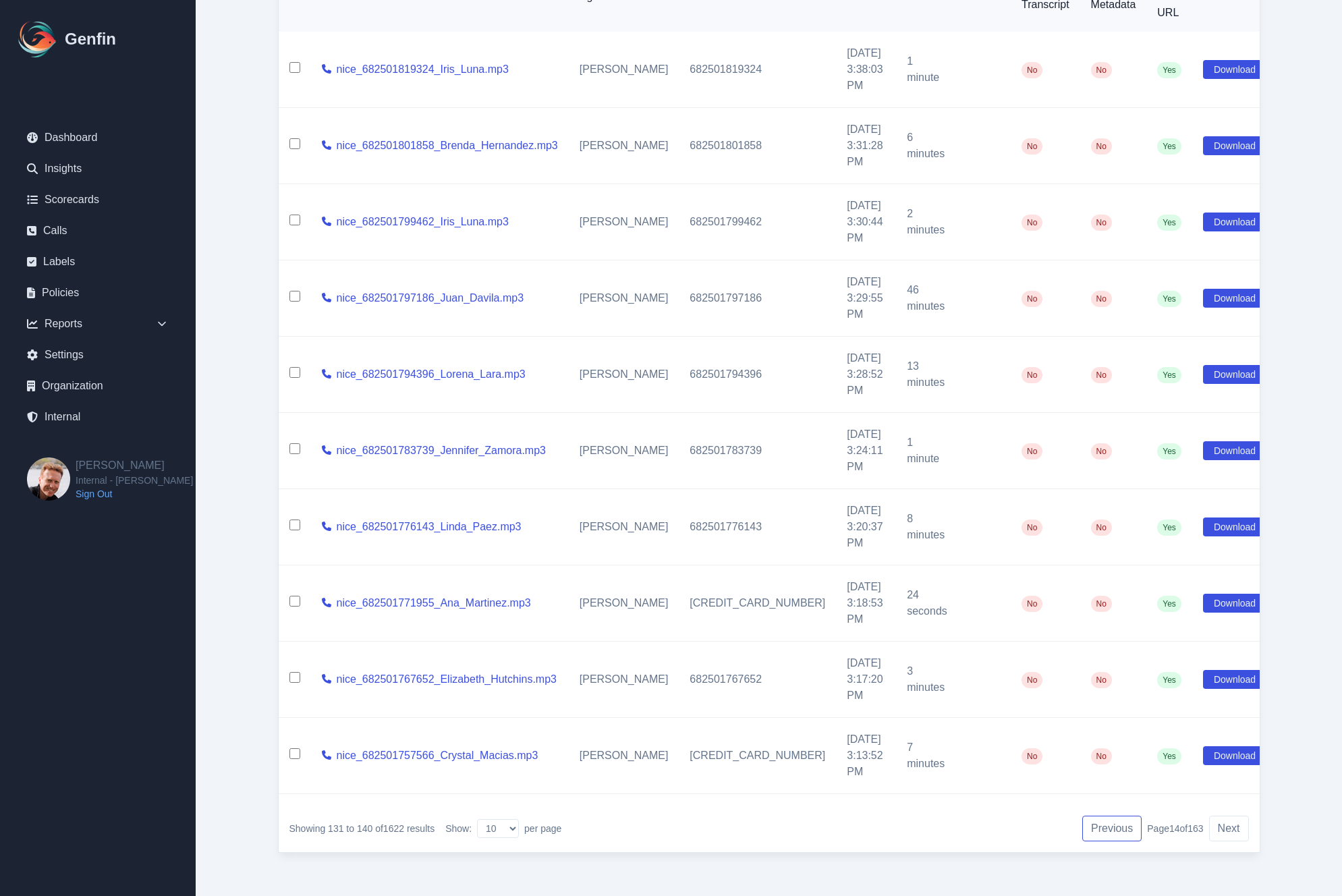
scroll to position [62, 0]
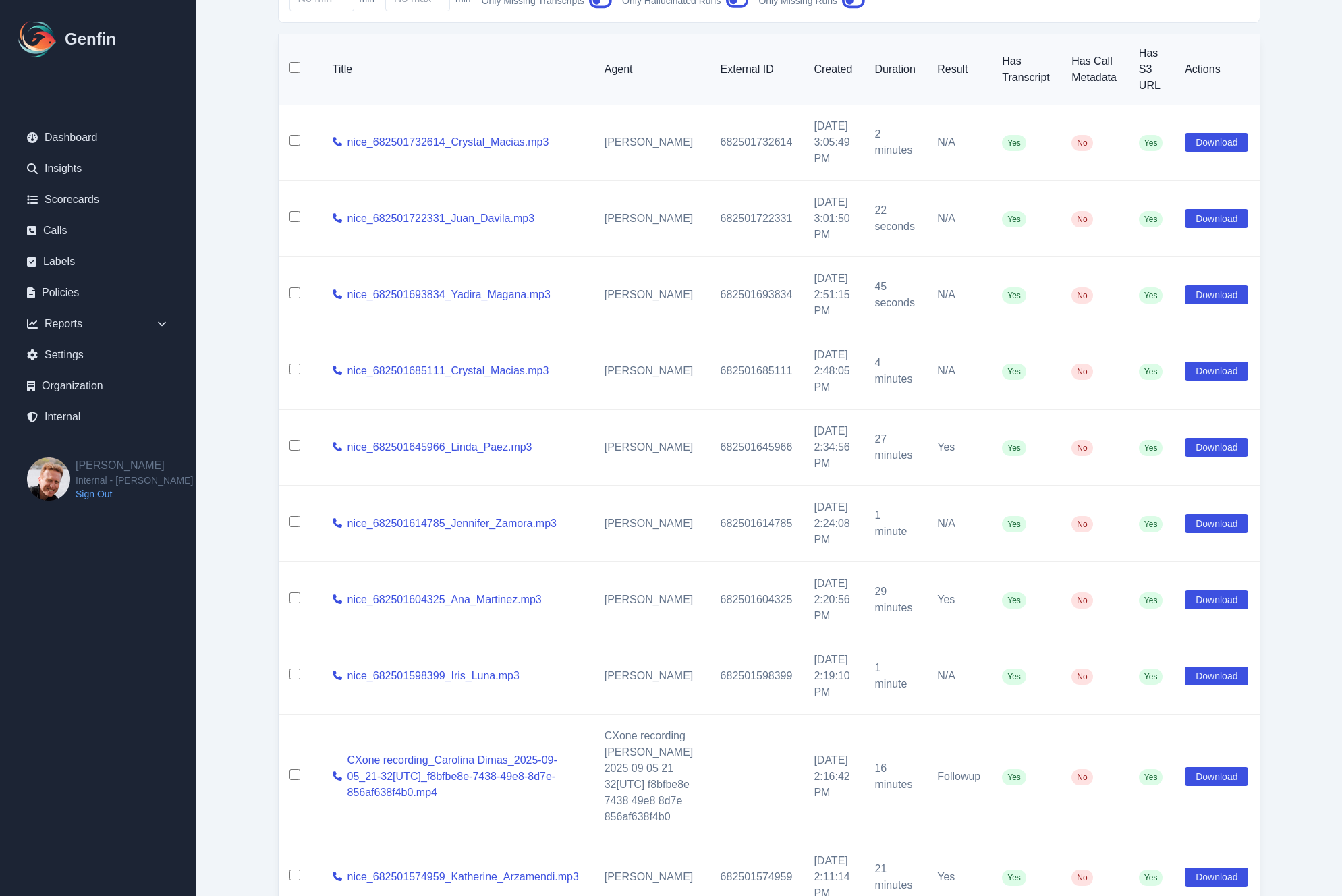
scroll to position [304, 0]
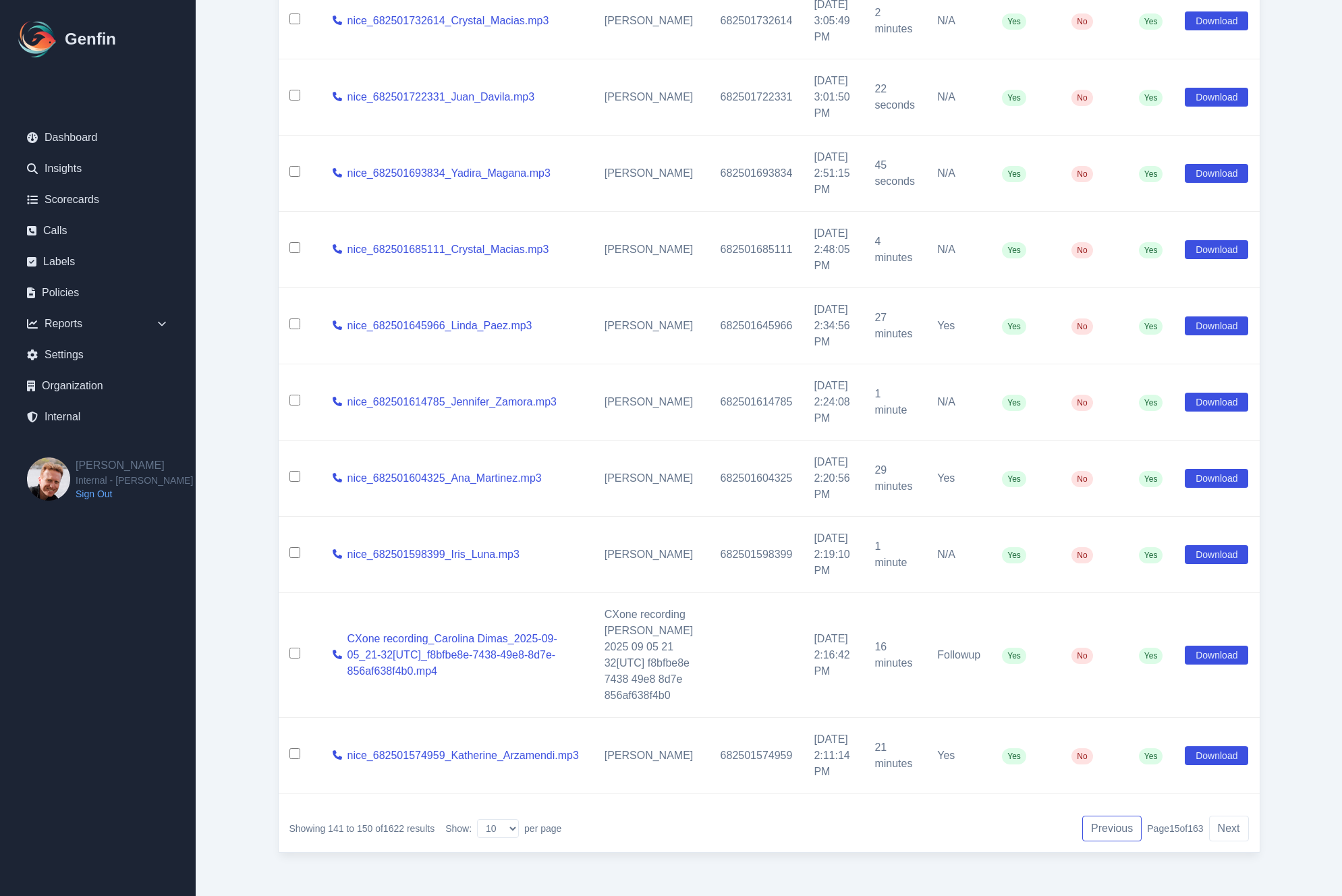
click at [1105, 832] on button "Previous" at bounding box center [1111, 828] width 59 height 25
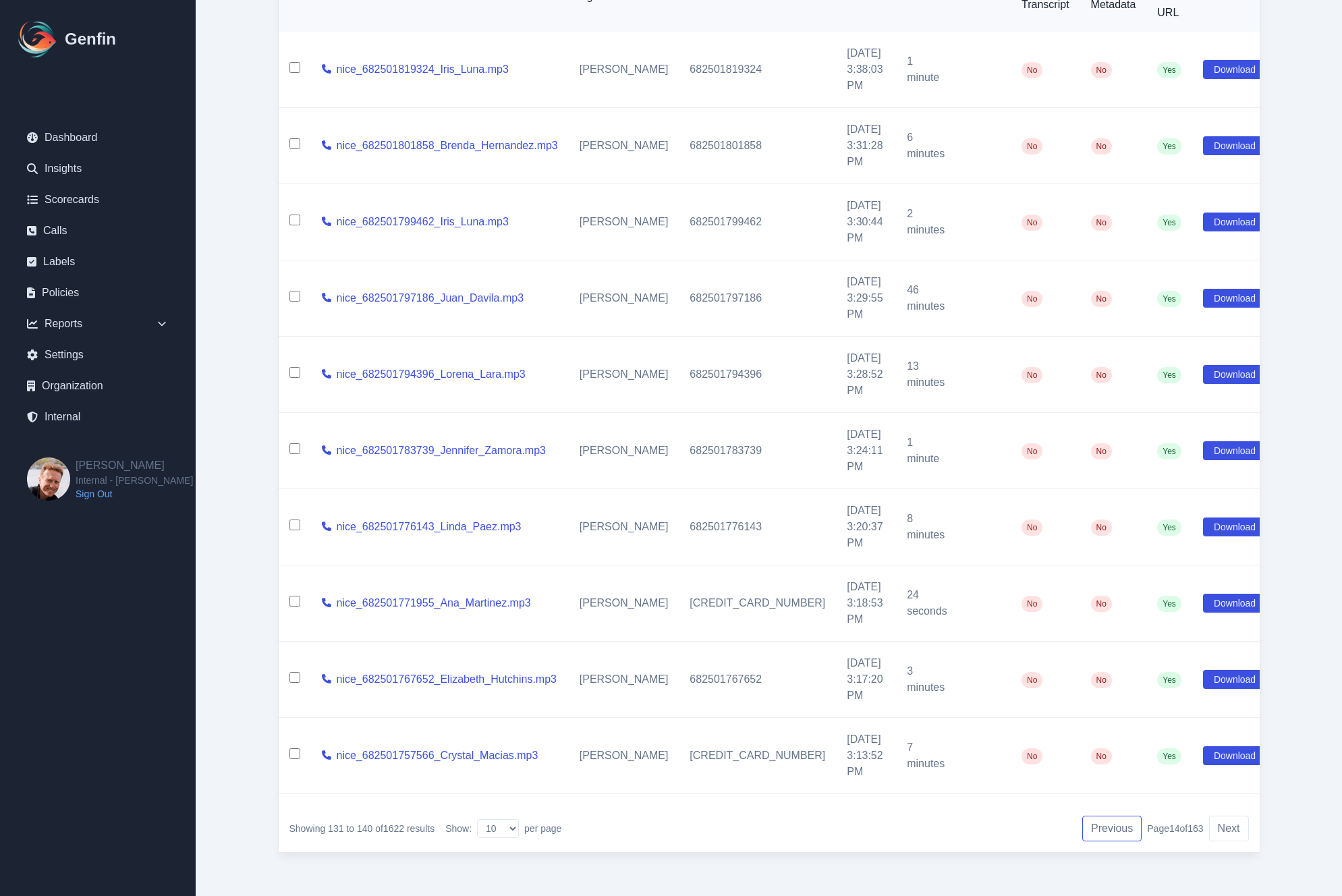
scroll to position [62, 0]
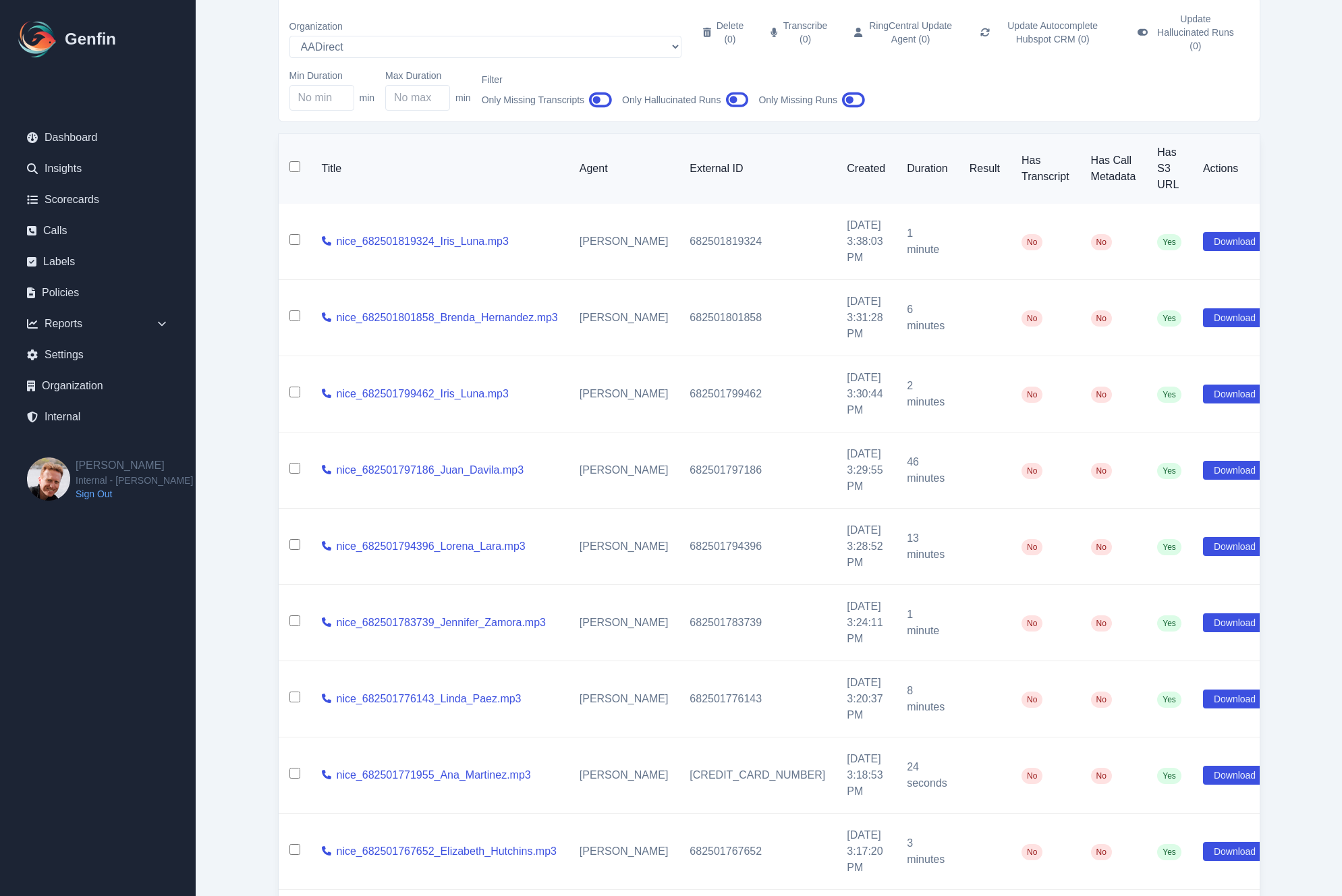
click at [295, 162] on input "checkbox" at bounding box center [295, 167] width 11 height 11
checkbox input "true"
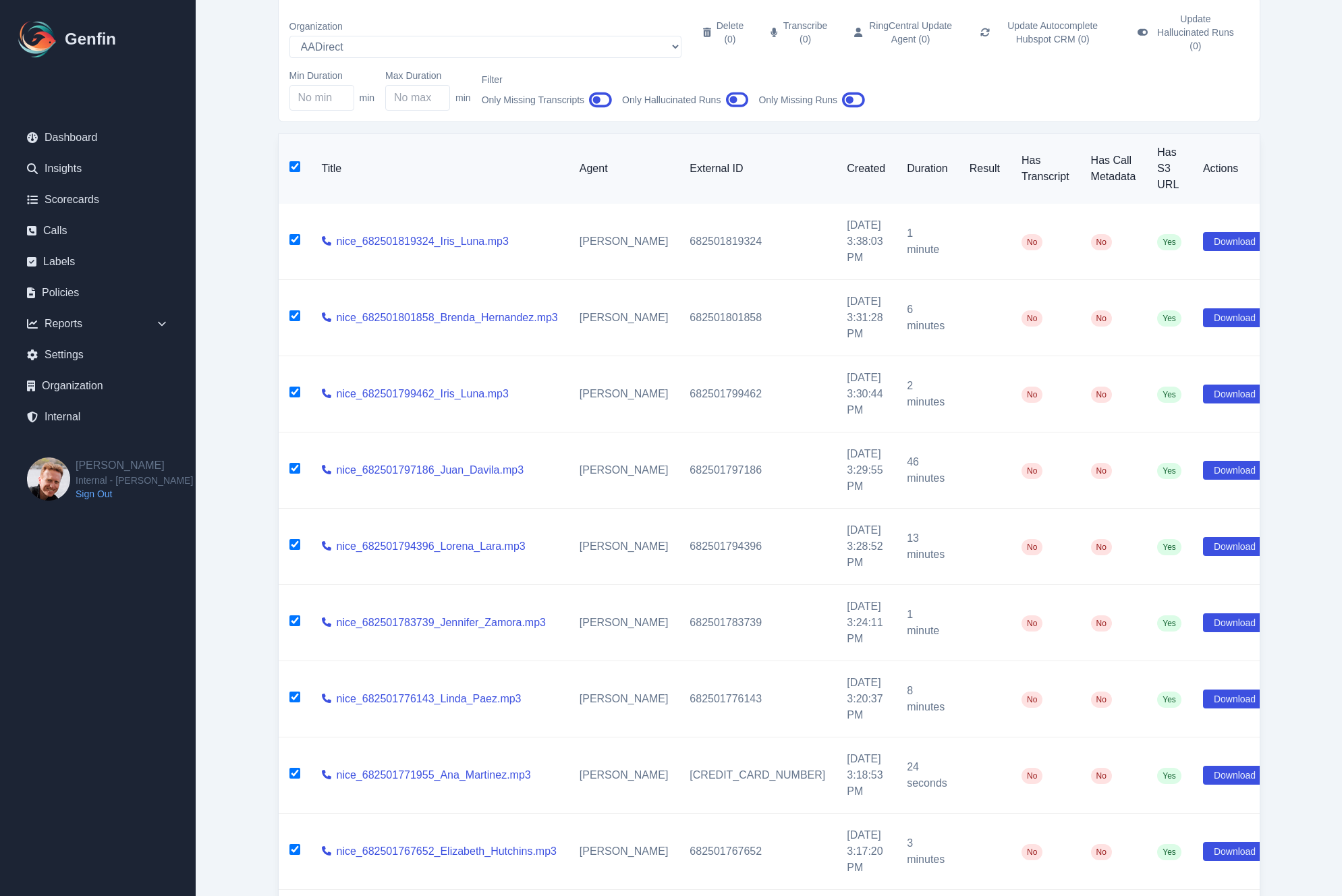
checkbox input "true"
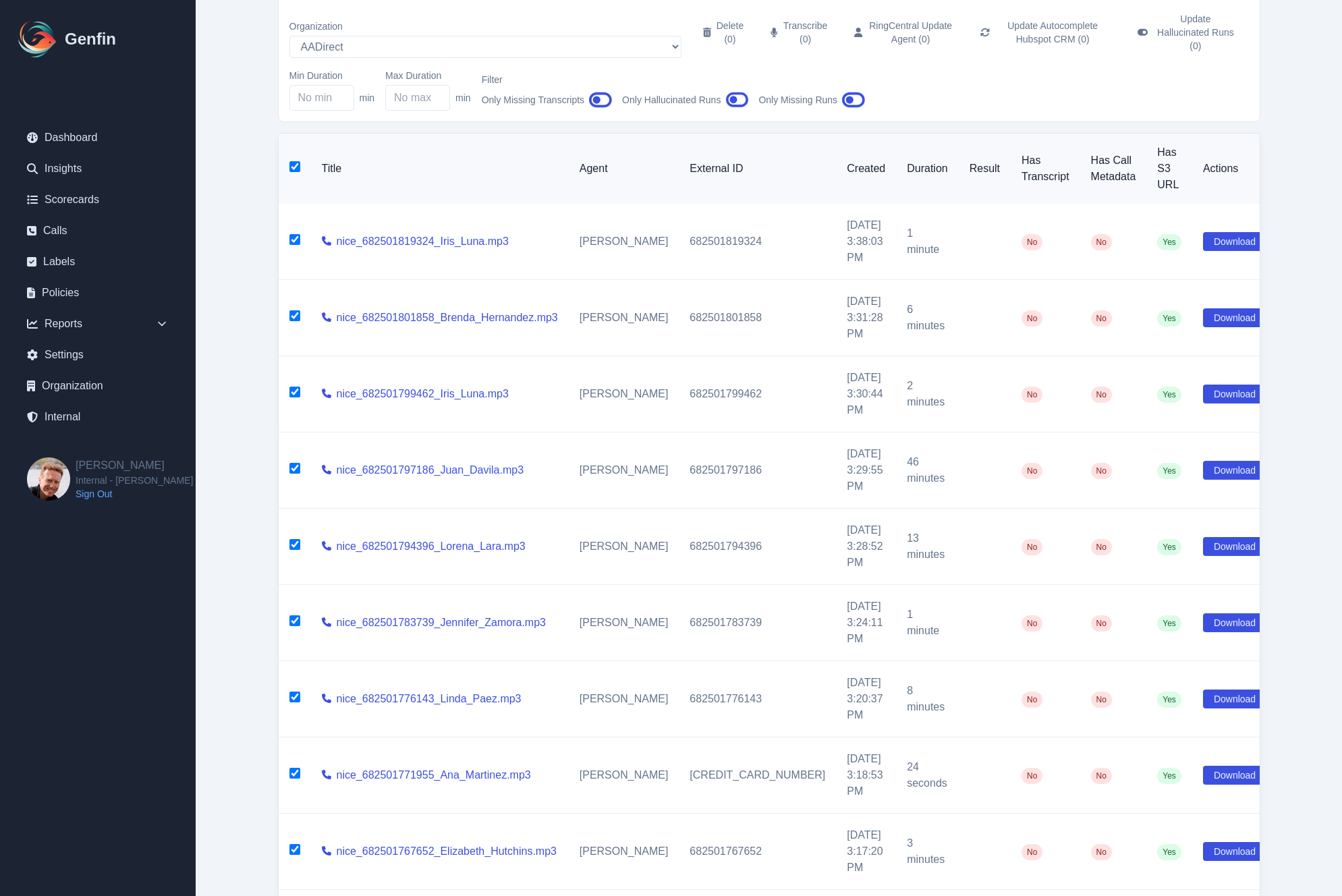
checkbox input "true"
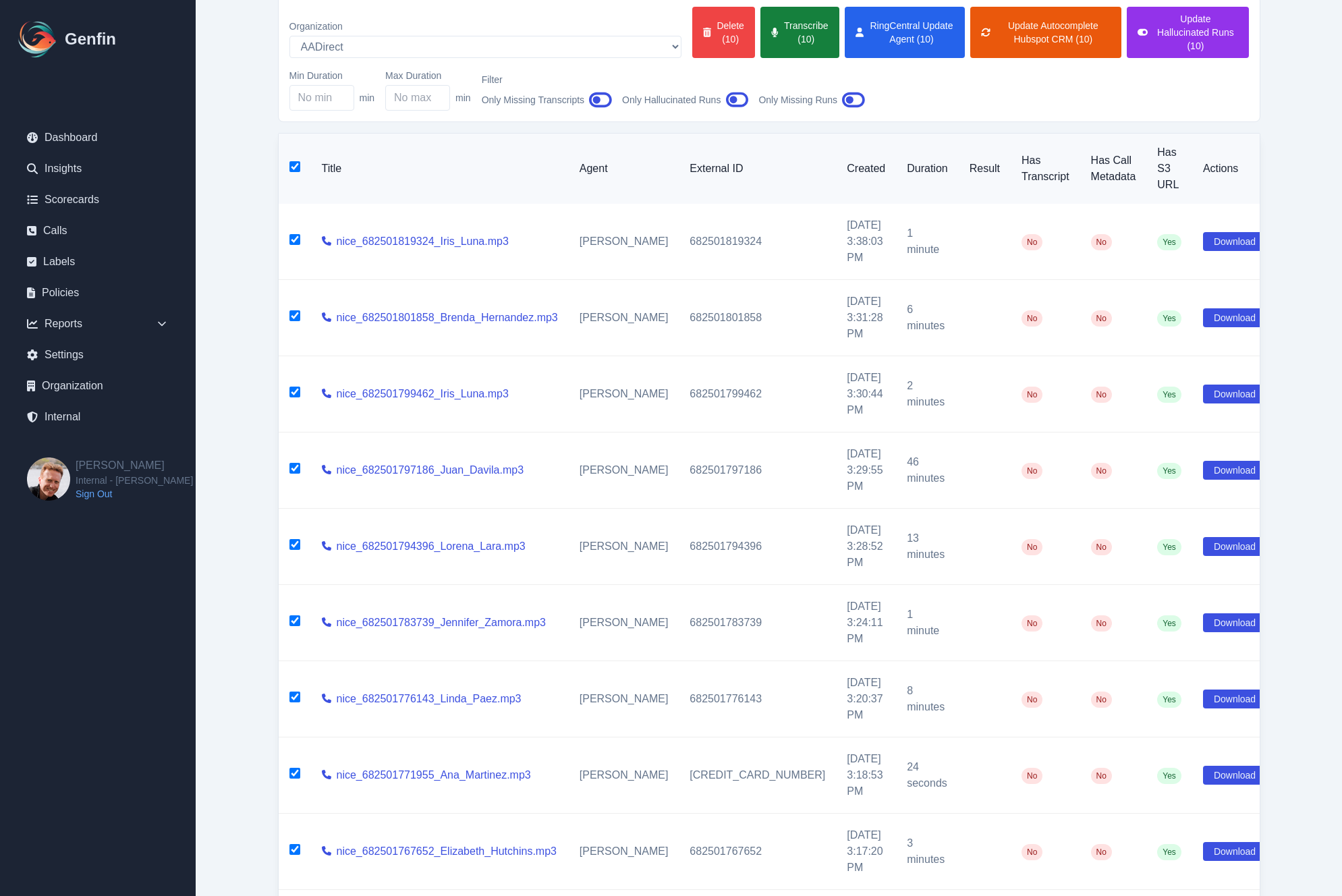
click at [761, 35] on button "Transcribe (10)" at bounding box center [800, 32] width 78 height 51
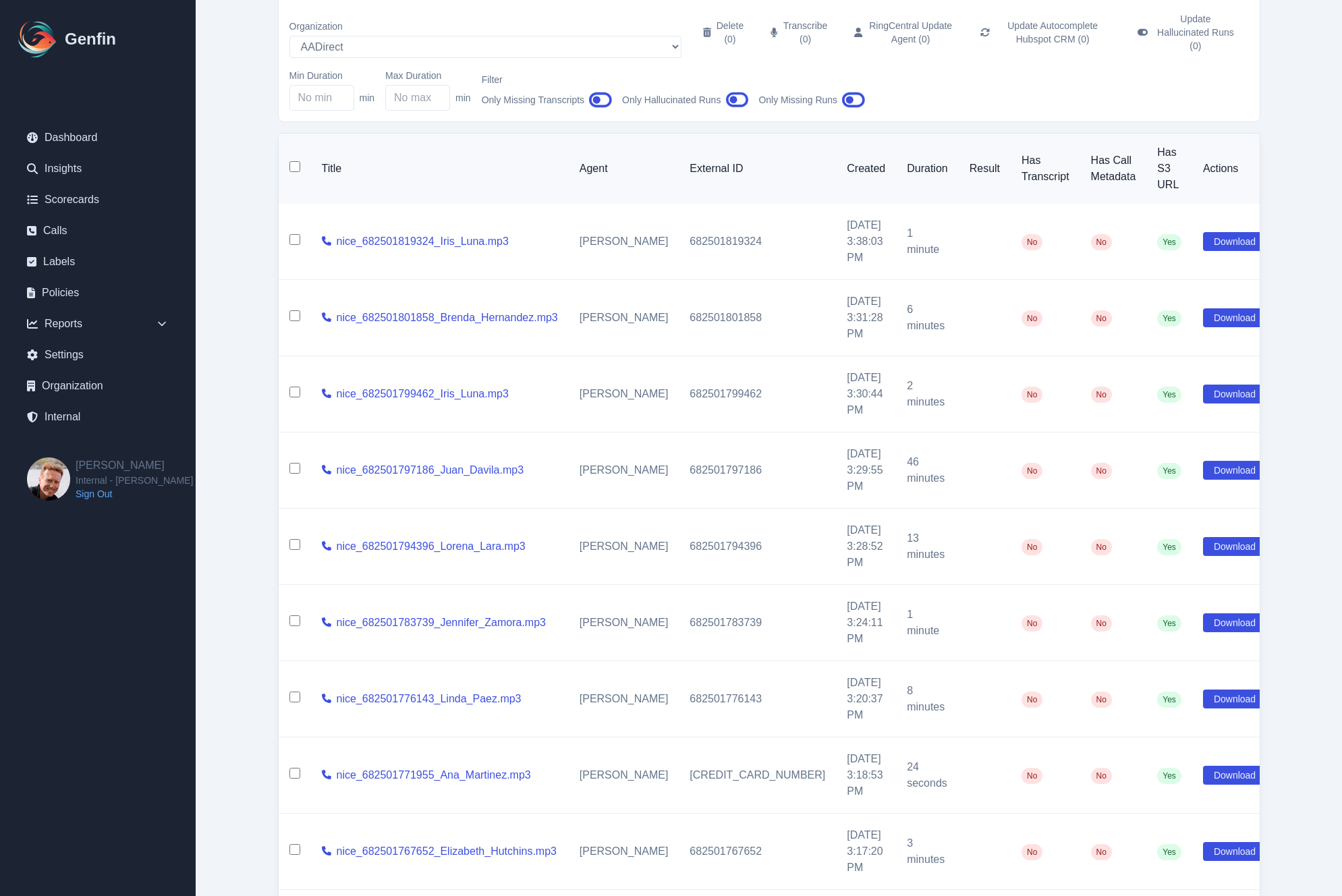
checkbox input "false"
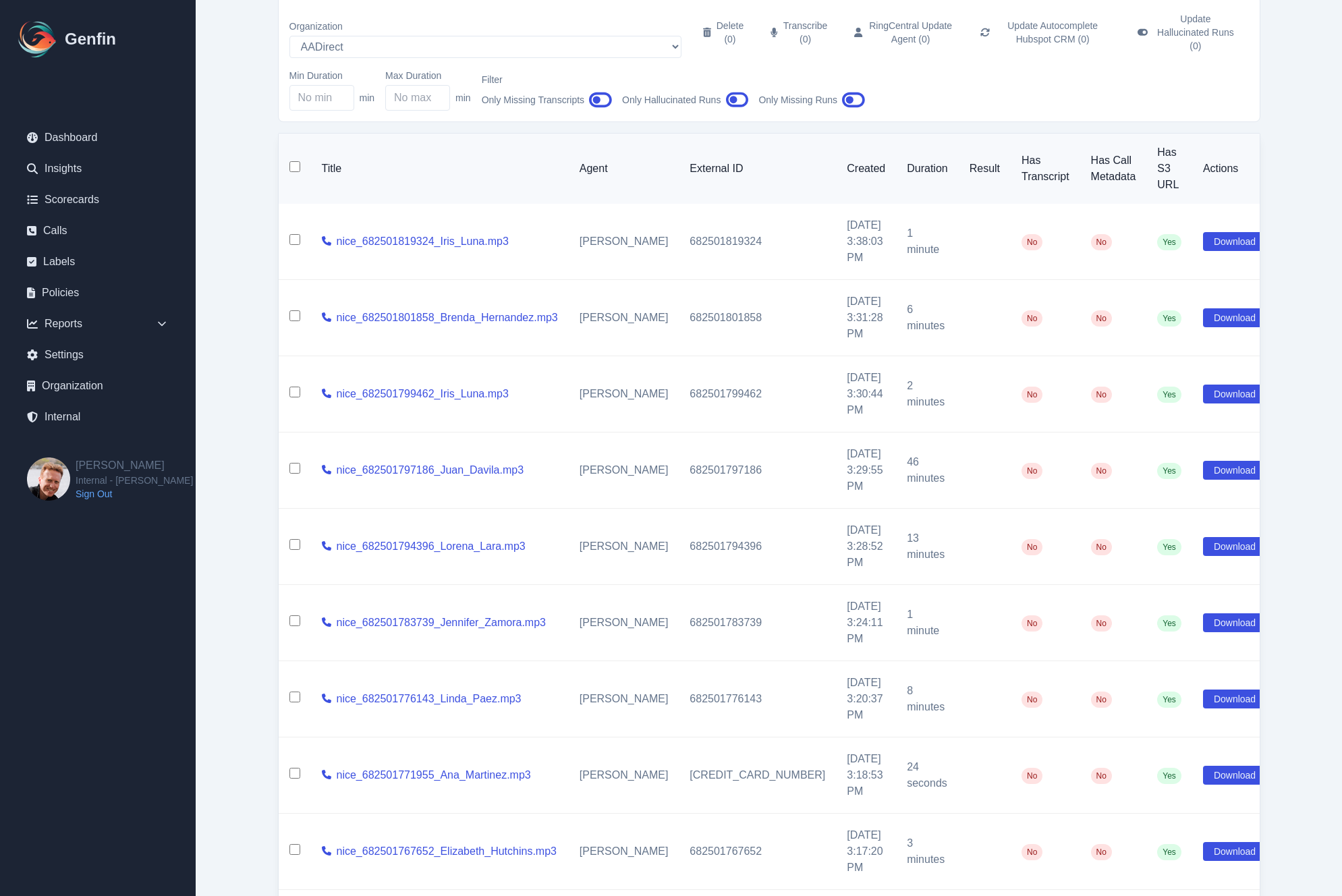
checkbox input "false"
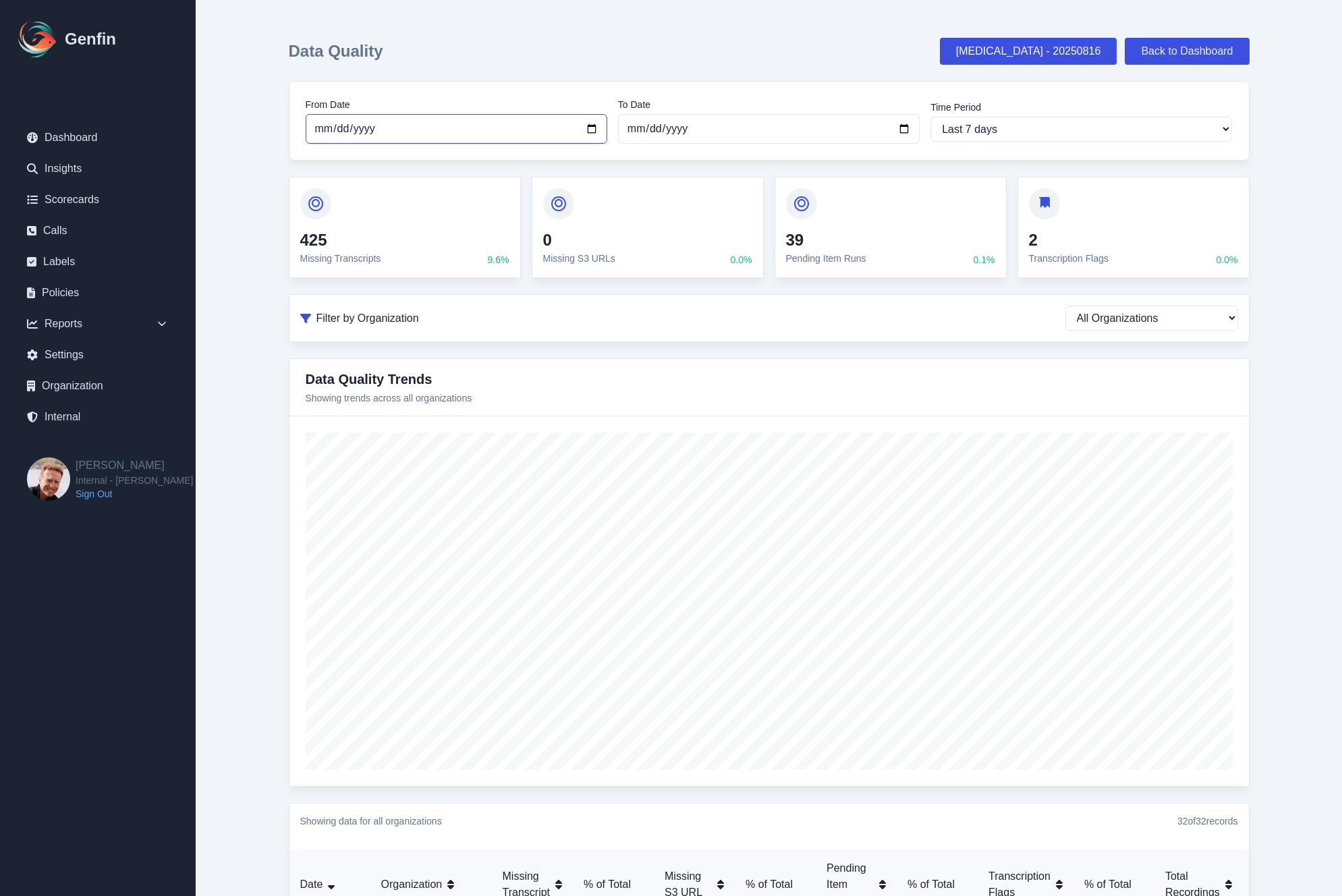
click at [330, 135] on input "[DATE]" at bounding box center [457, 129] width 301 height 30
type input "[DATE]"
select select "custom"
type input "[DATE]"
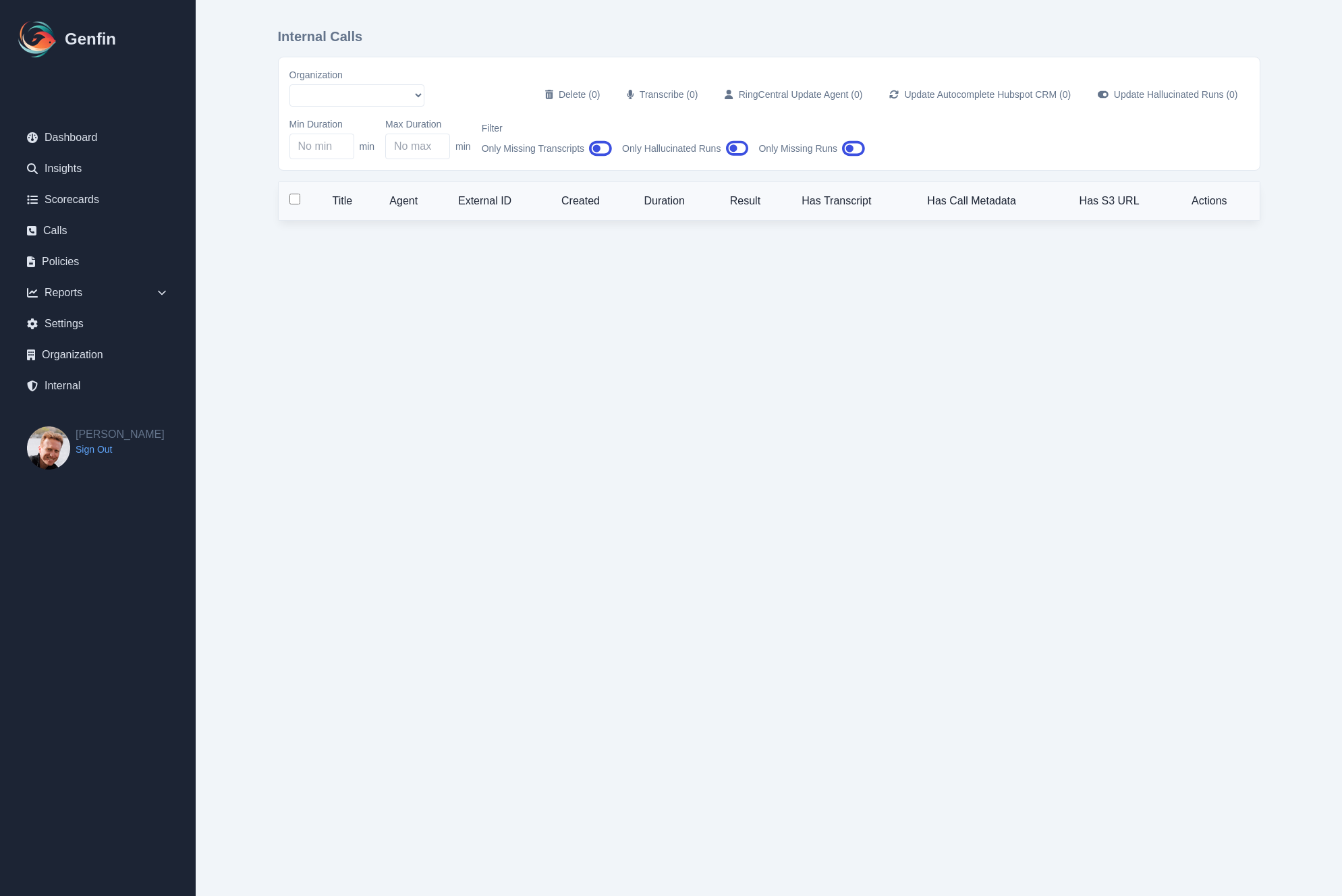
select select "51"
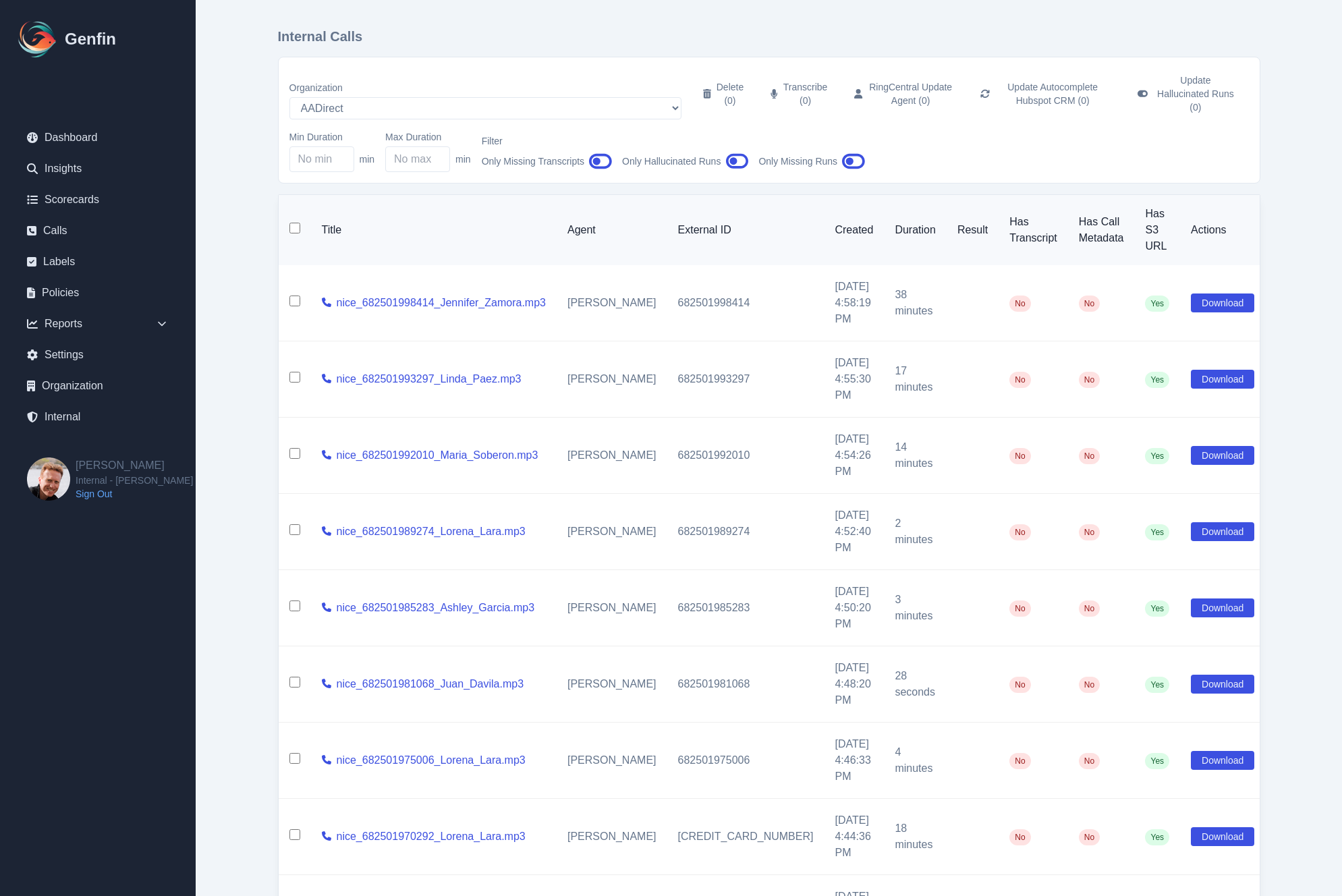
click at [293, 222] on input "checkbox" at bounding box center [295, 228] width 11 height 11
checkbox input "true"
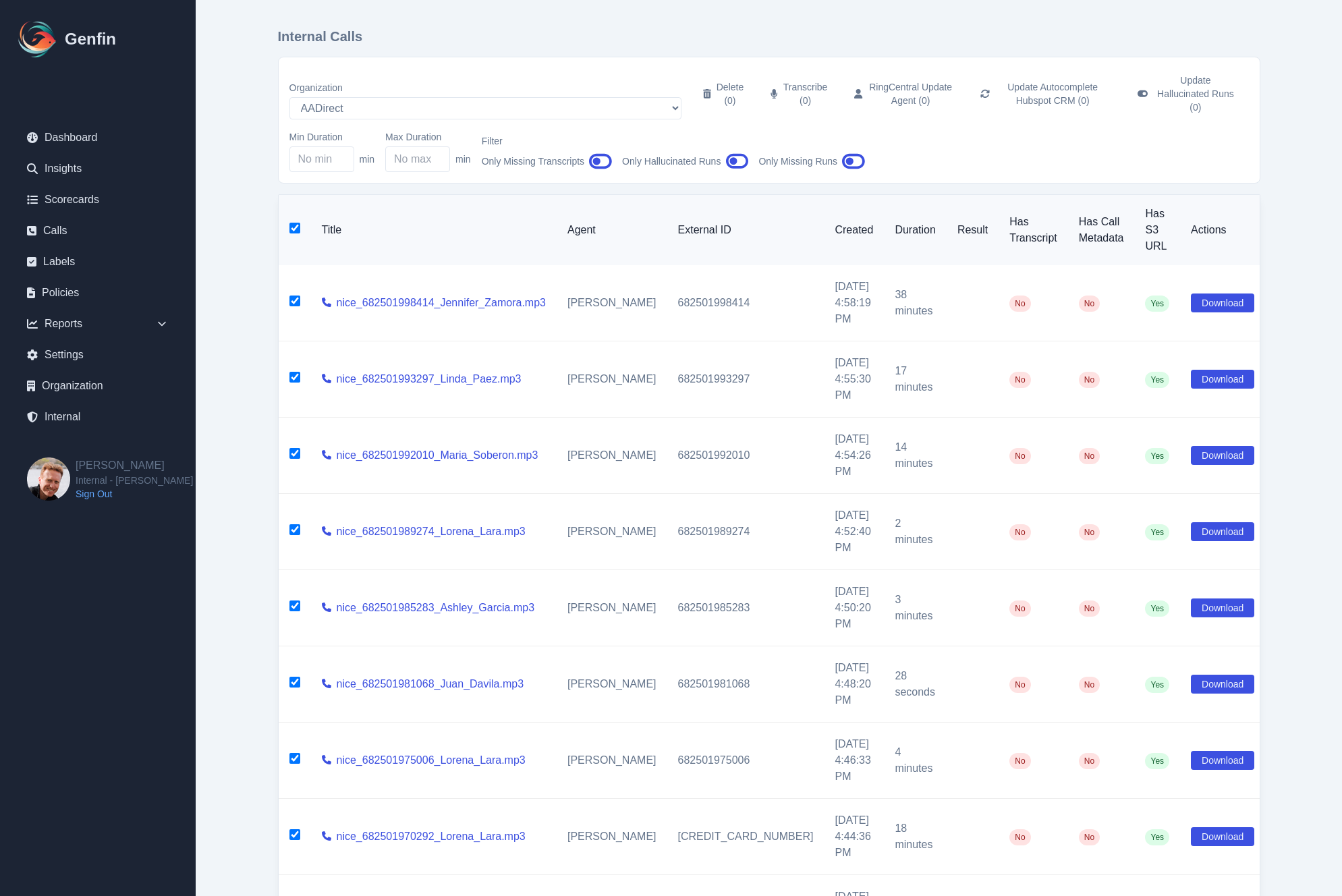
checkbox input "true"
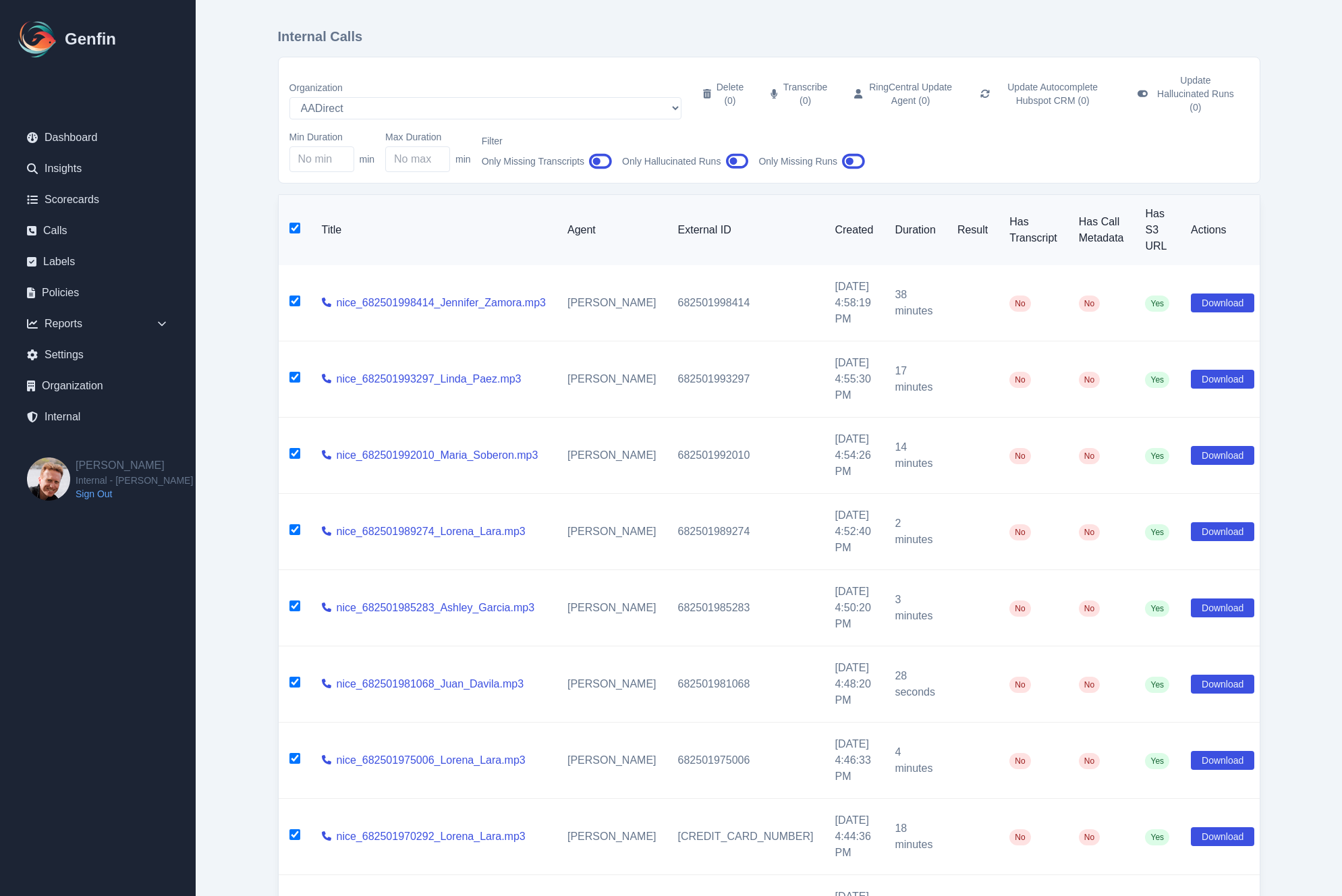
checkbox input "true"
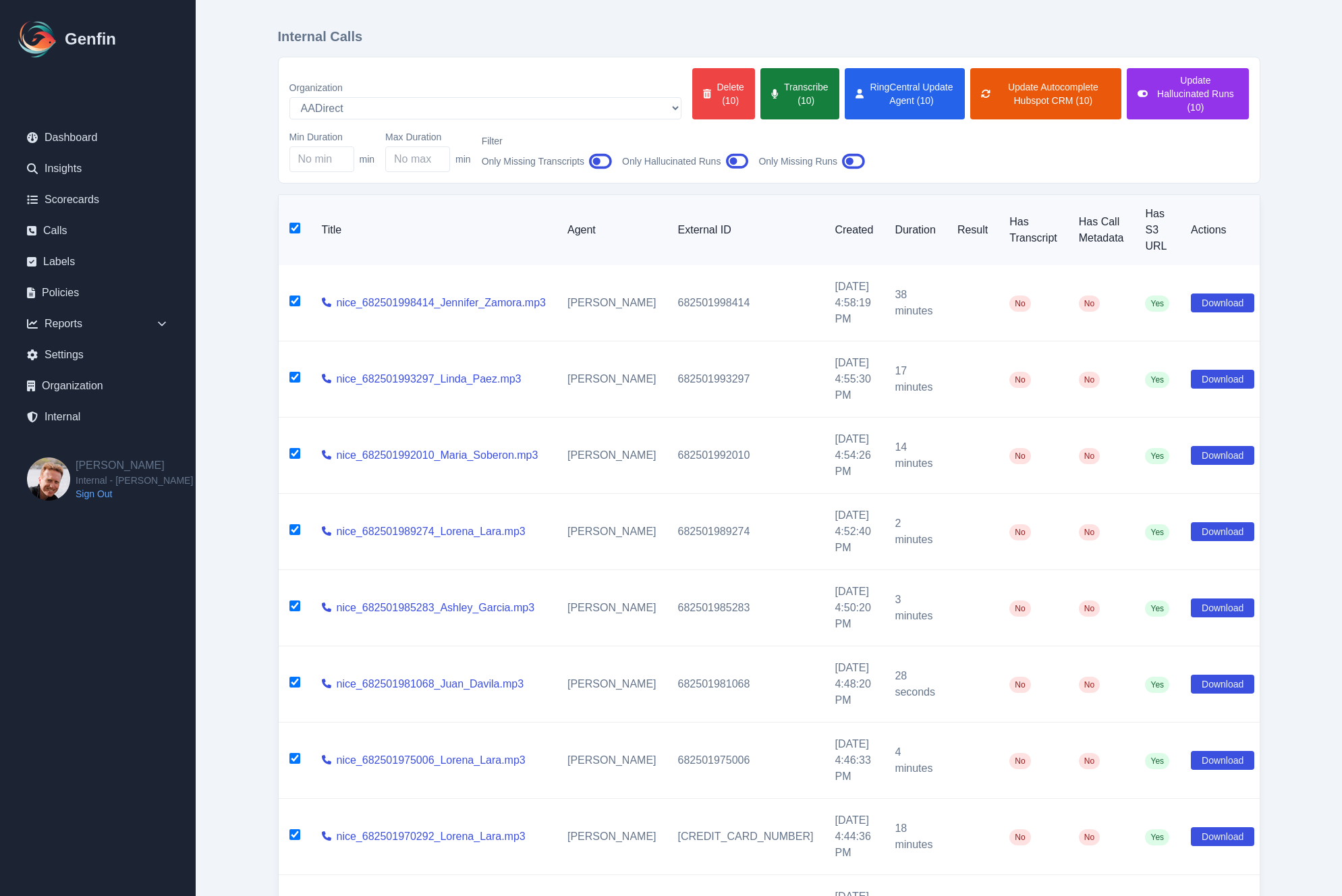
click at [761, 86] on button "Transcribe (10)" at bounding box center [800, 94] width 78 height 51
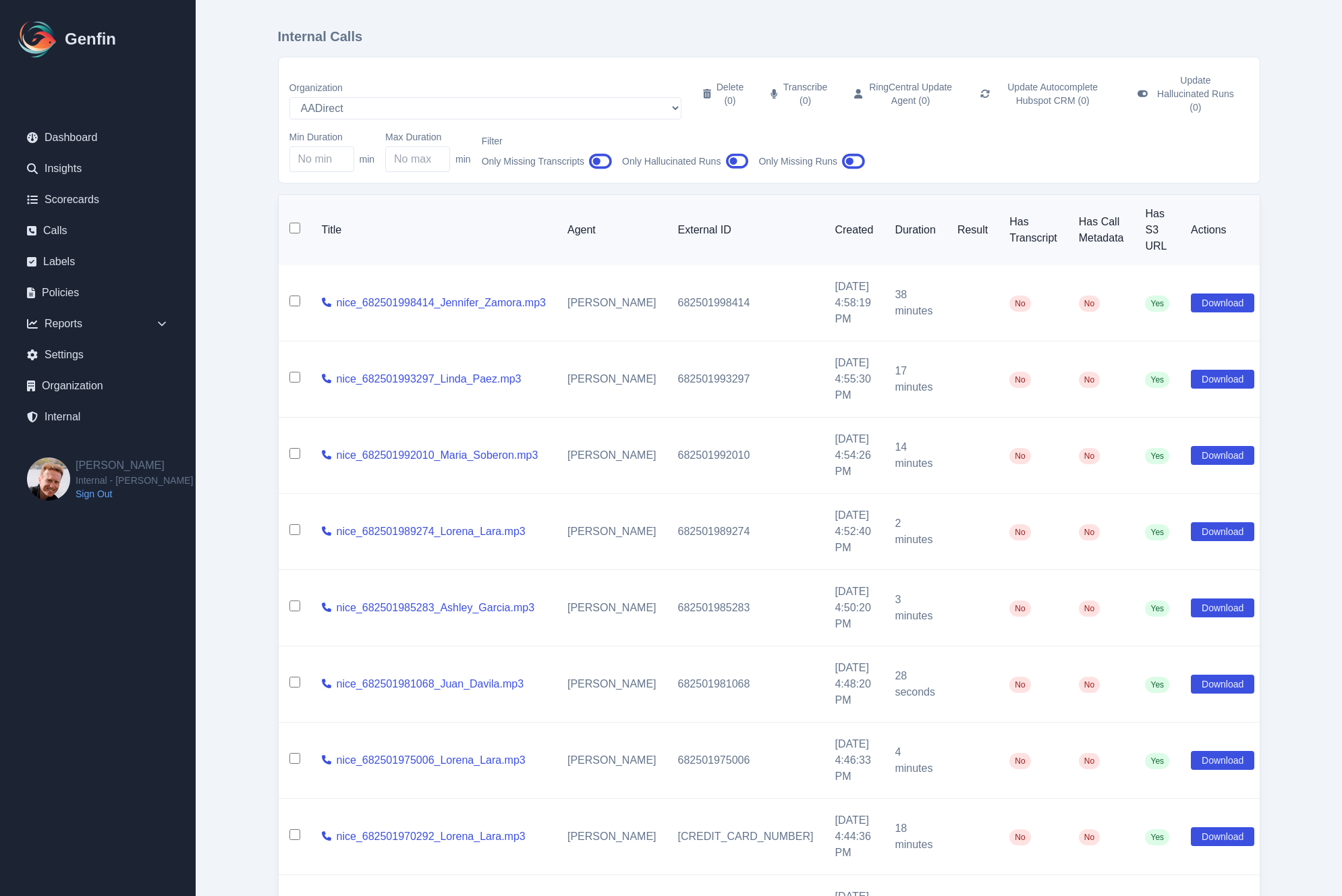
checkbox input "false"
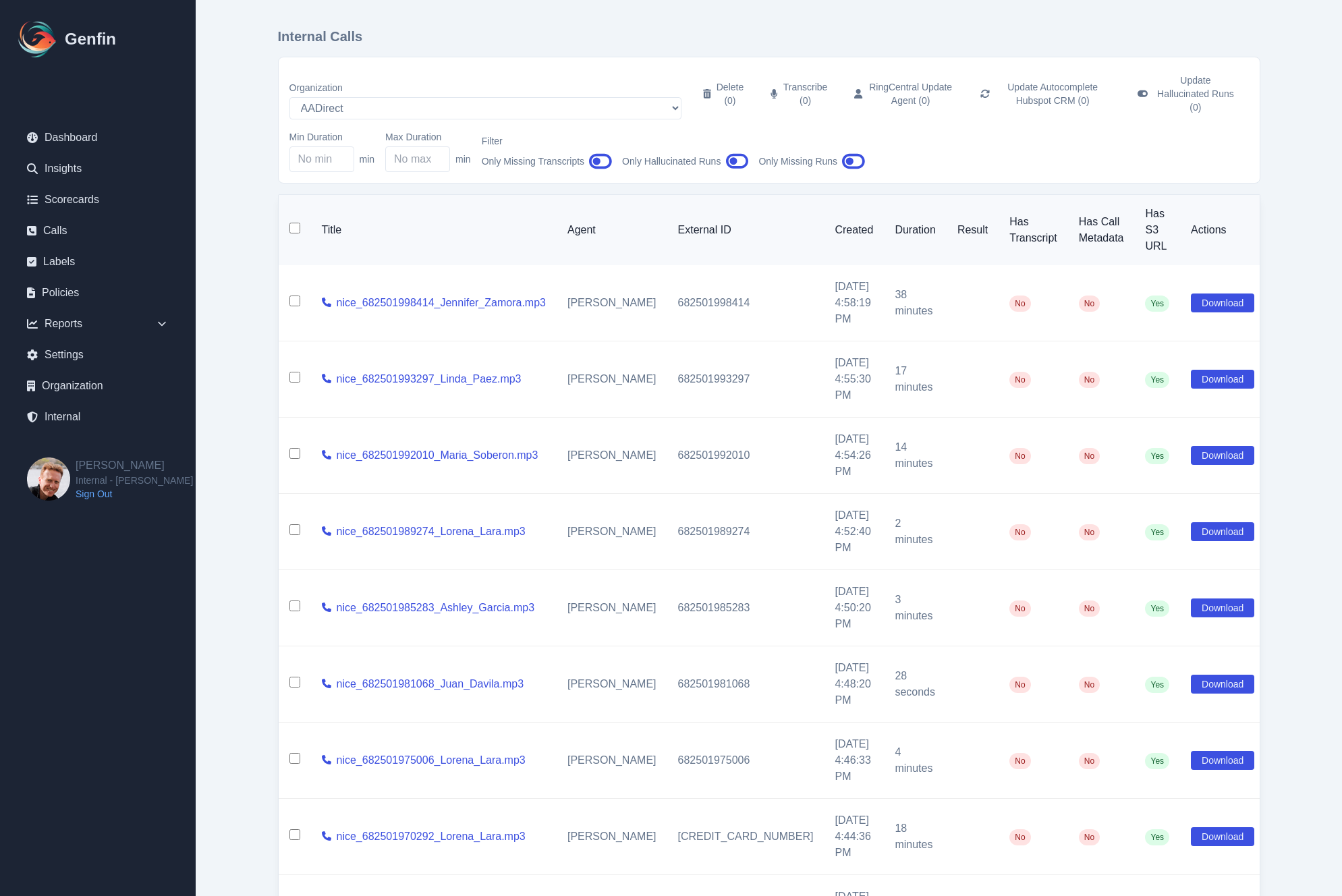
checkbox input "false"
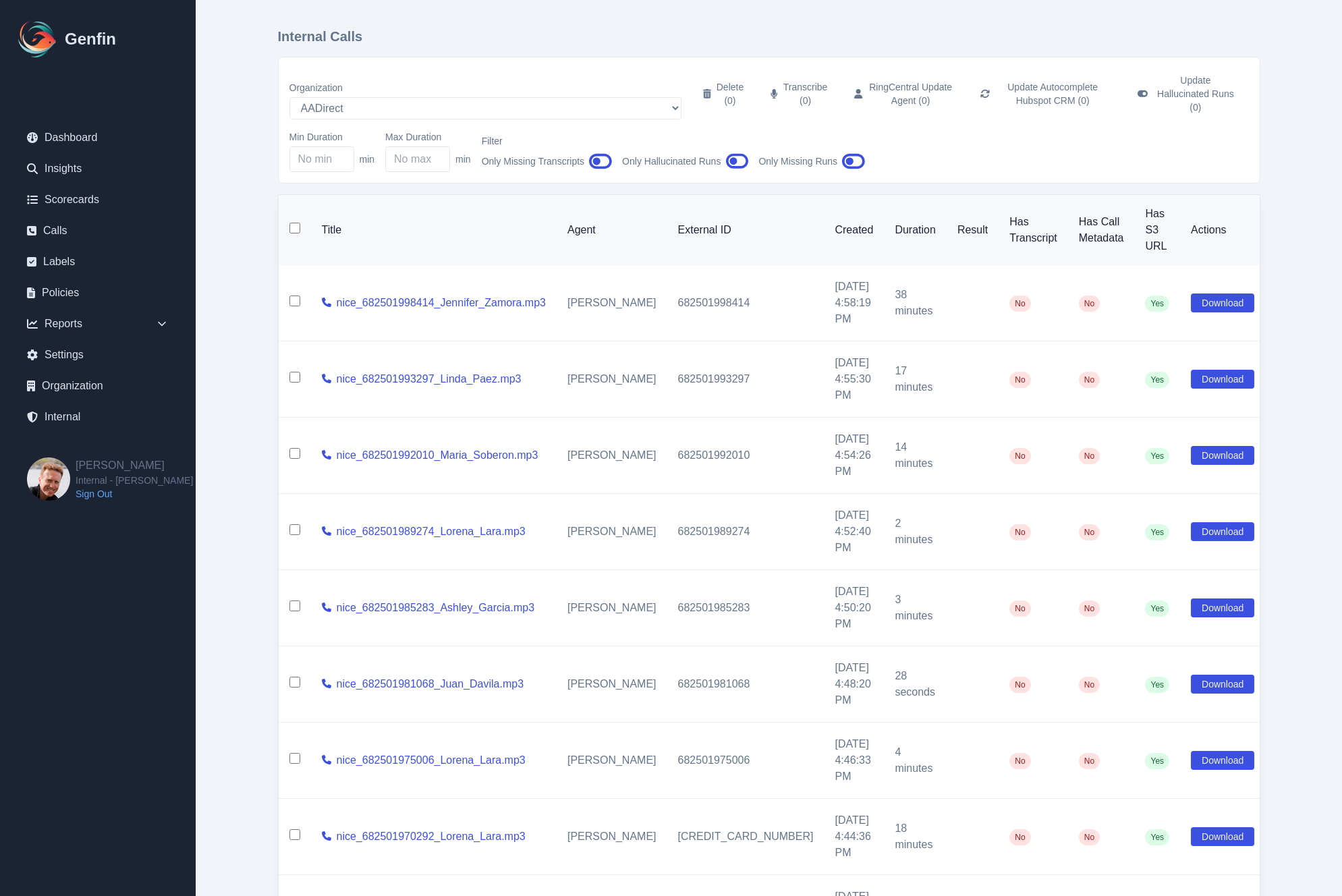
checkbox input "false"
click at [235, 327] on main "Internal Calls Organization AADirect [DOMAIN_NAME] [DOMAIN_NAME] [DOMAIN_NAME] …" at bounding box center [769, 565] width 1147 height 1129
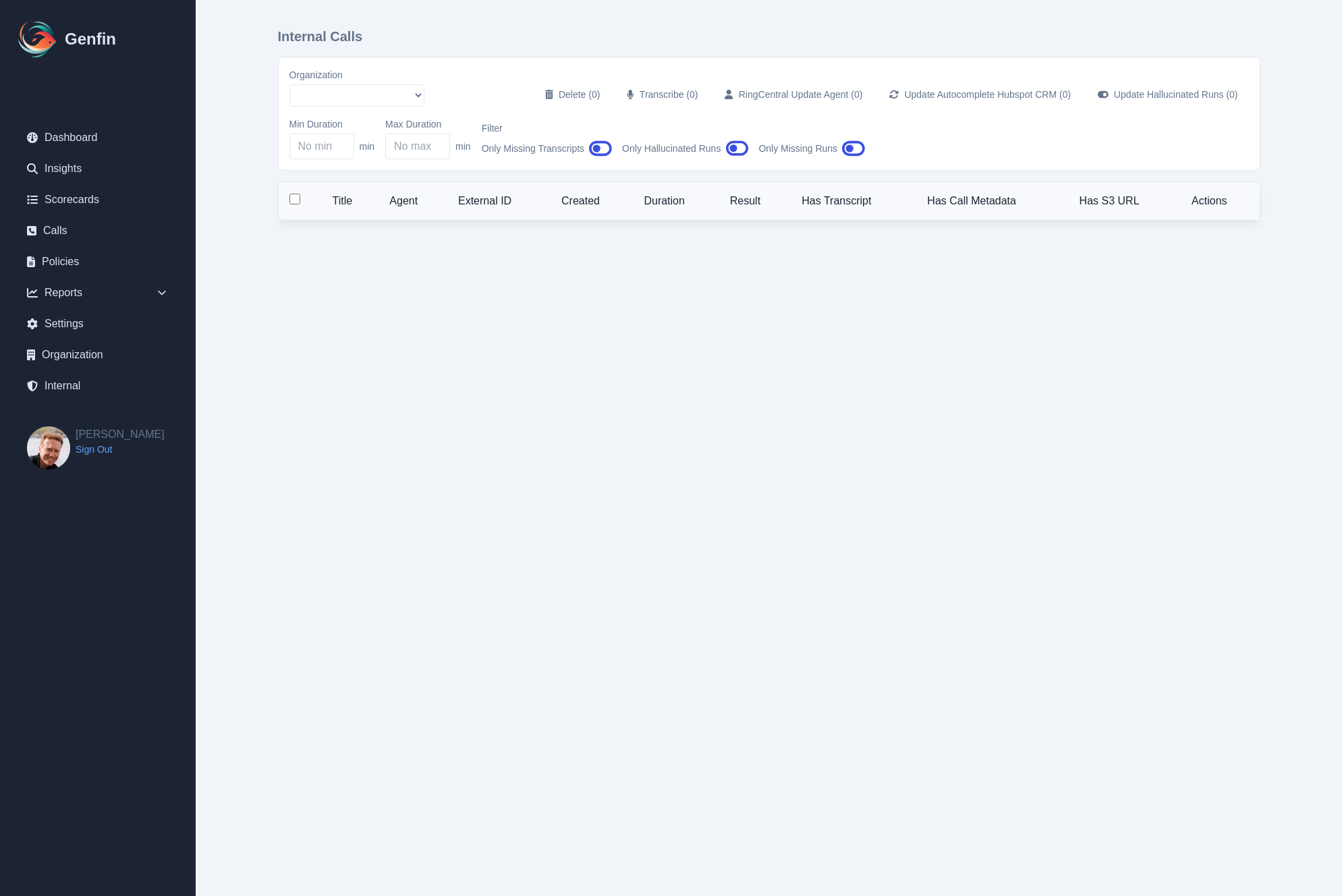
select select "51"
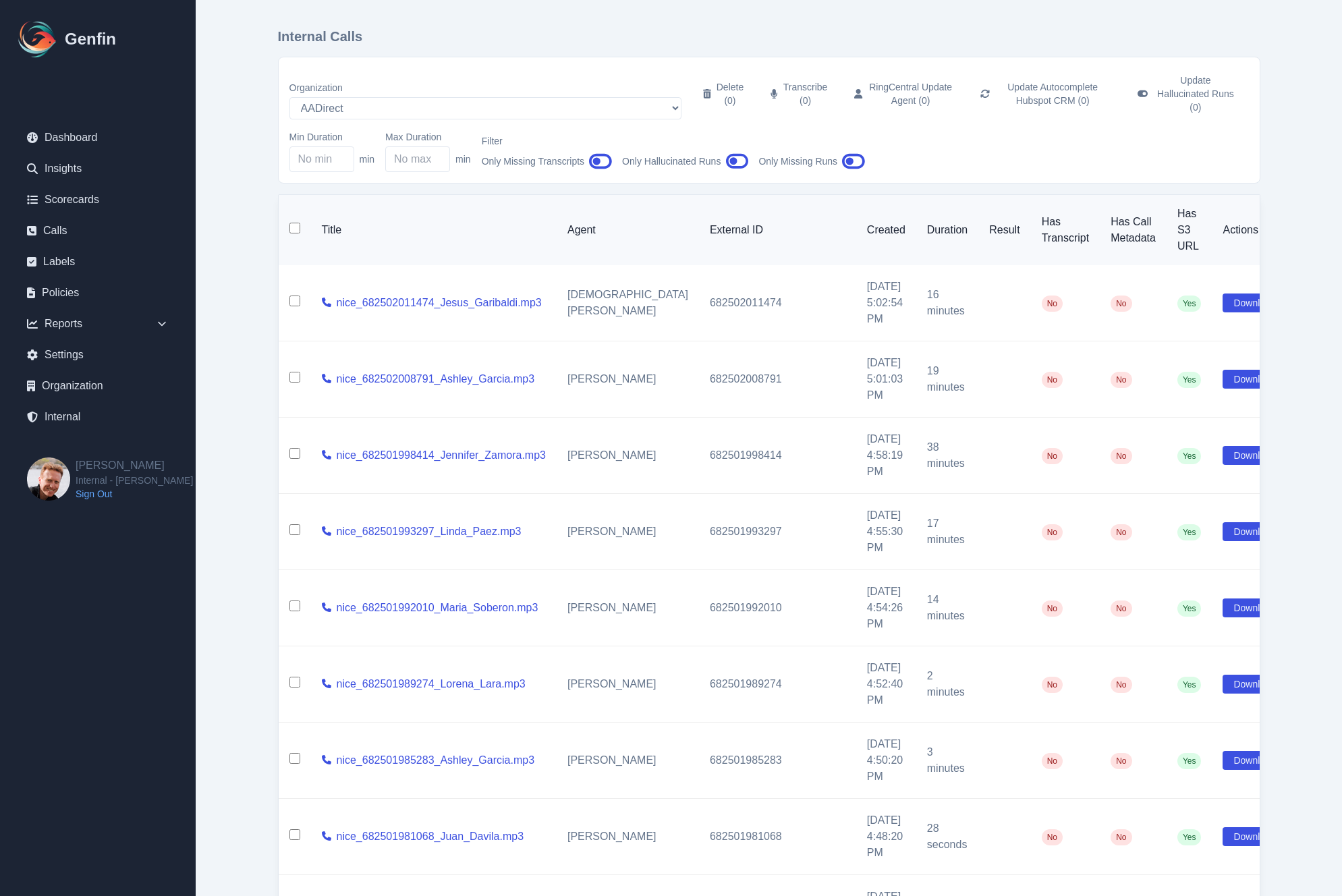
click at [240, 487] on main "Internal Calls Organization AADirect [DOMAIN_NAME] [DOMAIN_NAME] [DOMAIN_NAME] …" at bounding box center [769, 565] width 1147 height 1129
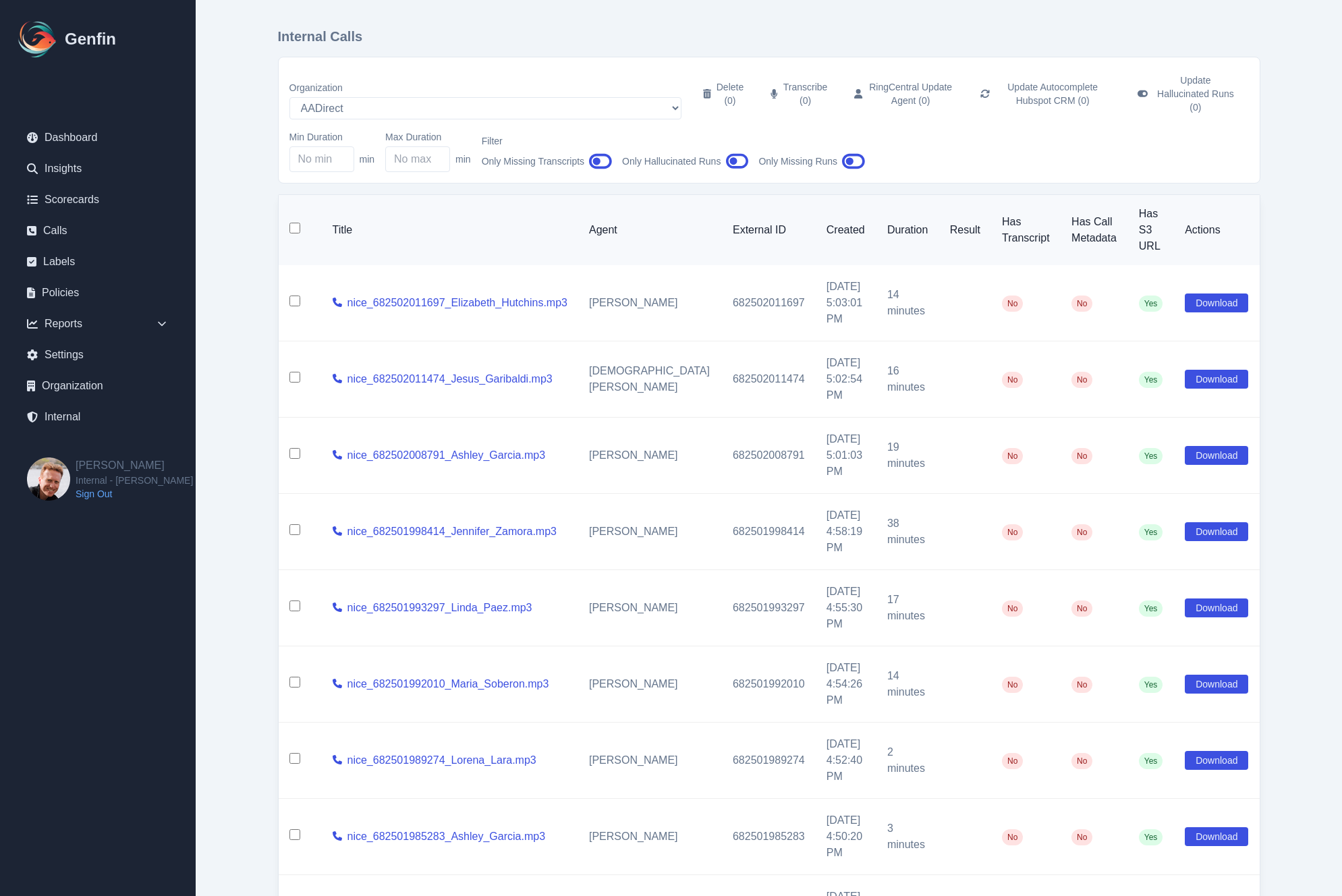
click at [246, 545] on main "Internal Calls Organization AADirect [DOMAIN_NAME] [DOMAIN_NAME] [DOMAIN_NAME] …" at bounding box center [769, 565] width 1147 height 1129
click at [245, 448] on main "Internal Calls Organization AADirect [DOMAIN_NAME] [DOMAIN_NAME] [DOMAIN_NAME] …" at bounding box center [769, 565] width 1147 height 1129
click at [227, 458] on main "Internal Calls Organization AADirect [DOMAIN_NAME] [DOMAIN_NAME] [DOMAIN_NAME] …" at bounding box center [769, 565] width 1147 height 1129
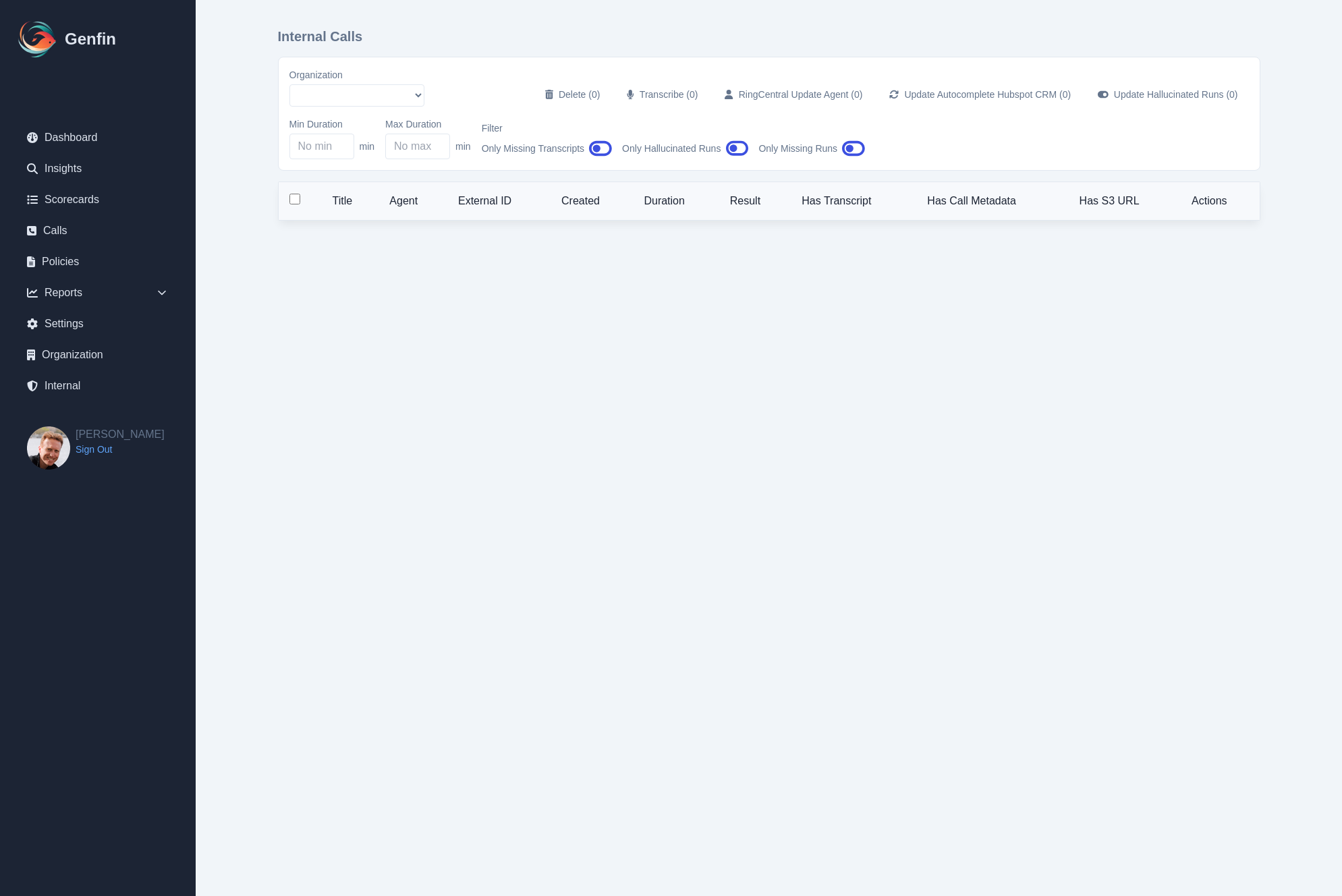
select select "51"
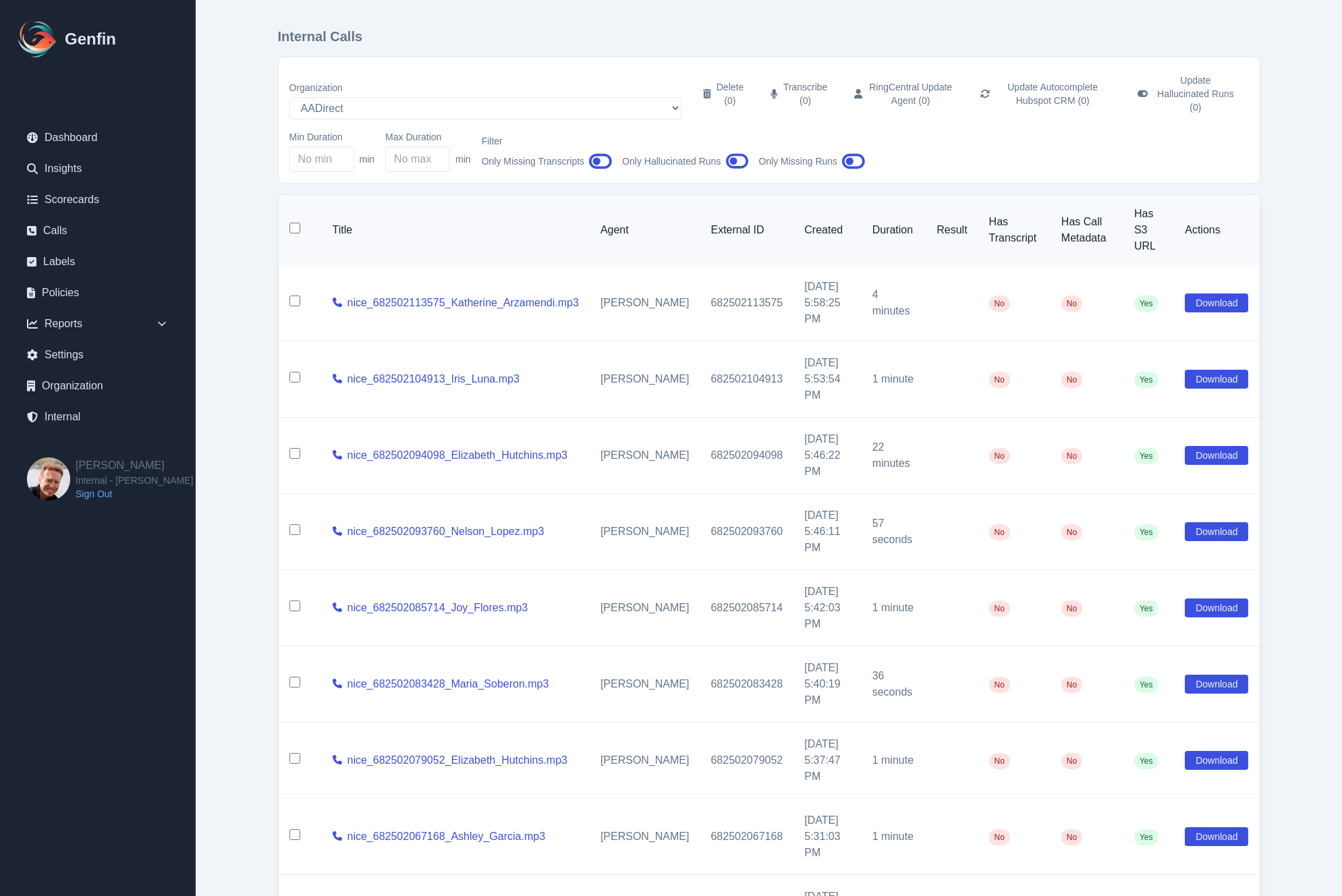
click at [294, 222] on input "checkbox" at bounding box center [295, 228] width 11 height 11
checkbox input "true"
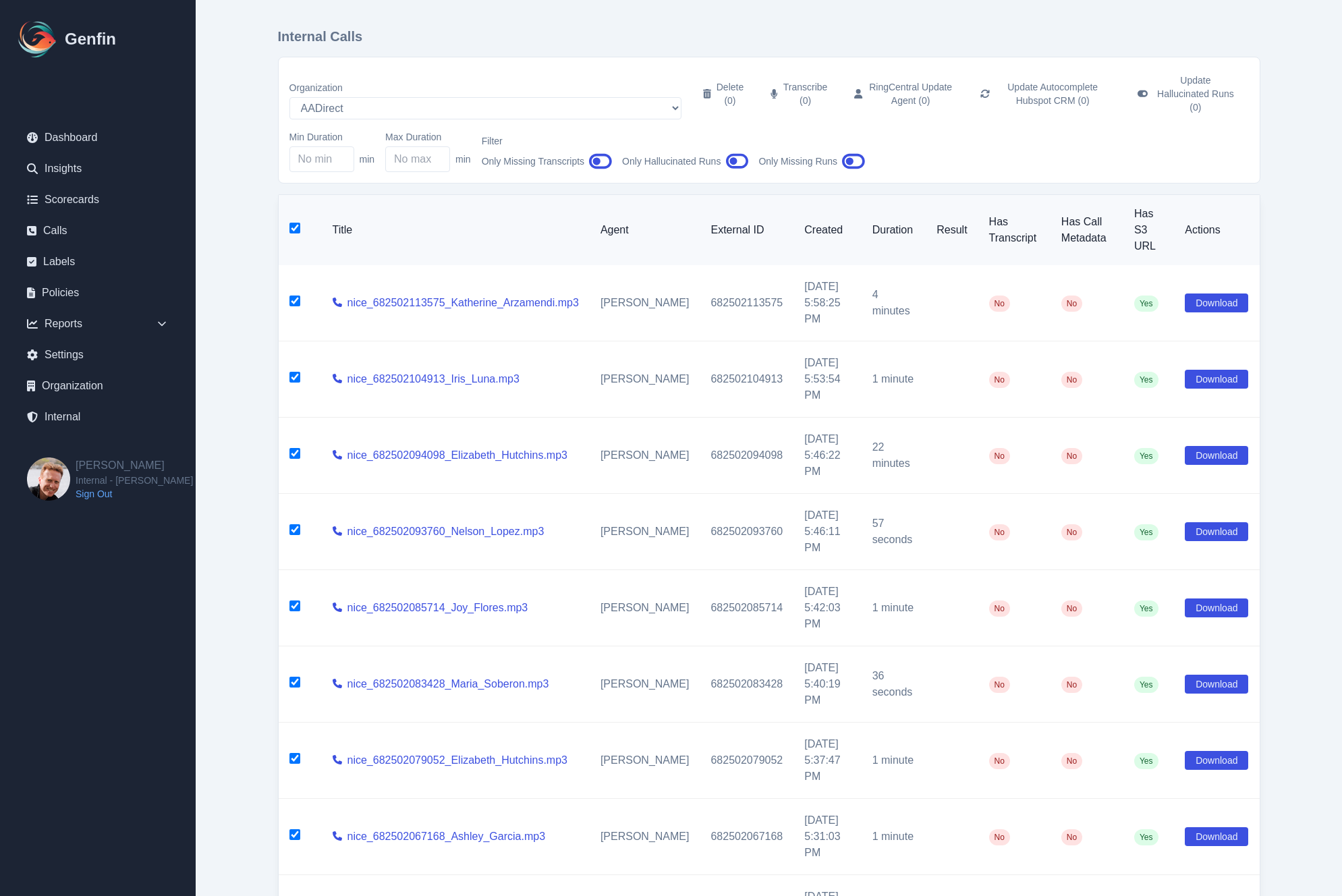
checkbox input "true"
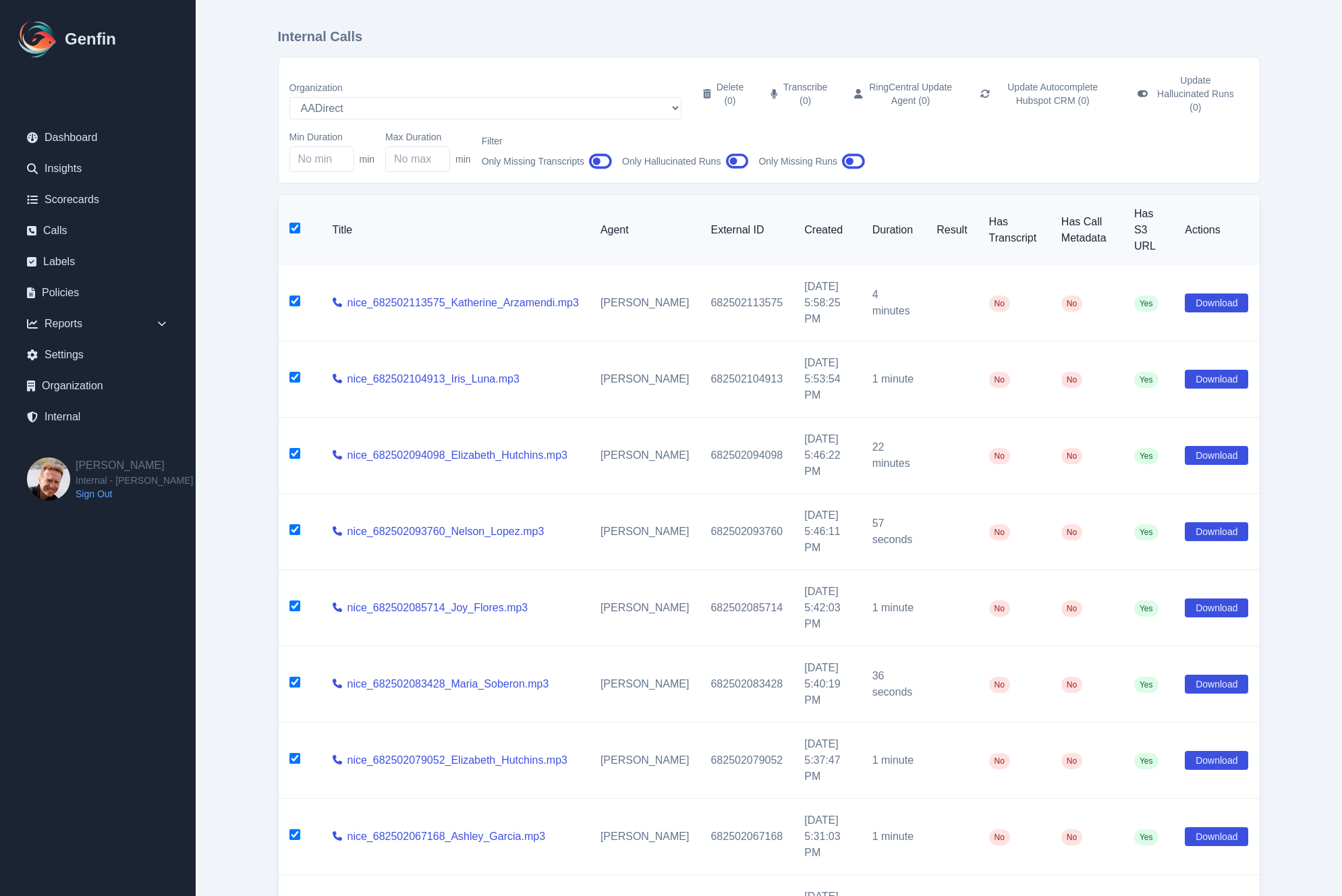
checkbox input "true"
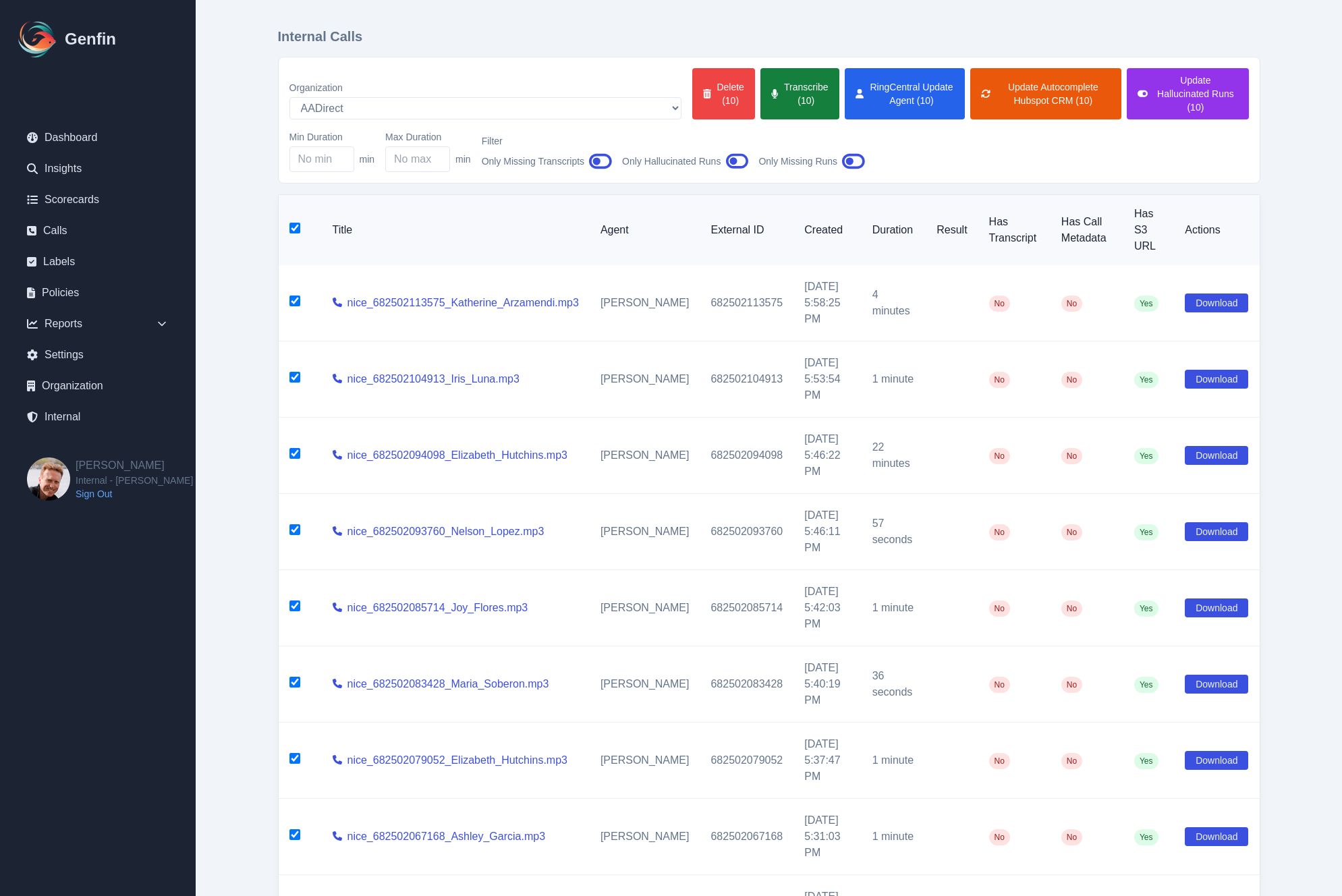
click at [761, 86] on button "Transcribe (10)" at bounding box center [800, 94] width 78 height 51
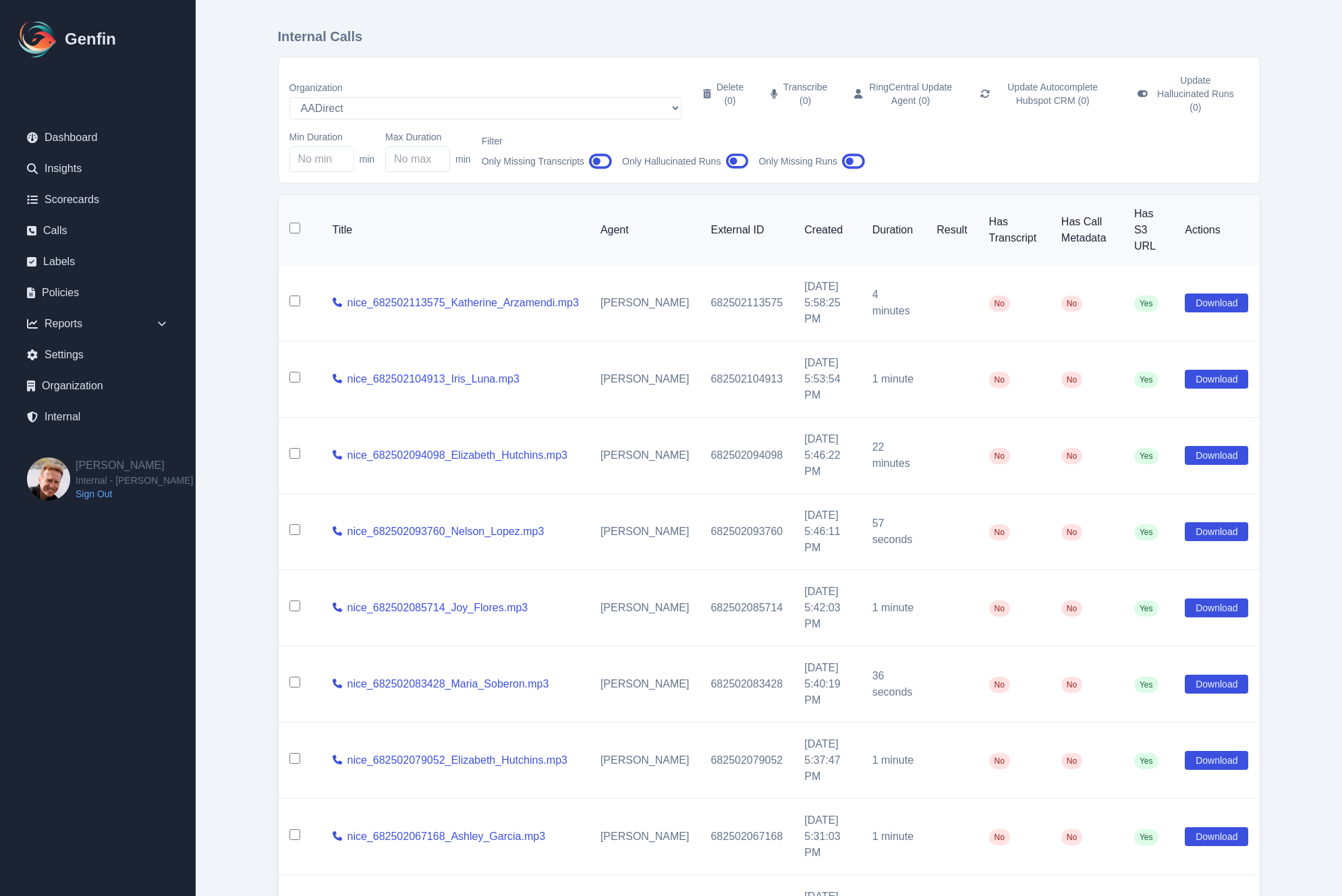
checkbox input "false"
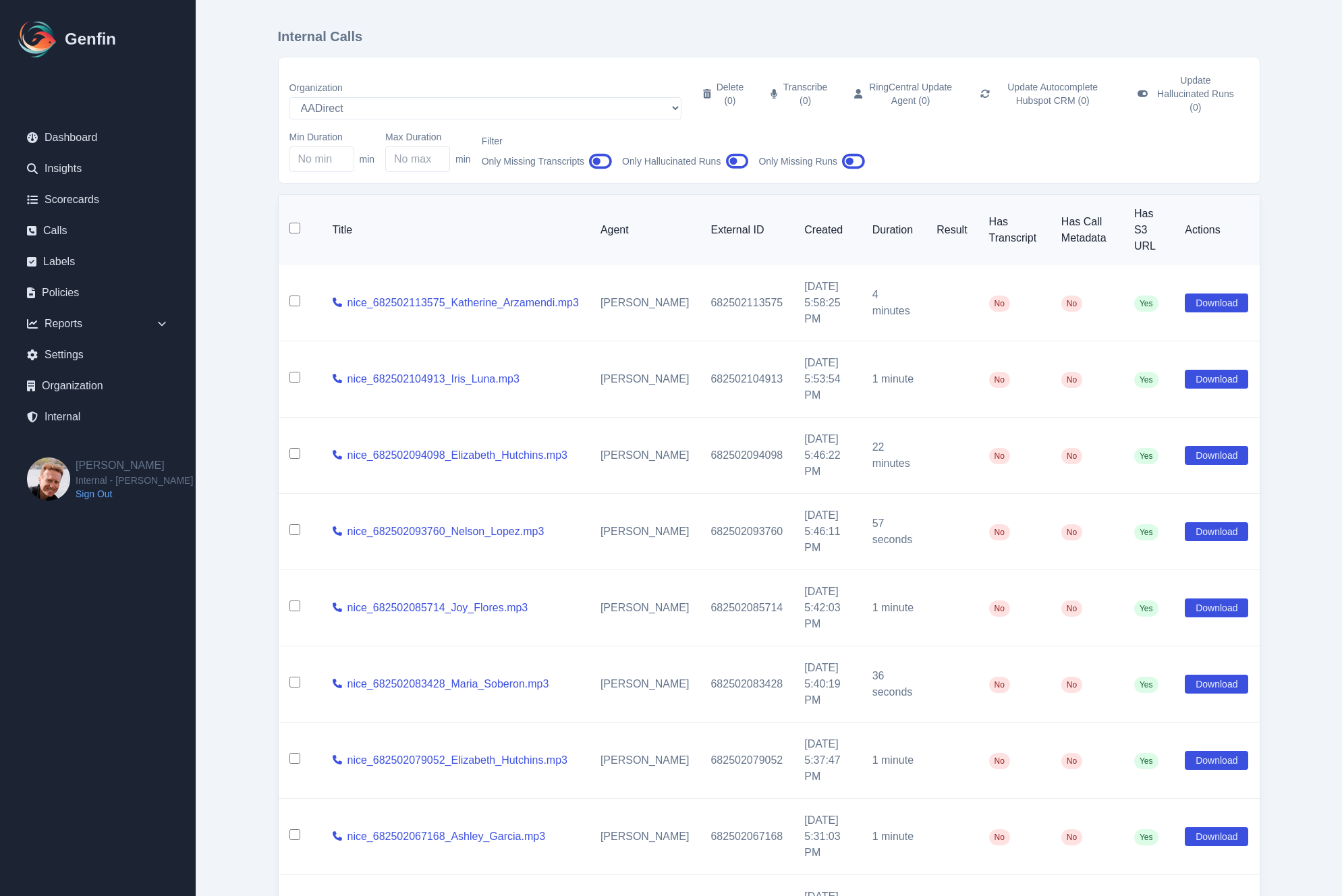
checkbox input "false"
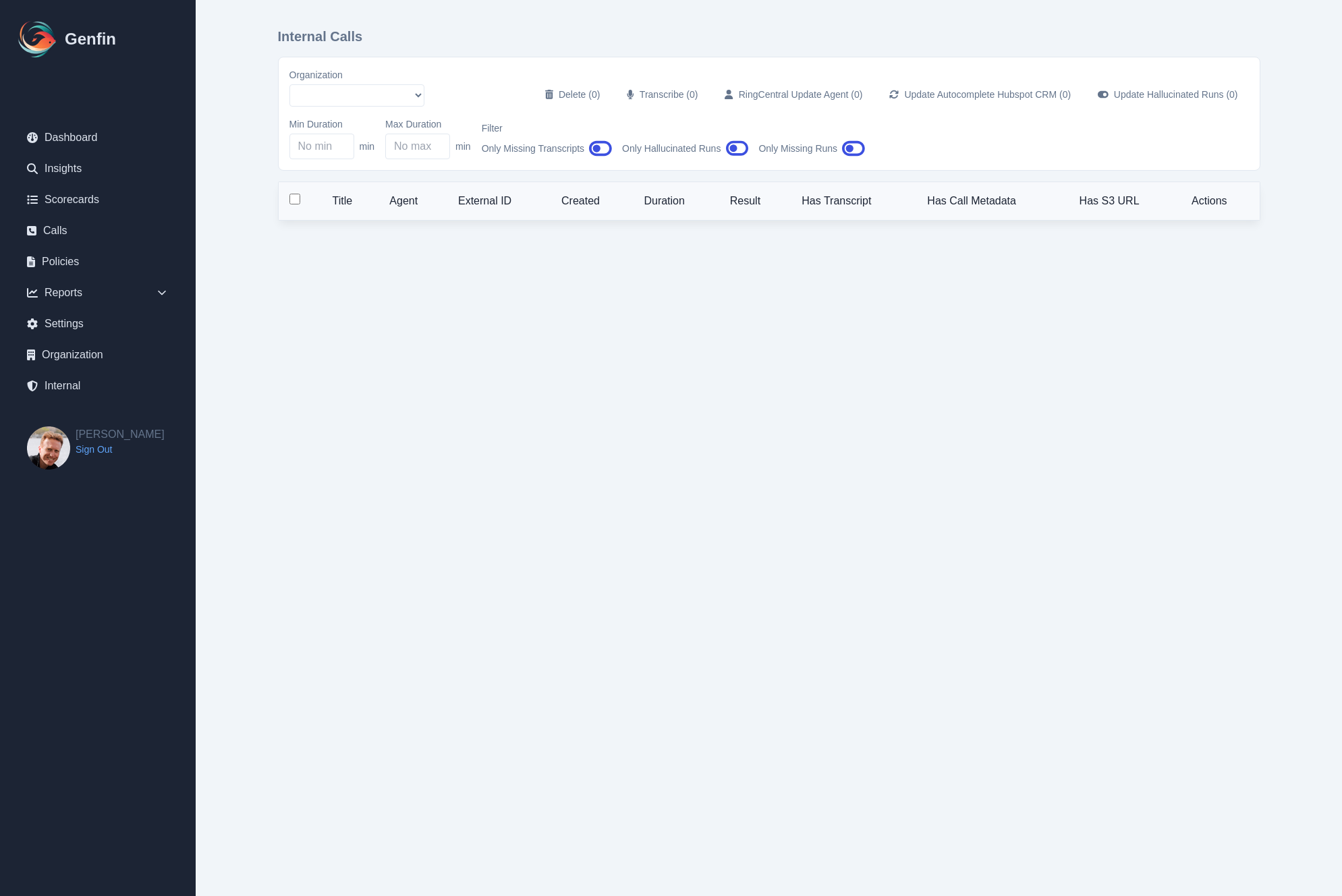
select select "51"
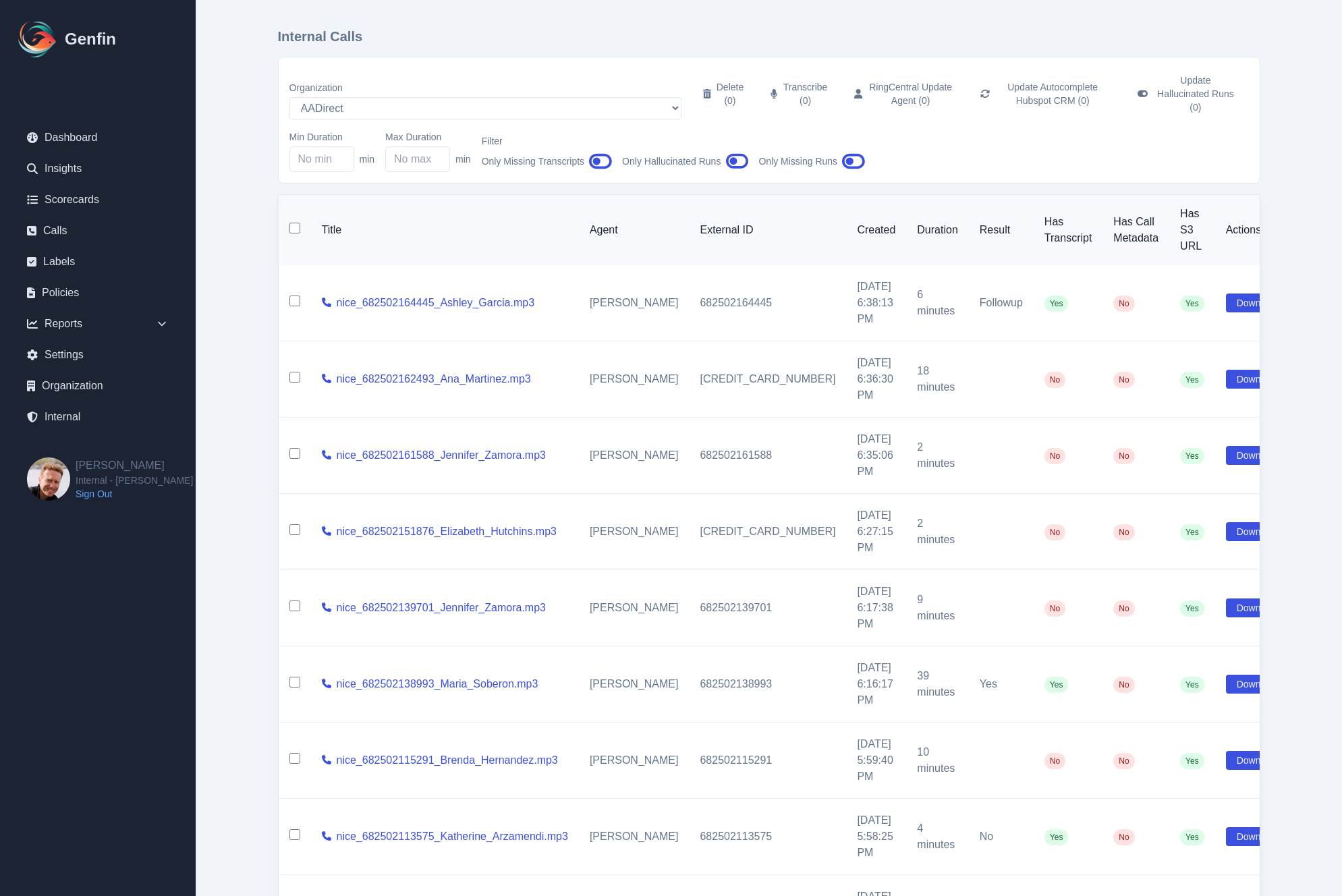
scroll to position [62, 0]
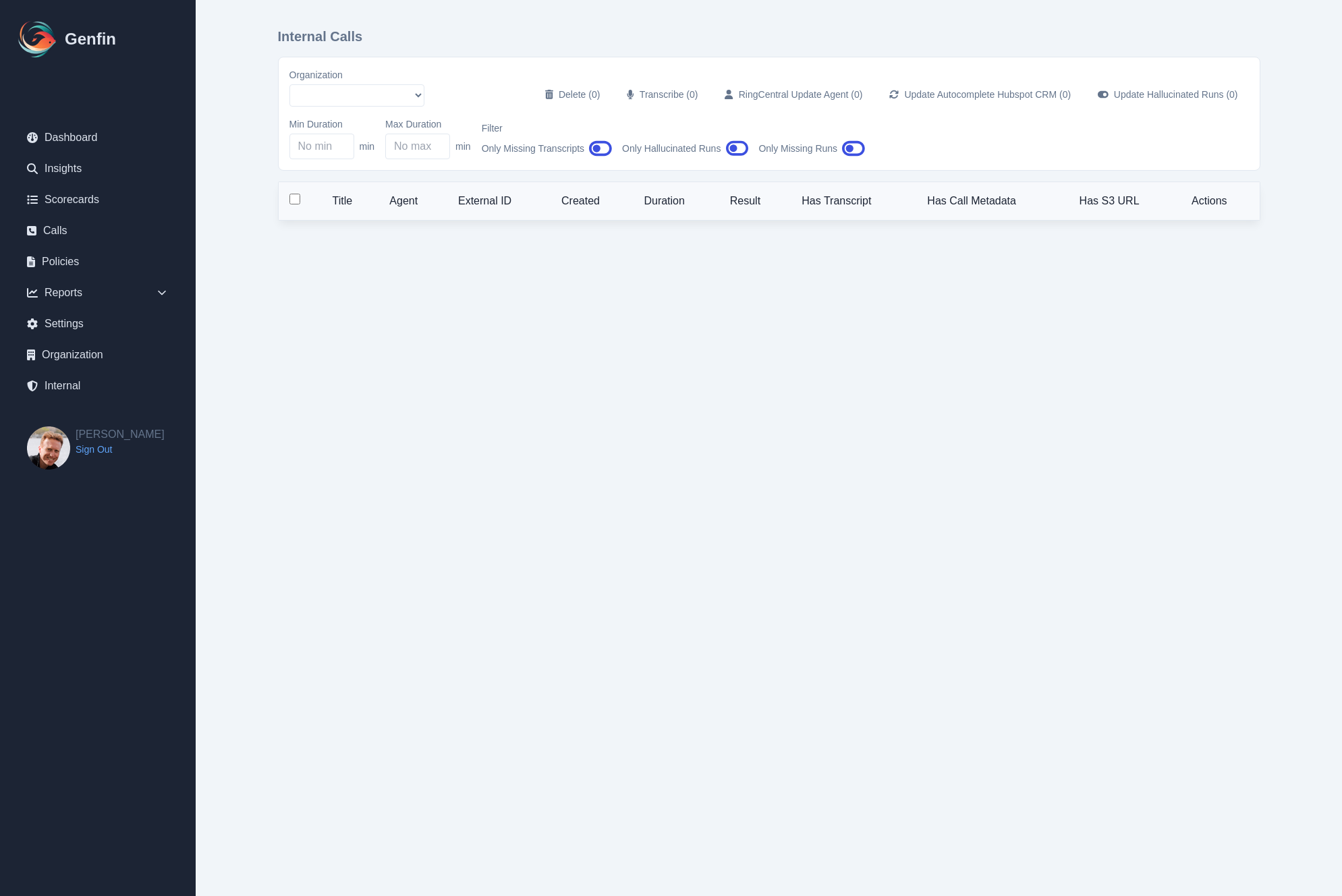
select select "51"
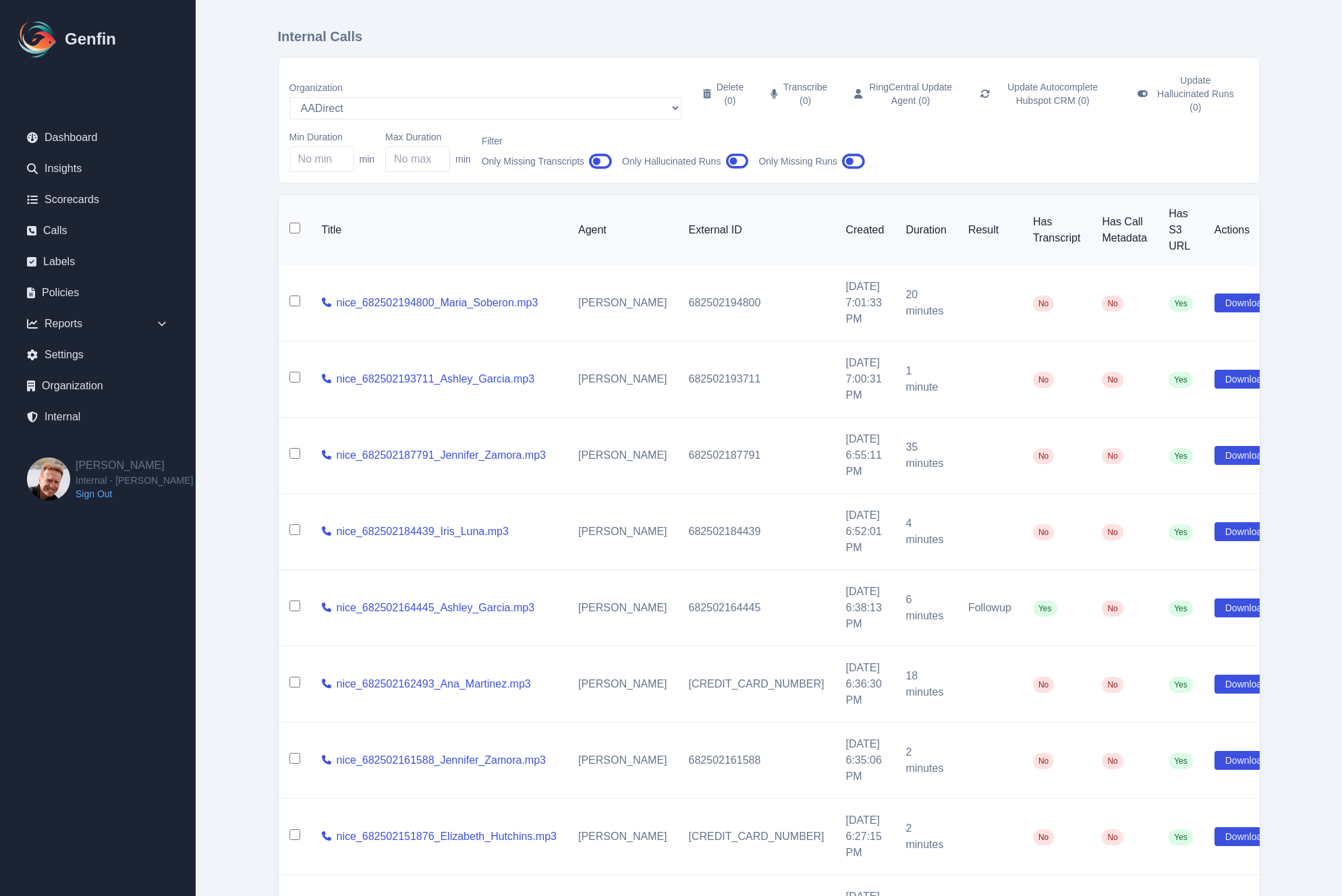
scroll to position [4, 0]
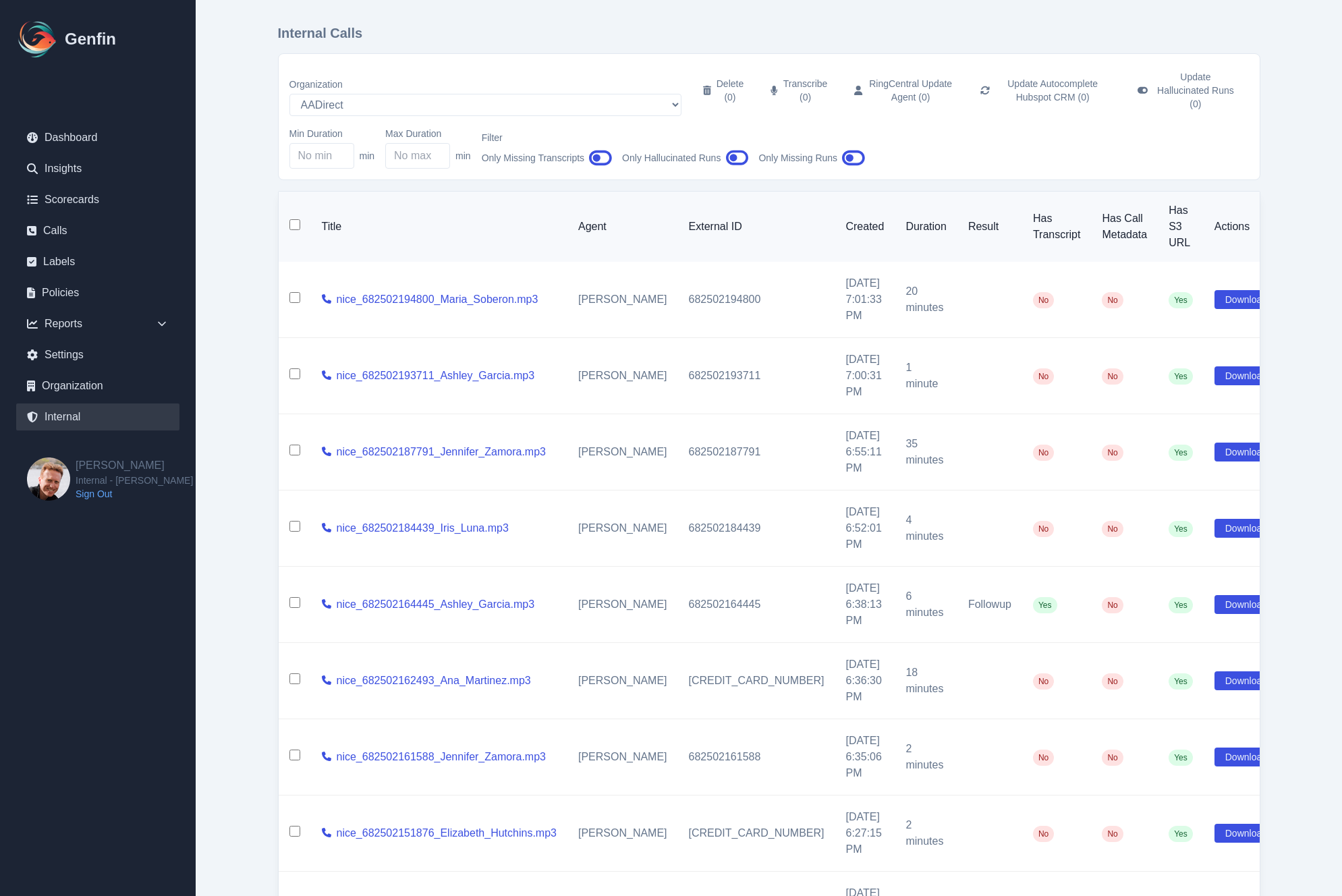
click at [64, 418] on link "Internal" at bounding box center [98, 417] width 163 height 27
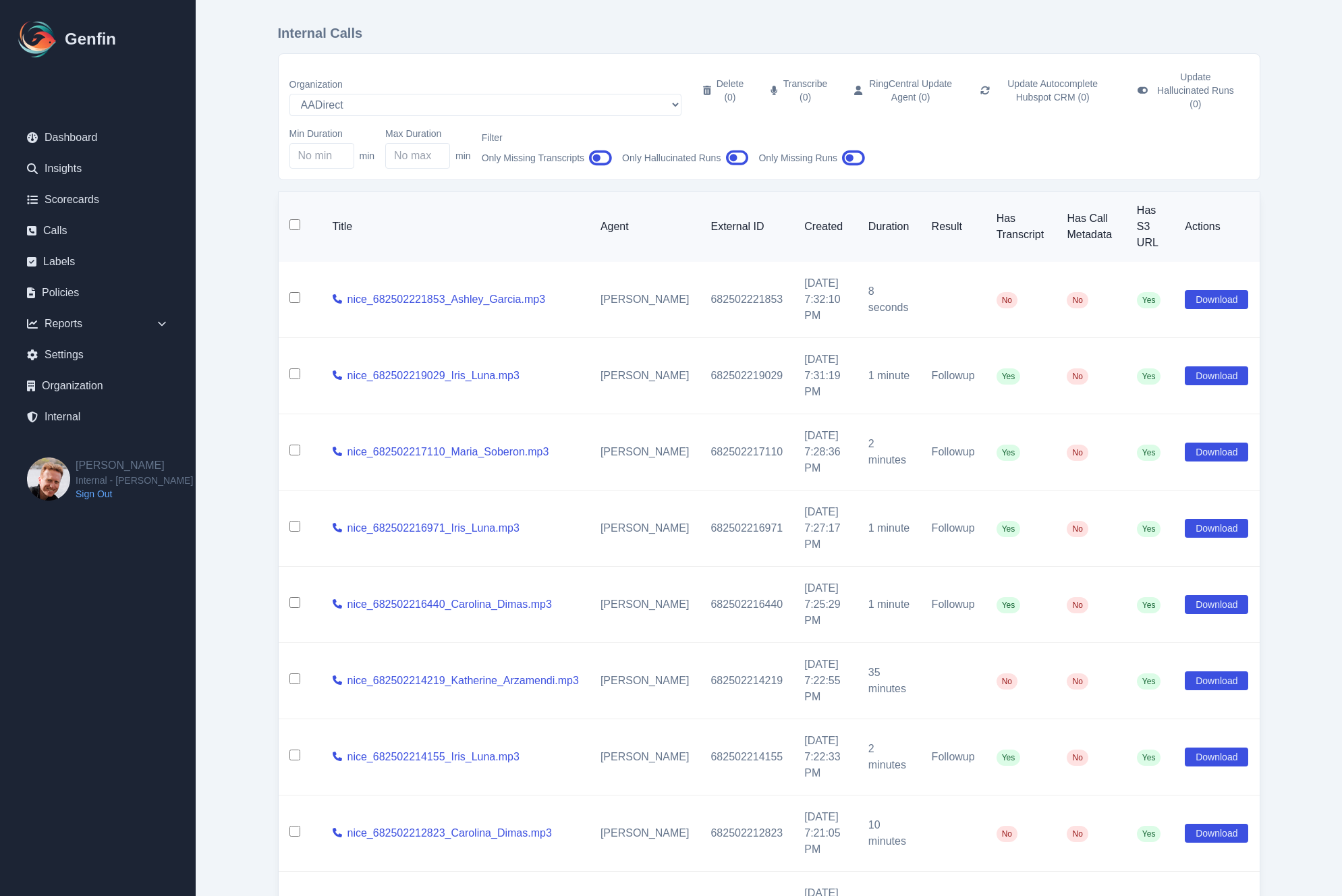
click at [292, 292] on input "checkbox" at bounding box center [295, 298] width 11 height 11
checkbox input "true"
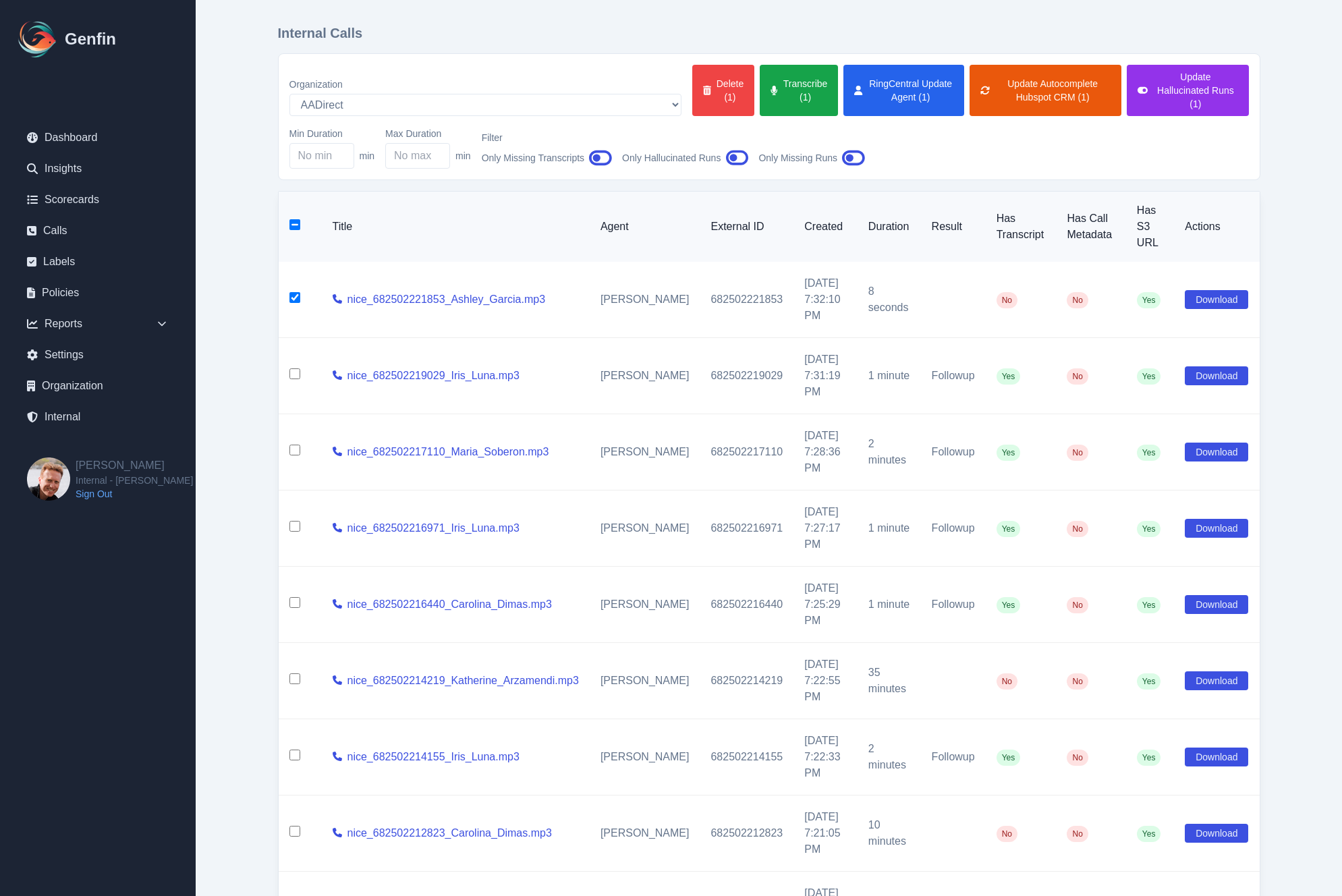
click at [291, 674] on input "checkbox" at bounding box center [295, 679] width 11 height 11
checkbox input "true"
click at [294, 826] on input "checkbox" at bounding box center [295, 832] width 11 height 11
checkbox input "true"
click at [294, 895] on input "checkbox" at bounding box center [295, 908] width 11 height 11
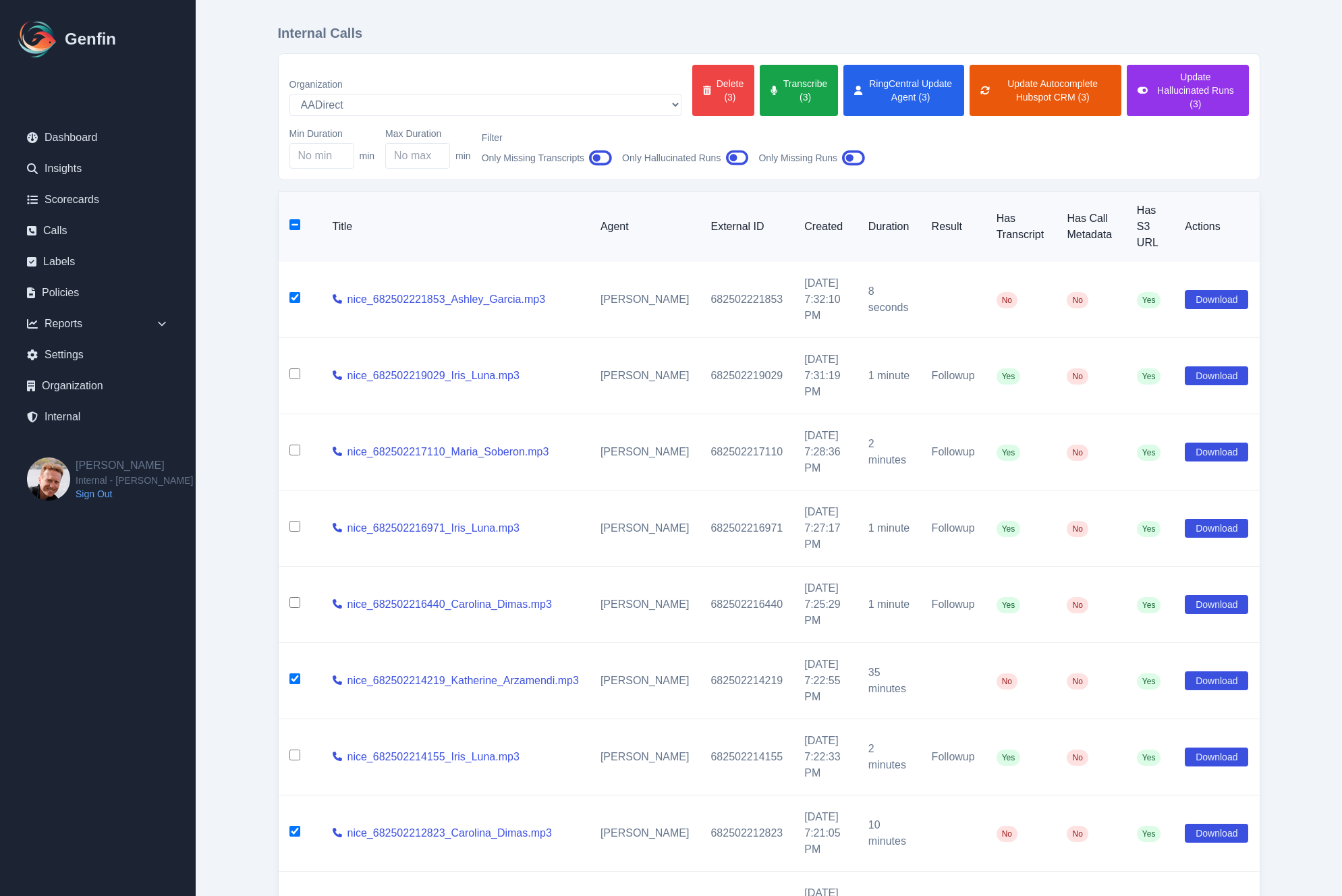
checkbox input "true"
click at [760, 93] on button "Transcribe (5)" at bounding box center [799, 90] width 78 height 51
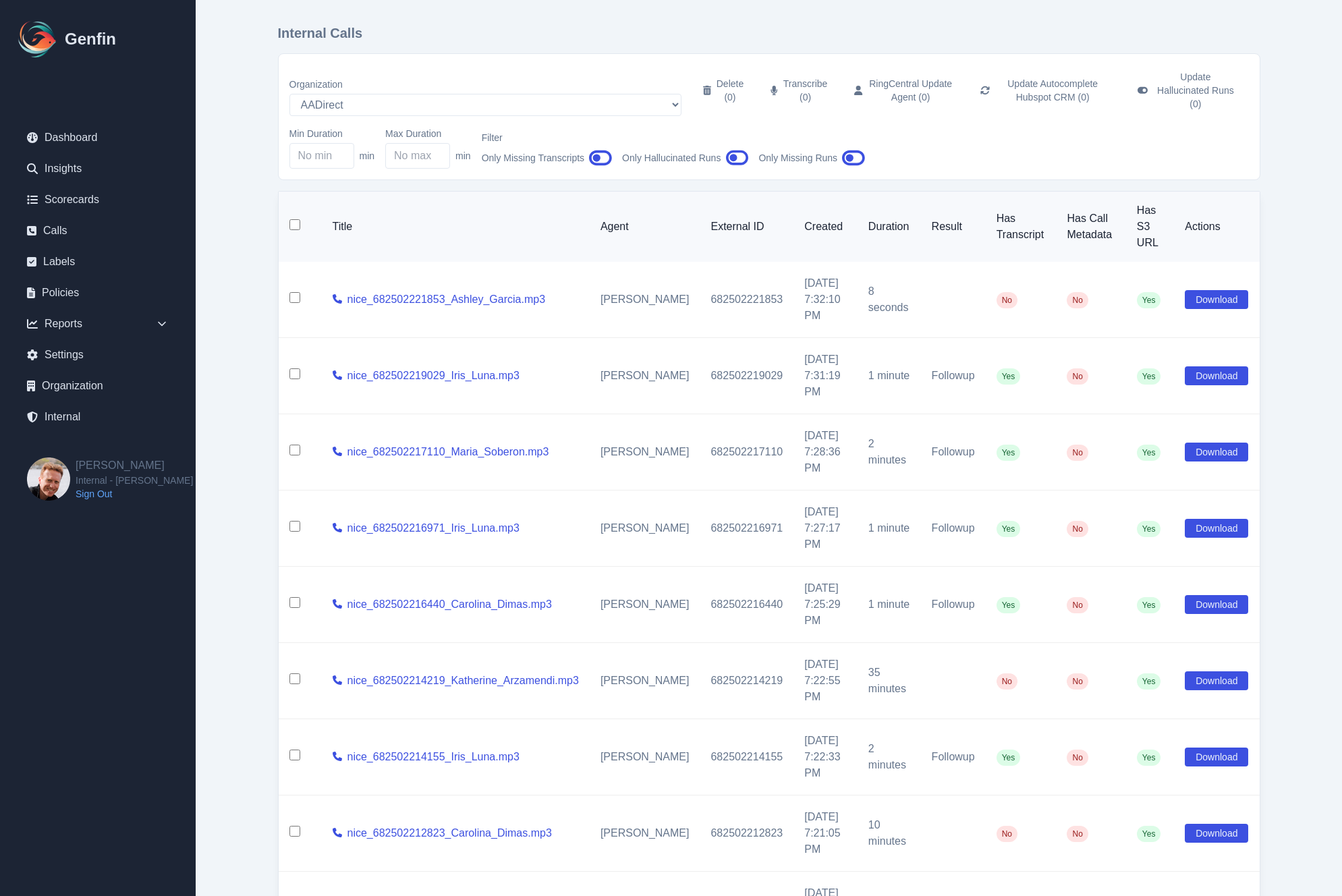
checkbox input "false"
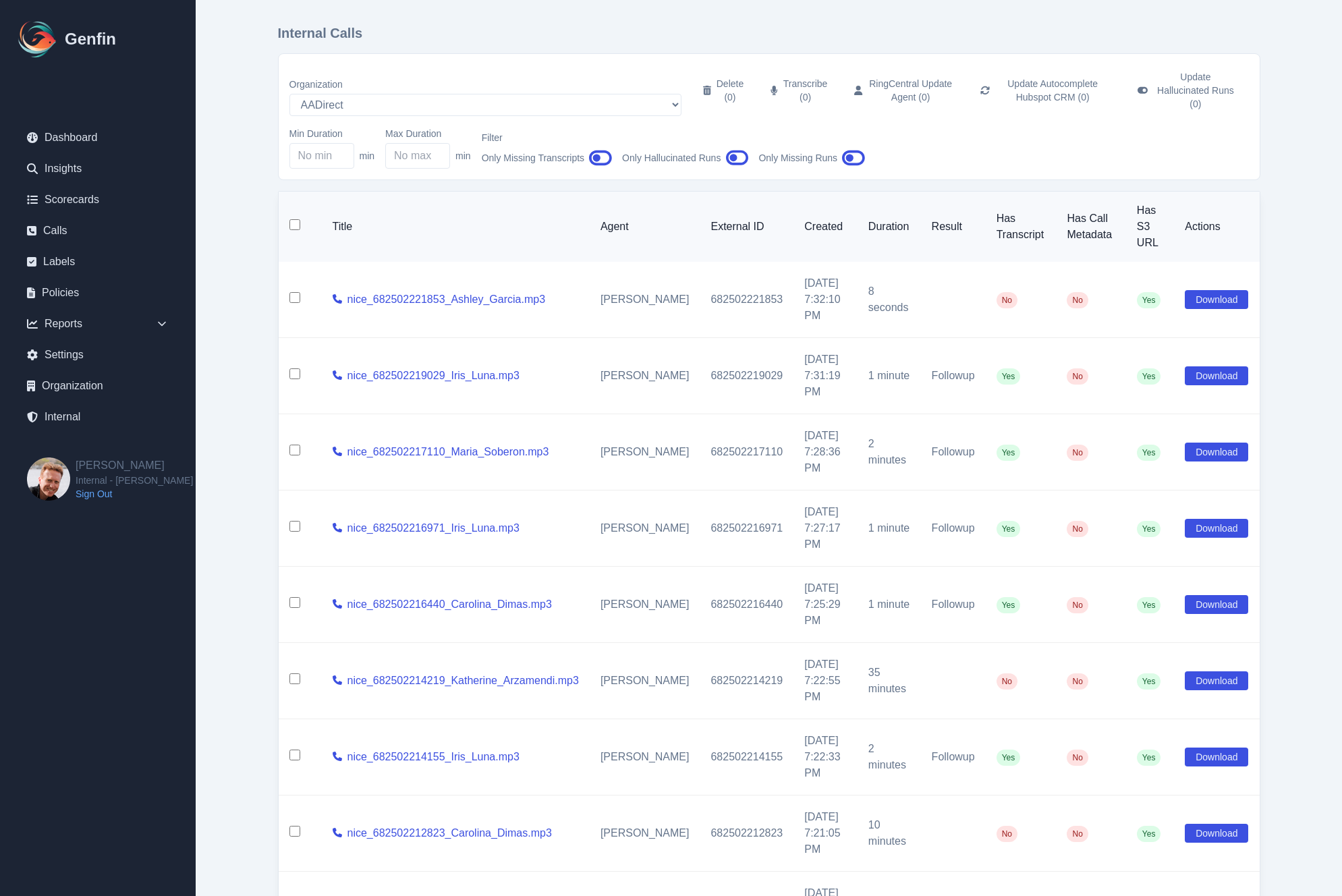
click at [237, 264] on main "Internal Calls Organization AADirect [DOMAIN_NAME] [DOMAIN_NAME] [DOMAIN_NAME] …" at bounding box center [769, 561] width 1147 height 1129
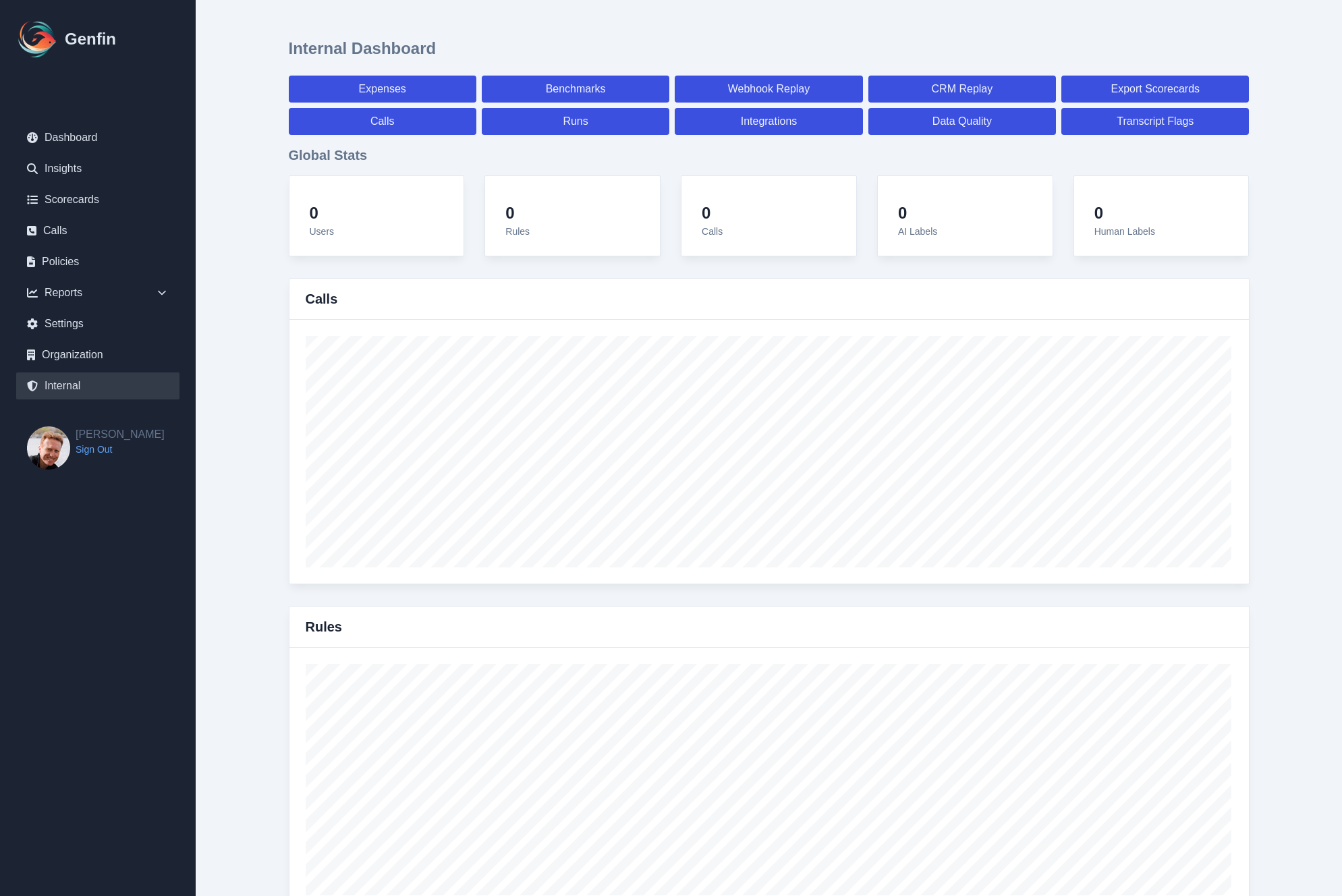
select select "paid"
select select "7"
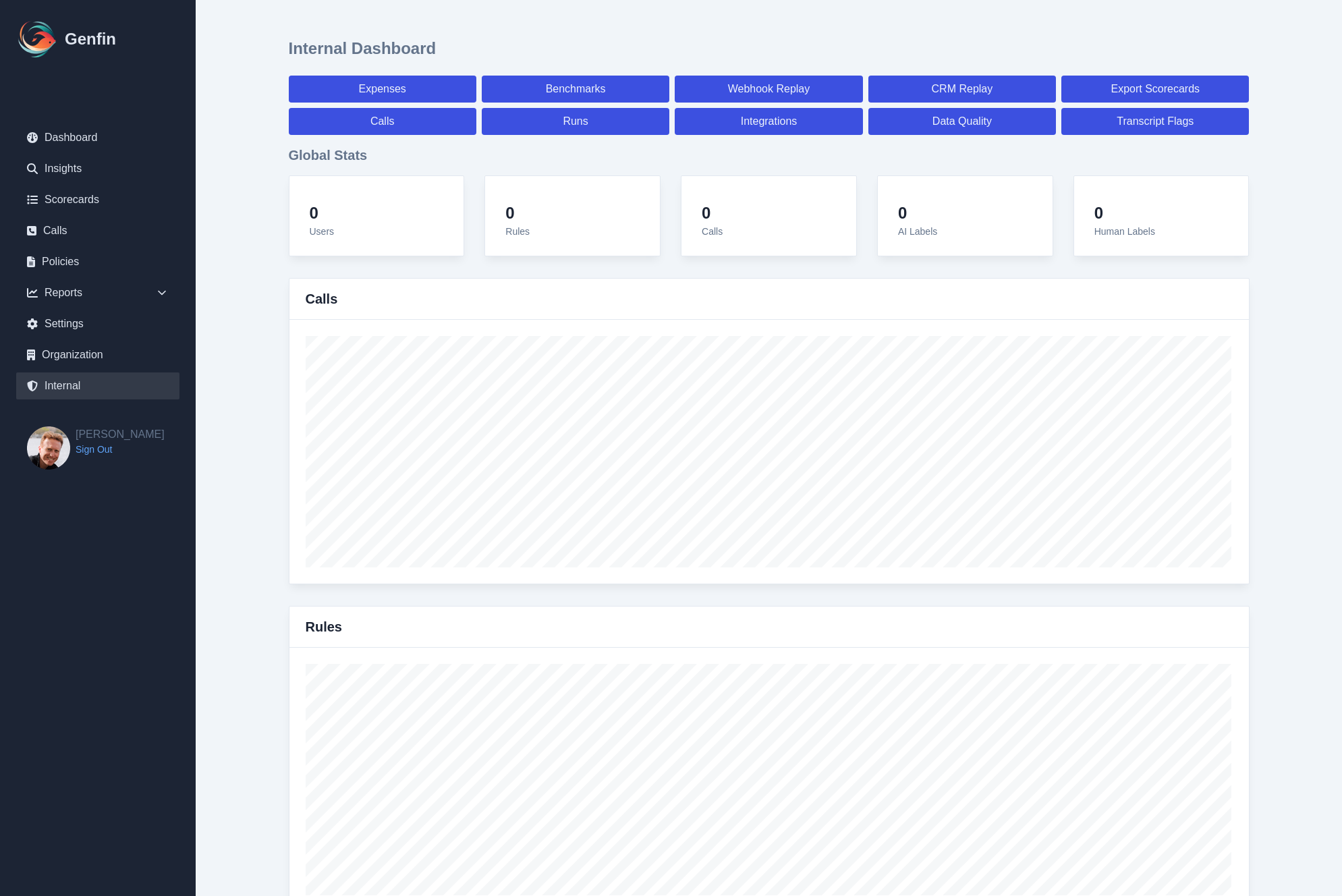
select select "paid"
select select "7"
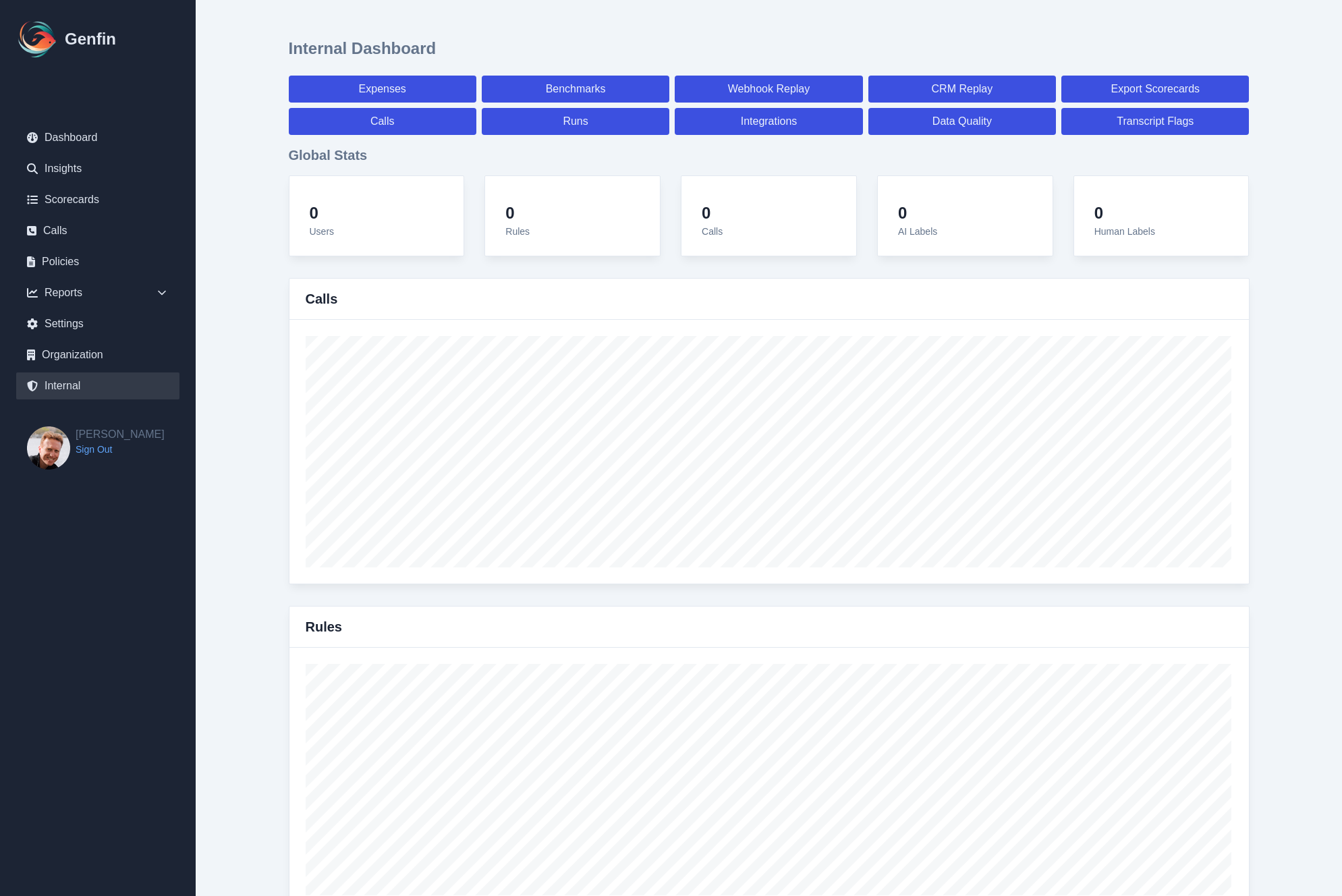
select select "7"
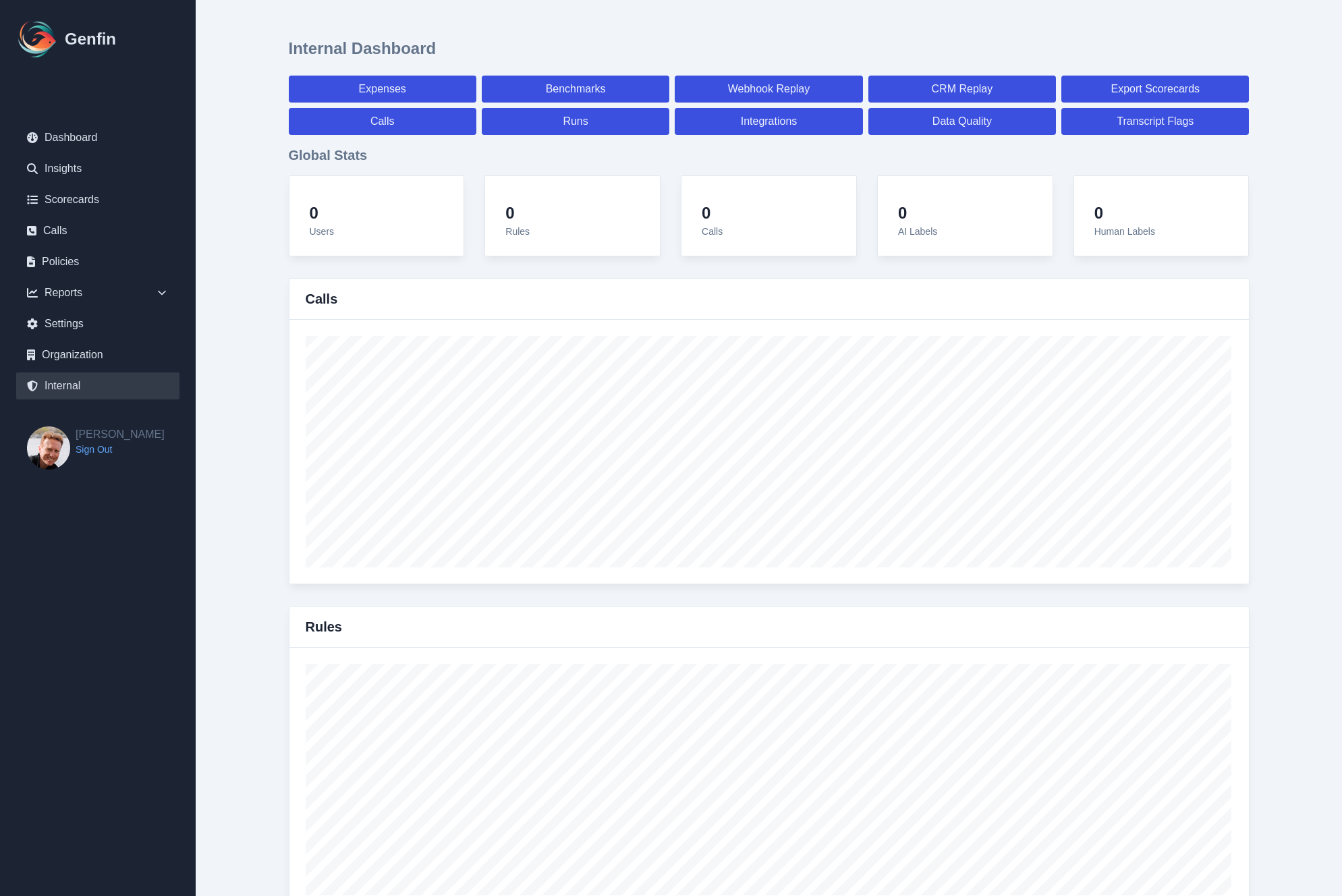
select select "7"
select select "paid"
select select "7"
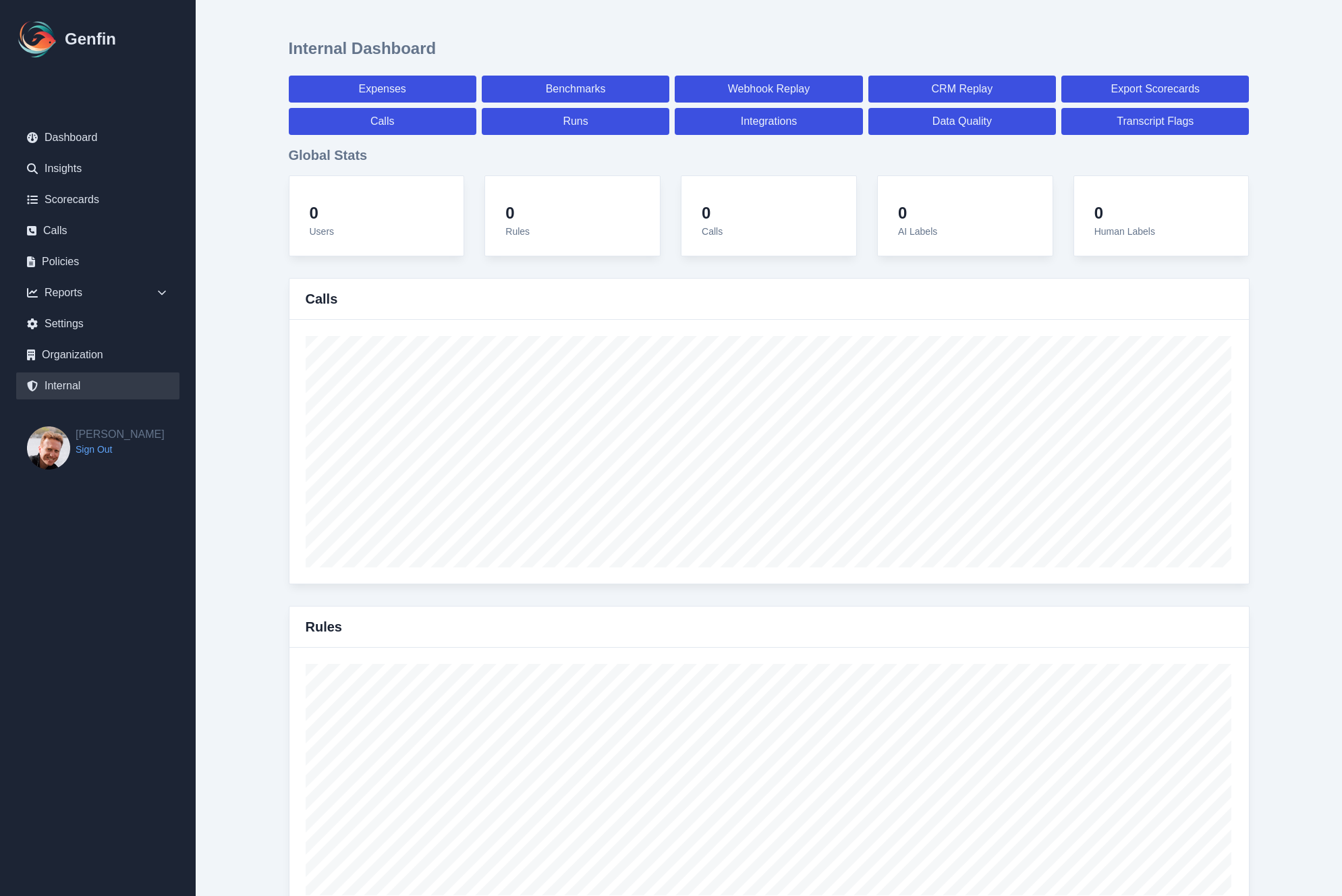
select select "7"
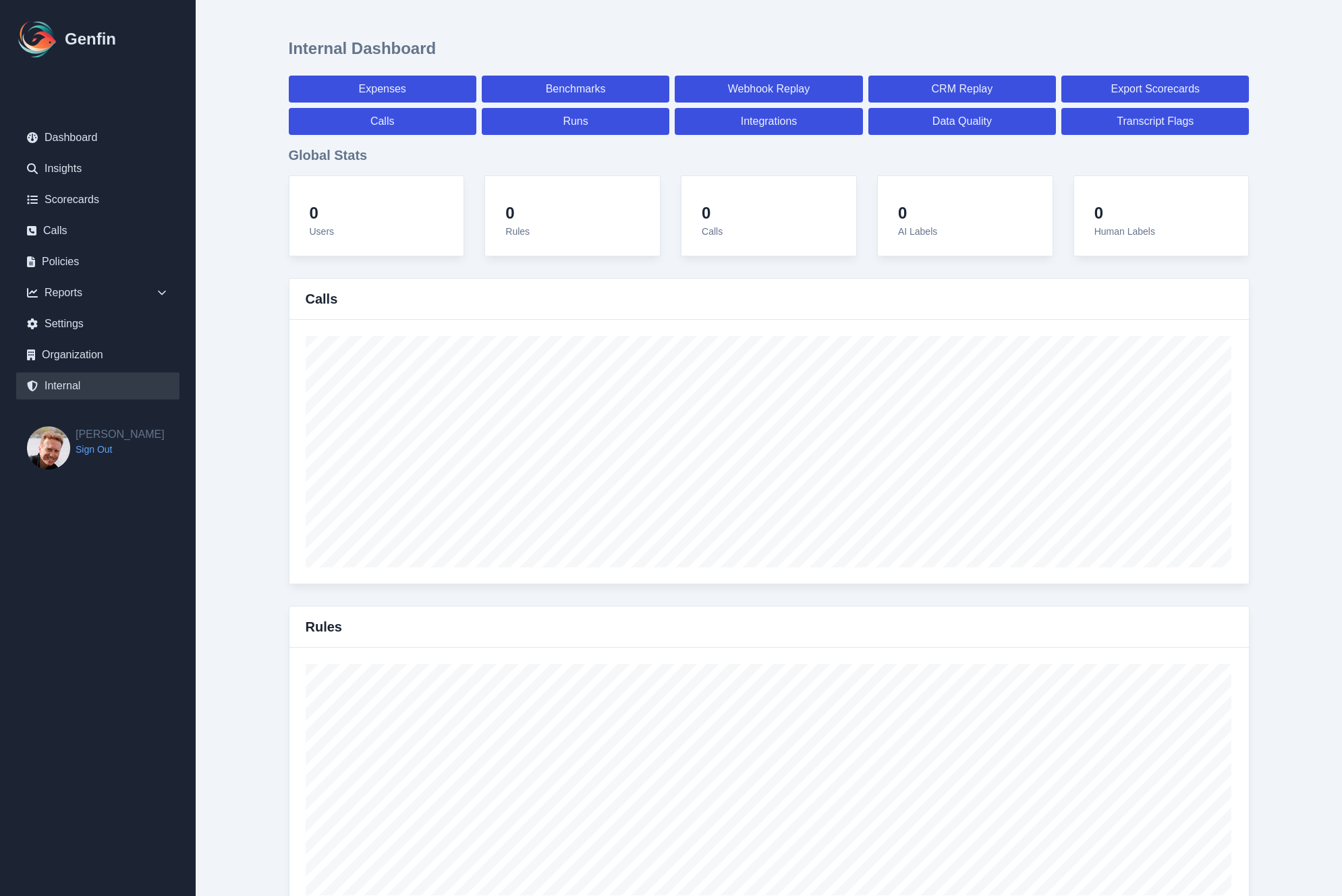
select select "7"
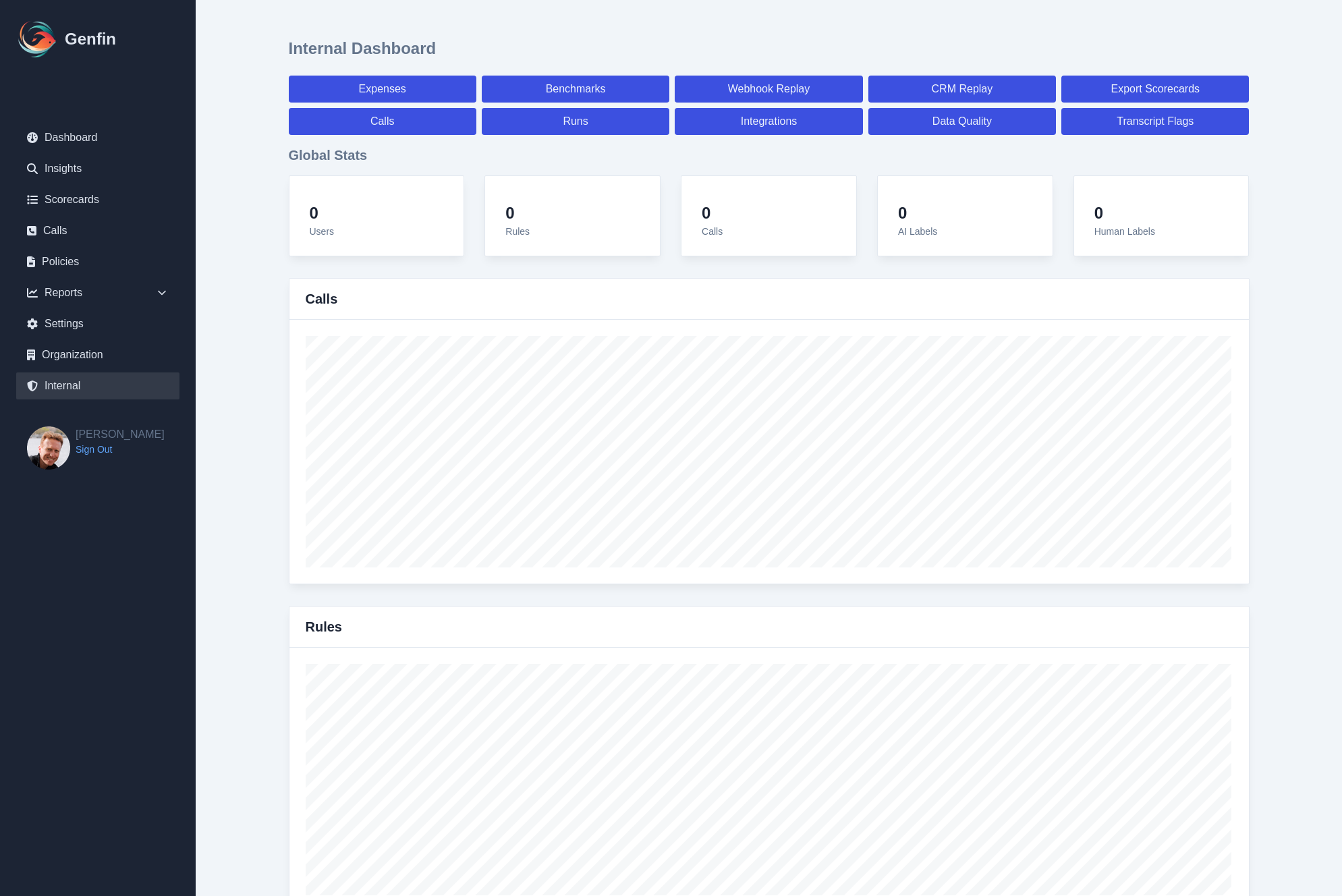
select select "paid"
select select "7"
select select "paid"
select select "7"
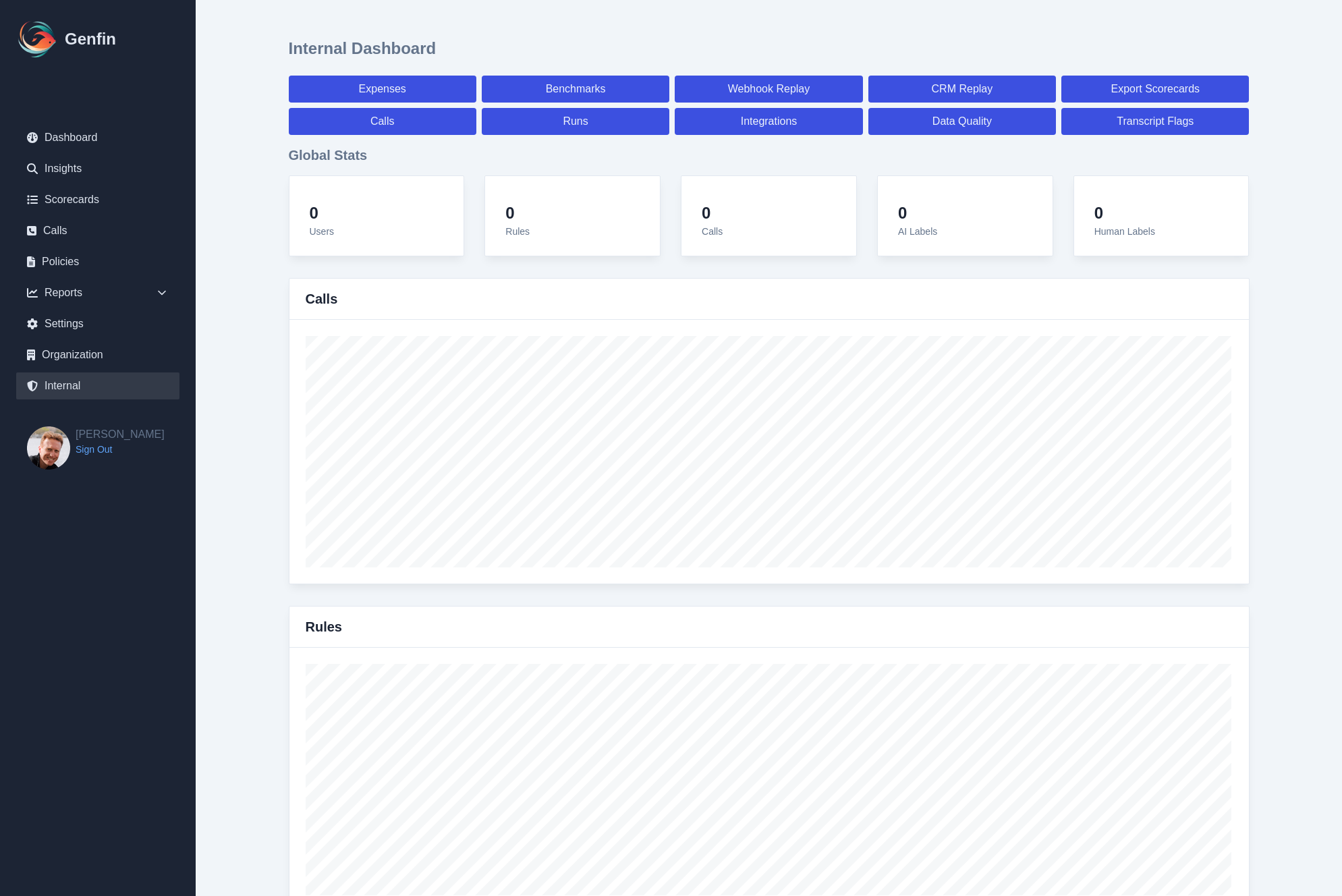
select select "paid"
select select "7"
select select "paid"
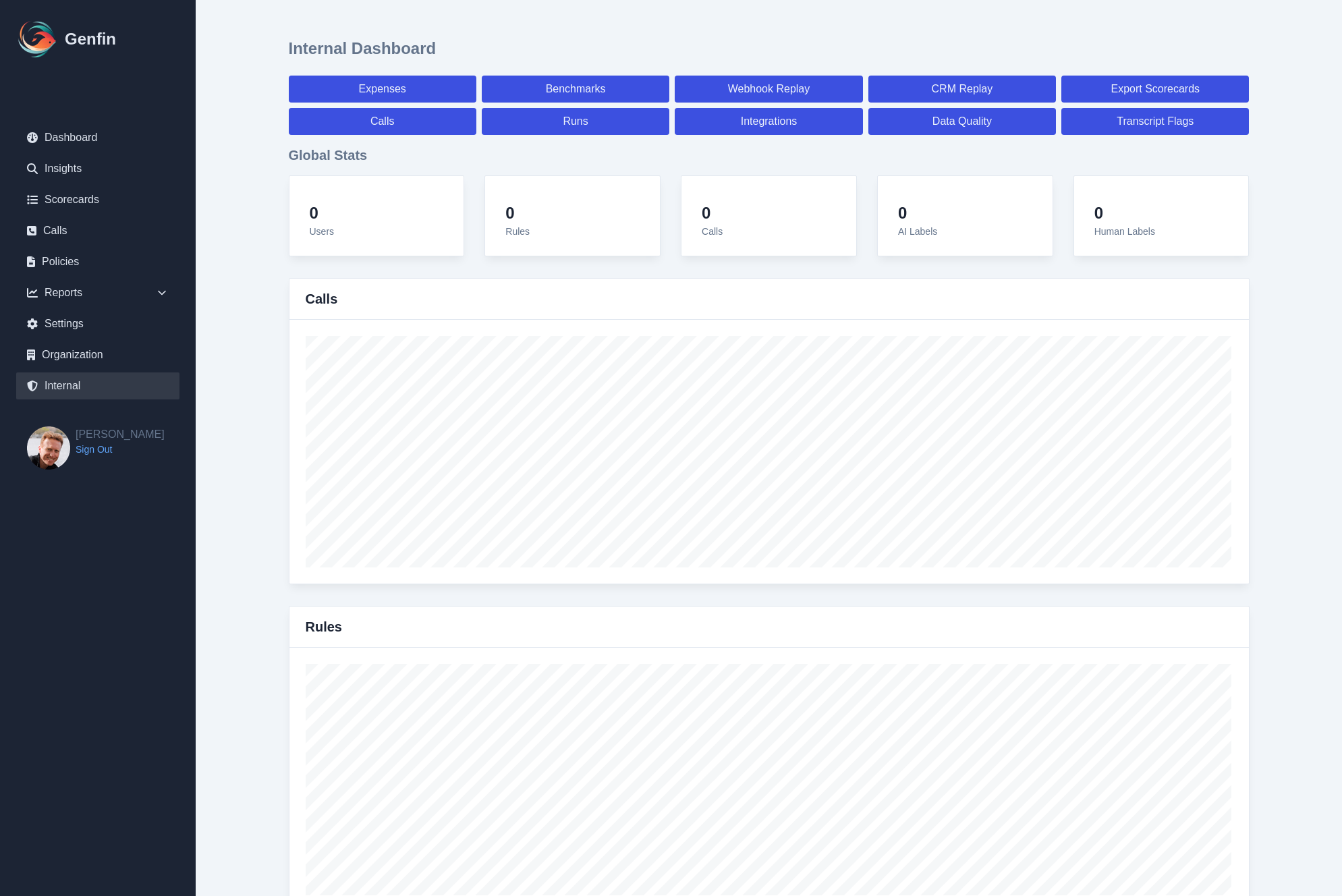
select select "7"
select select "paid"
select select "7"
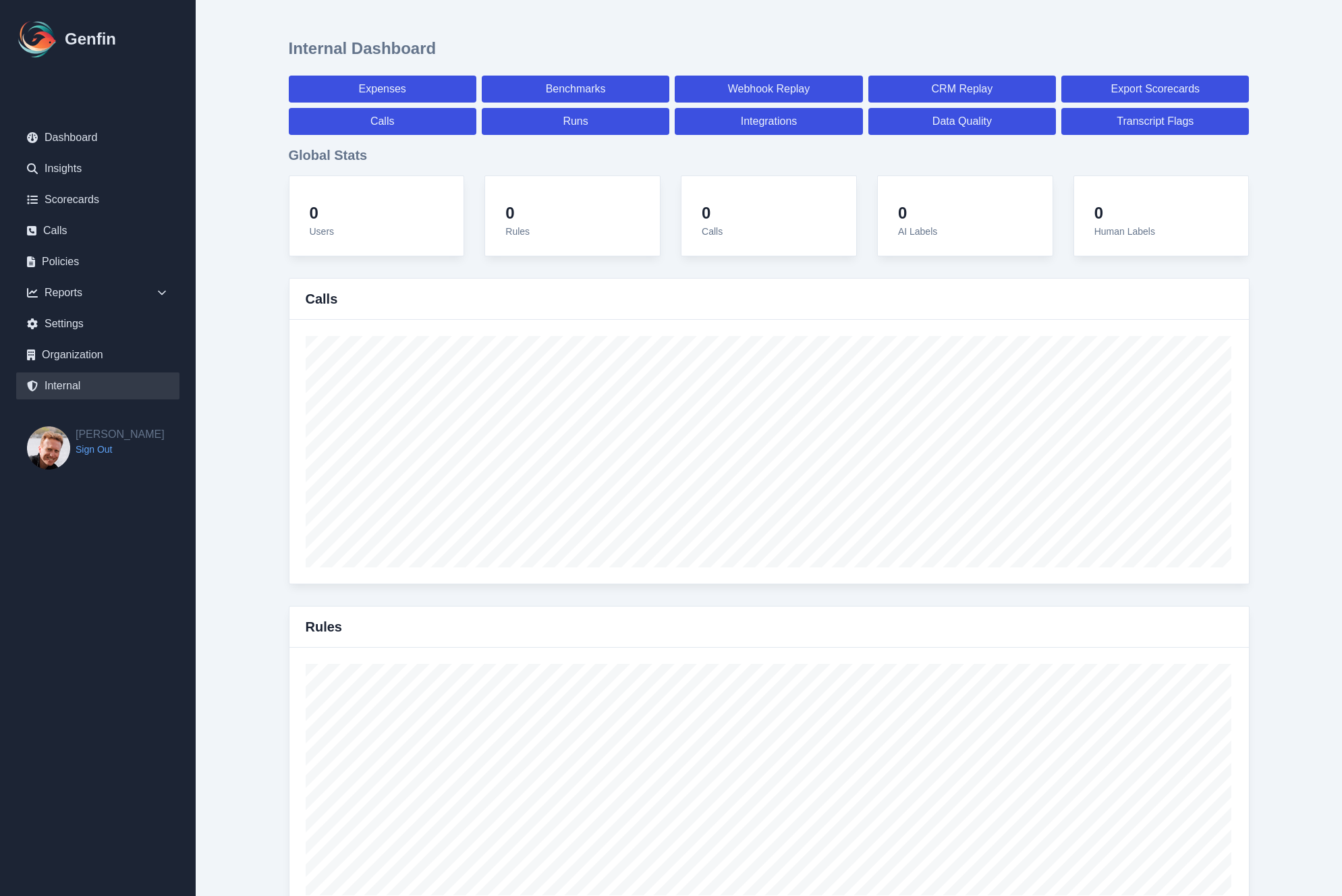
select select "7"
select select "paid"
select select "7"
select select "paid"
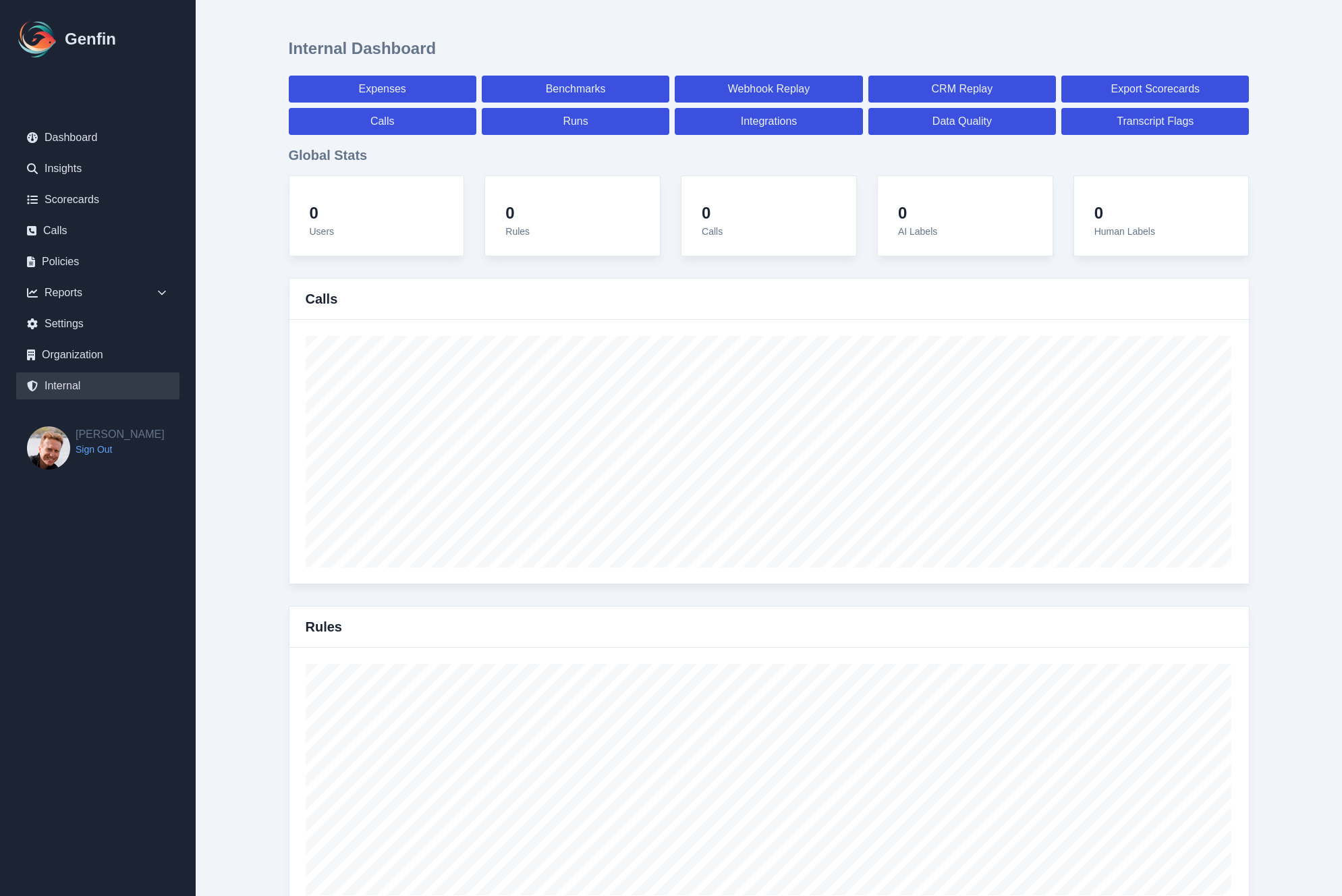
select select "7"
select select "paid"
select select "7"
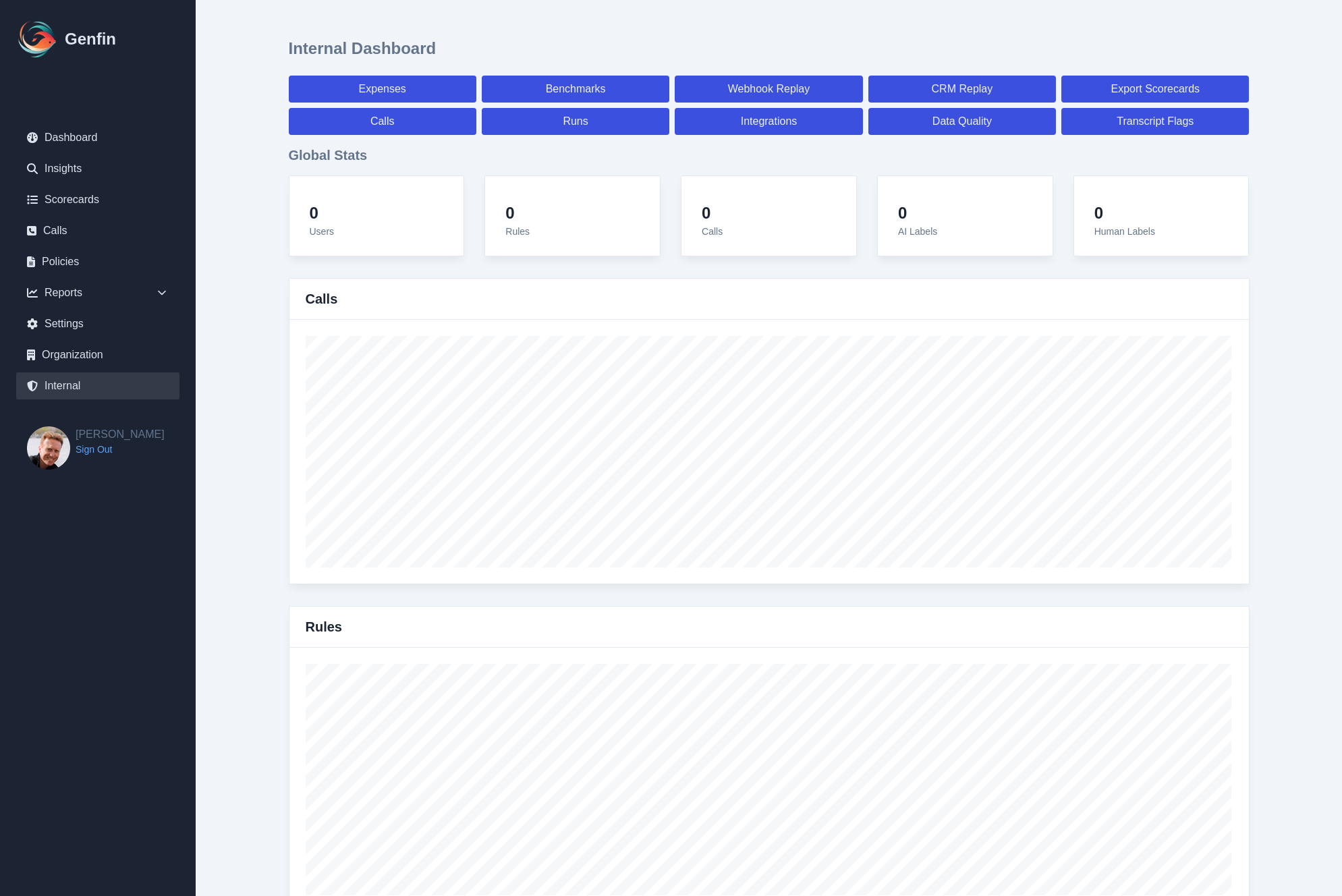
select select "7"
select select "paid"
select select "7"
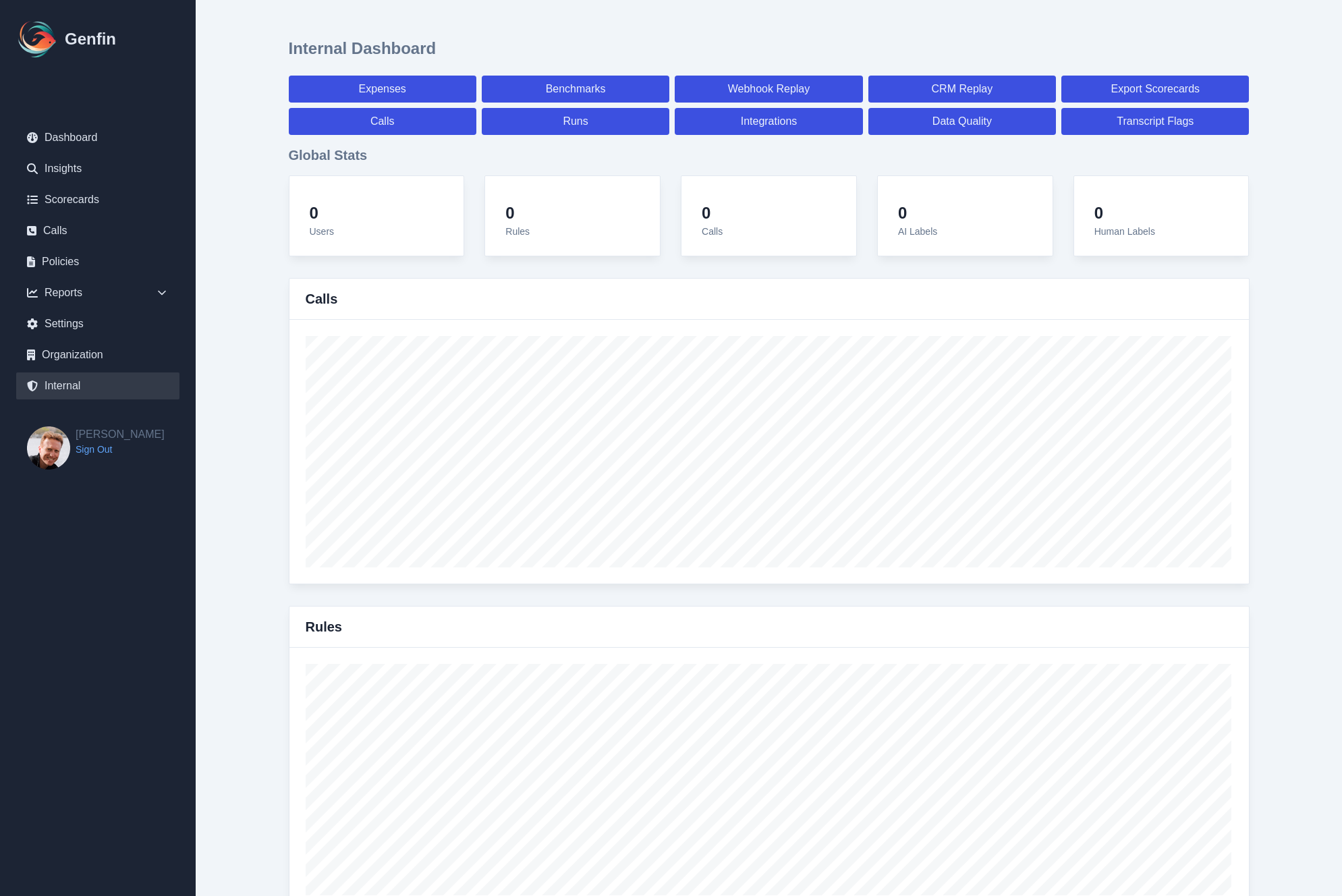
select select "7"
select select "paid"
select select "7"
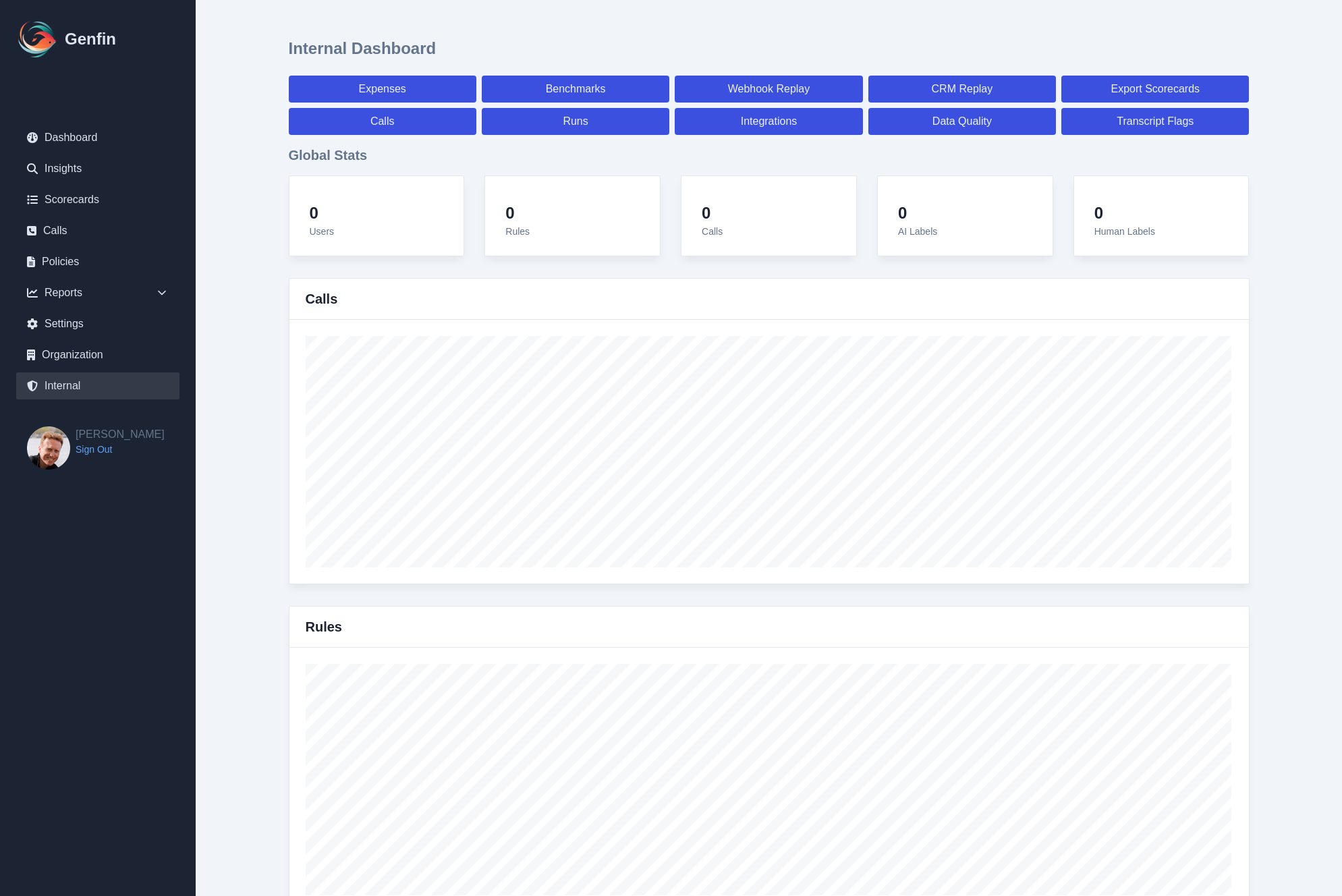
select select "7"
select select "paid"
select select "7"
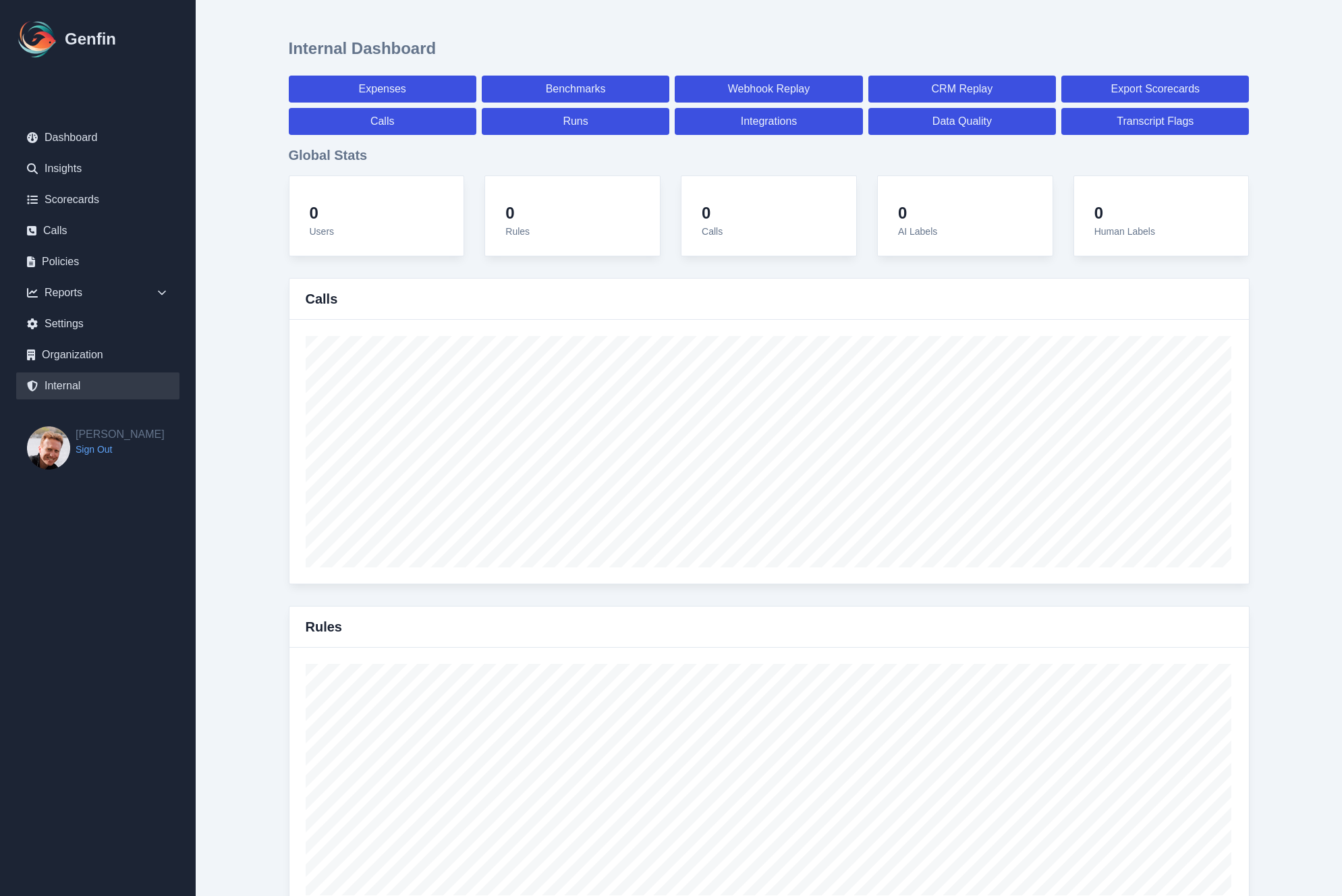
select select "7"
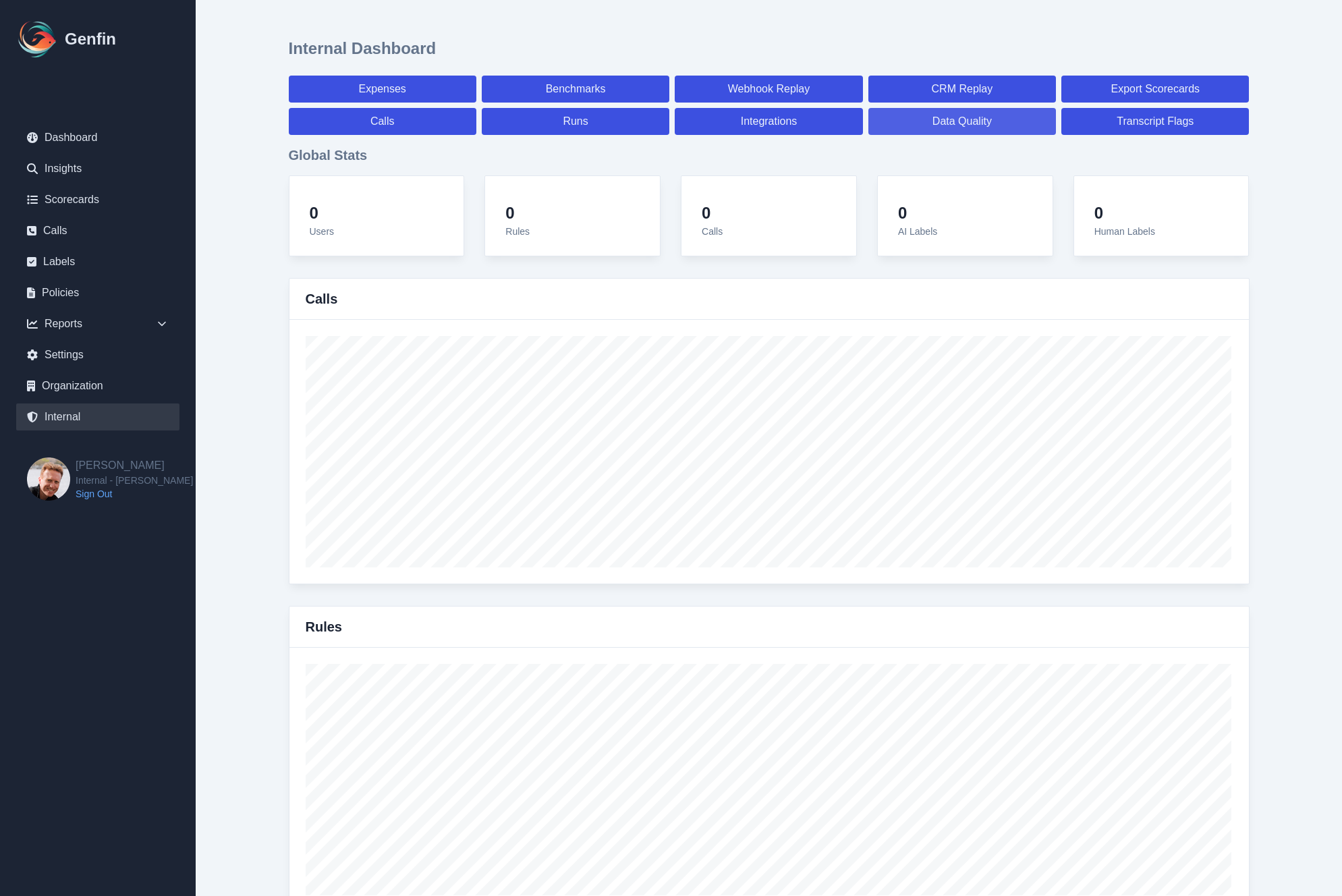
click at [934, 130] on link "Data Quality" at bounding box center [962, 122] width 188 height 27
